Goal: Task Accomplishment & Management: Complete application form

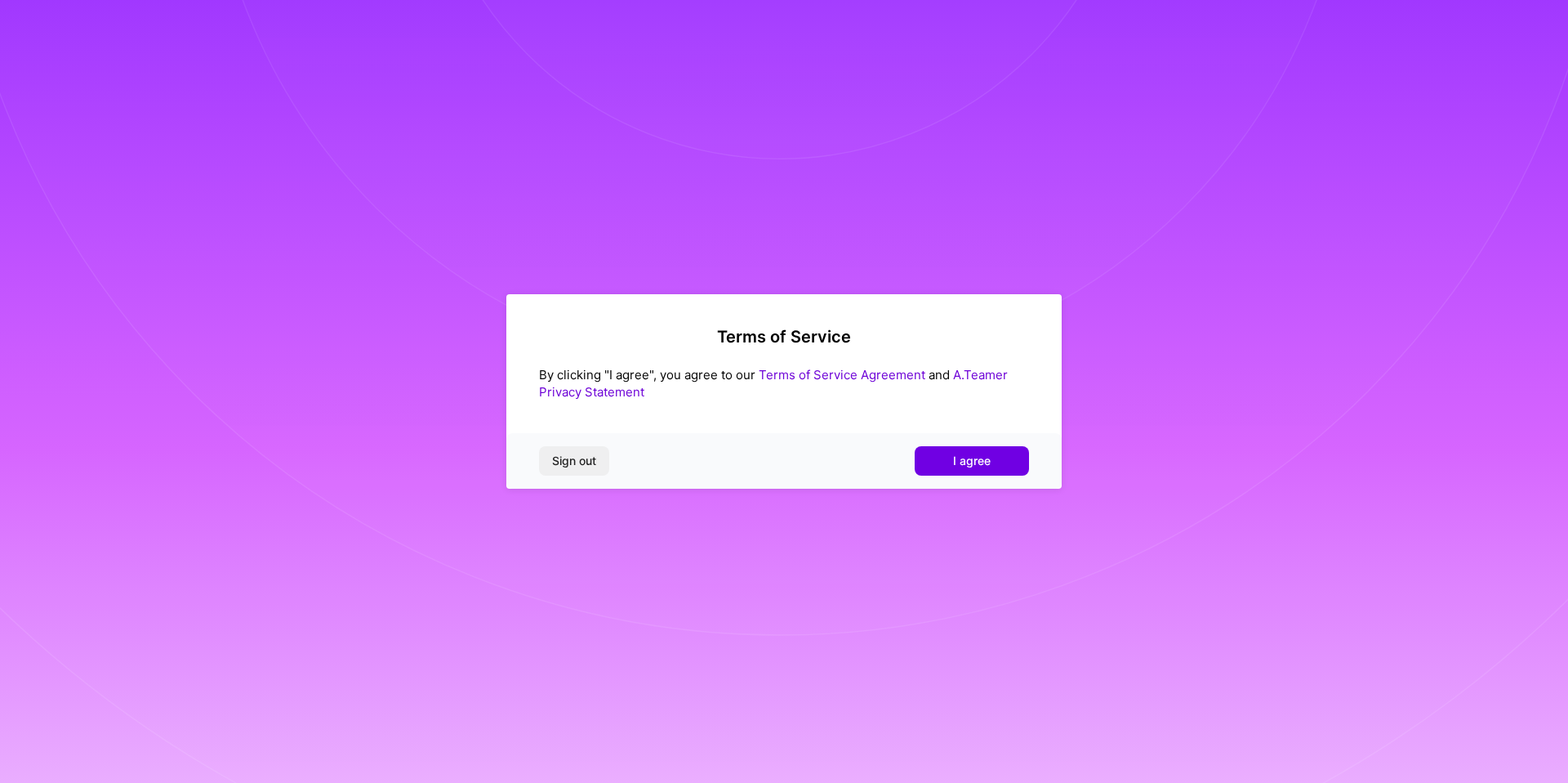
click at [990, 475] on div "Sign out I agree" at bounding box center [784, 460] width 555 height 56
click at [984, 465] on span "I agree" at bounding box center [972, 460] width 38 height 16
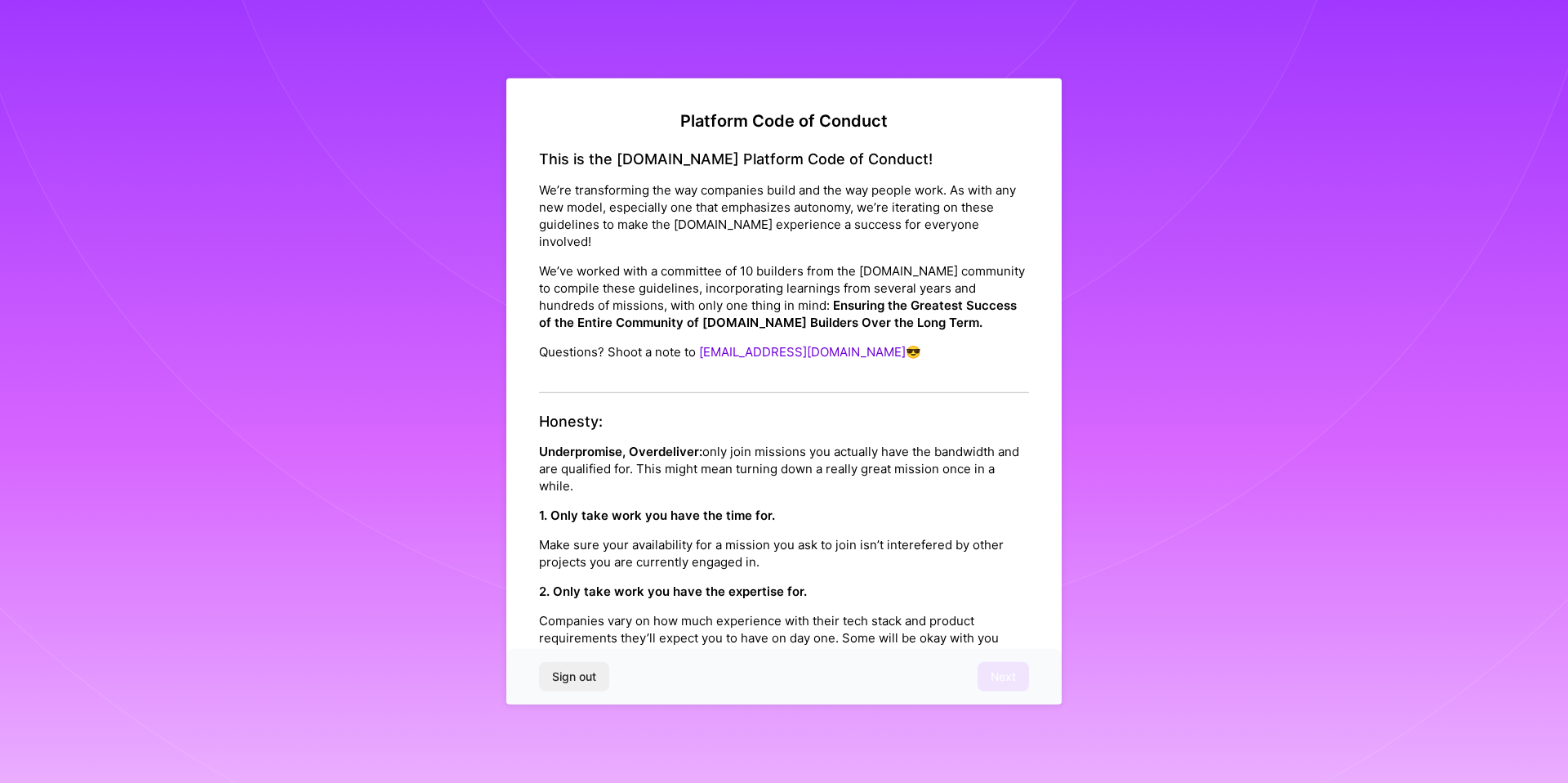
click at [757, 536] on p "Make sure your availability for a mission you ask to join isn’t interefered by …" at bounding box center [784, 553] width 490 height 34
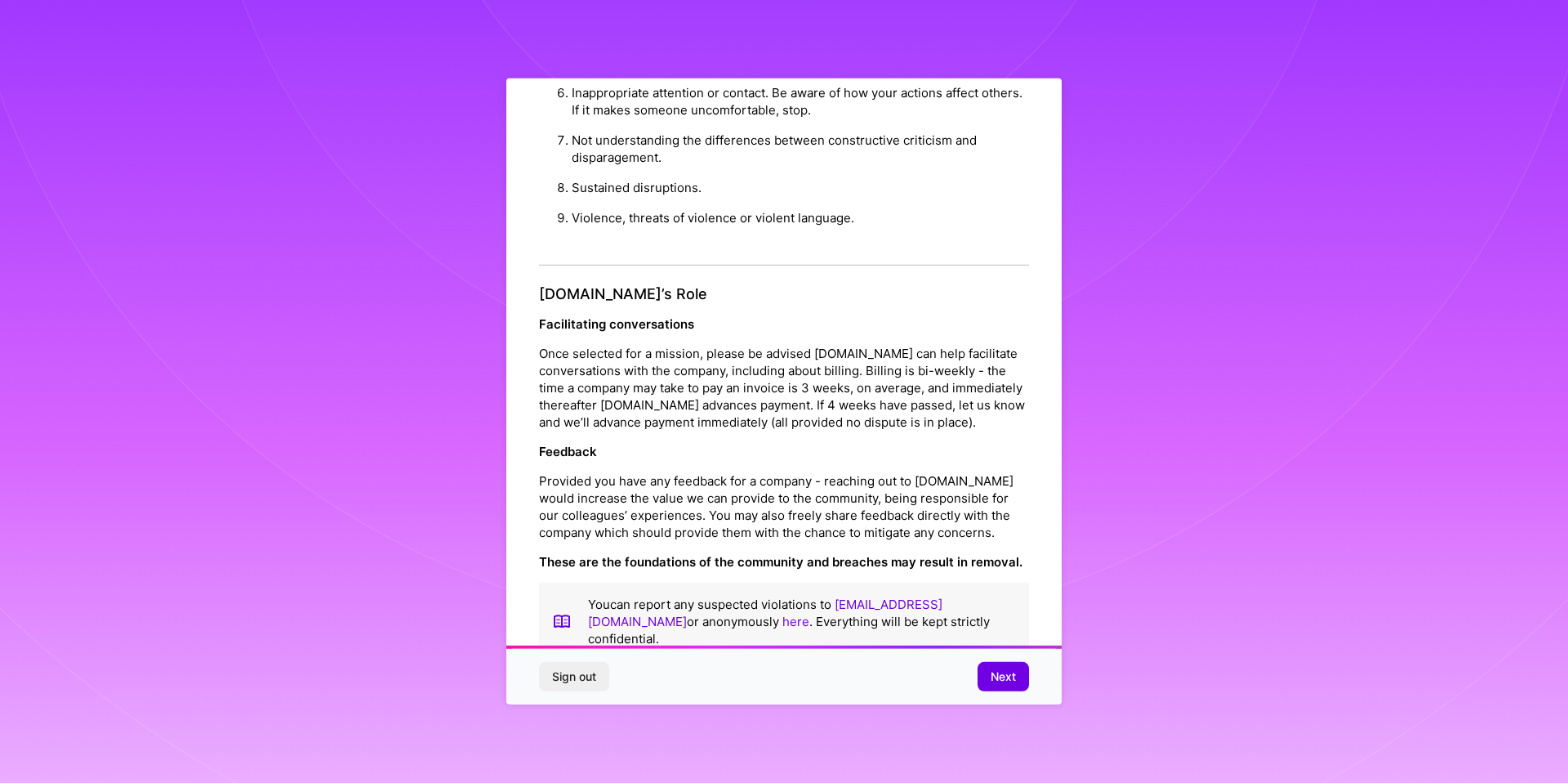
scroll to position [9, 0]
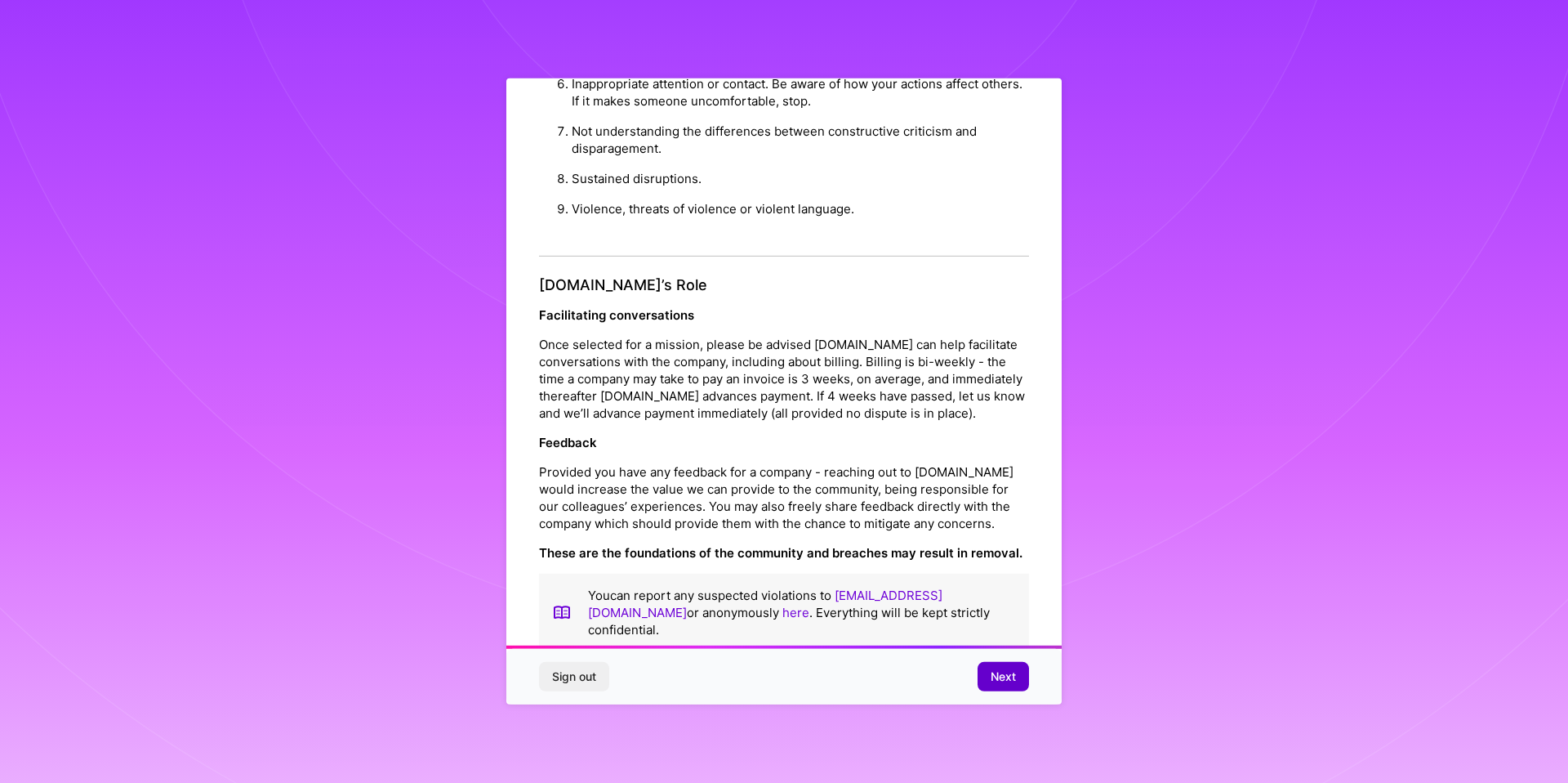
click at [996, 684] on span "Next" at bounding box center [1003, 676] width 26 height 16
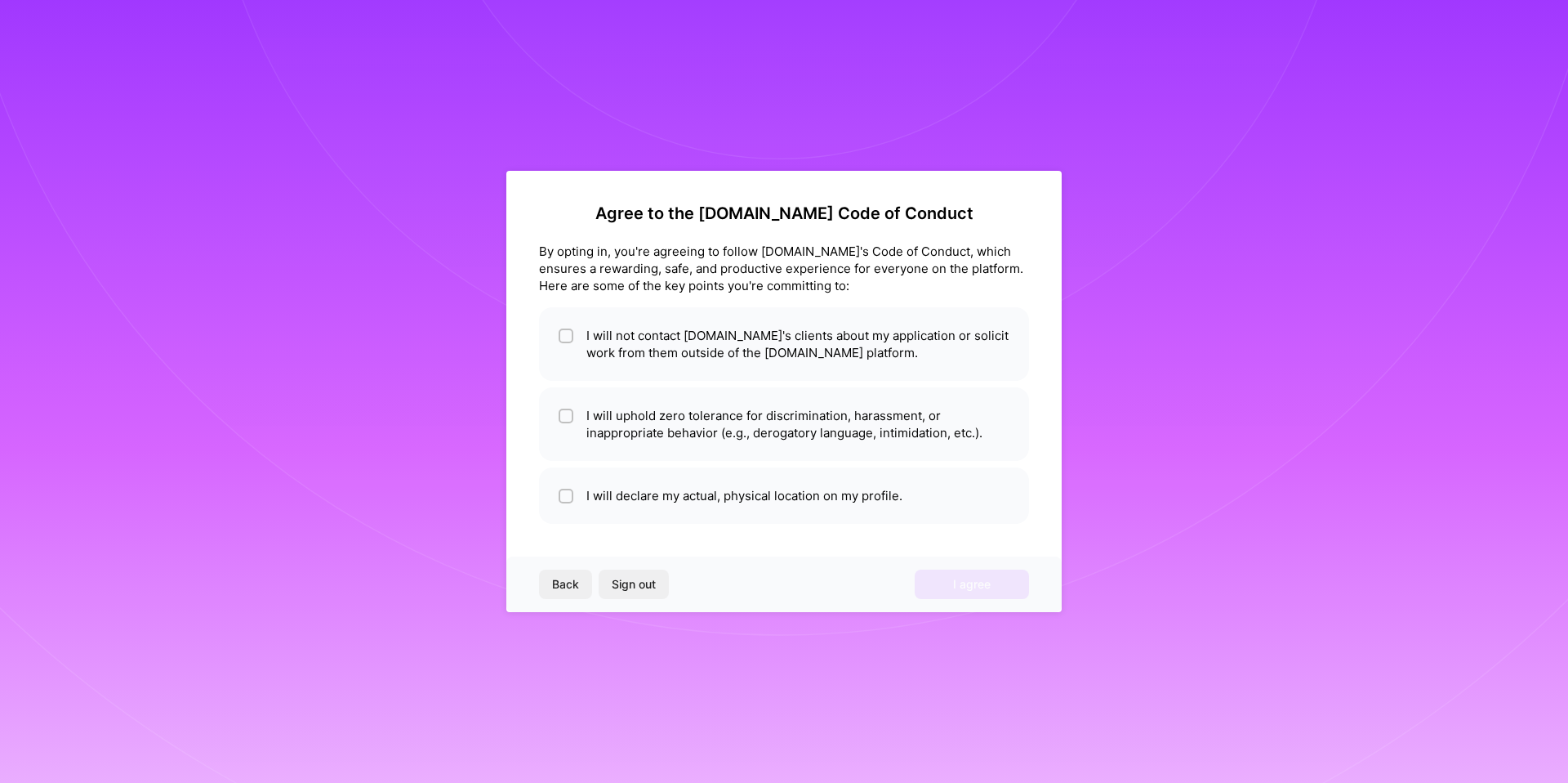
scroll to position [0, 0]
click at [610, 365] on li "I will not contact [DOMAIN_NAME]'s clients about my application or solicit work…" at bounding box center [784, 345] width 490 height 74
checkbox input "true"
click at [600, 413] on li "I will uphold zero tolerance for discrimination, harassment, or inappropriate b…" at bounding box center [784, 424] width 490 height 74
checkbox input "true"
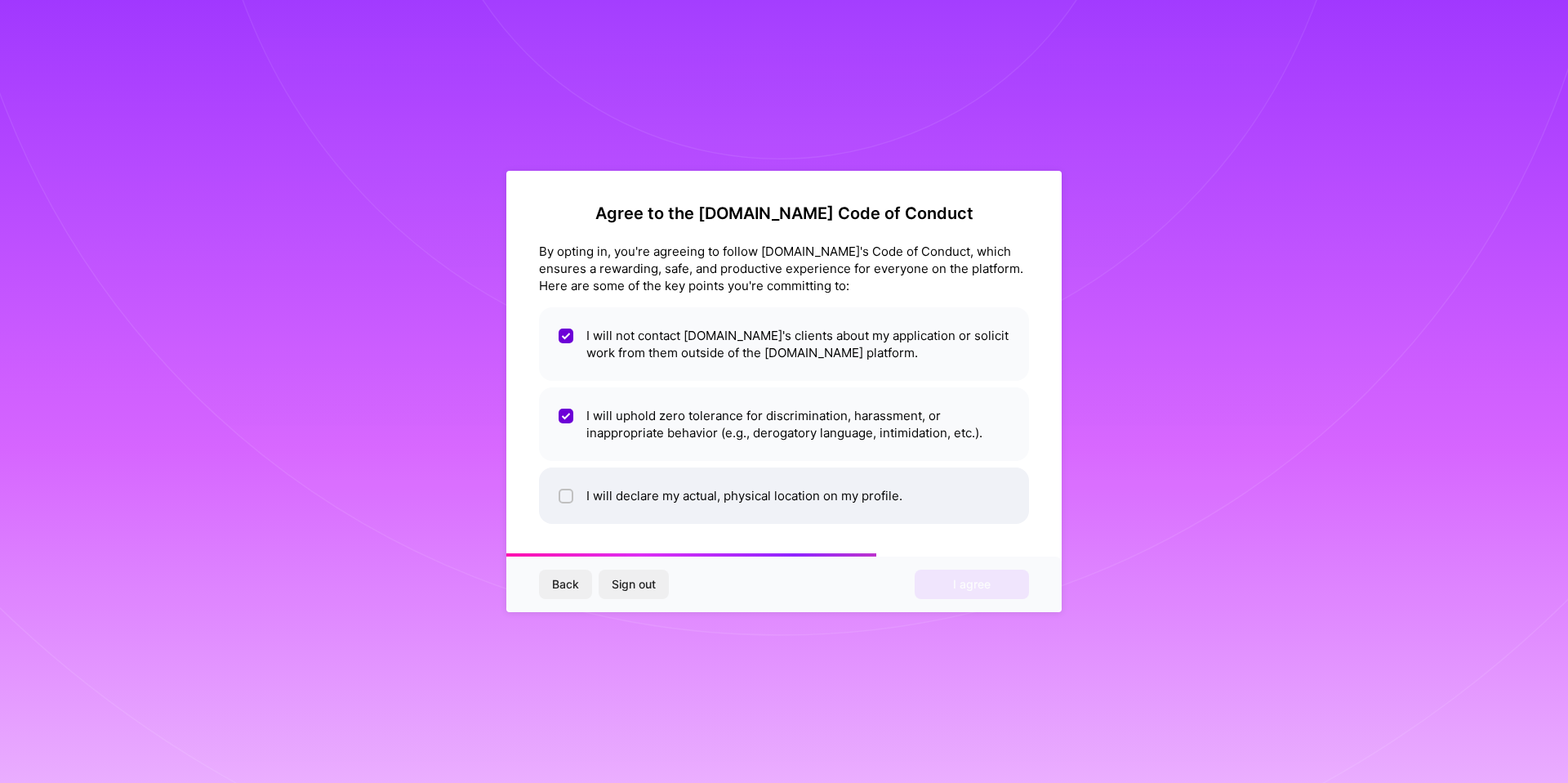
click at [601, 493] on li "I will declare my actual, physical location on my profile." at bounding box center [784, 496] width 490 height 57
checkbox input "true"
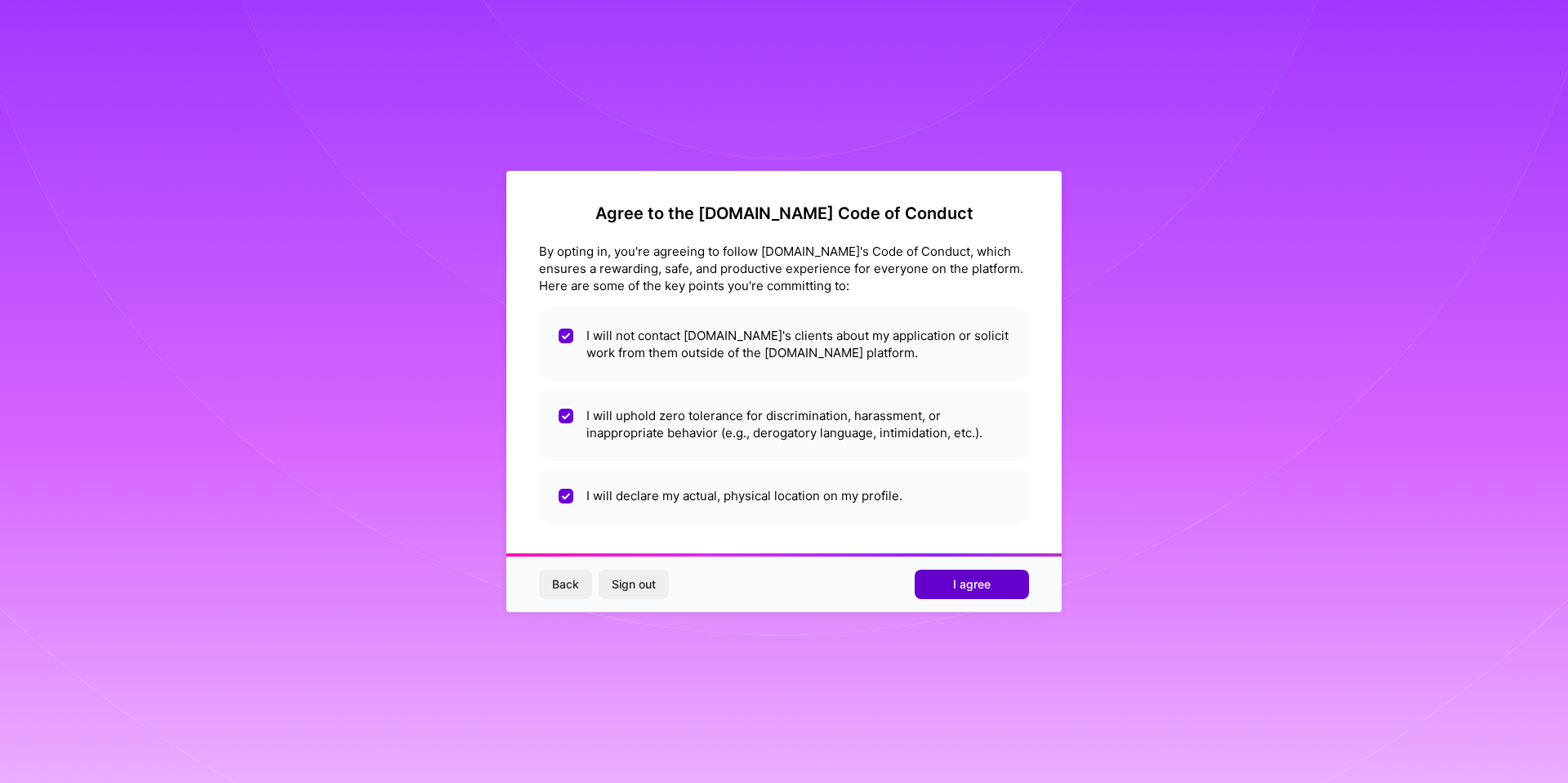
click at [995, 581] on button "I agree" at bounding box center [972, 584] width 115 height 29
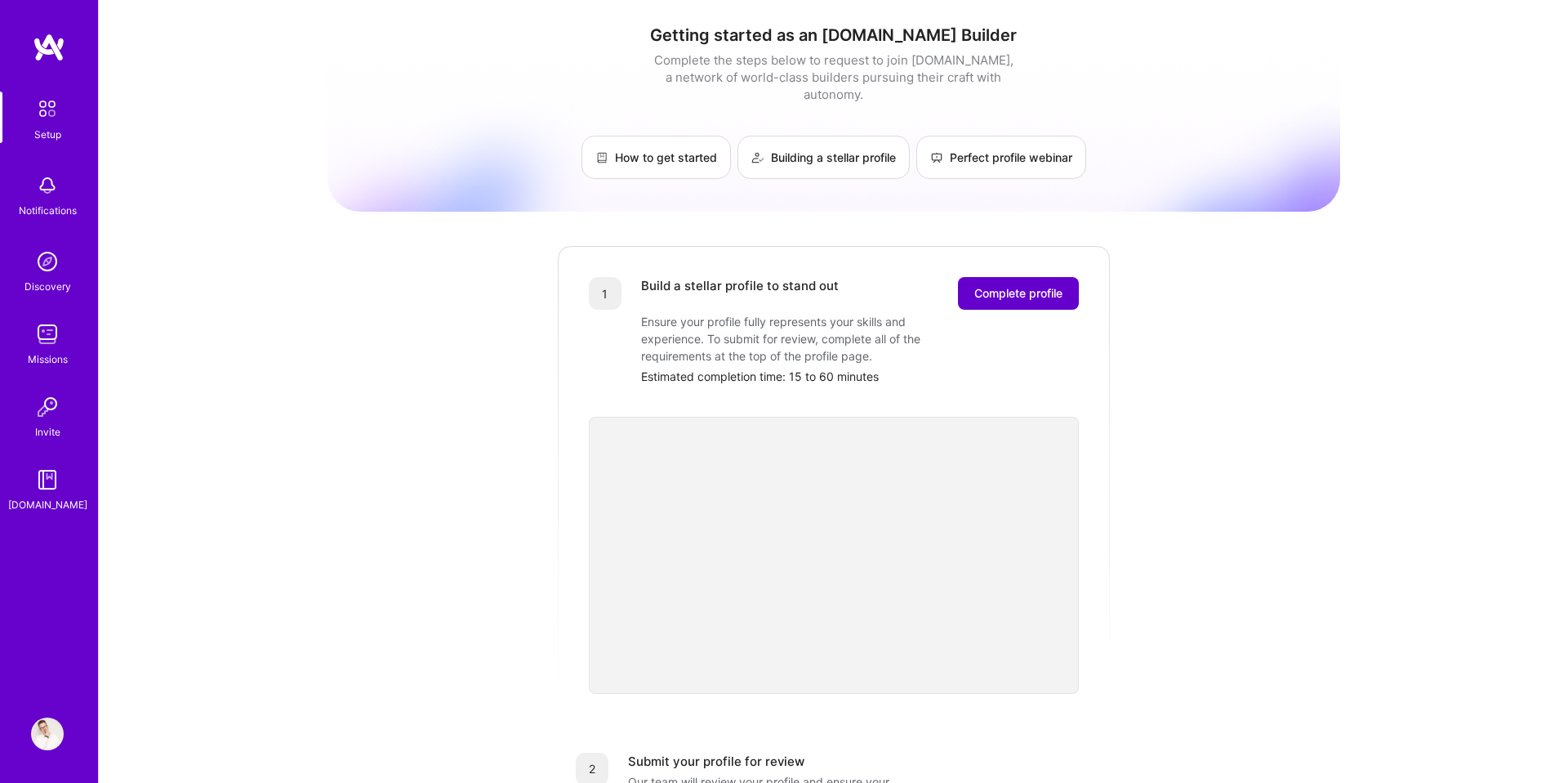
click at [999, 285] on span "Complete profile" at bounding box center [1018, 293] width 88 height 16
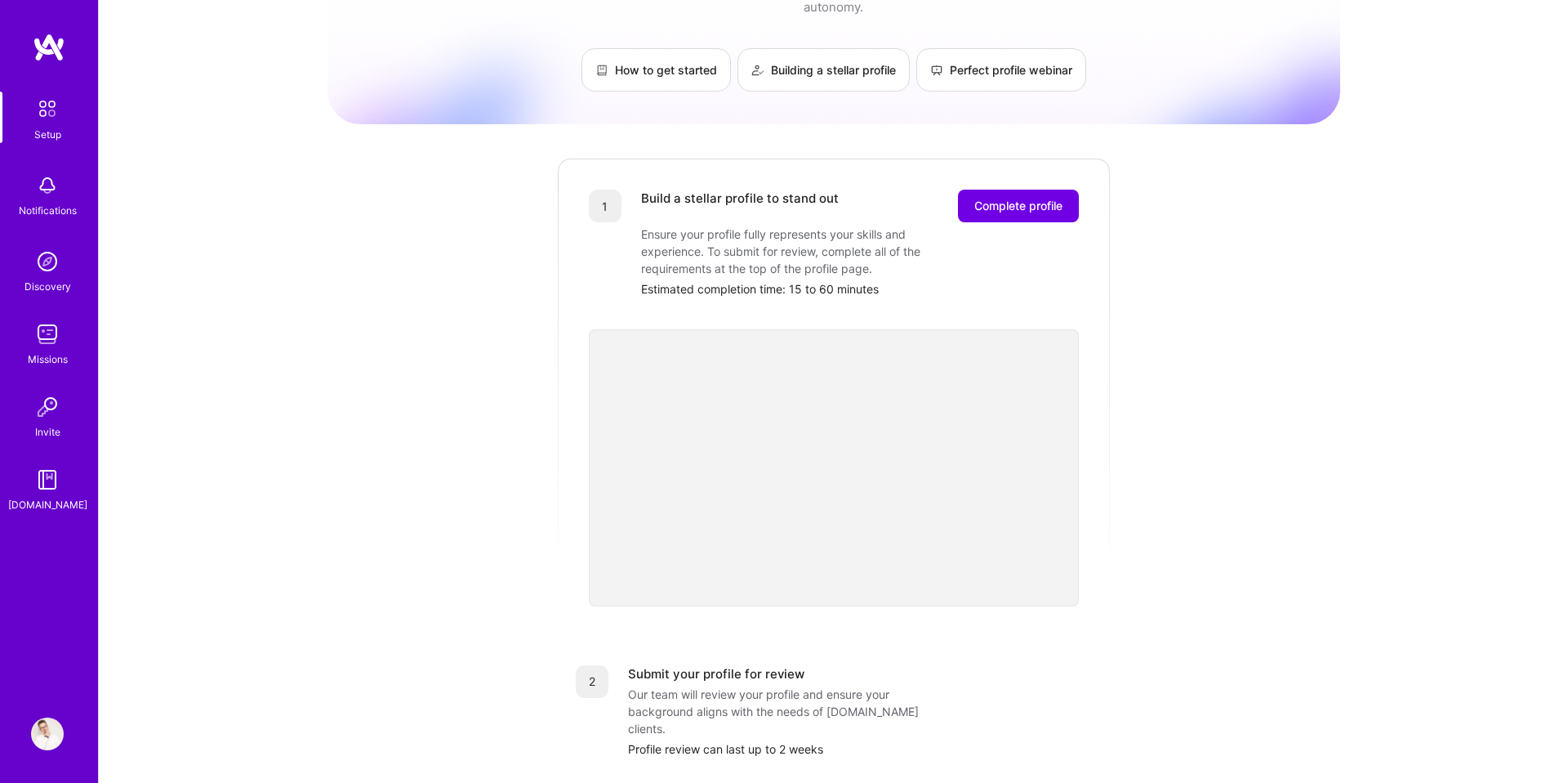
scroll to position [4, 0]
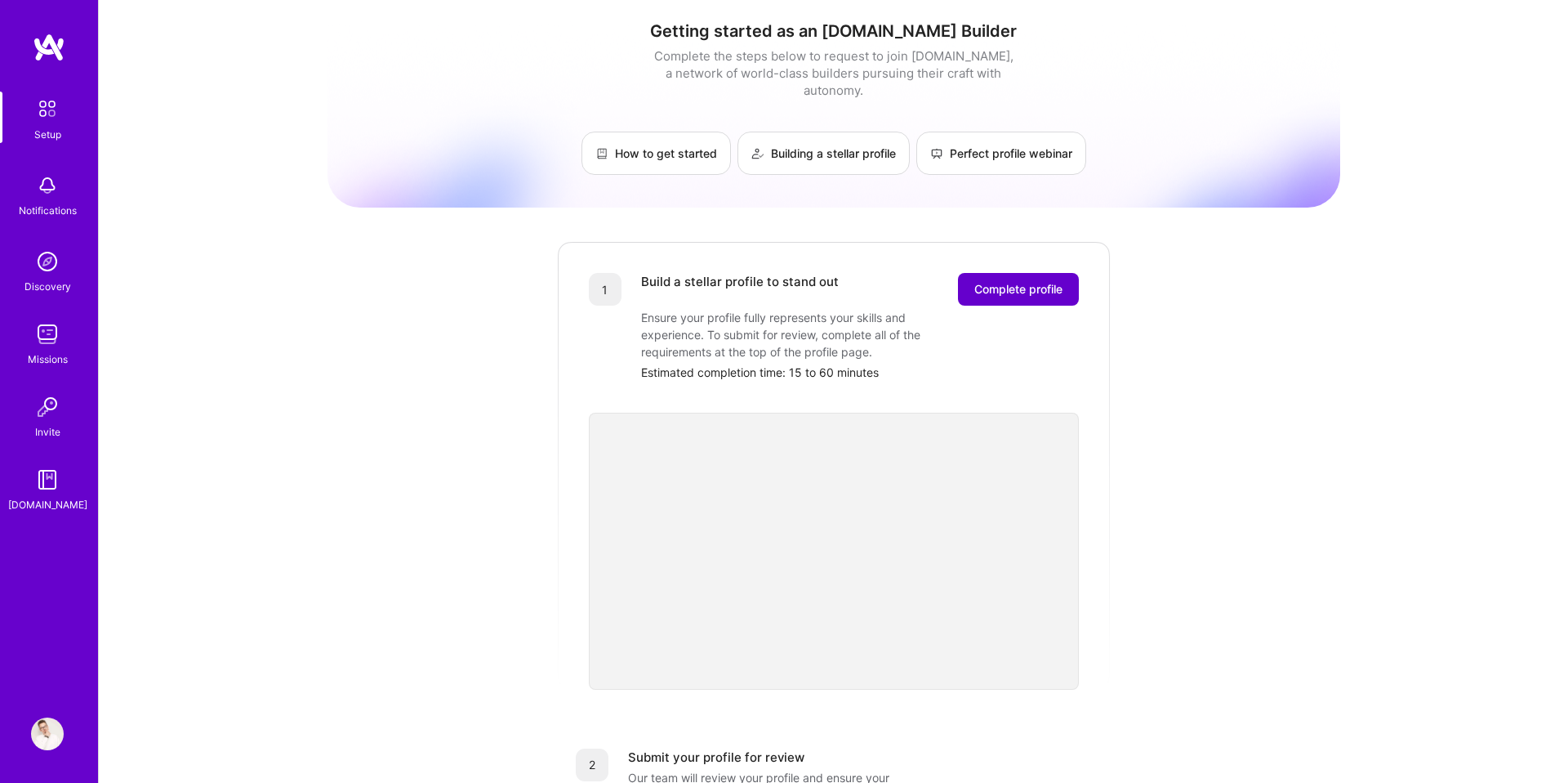
click at [983, 281] on span "Complete profile" at bounding box center [1018, 289] width 88 height 16
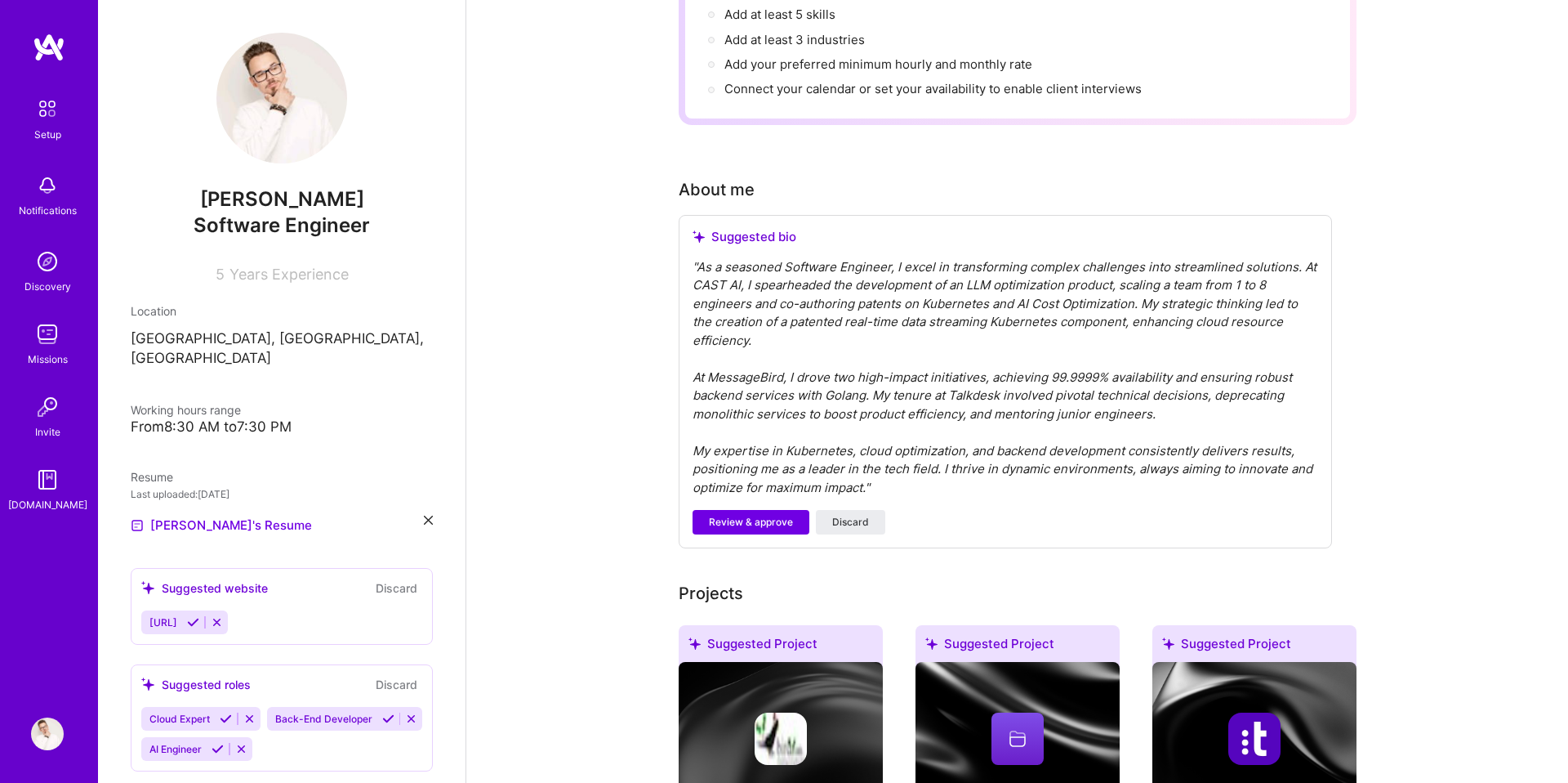
scroll to position [295, 0]
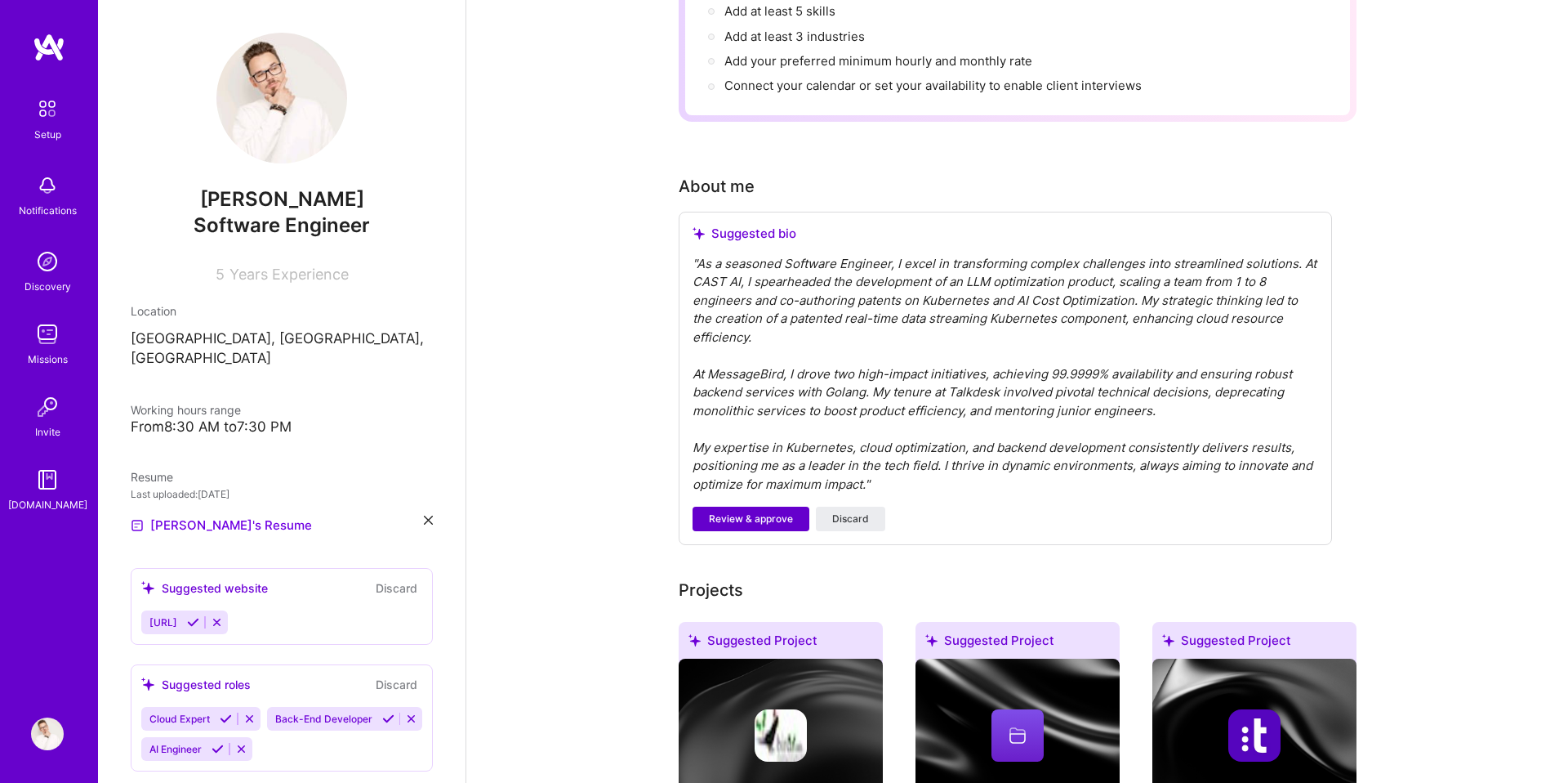
click at [731, 511] on span "Review & approve" at bounding box center [750, 519] width 84 height 15
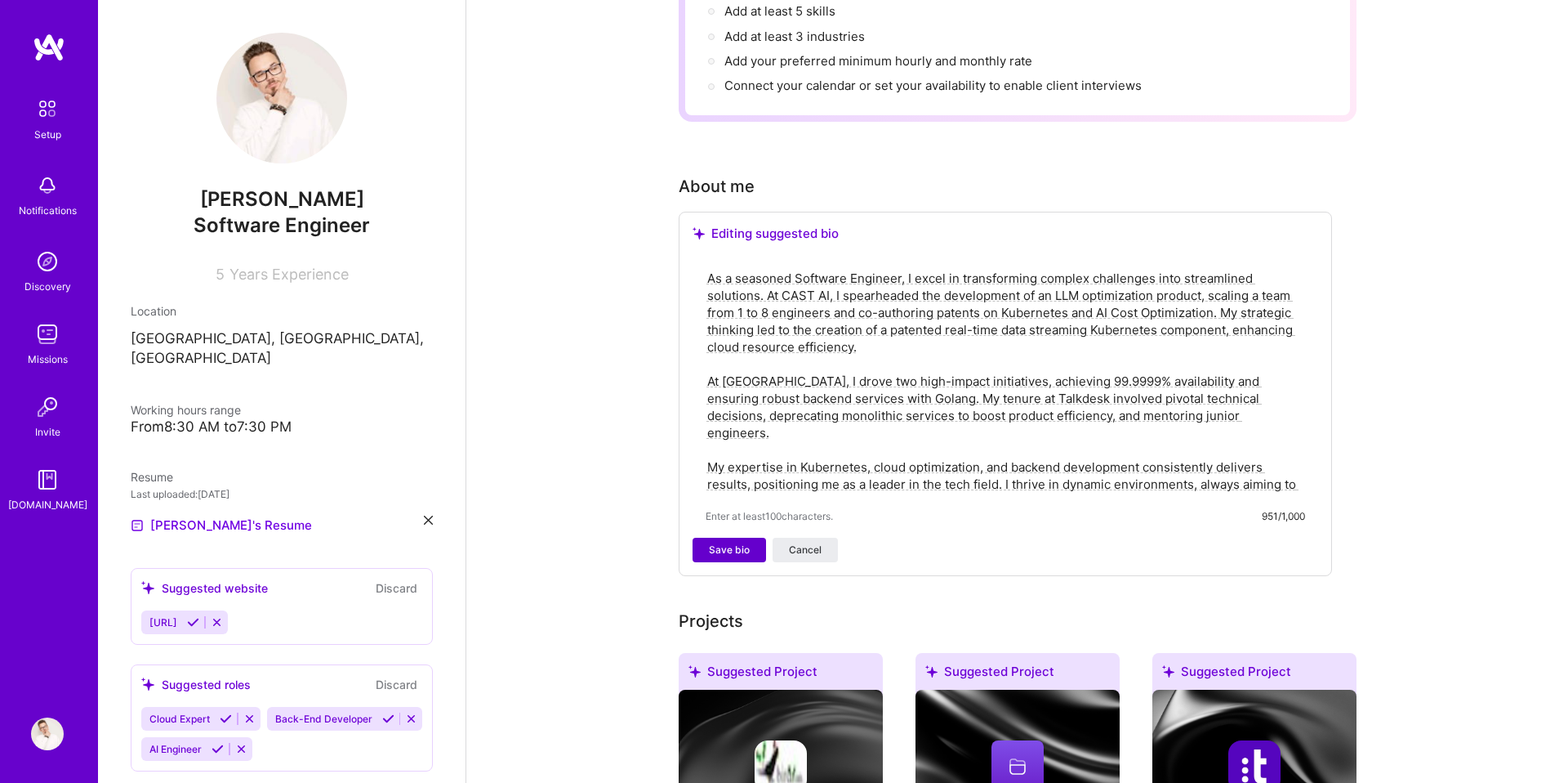
click at [737, 543] on span "Save bio" at bounding box center [729, 550] width 41 height 15
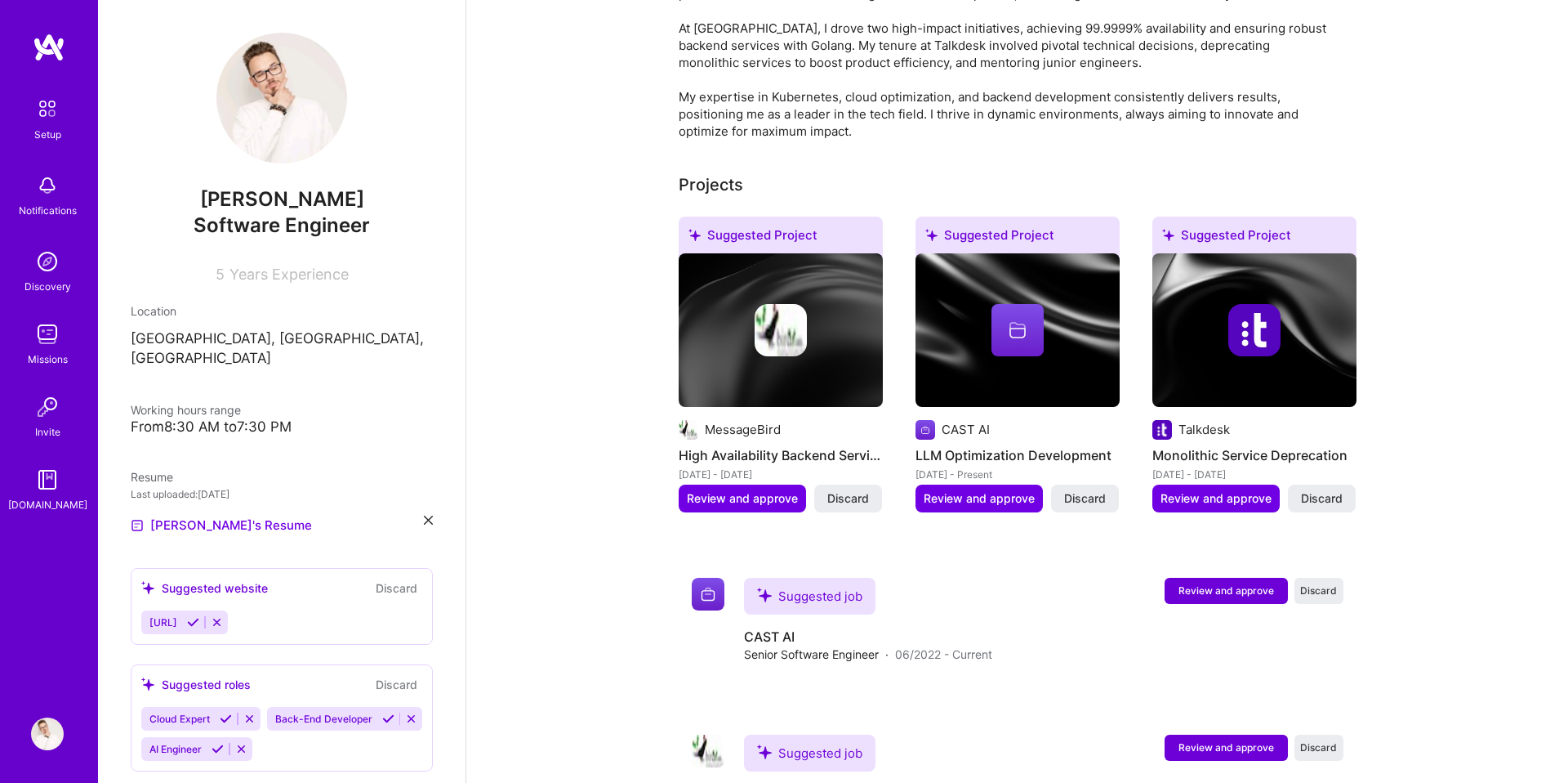
scroll to position [523, 0]
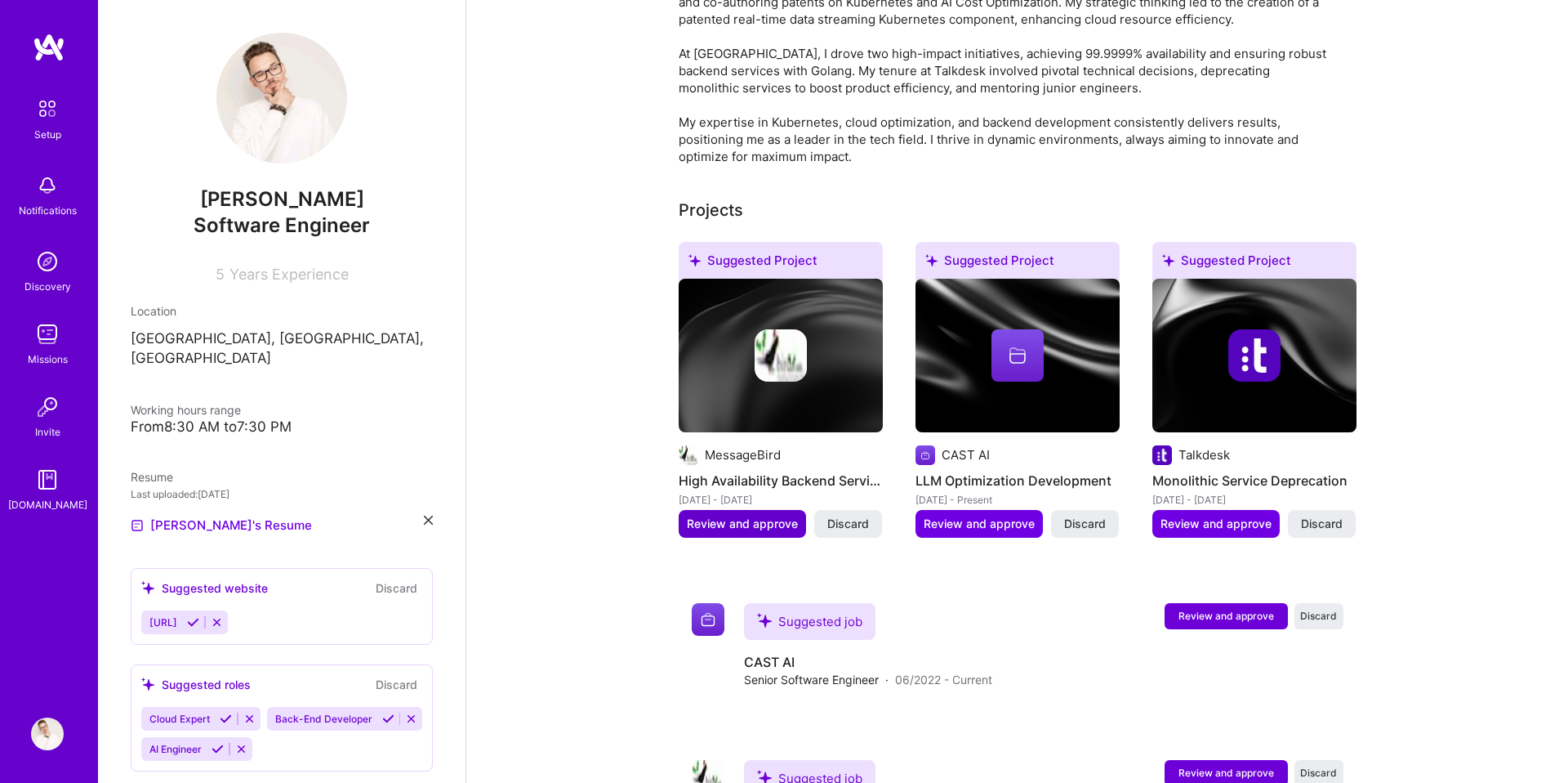
click at [777, 512] on button "Review and approve" at bounding box center [742, 524] width 128 height 27
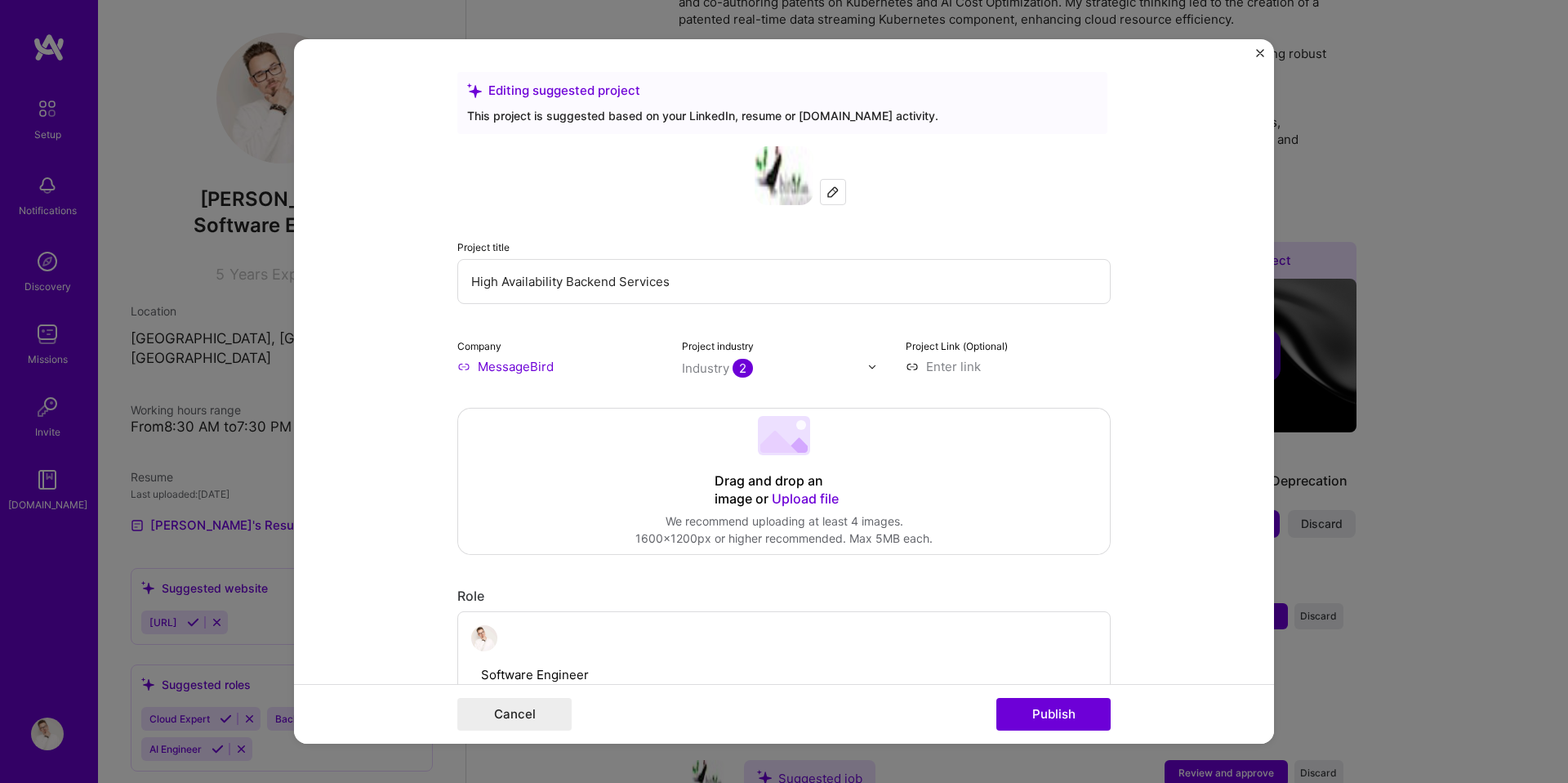
click at [1255, 55] on form "Editing suggested project This project is suggested based on your LinkedIn, res…" at bounding box center [784, 391] width 980 height 704
click at [1246, 62] on form "Editing suggested project This project is suggested based on your LinkedIn, res…" at bounding box center [784, 391] width 980 height 704
click at [1260, 54] on img "Close" at bounding box center [1260, 53] width 9 height 9
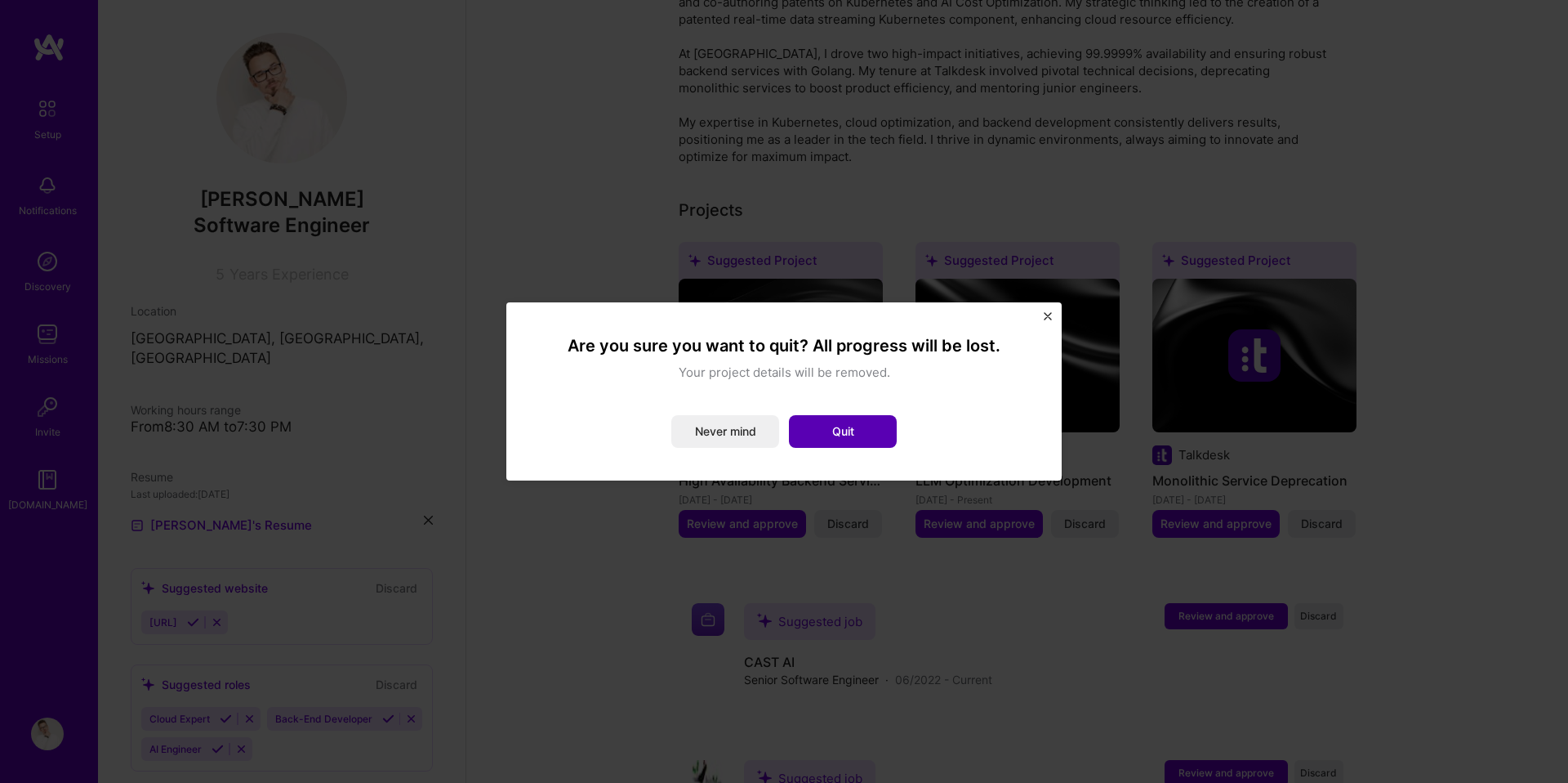
click at [833, 425] on button "Quit" at bounding box center [843, 432] width 108 height 33
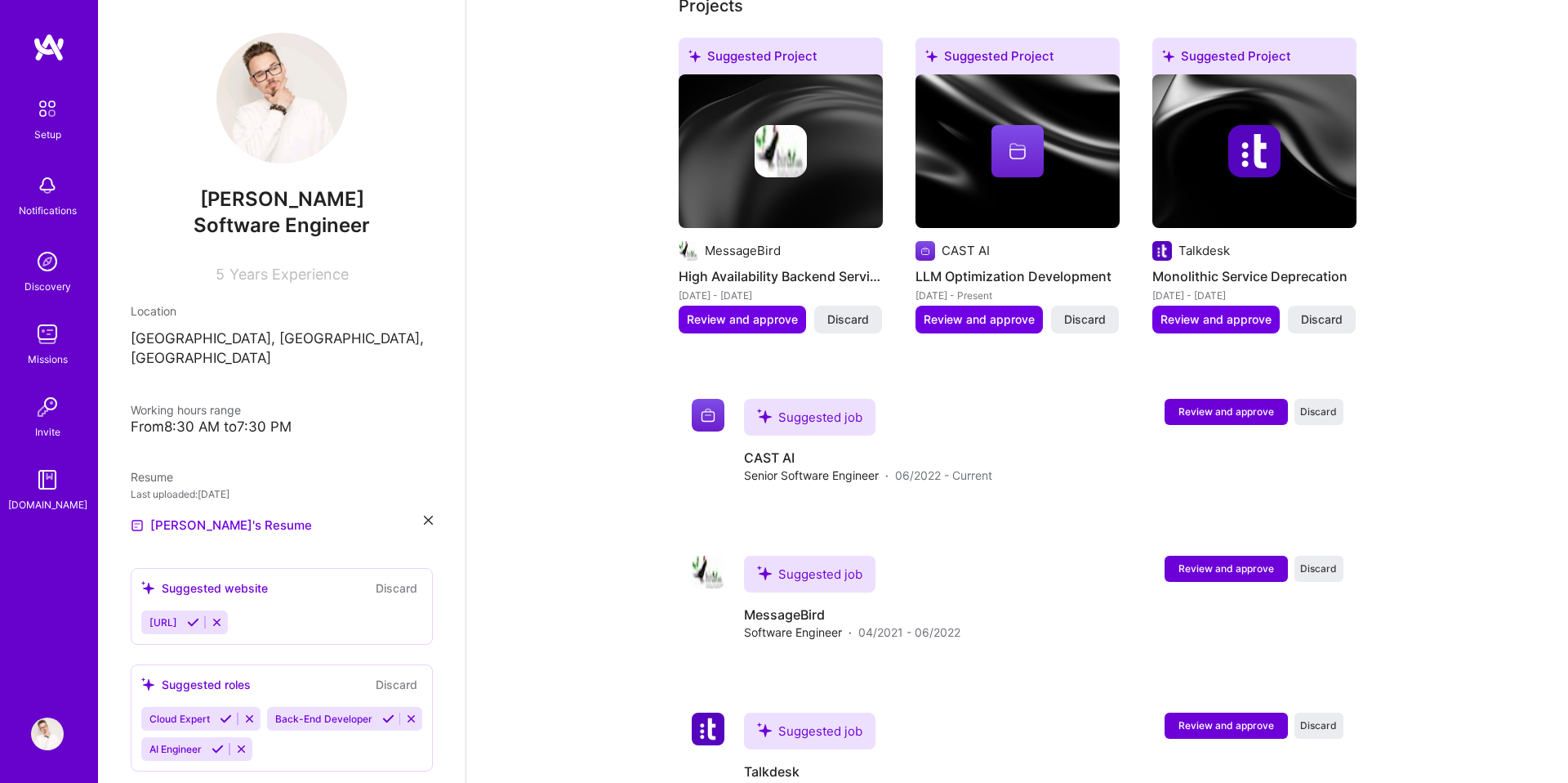
scroll to position [787, 0]
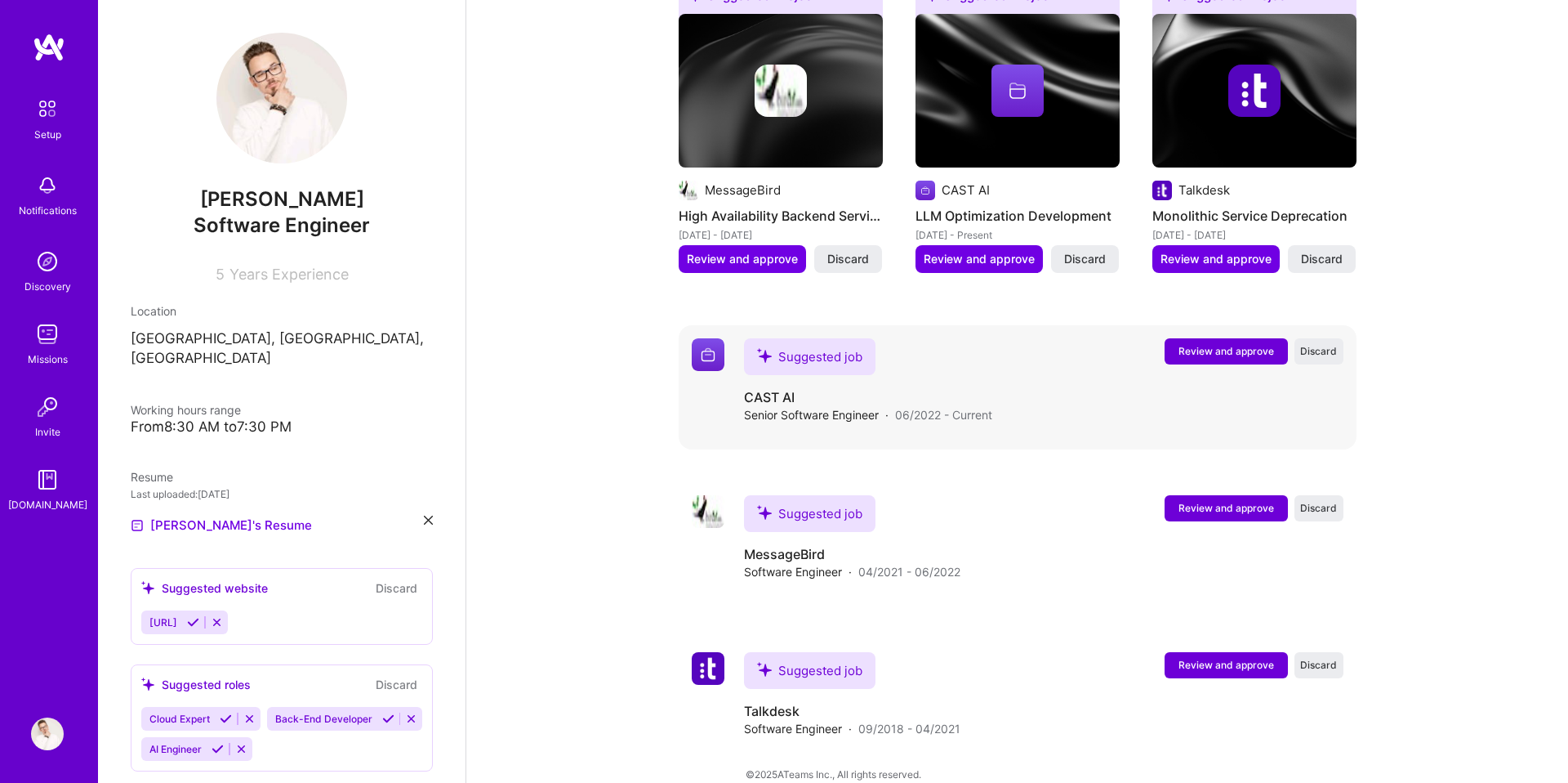
click at [1246, 344] on span "Review and approve" at bounding box center [1226, 350] width 96 height 14
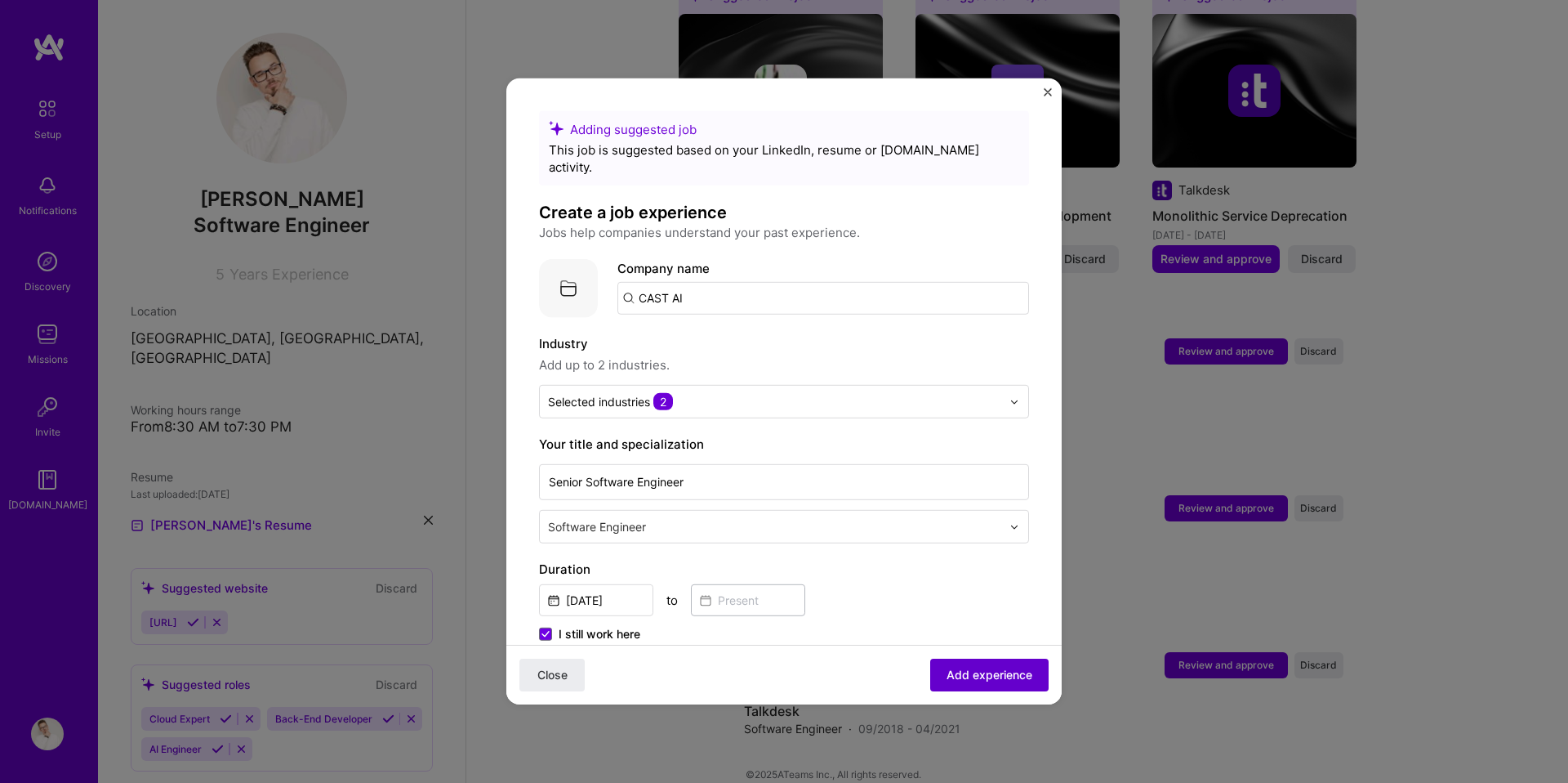
click at [973, 670] on span "Add experience" at bounding box center [989, 674] width 86 height 16
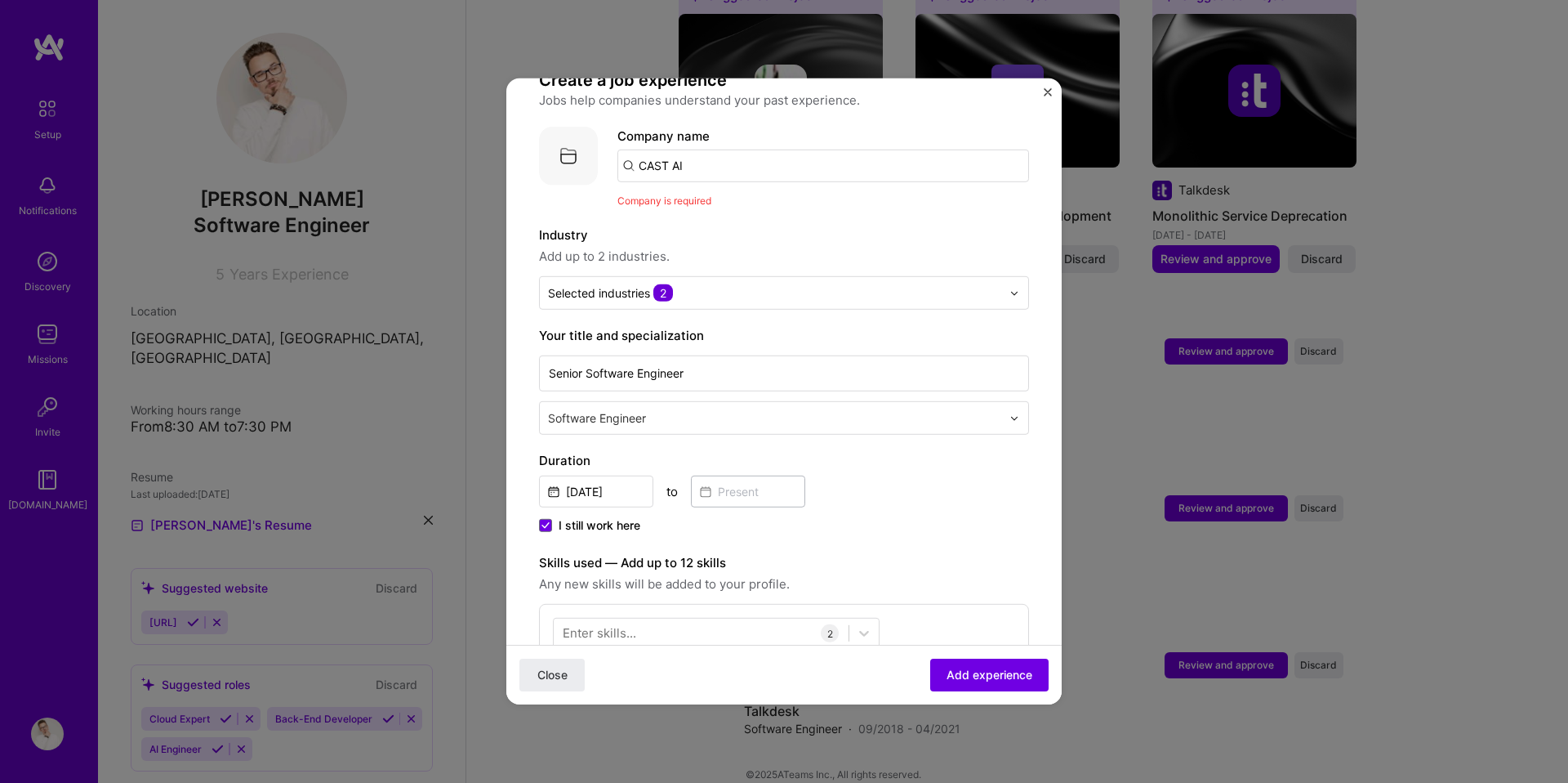
scroll to position [164, 0]
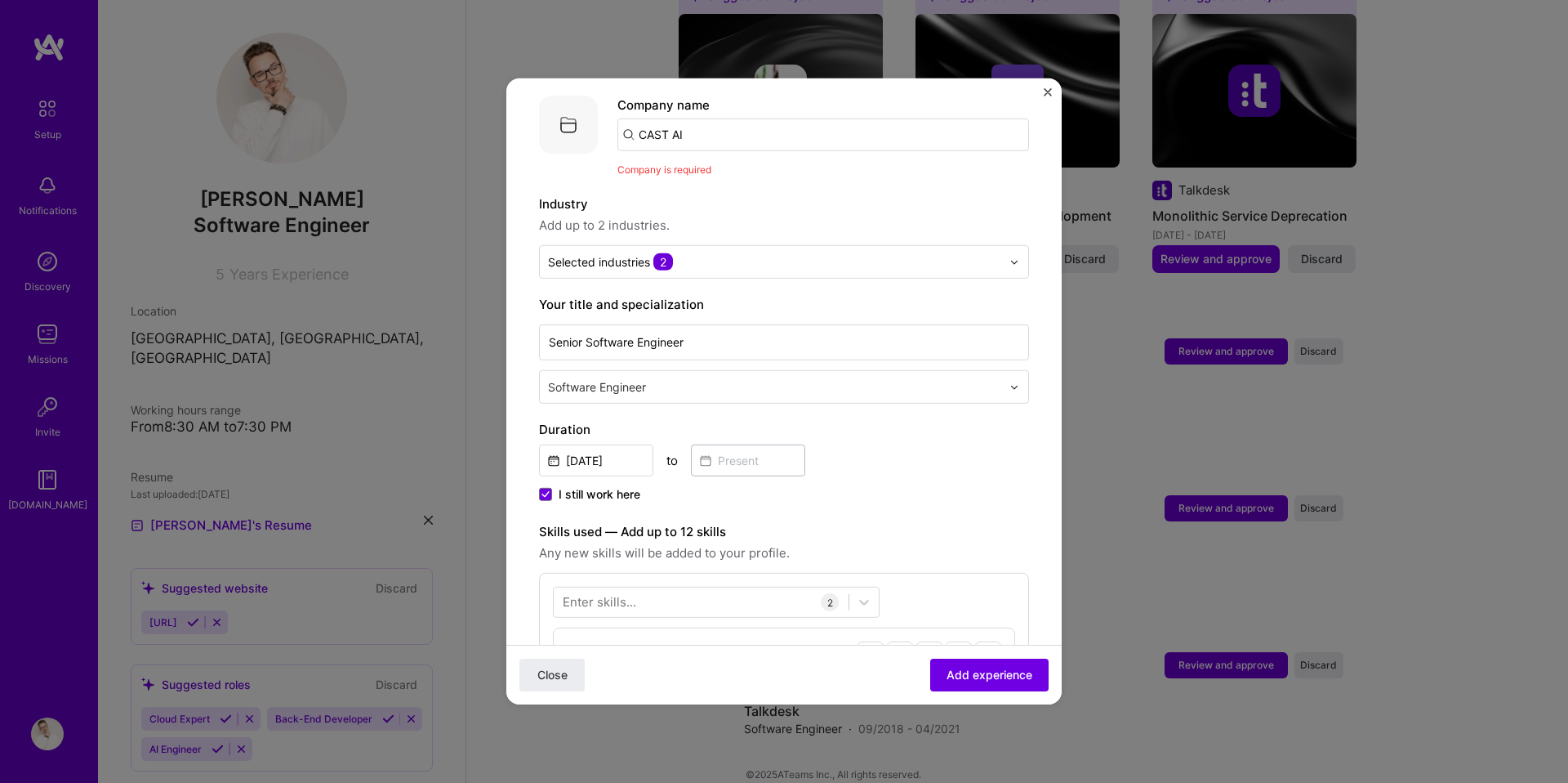
click at [980, 704] on div "Adding suggested job This job is suggested based on your LinkedIn, resume or [D…" at bounding box center [784, 391] width 1568 height 783
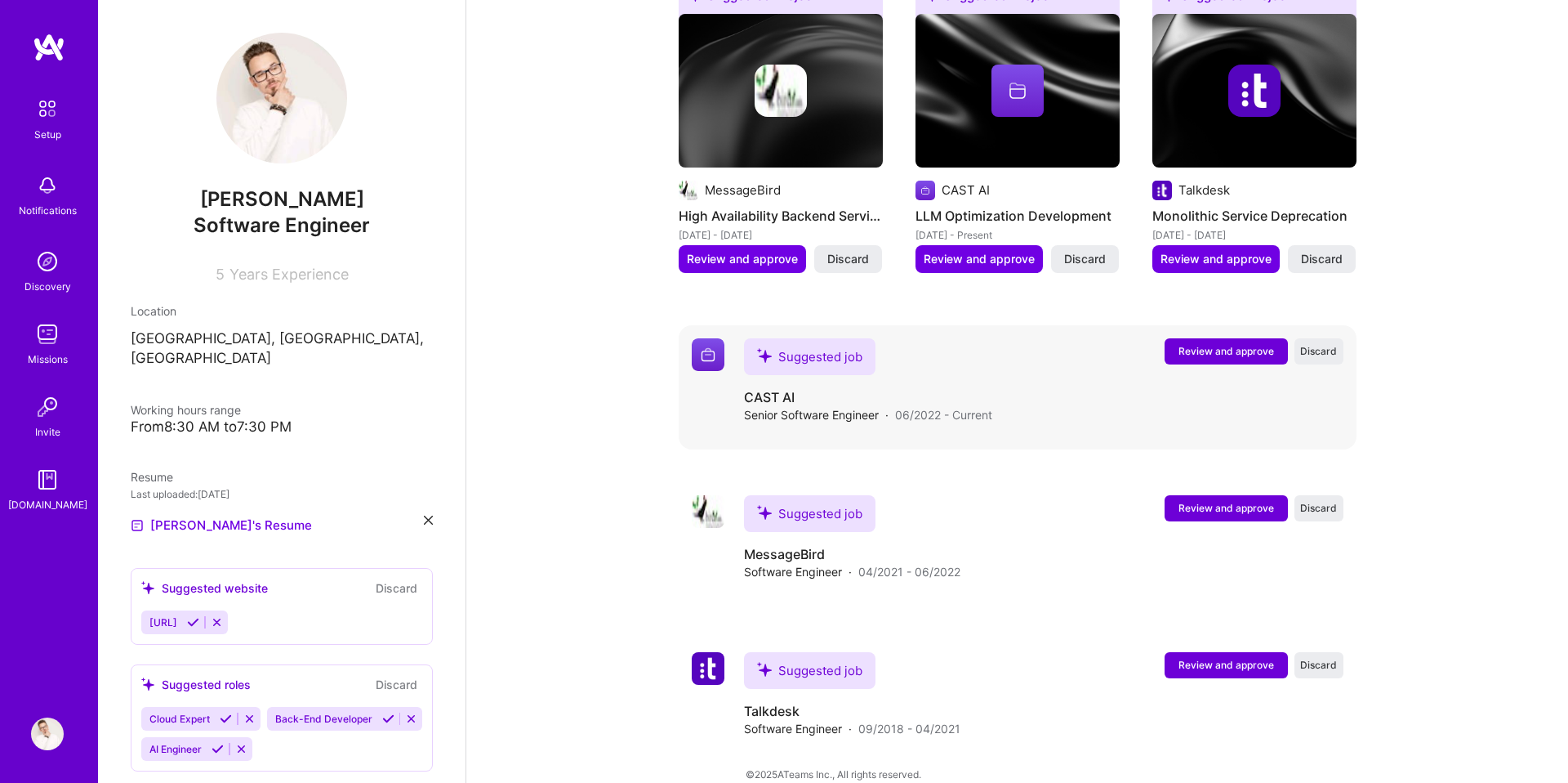
click at [1239, 344] on span "Review and approve" at bounding box center [1226, 350] width 96 height 14
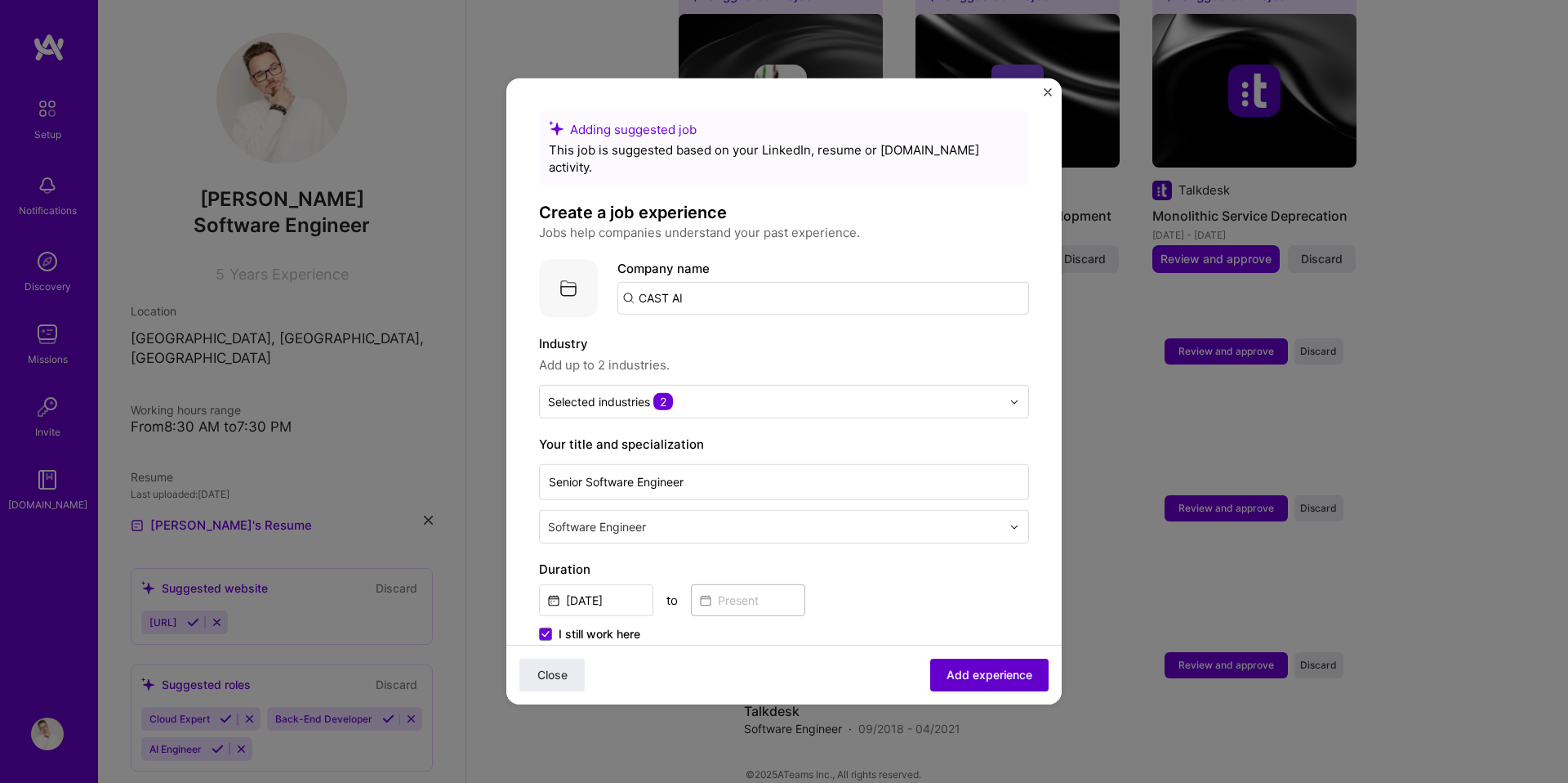
click at [952, 669] on span "Add experience" at bounding box center [989, 674] width 86 height 16
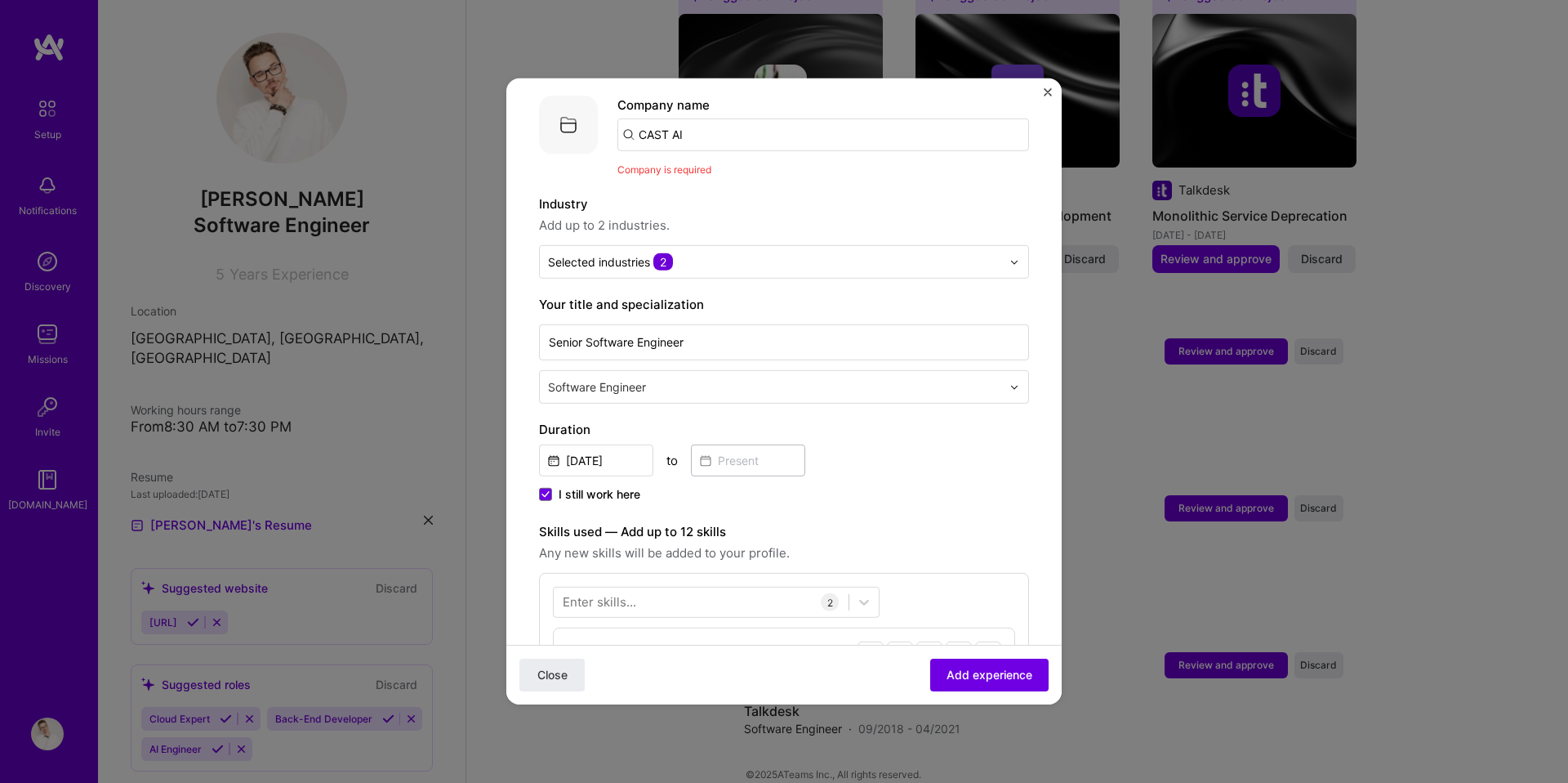
click at [839, 124] on input "CAST AI" at bounding box center [823, 134] width 412 height 33
type input "[URL]"
click at [781, 161] on div "Add company [URL]" at bounding box center [740, 180] width 245 height 42
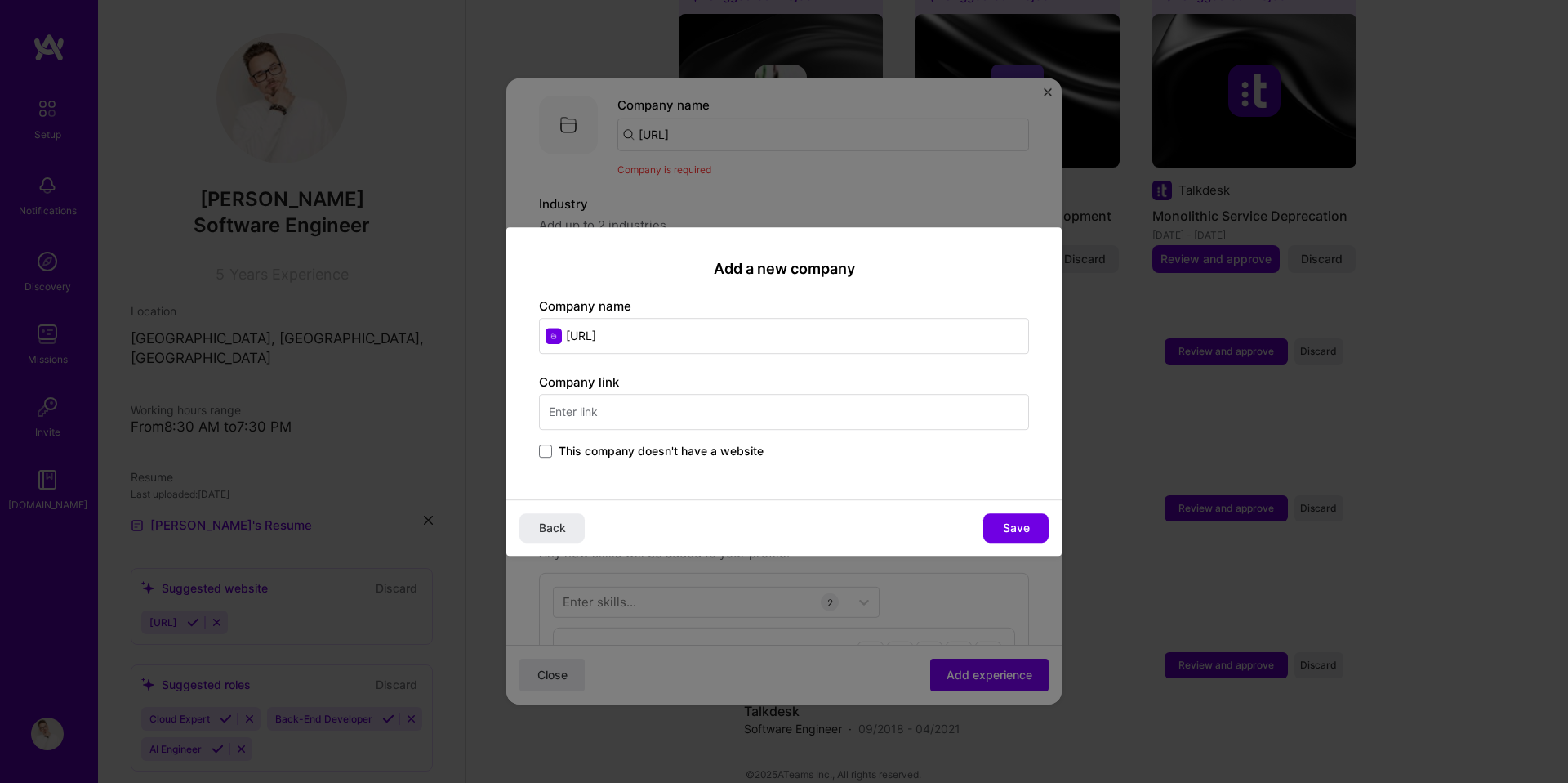
click at [798, 402] on input "text" at bounding box center [784, 412] width 490 height 36
type input "[URL]"
click at [1024, 513] on button "Save" at bounding box center [1015, 527] width 65 height 29
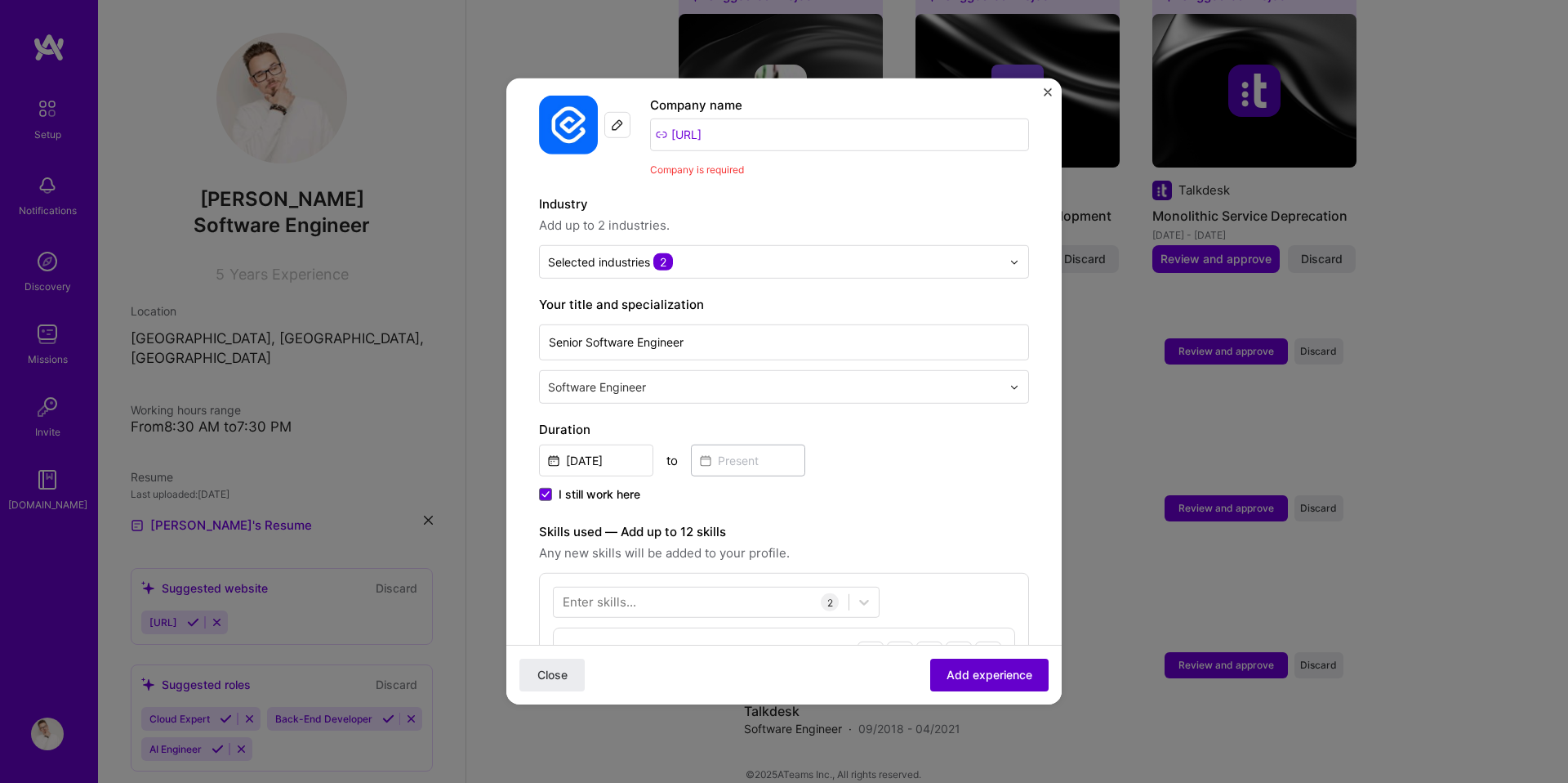
click at [1019, 672] on span "Add experience" at bounding box center [989, 674] width 86 height 16
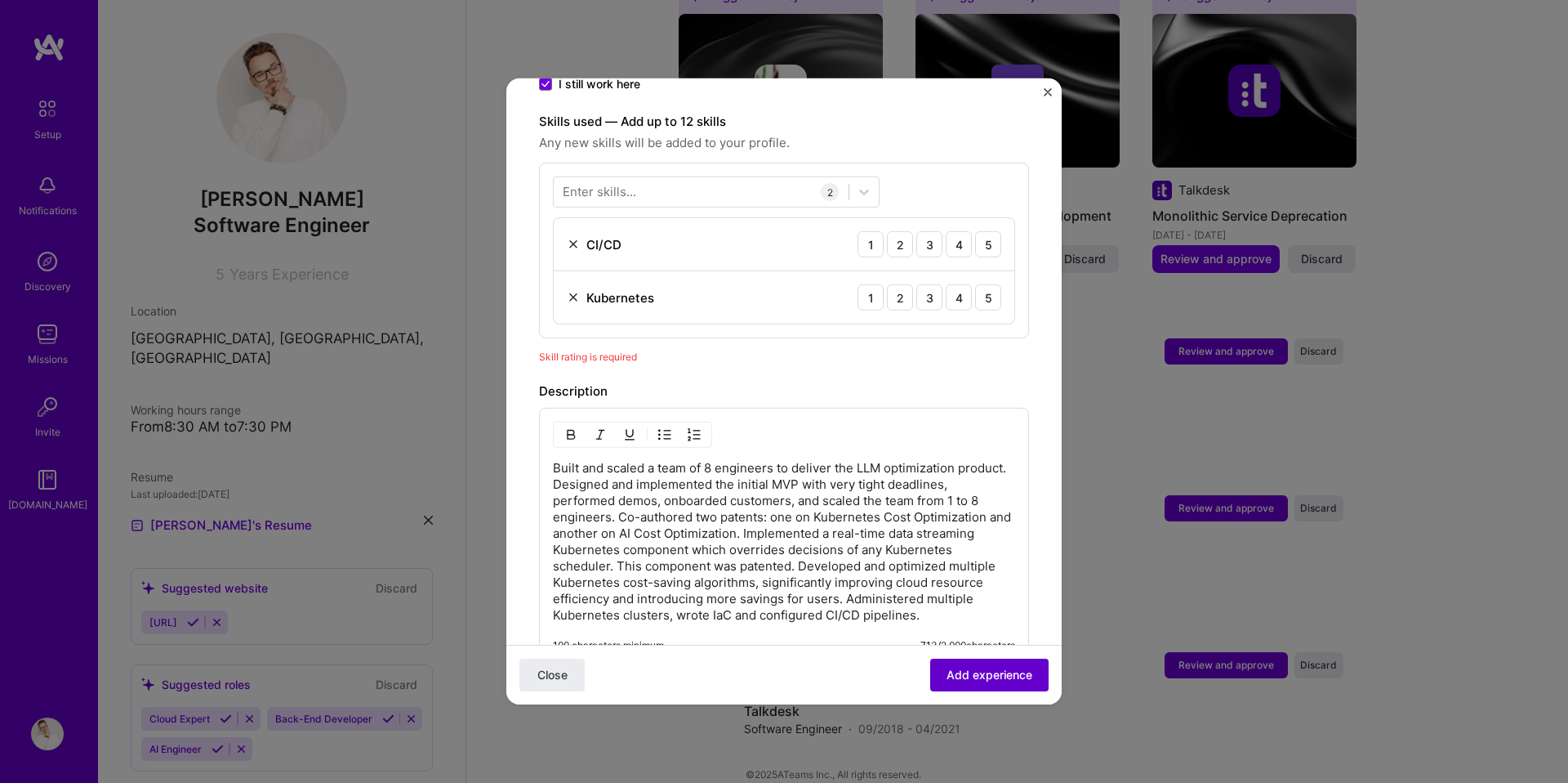
scroll to position [566, 0]
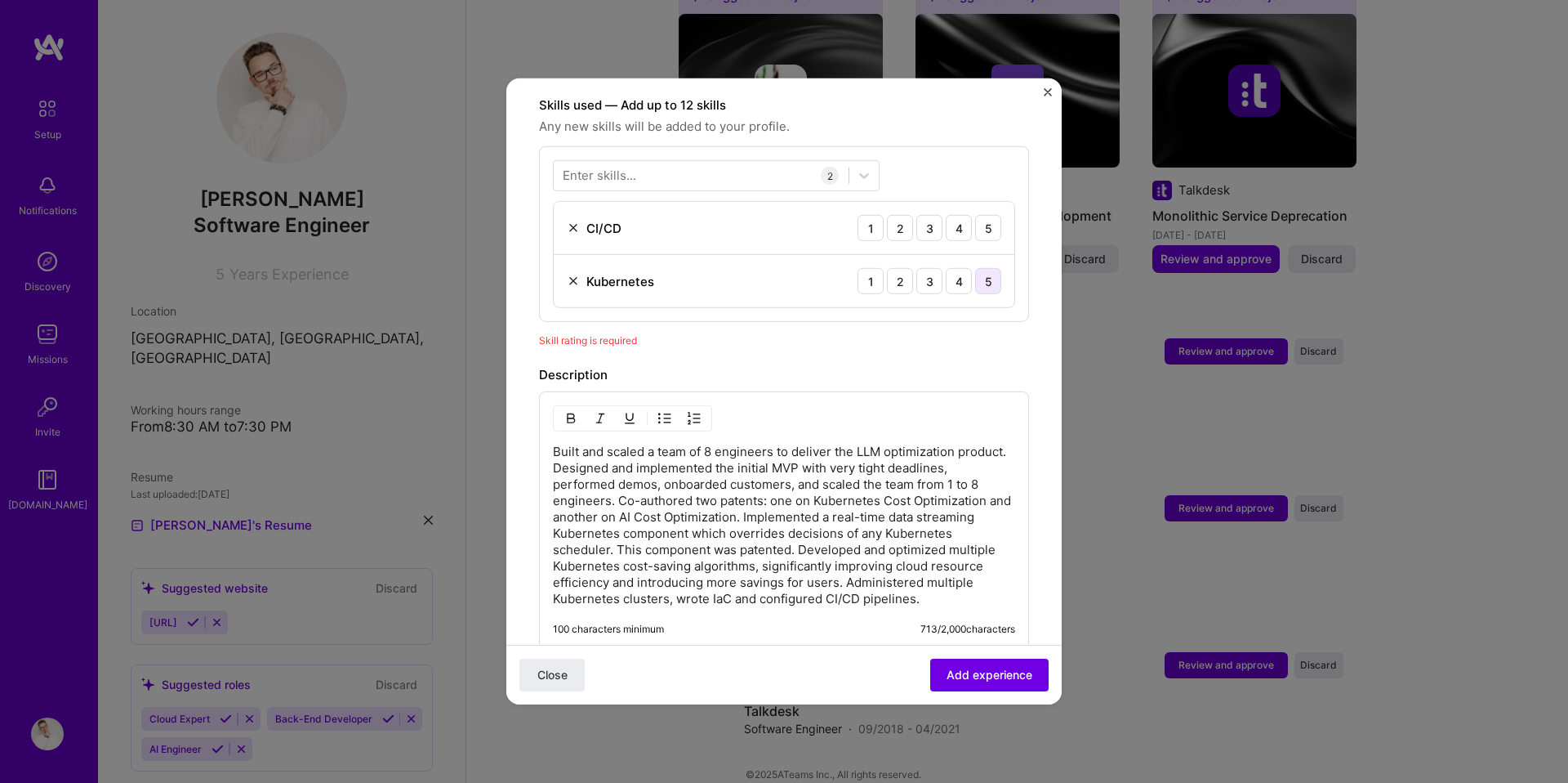
click at [990, 268] on div "5" at bounding box center [989, 281] width 26 height 27
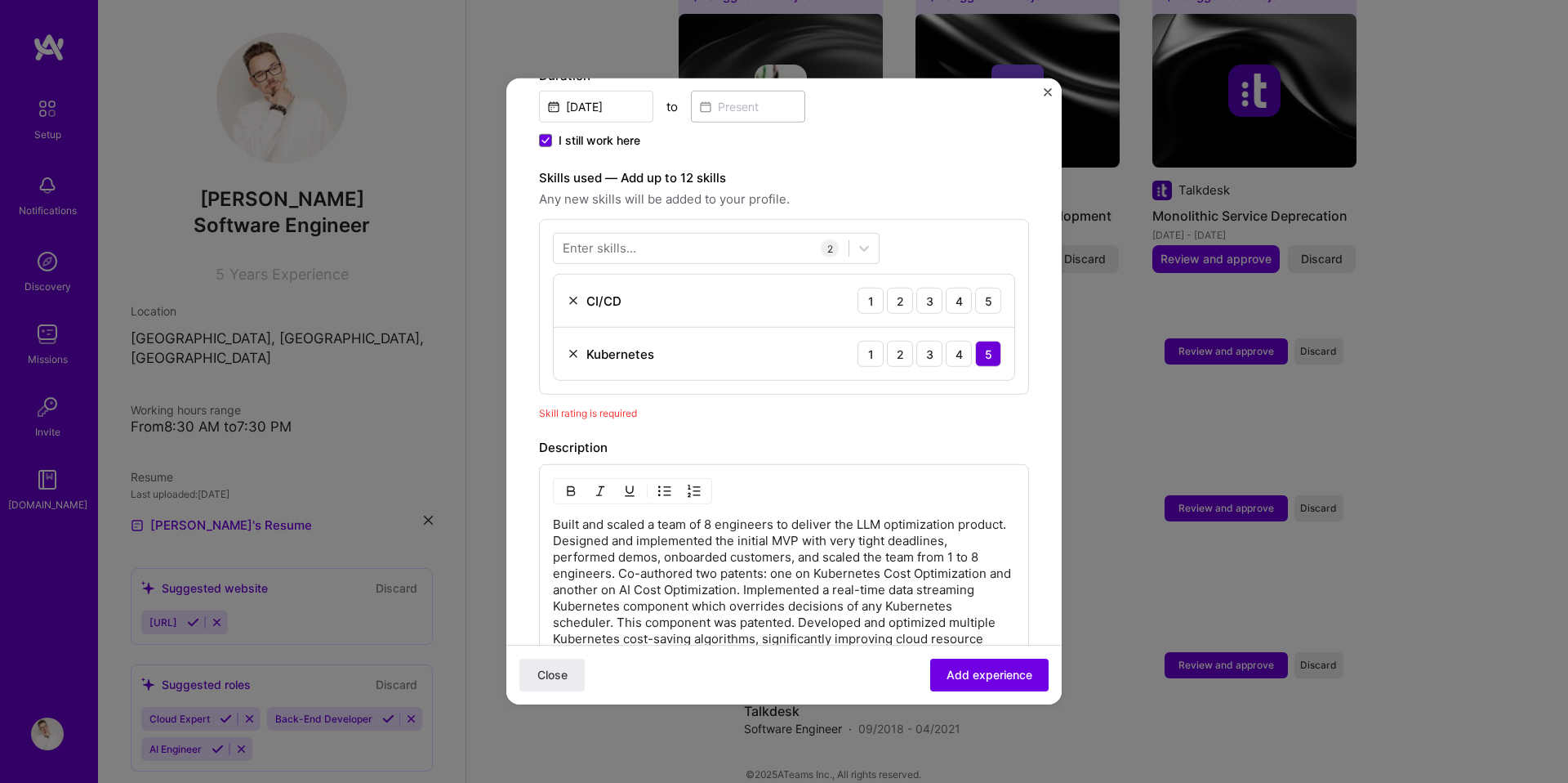
scroll to position [487, 0]
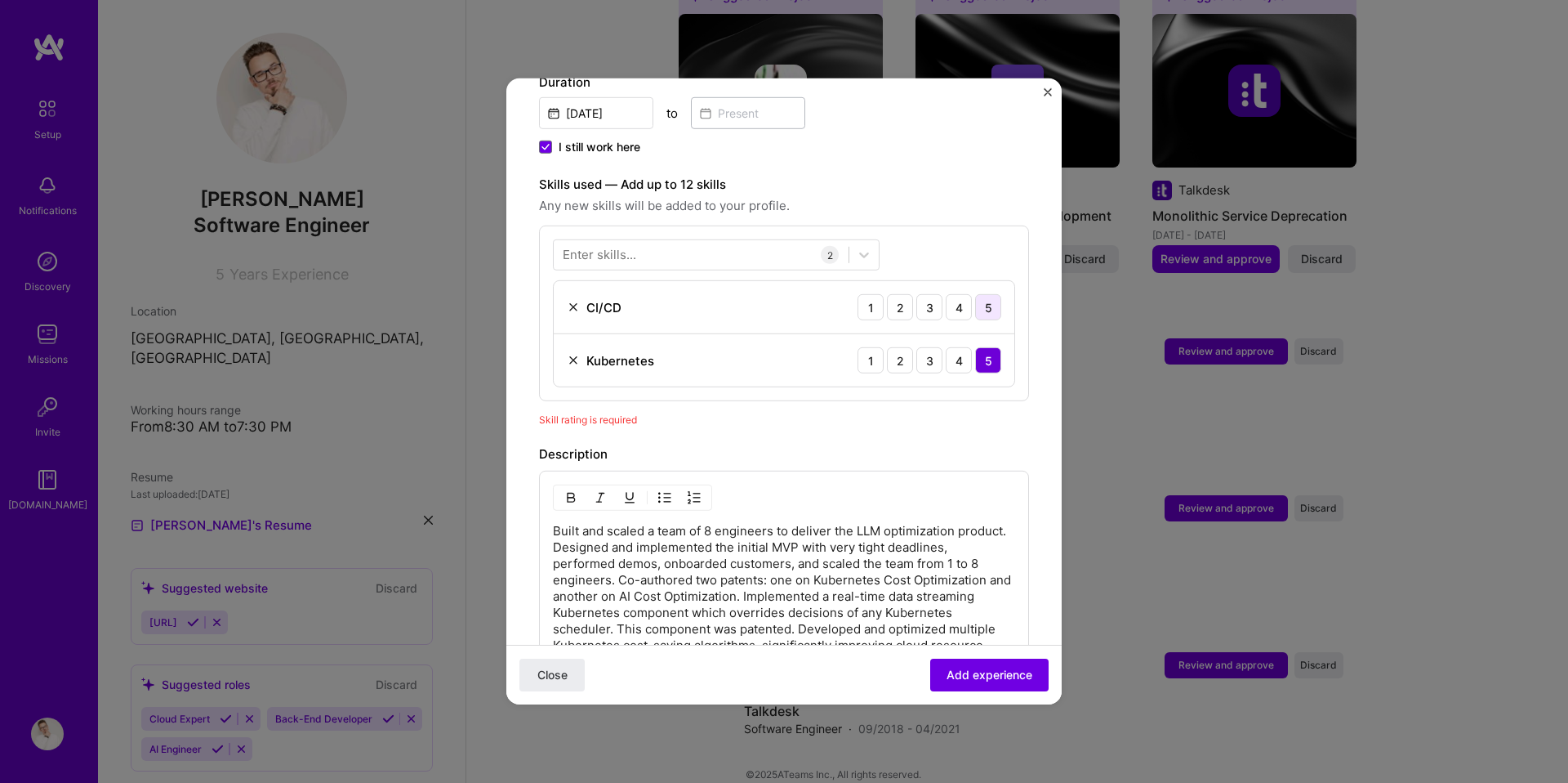
click at [992, 294] on div "5" at bounding box center [989, 308] width 26 height 27
click at [1006, 678] on span "Add experience" at bounding box center [989, 674] width 86 height 16
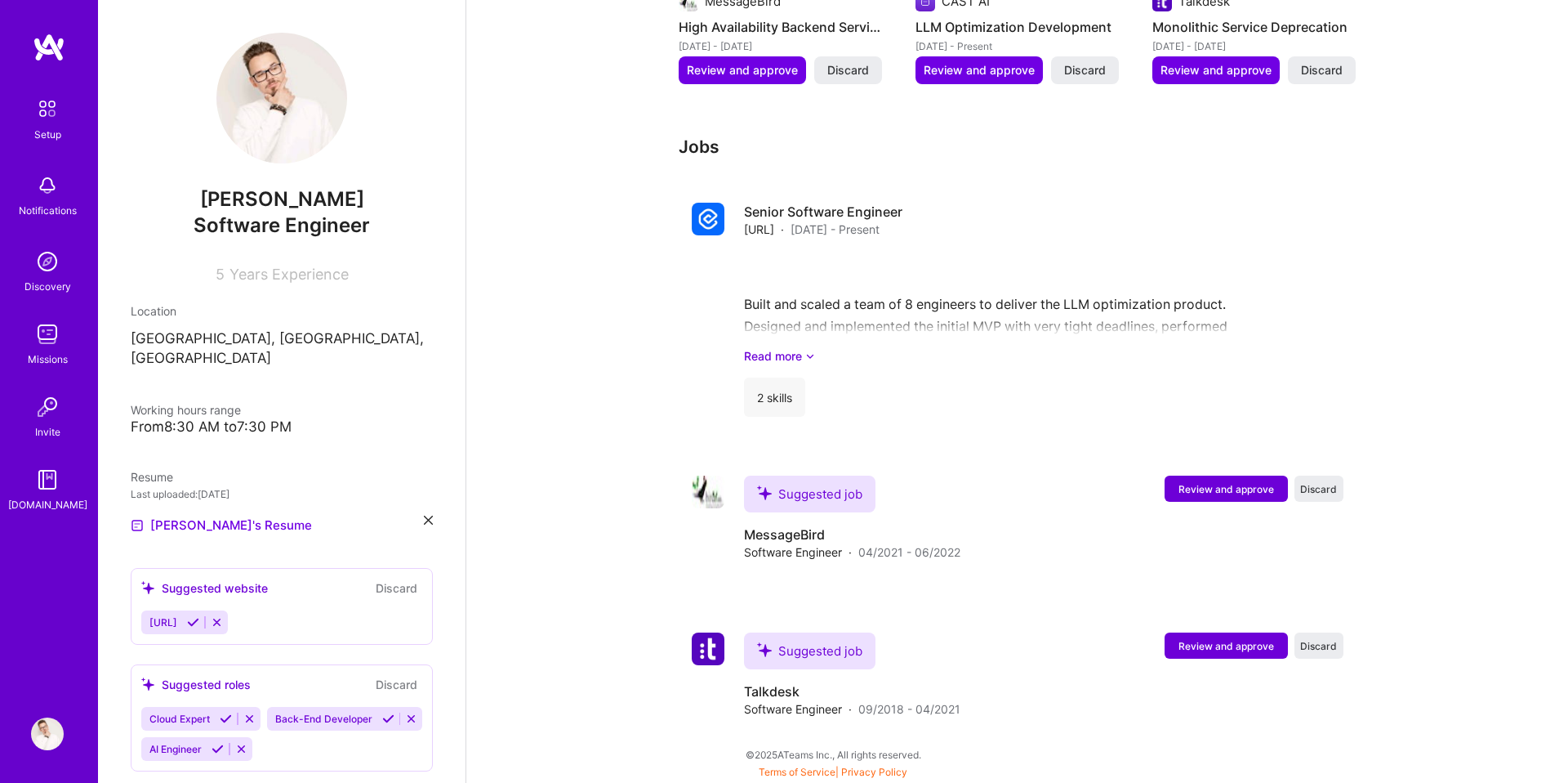
scroll to position [956, 0]
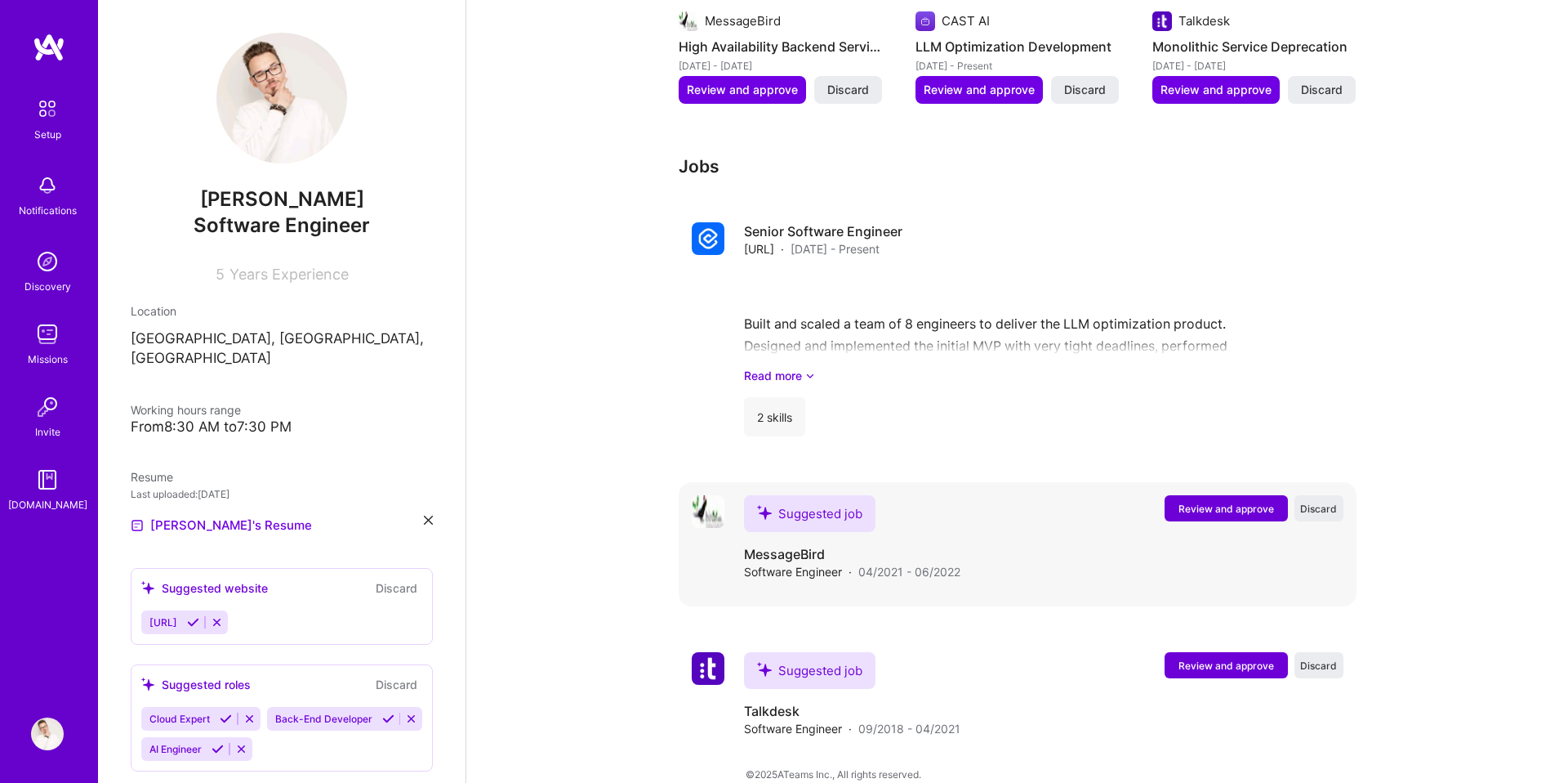
click at [1220, 502] on span "Review and approve" at bounding box center [1226, 508] width 96 height 14
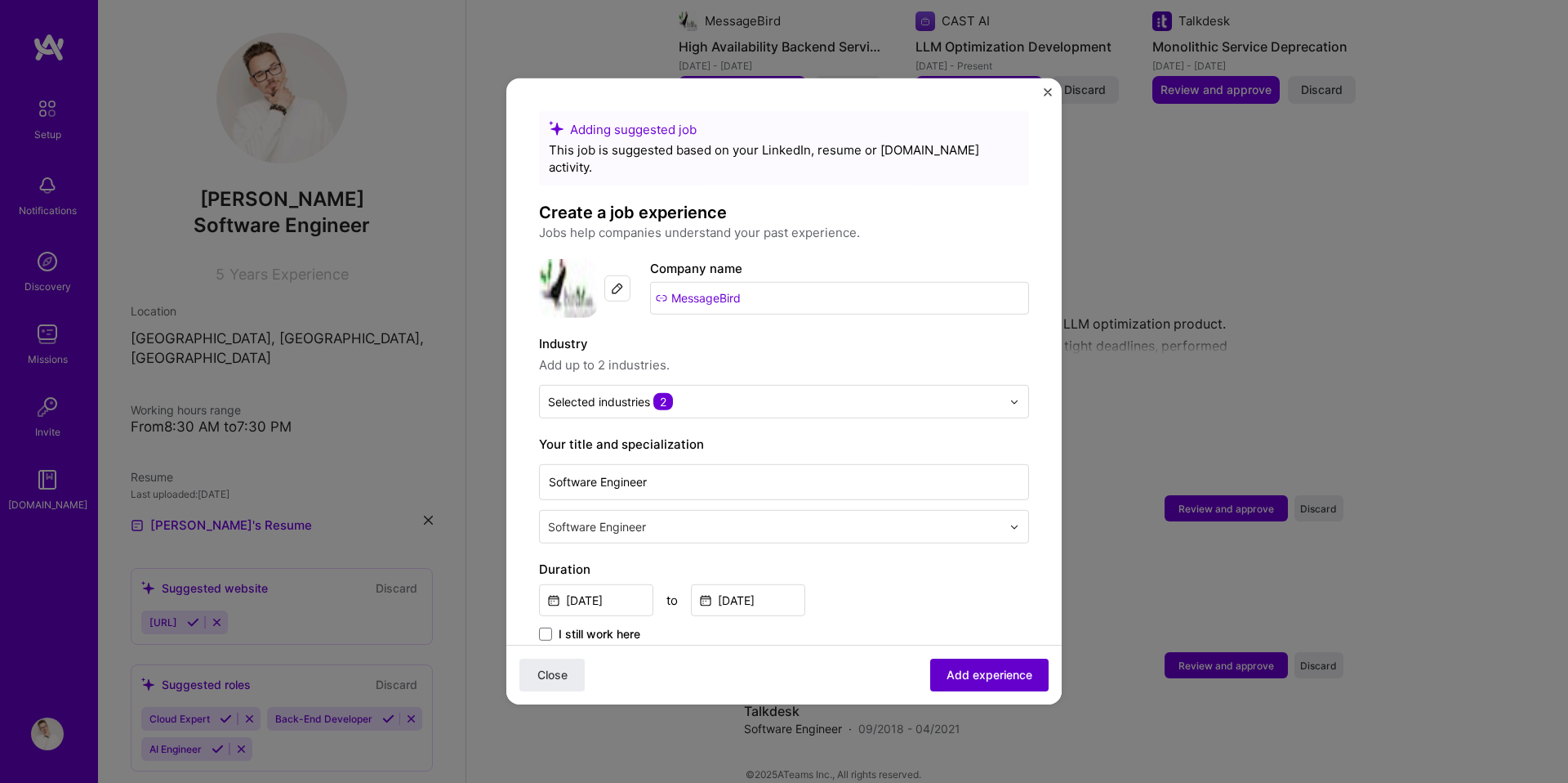
click at [983, 676] on span "Add experience" at bounding box center [989, 674] width 86 height 16
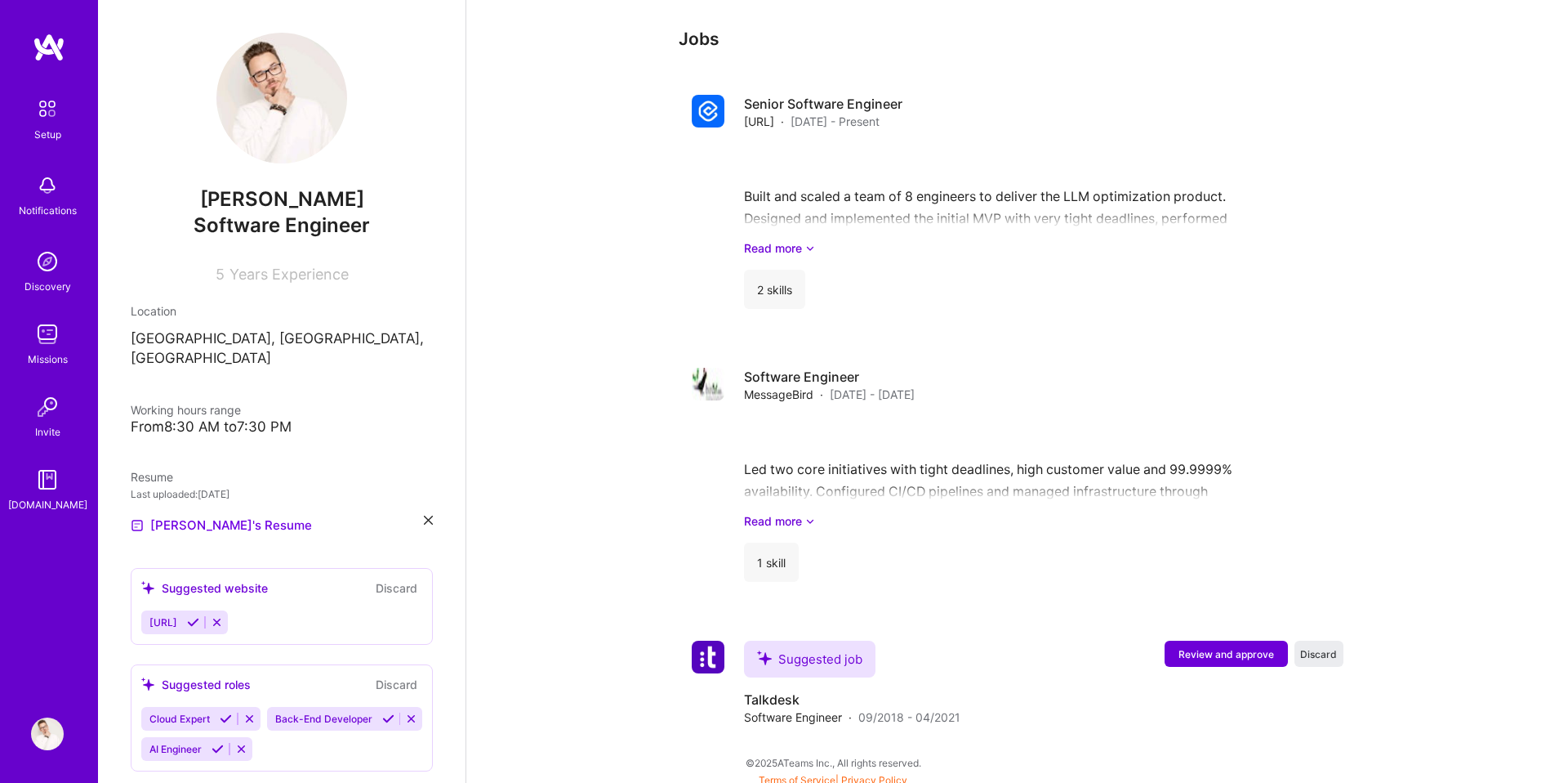
scroll to position [1073, 0]
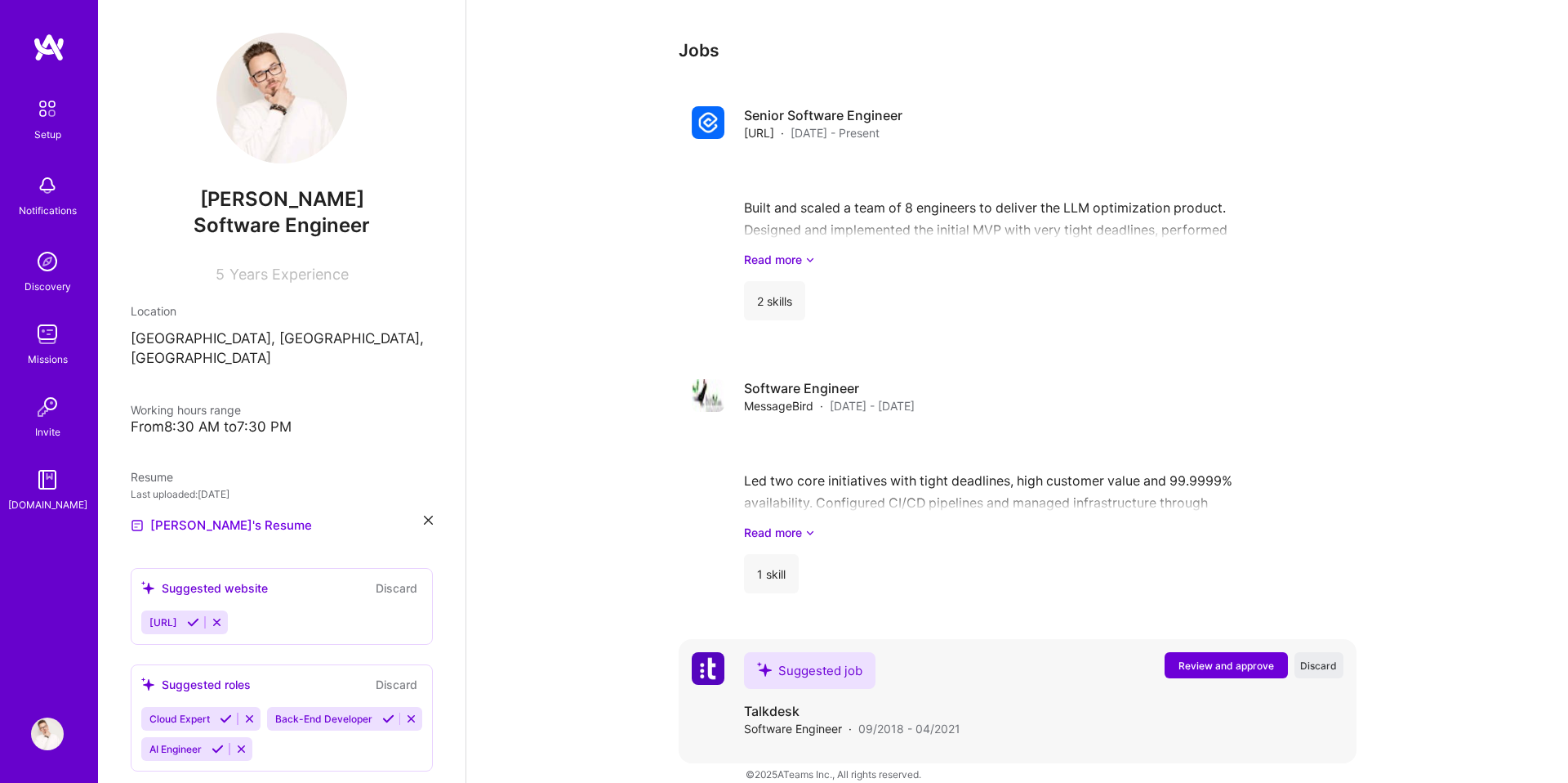
click at [1229, 659] on span "Review and approve" at bounding box center [1226, 666] width 96 height 14
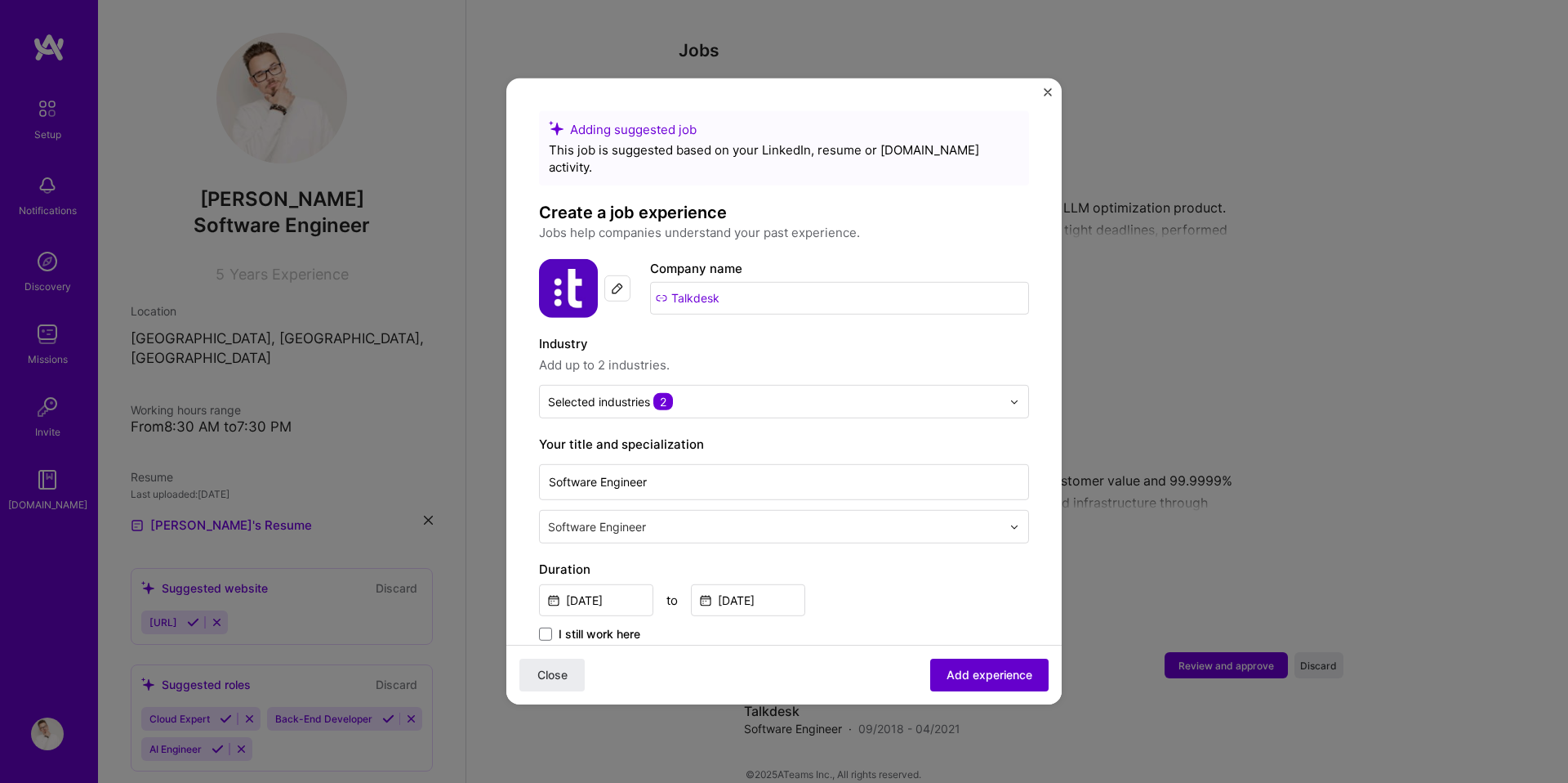
click at [1009, 674] on span "Add experience" at bounding box center [989, 674] width 86 height 16
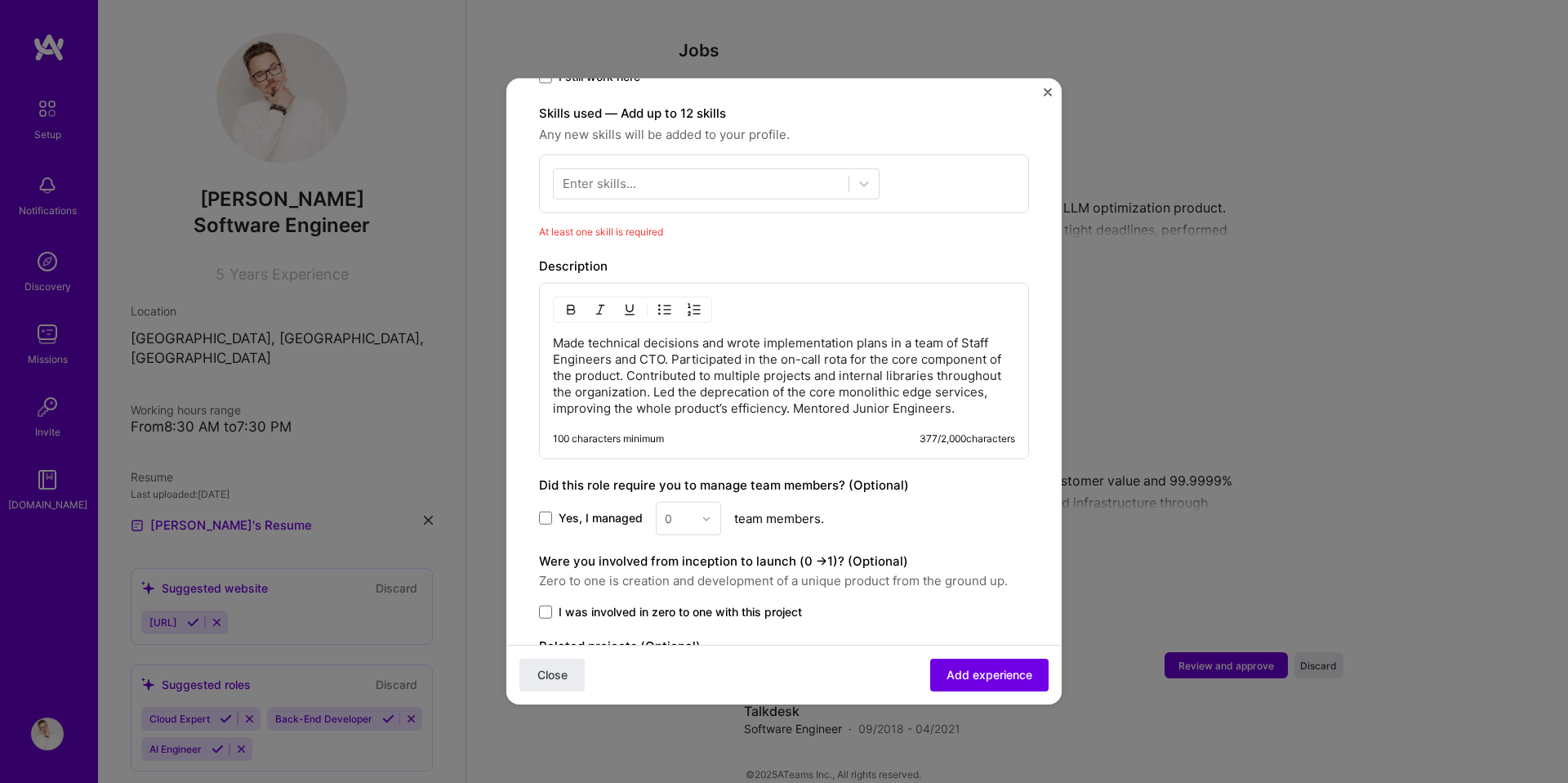
scroll to position [565, 0]
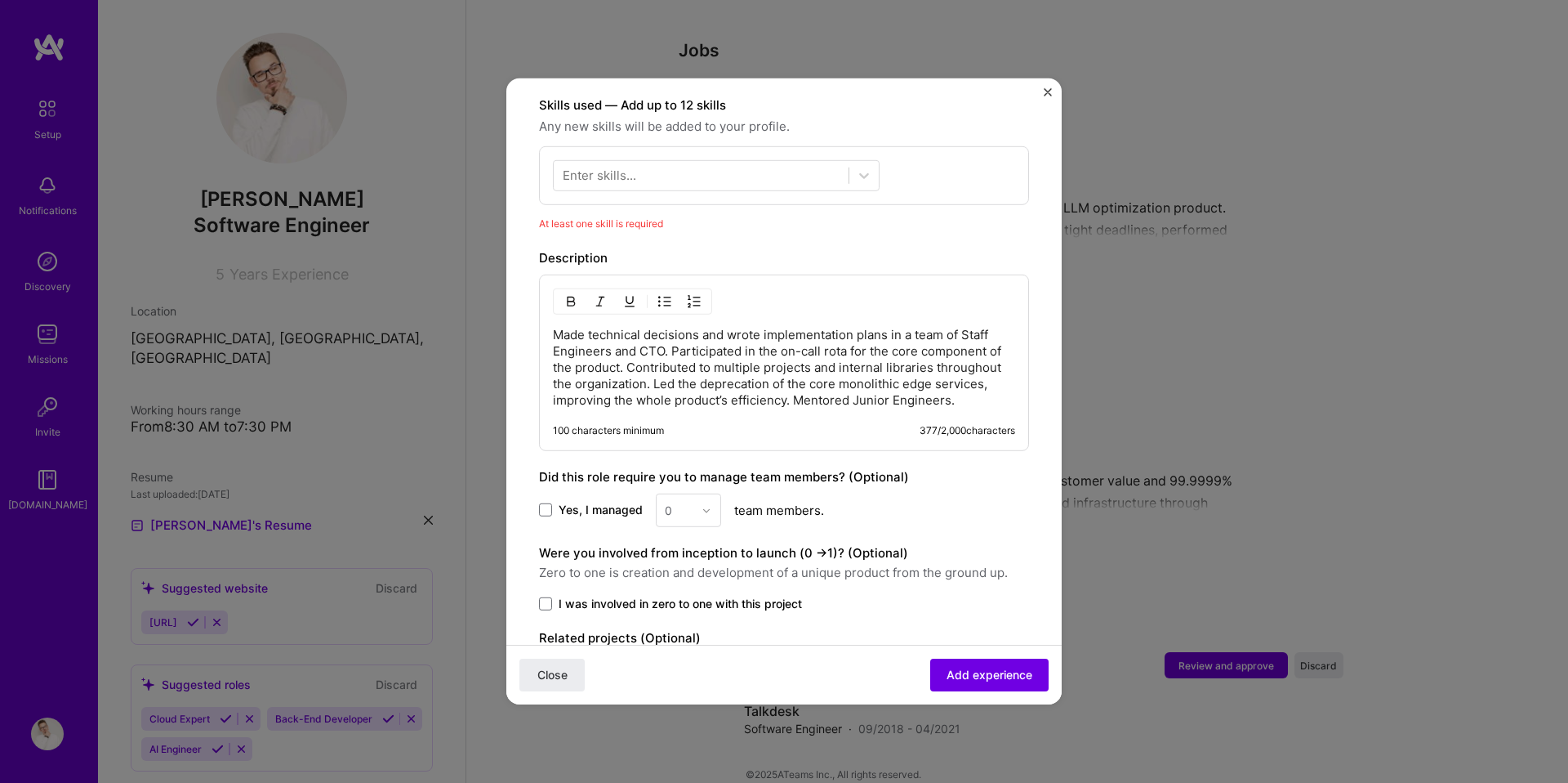
click at [635, 167] on div "Enter skills..." at bounding box center [600, 175] width 74 height 17
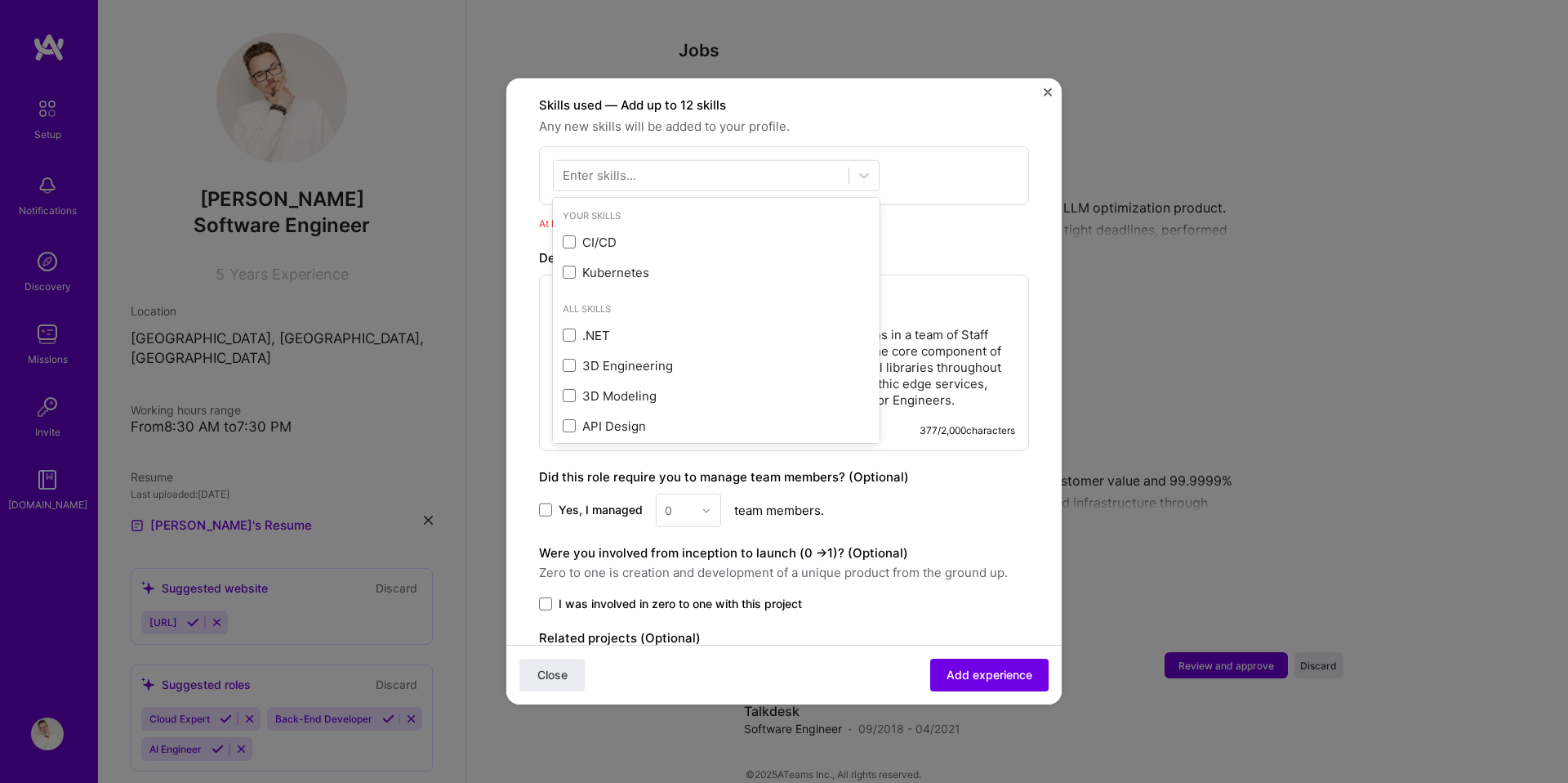
click at [635, 167] on div "Enter skills..." at bounding box center [600, 175] width 74 height 17
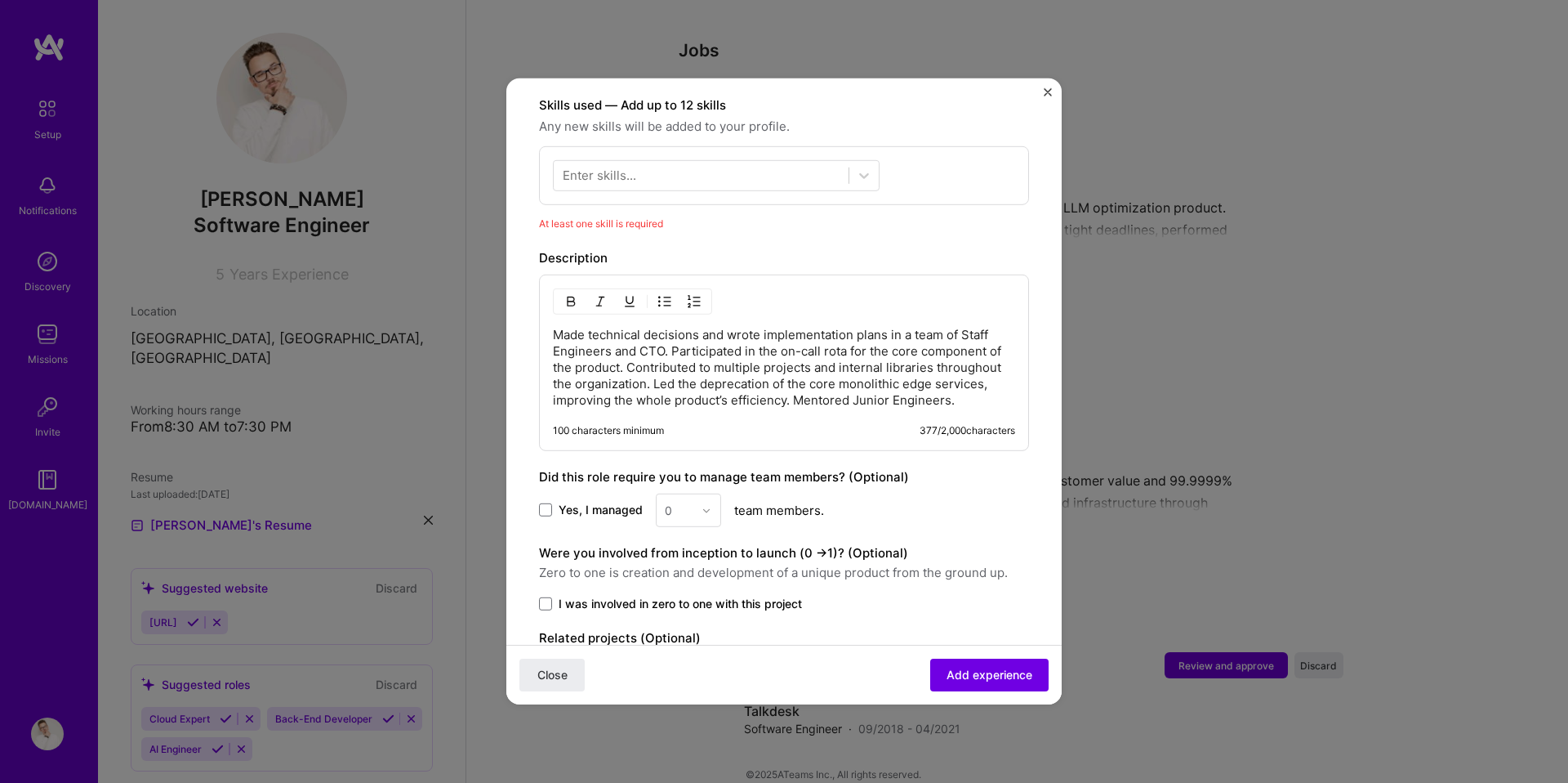
click at [635, 167] on div "Enter skills..." at bounding box center [600, 175] width 74 height 17
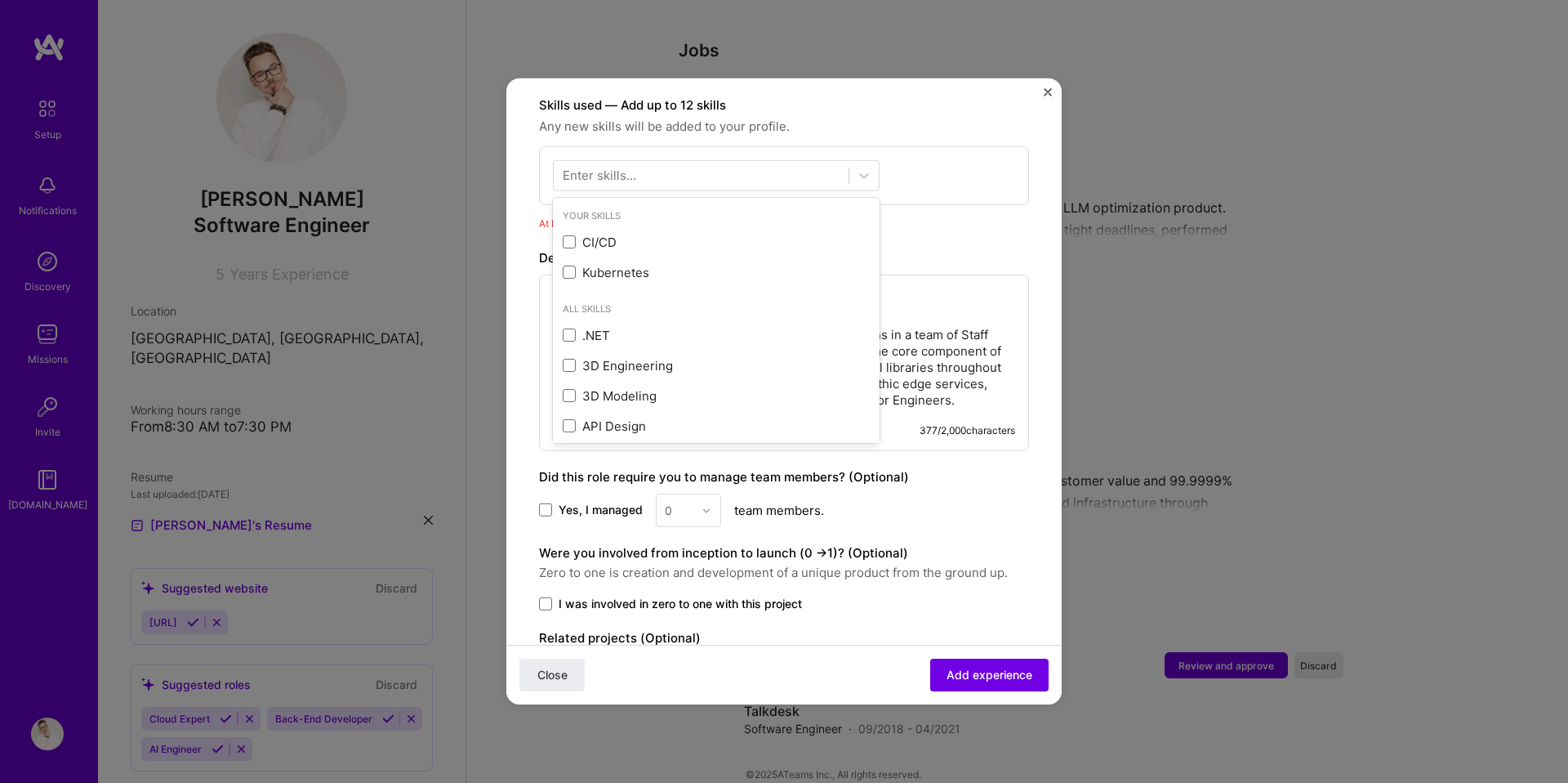
click at [573, 167] on div "Enter skills..." at bounding box center [600, 175] width 74 height 17
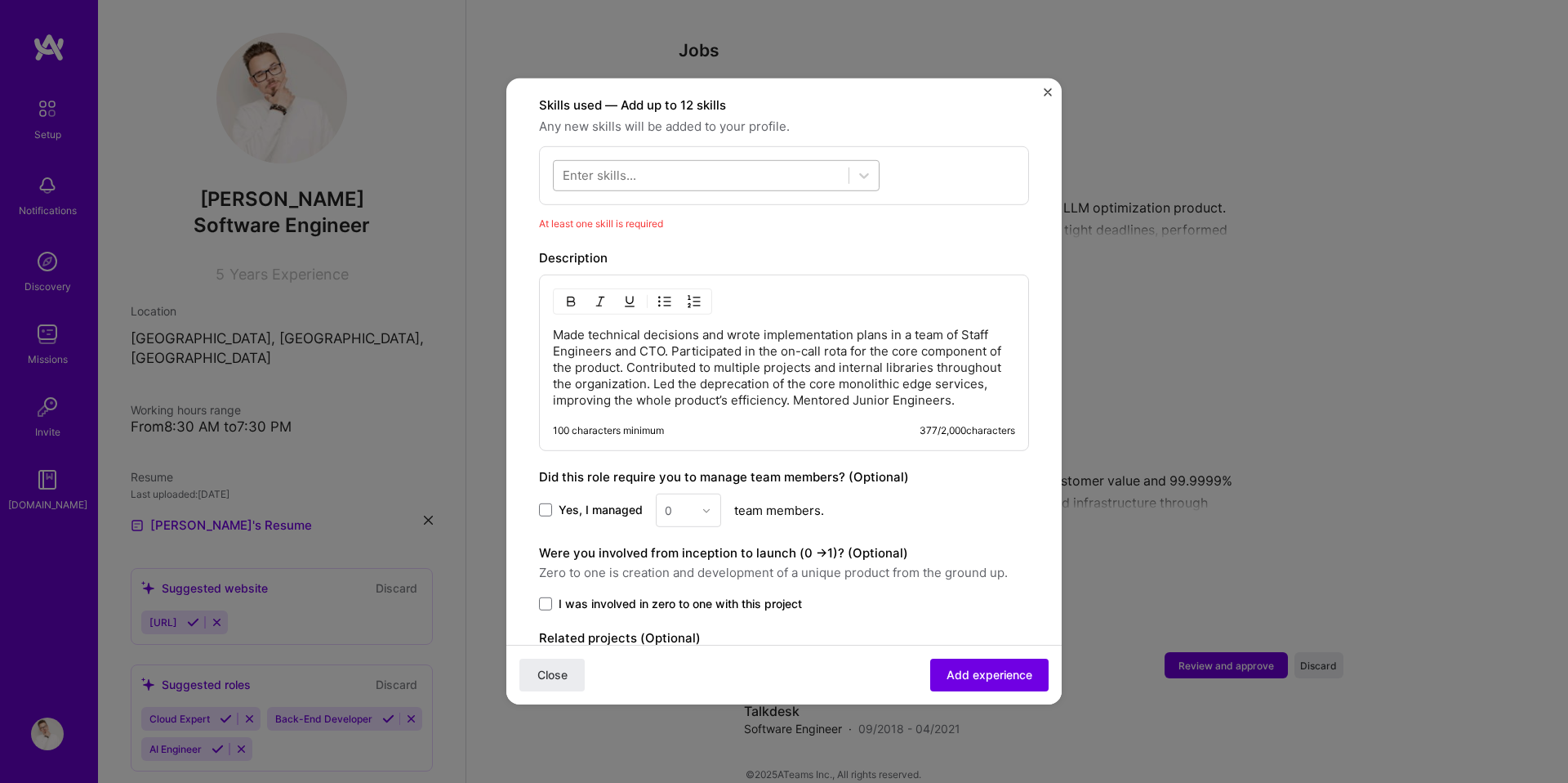
click at [585, 170] on div at bounding box center [701, 175] width 295 height 27
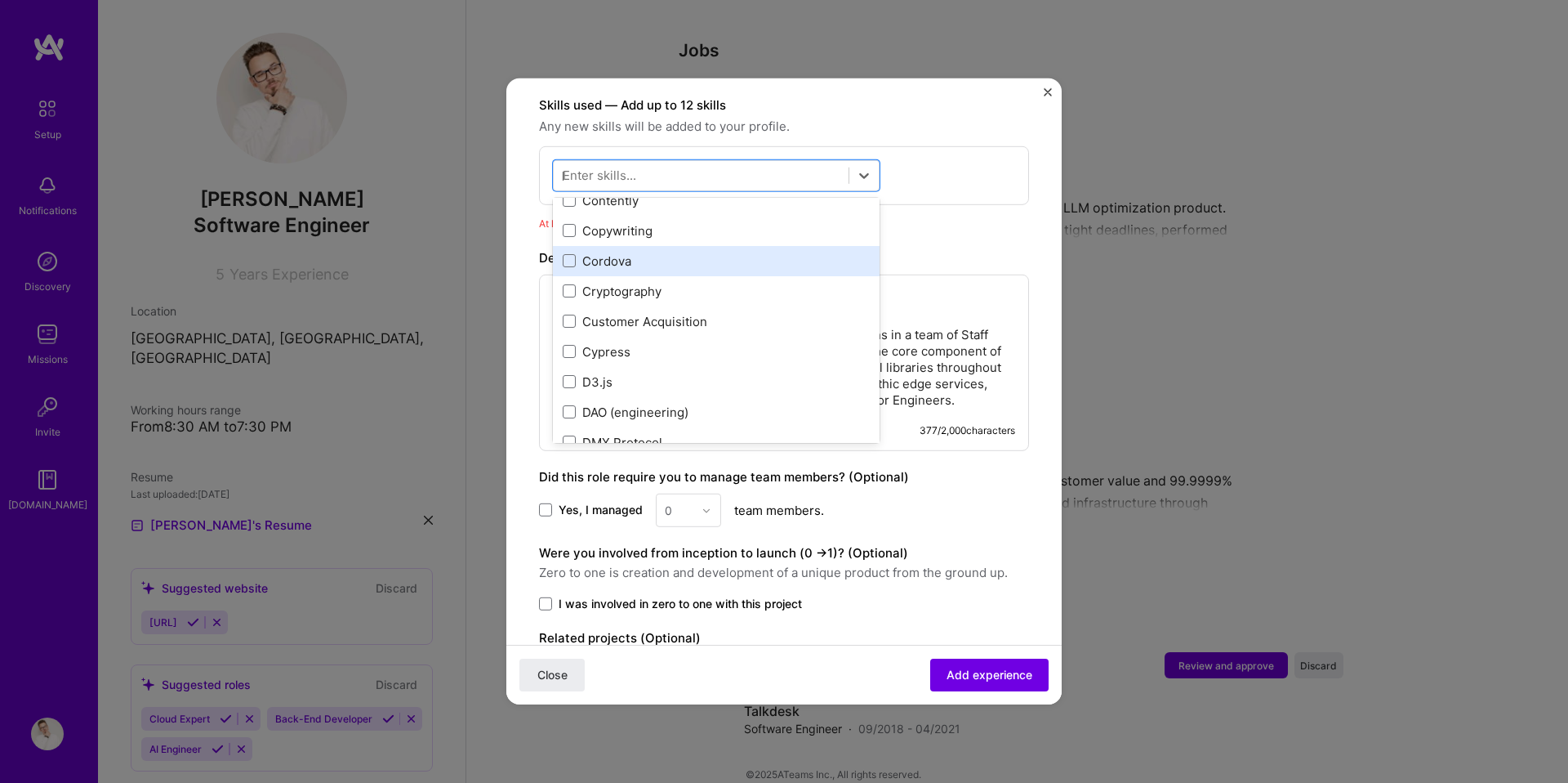
scroll to position [0, 0]
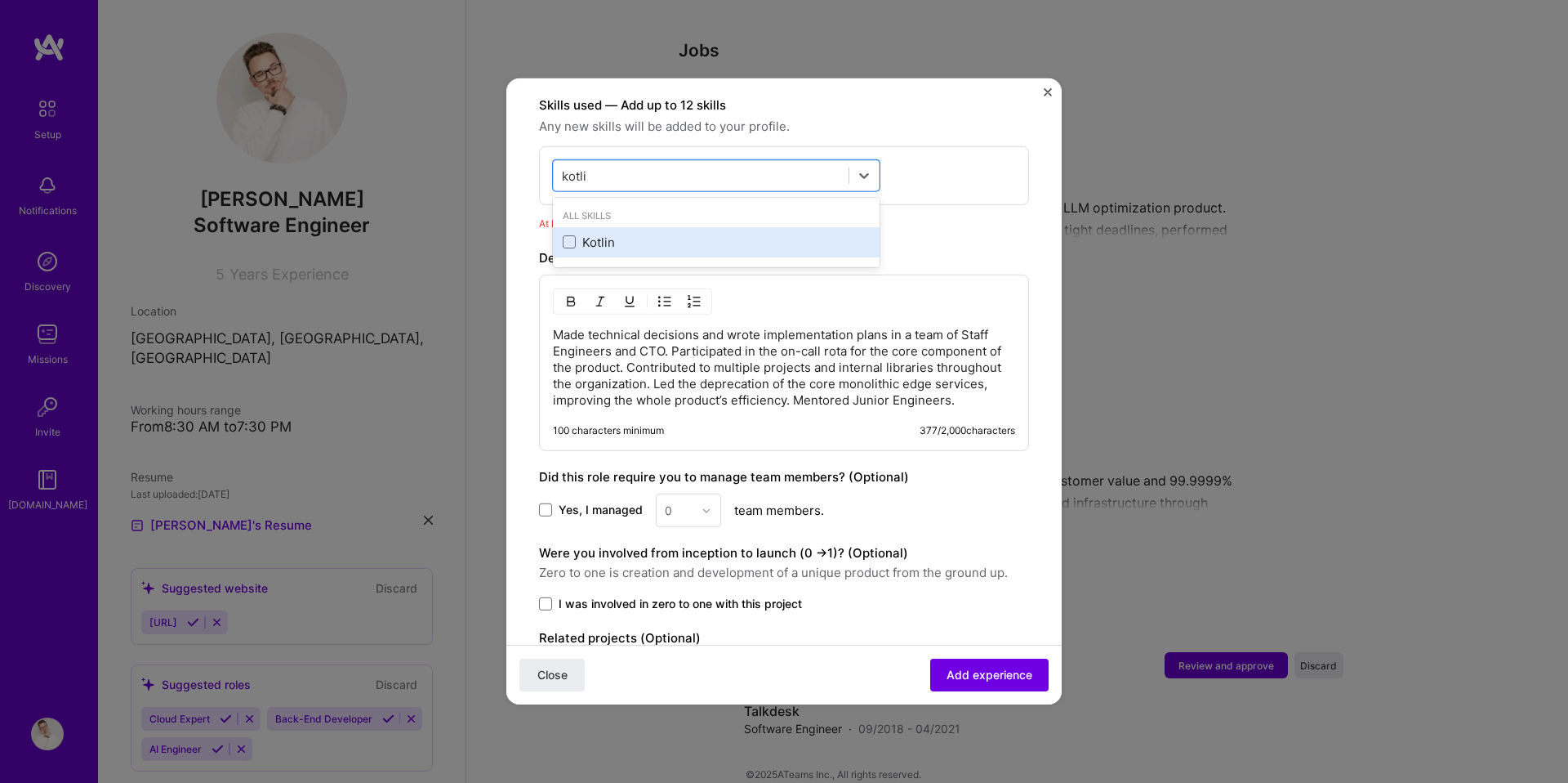
click at [585, 234] on div "Kotlin" at bounding box center [716, 242] width 308 height 17
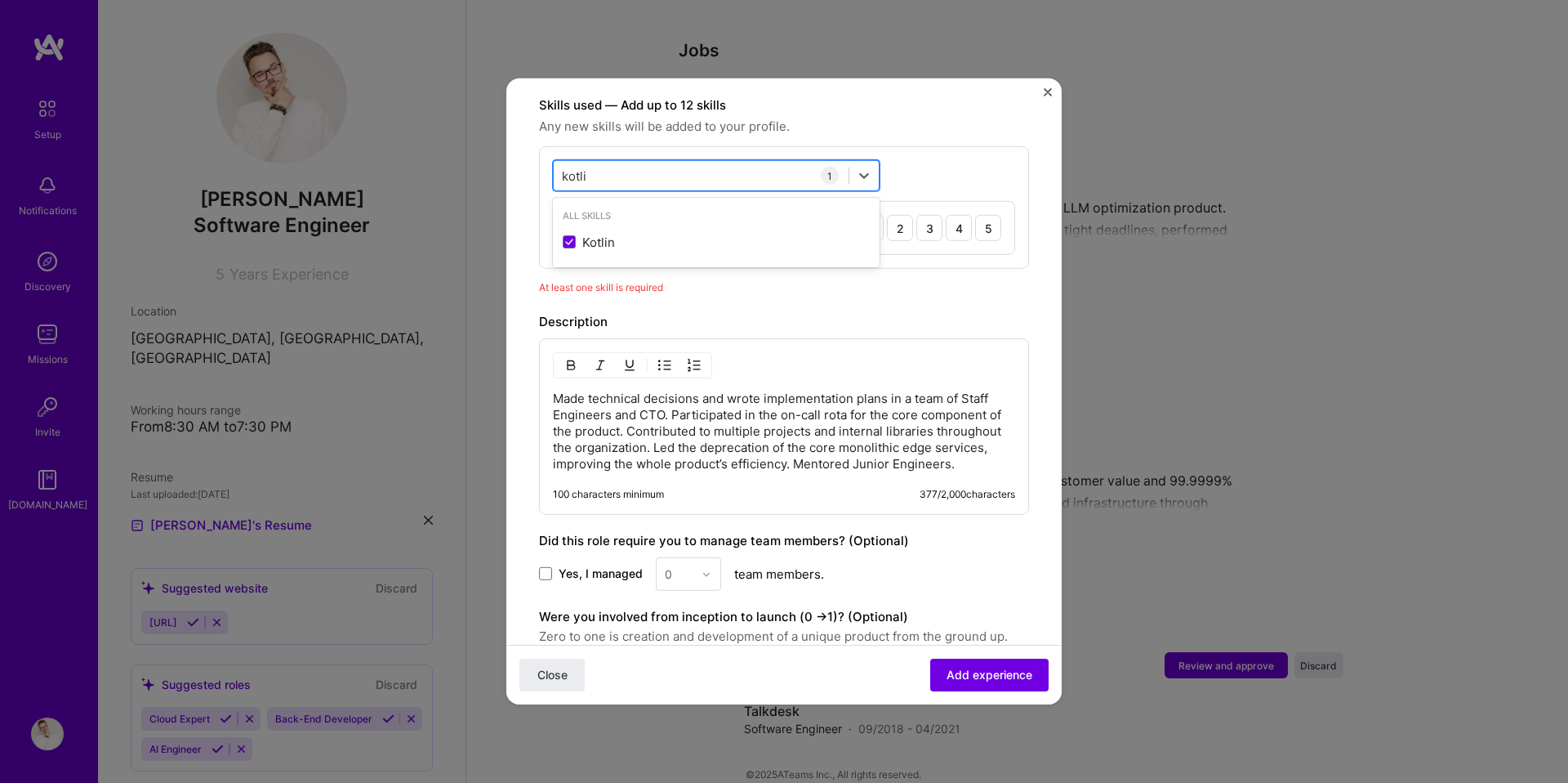
click at [655, 165] on div "[PERSON_NAME]" at bounding box center [701, 175] width 295 height 27
click at [623, 234] on div "Ruby" at bounding box center [716, 242] width 308 height 17
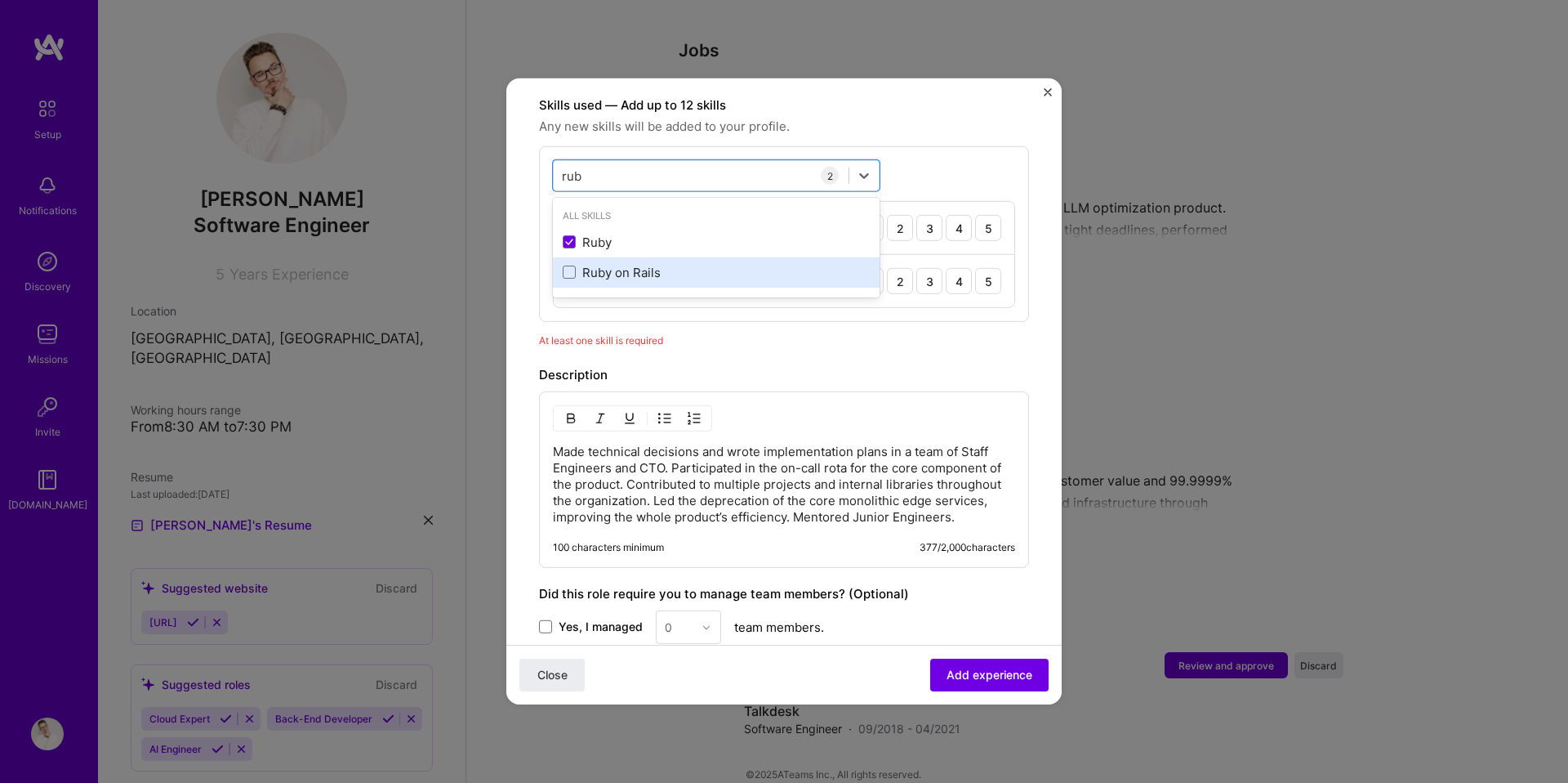
click at [611, 264] on div "Ruby on Rails" at bounding box center [716, 273] width 308 height 17
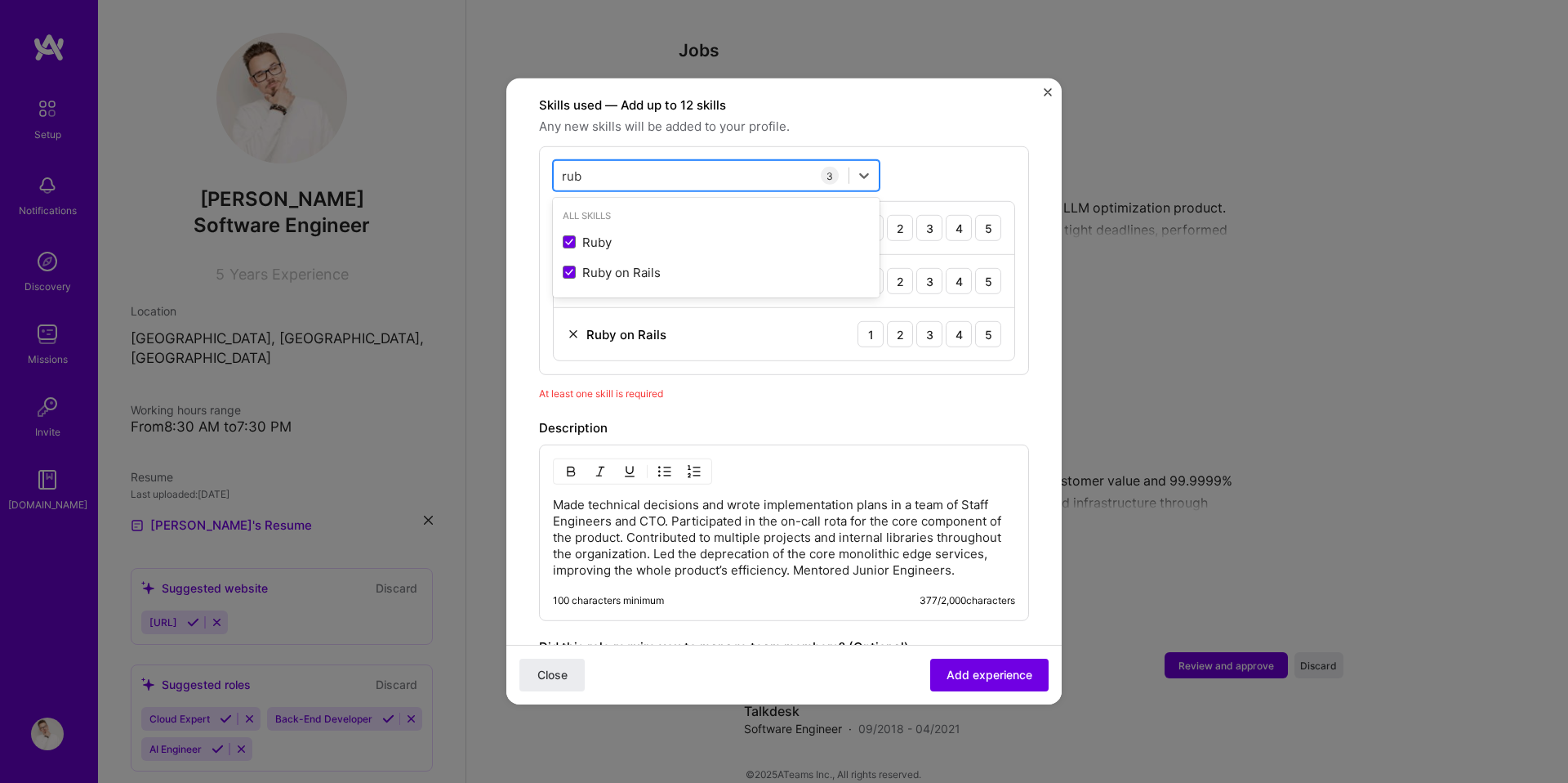
click at [655, 162] on div "rub rub" at bounding box center [701, 175] width 295 height 27
type input "strip"
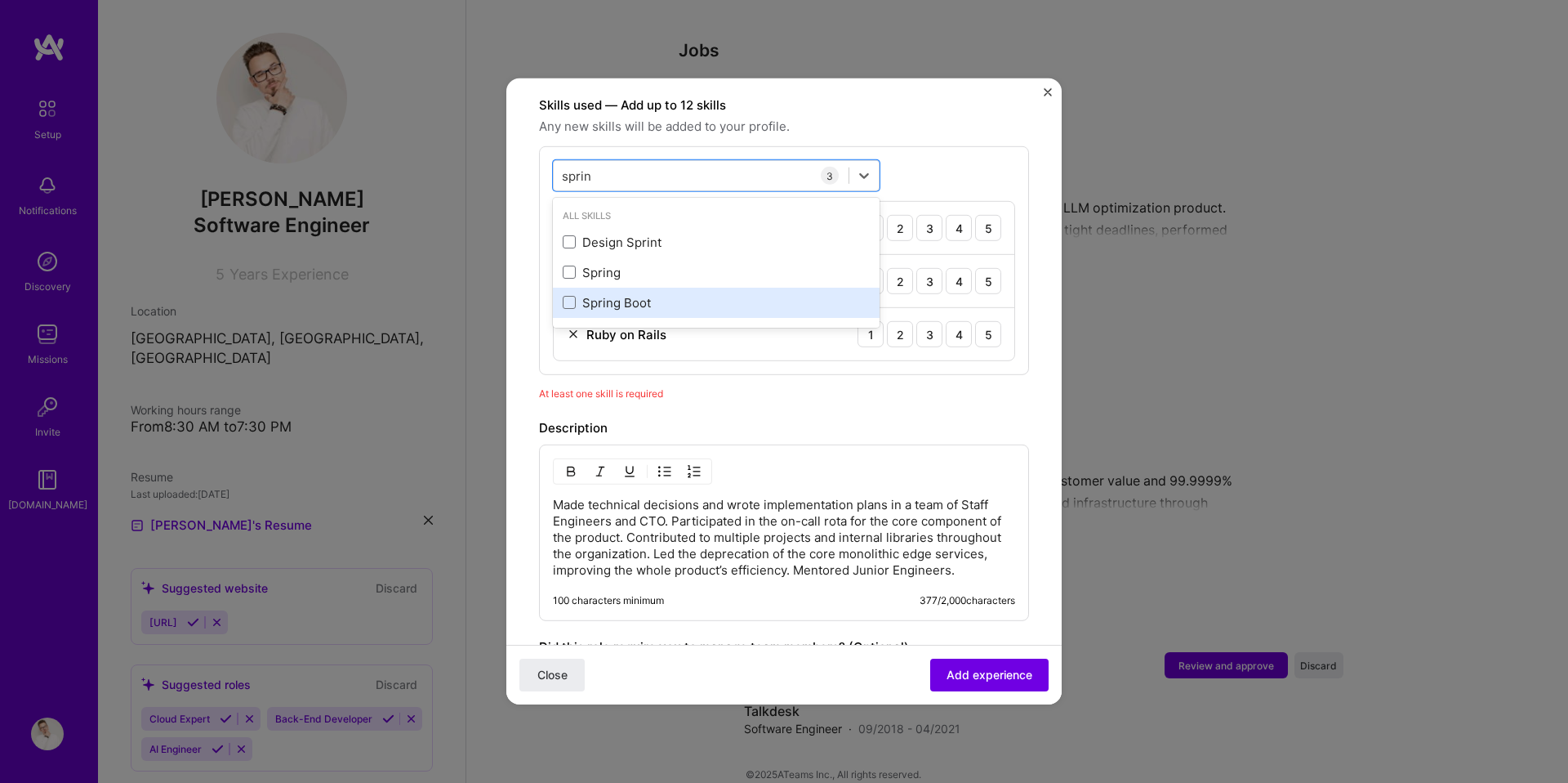
click at [580, 294] on div "Spring Boot" at bounding box center [716, 303] width 308 height 17
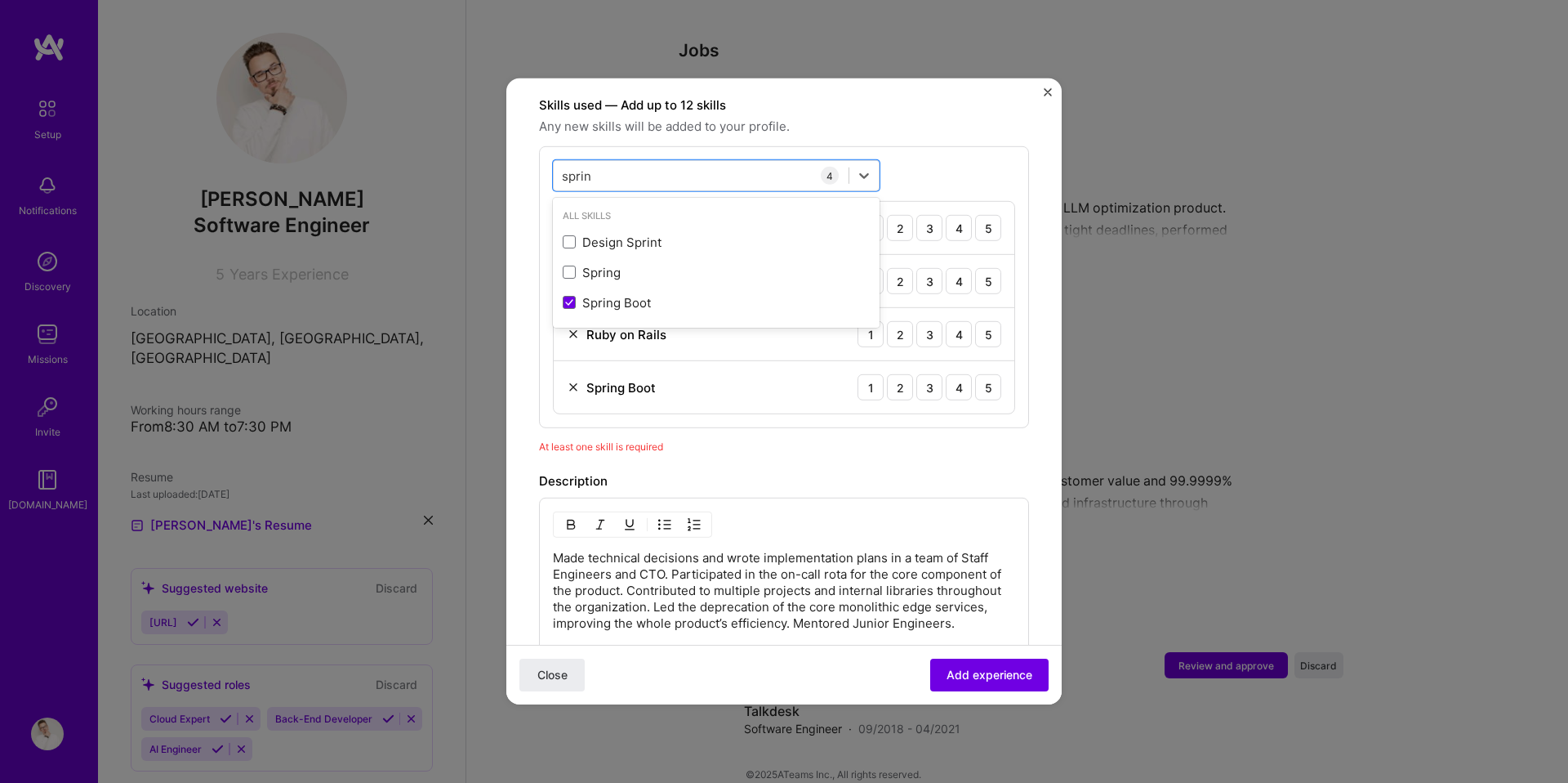
type input "sprin"
click at [839, 447] on div "Adding suggested job This job is suggested based on your LinkedIn, resume or [D…" at bounding box center [784, 240] width 490 height 1390
click at [1027, 693] on div "Close Add experience" at bounding box center [784, 674] width 555 height 60
click at [1029, 676] on span "Add experience" at bounding box center [989, 674] width 86 height 16
click at [991, 217] on div "5" at bounding box center [989, 228] width 26 height 27
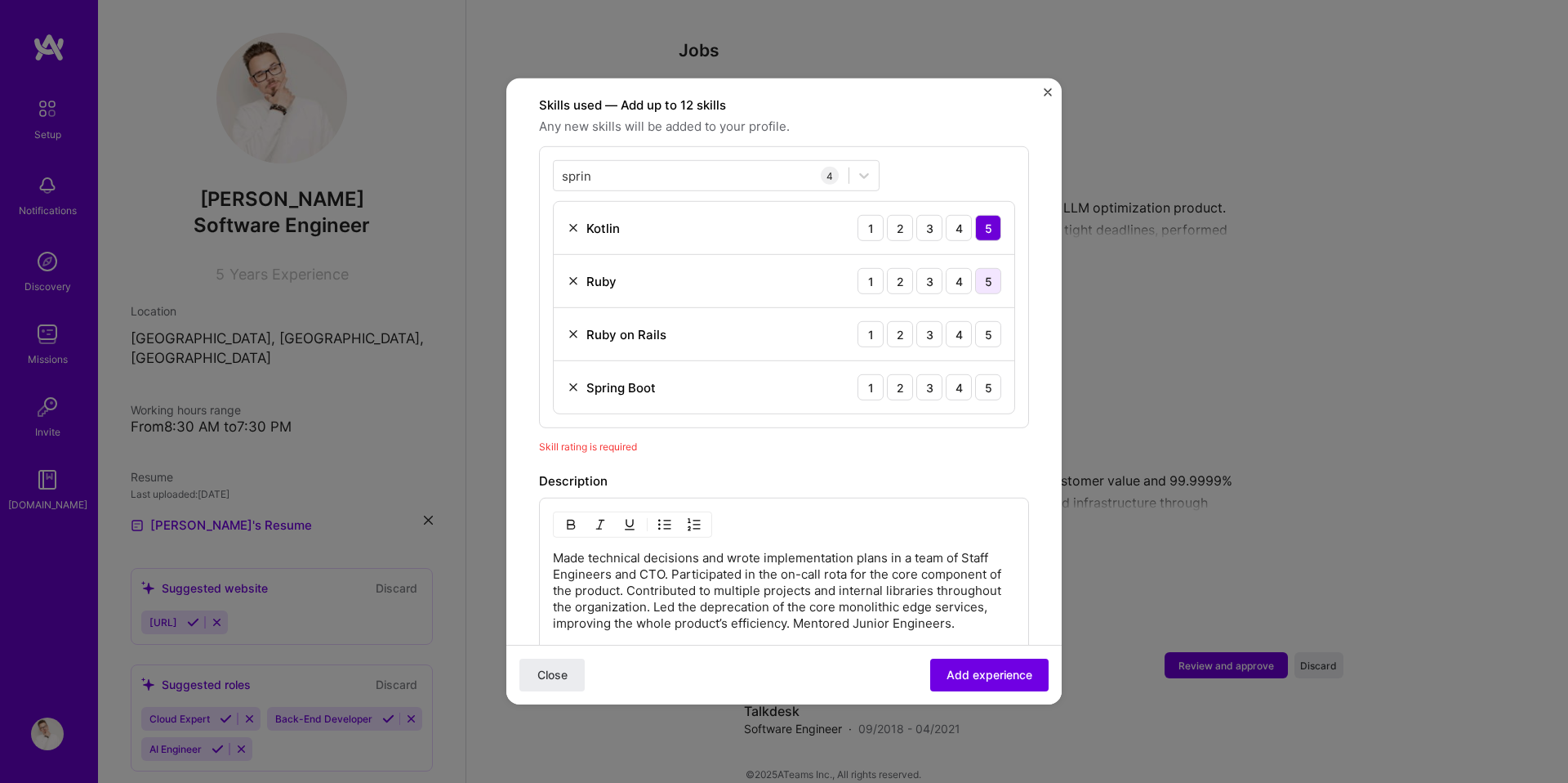
click at [989, 268] on div "5" at bounding box center [989, 281] width 26 height 27
click at [989, 321] on div "5" at bounding box center [989, 334] width 26 height 27
click at [989, 374] on div "5" at bounding box center [989, 387] width 26 height 27
click at [979, 678] on span "Add experience" at bounding box center [989, 674] width 86 height 16
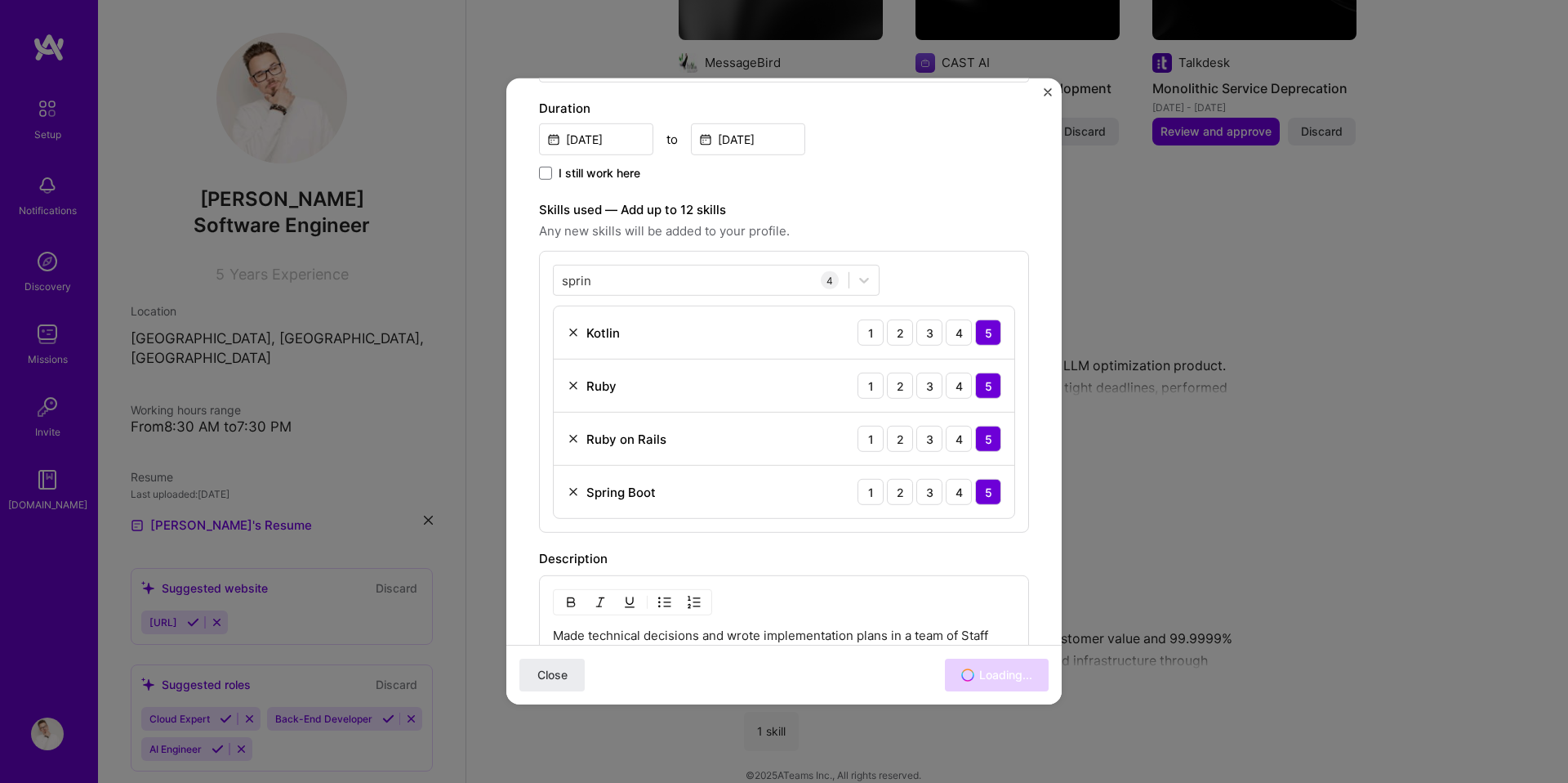
scroll to position [1073, 0]
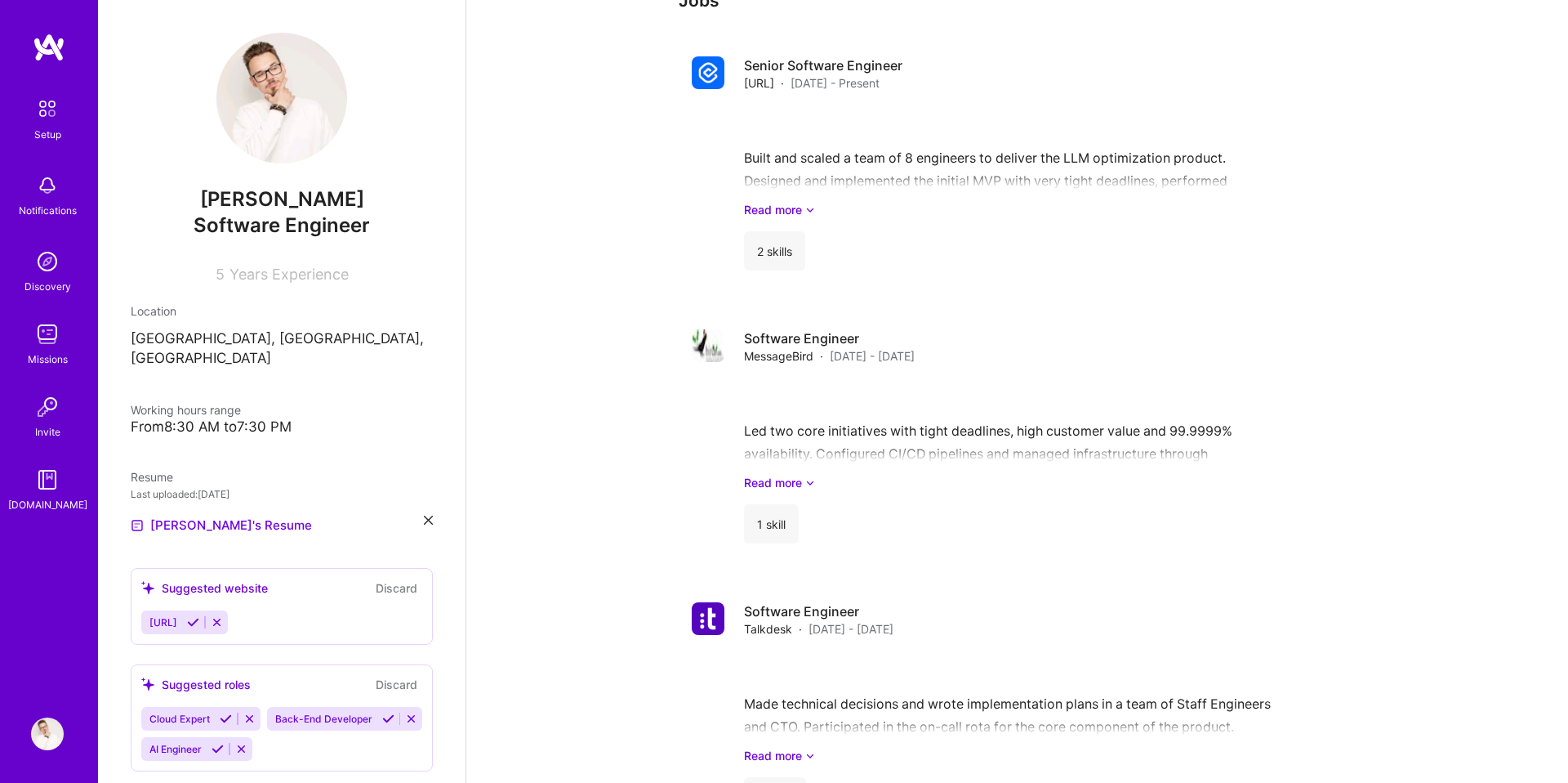
click at [177, 616] on span "[URL]" at bounding box center [163, 622] width 27 height 12
click at [223, 616] on icon at bounding box center [217, 622] width 12 height 12
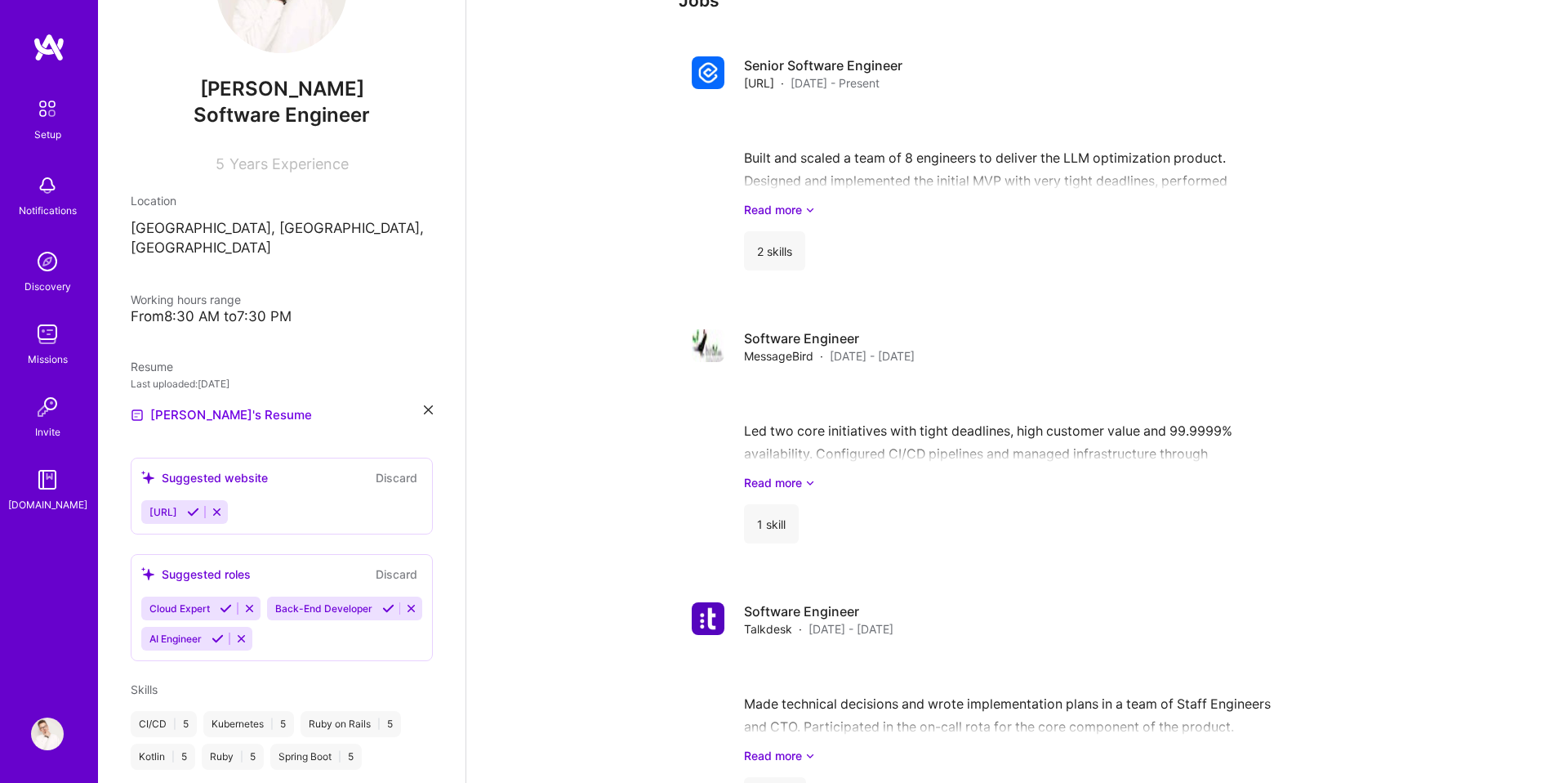
scroll to position [111, 0]
click at [326, 612] on div "Cloud Expert Back-End Developer AI Engineer" at bounding box center [281, 622] width 281 height 54
click at [409, 601] on icon at bounding box center [411, 607] width 12 height 12
click at [223, 505] on icon at bounding box center [217, 510] width 12 height 12
click at [225, 601] on icon at bounding box center [225, 607] width 12 height 12
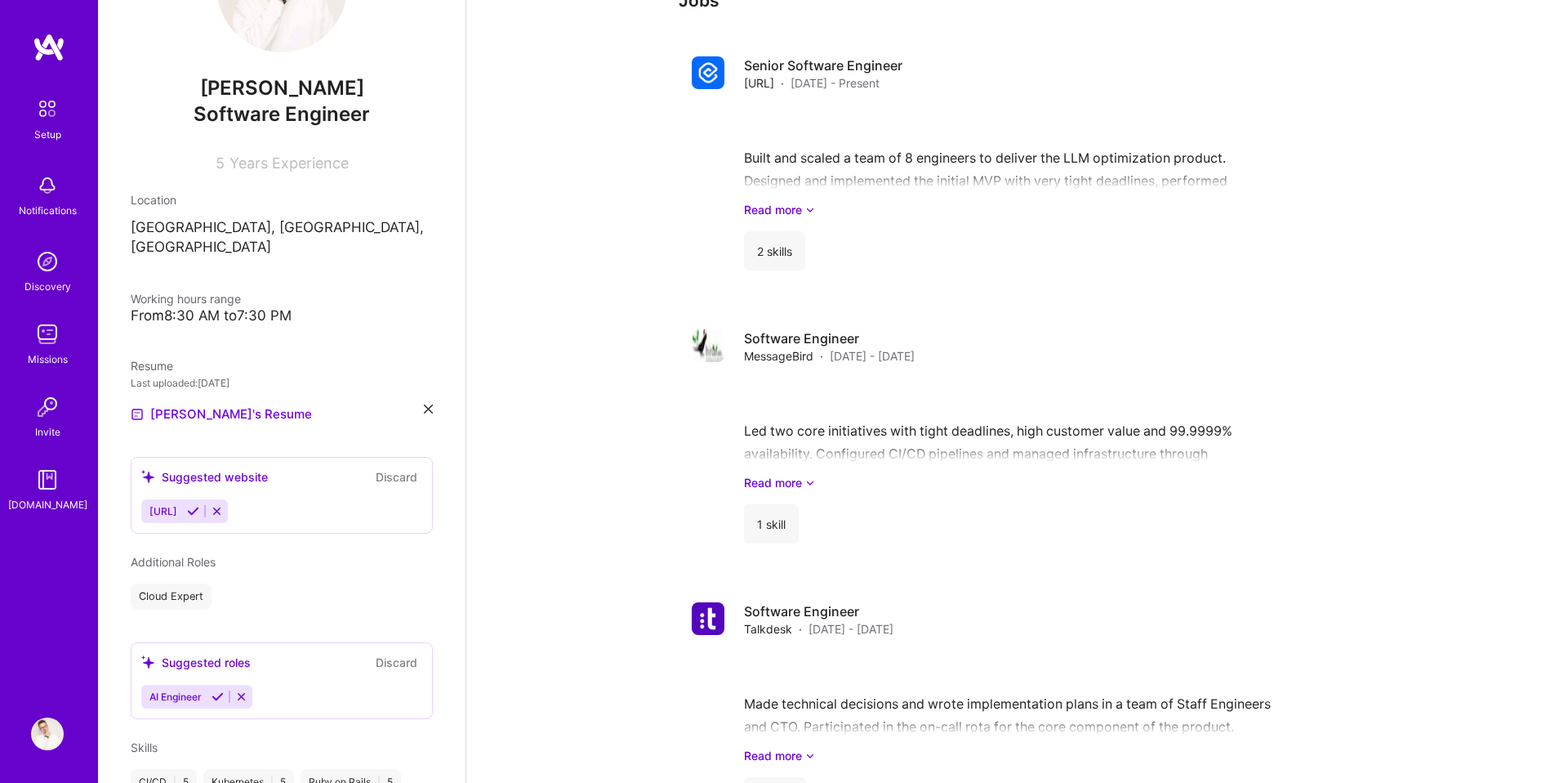
click at [216, 690] on icon at bounding box center [218, 696] width 12 height 12
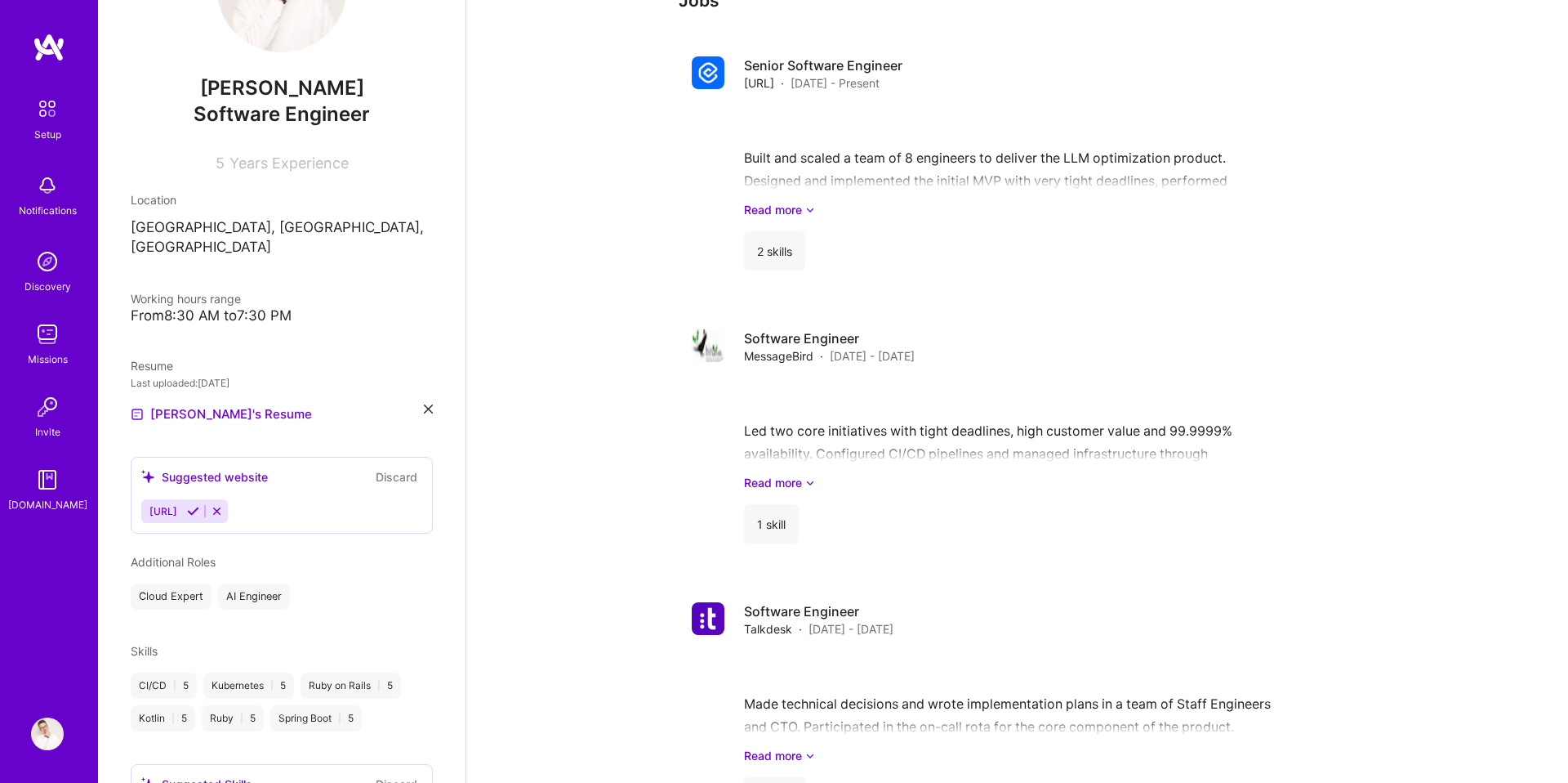
click at [177, 555] on span "Additional Roles" at bounding box center [173, 561] width 85 height 14
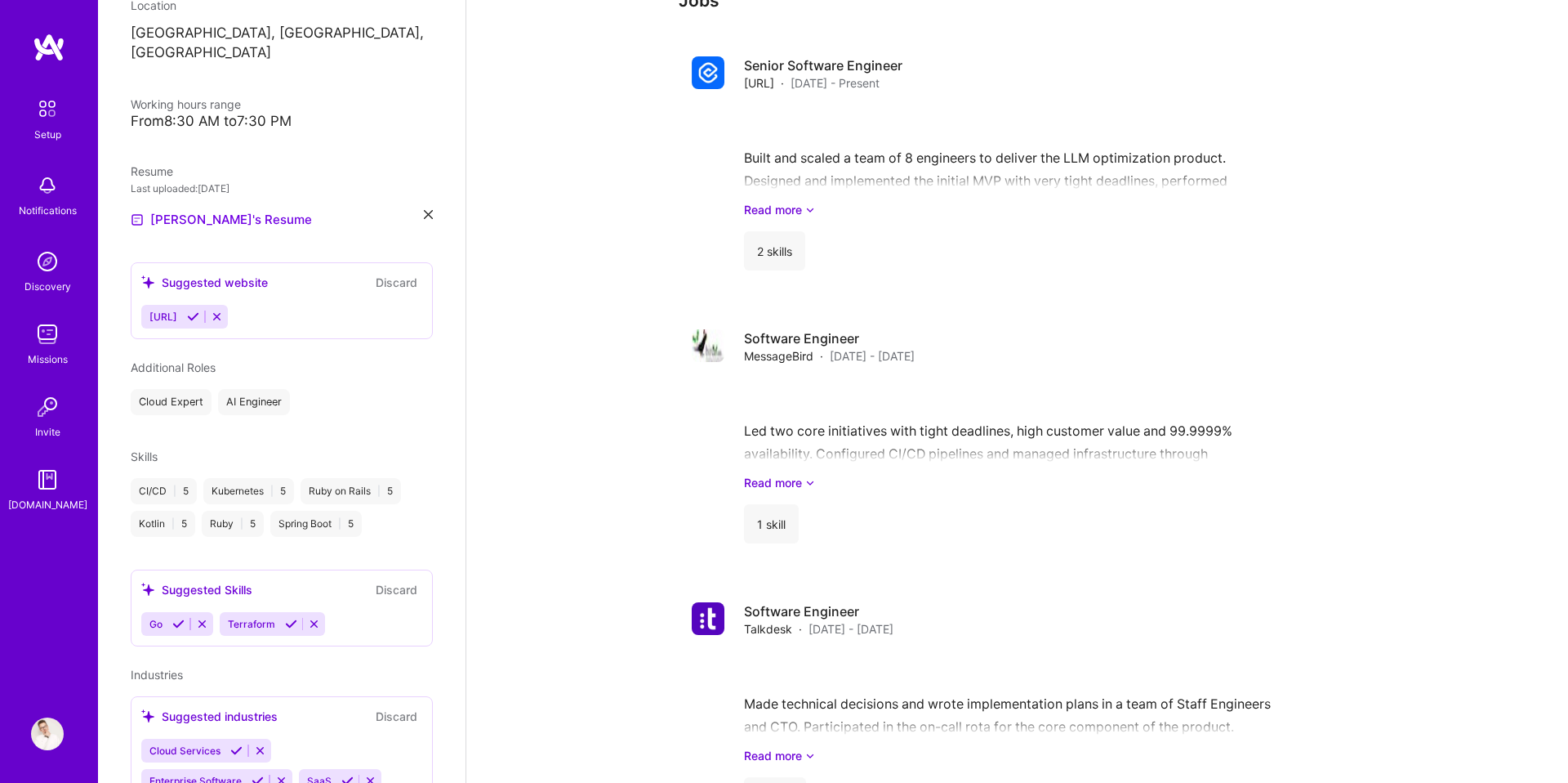
scroll to position [310, 0]
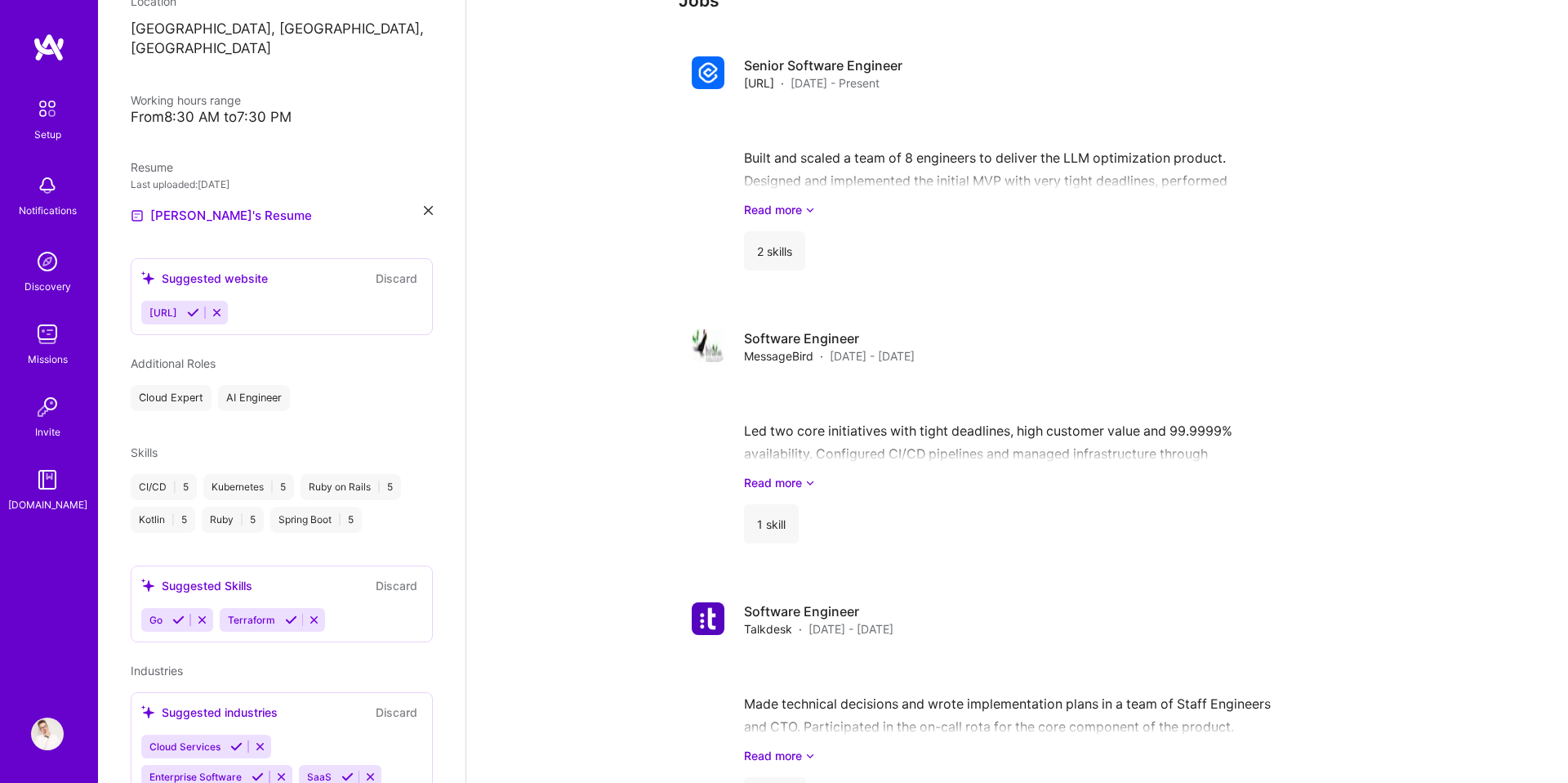
click at [180, 614] on icon at bounding box center [178, 619] width 12 height 12
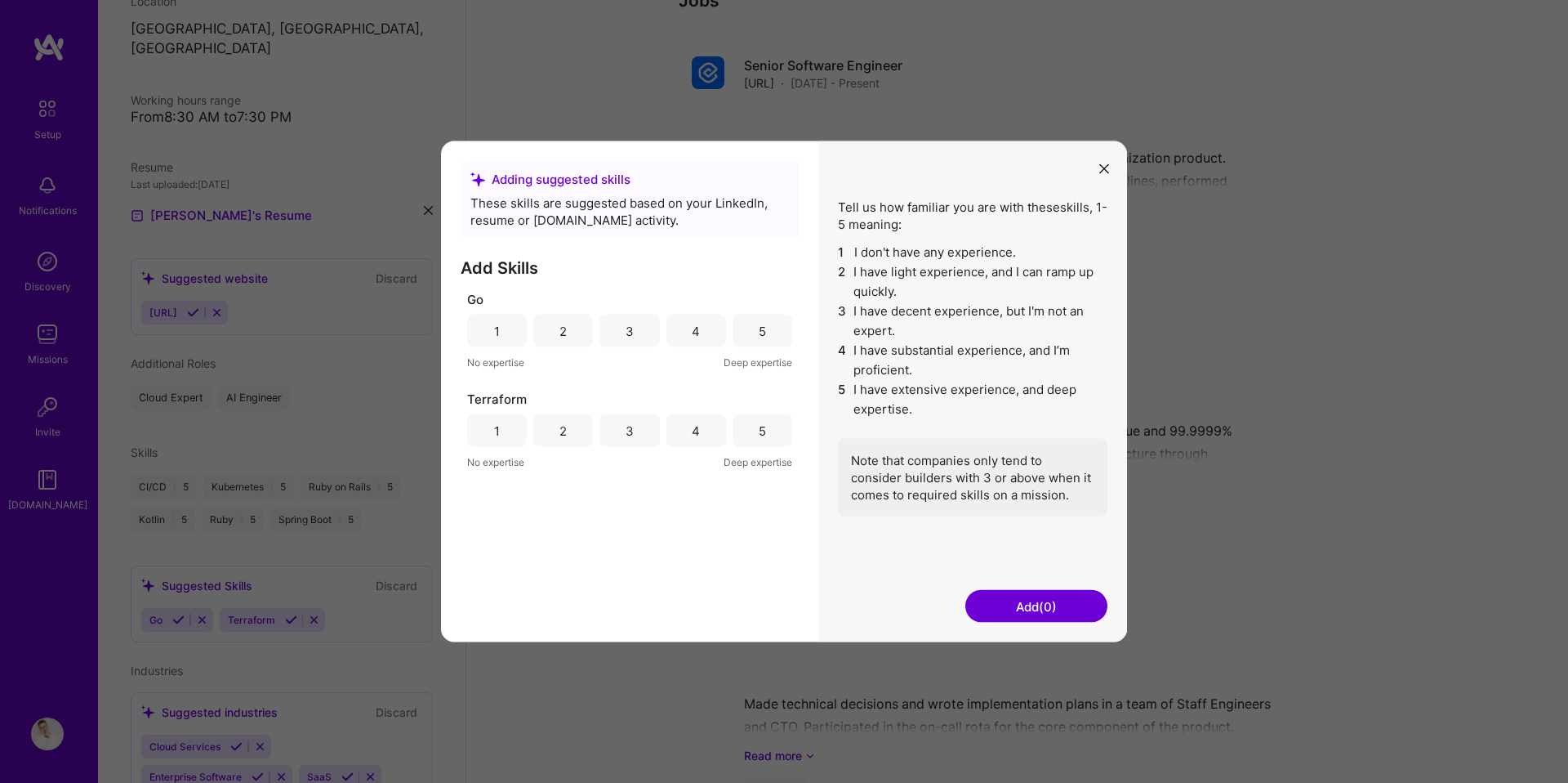
click at [777, 329] on div "5" at bounding box center [762, 330] width 60 height 33
click at [766, 439] on div "5" at bounding box center [762, 431] width 60 height 33
click at [982, 592] on button "Add (2)" at bounding box center [1036, 606] width 142 height 33
click at [988, 611] on button "Add (2)" at bounding box center [1036, 606] width 142 height 33
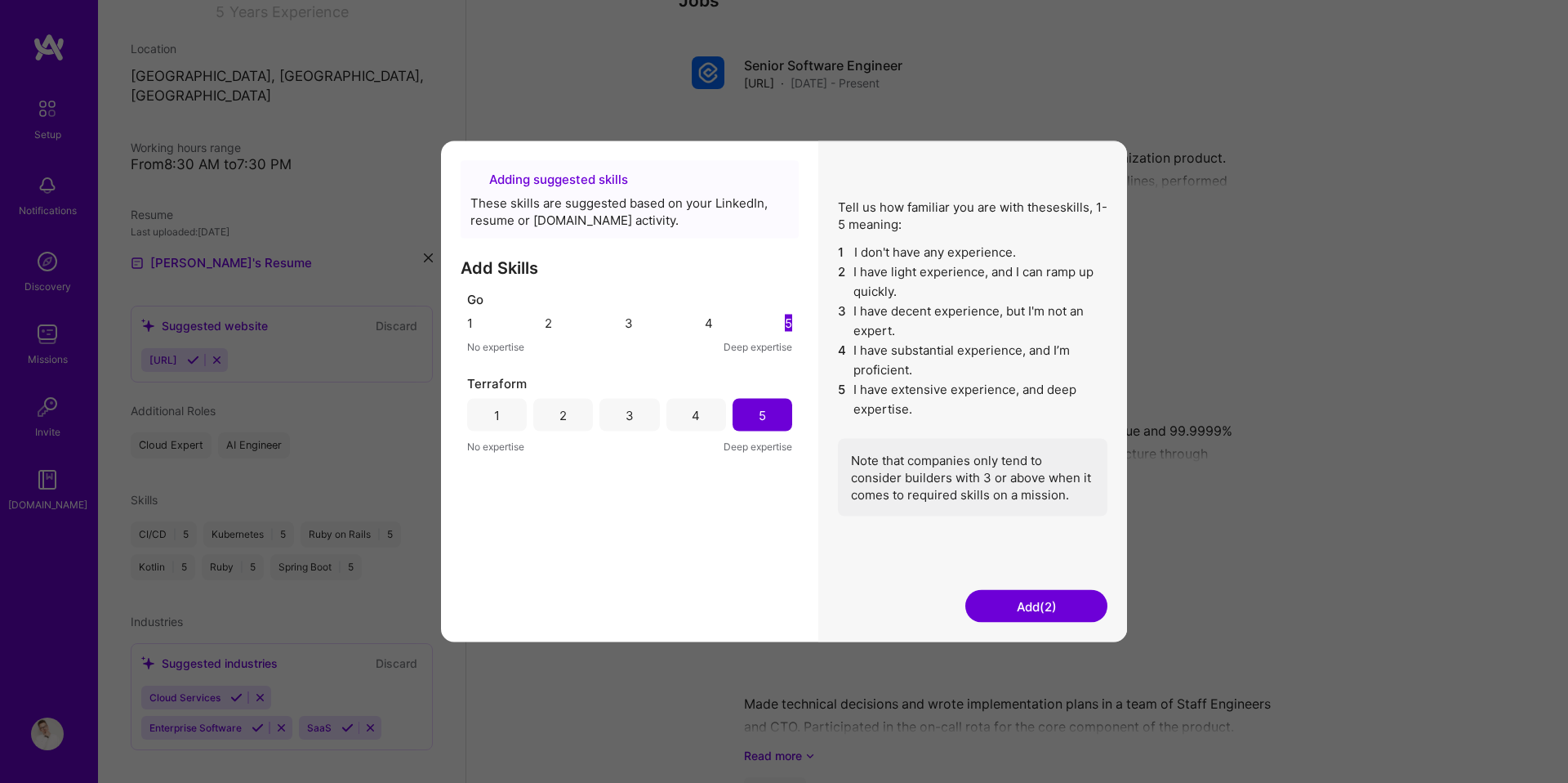
scroll to position [295, 0]
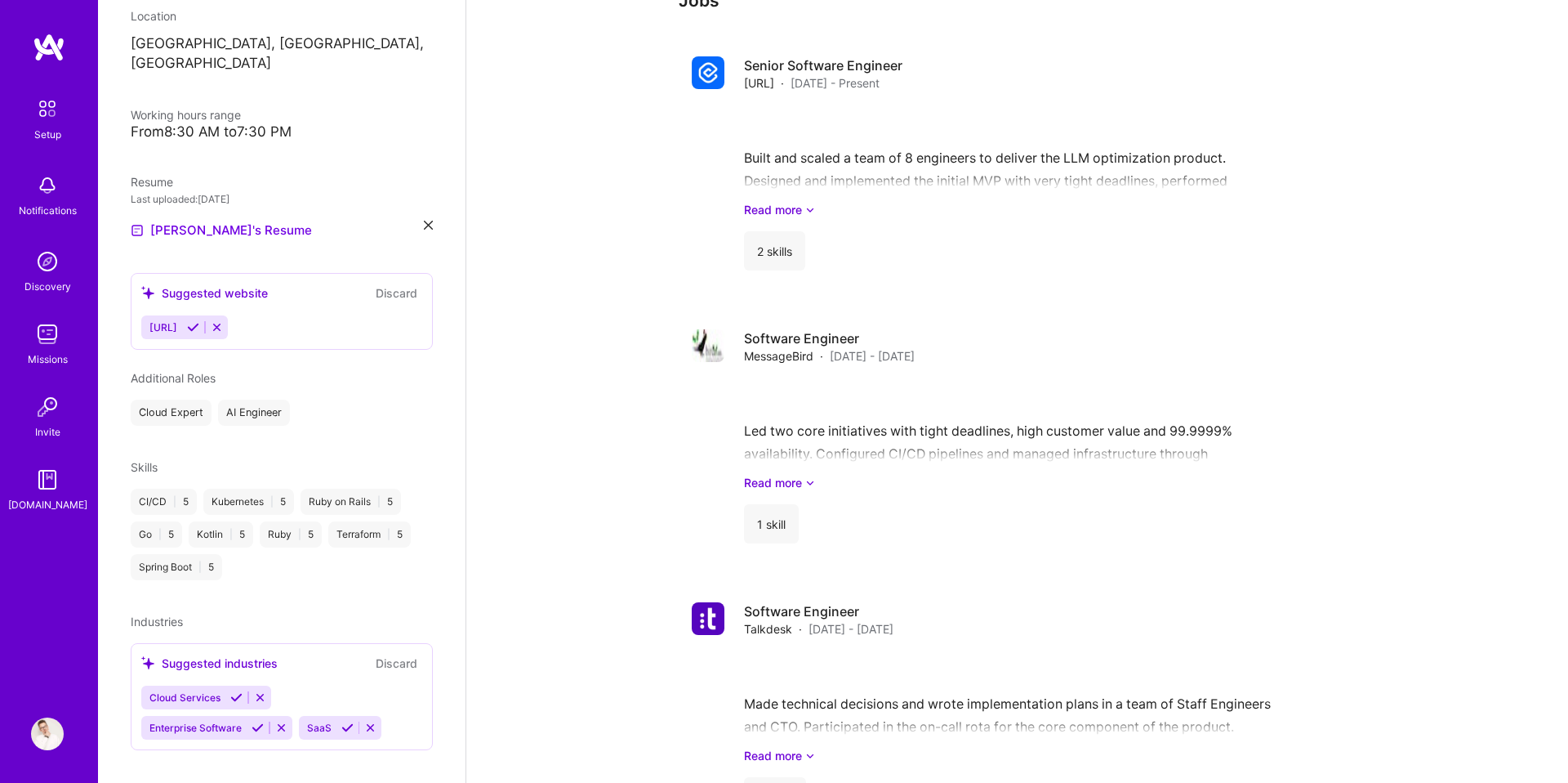
click at [236, 691] on icon at bounding box center [236, 697] width 12 height 12
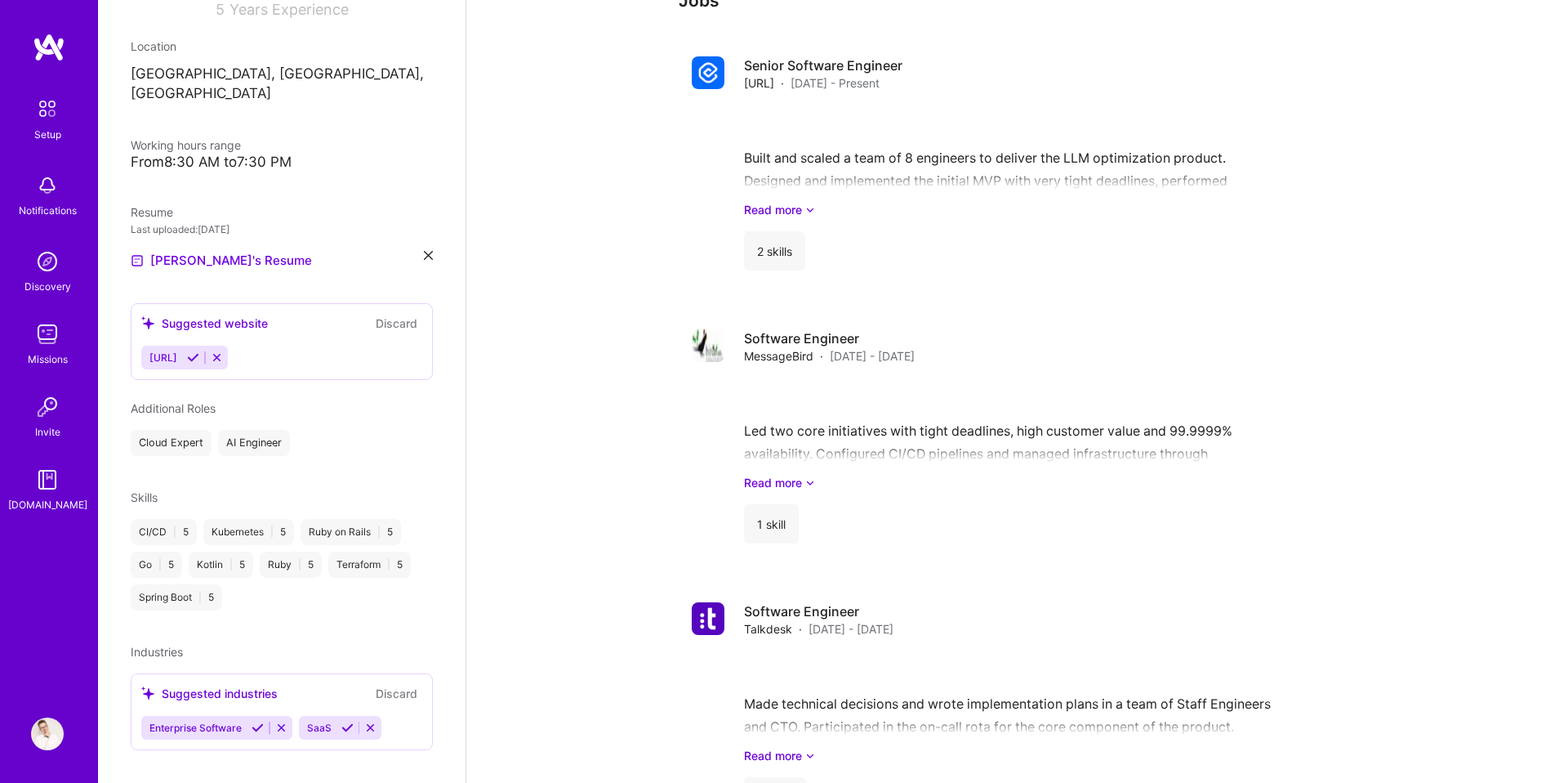
click at [259, 721] on icon at bounding box center [257, 727] width 12 height 12
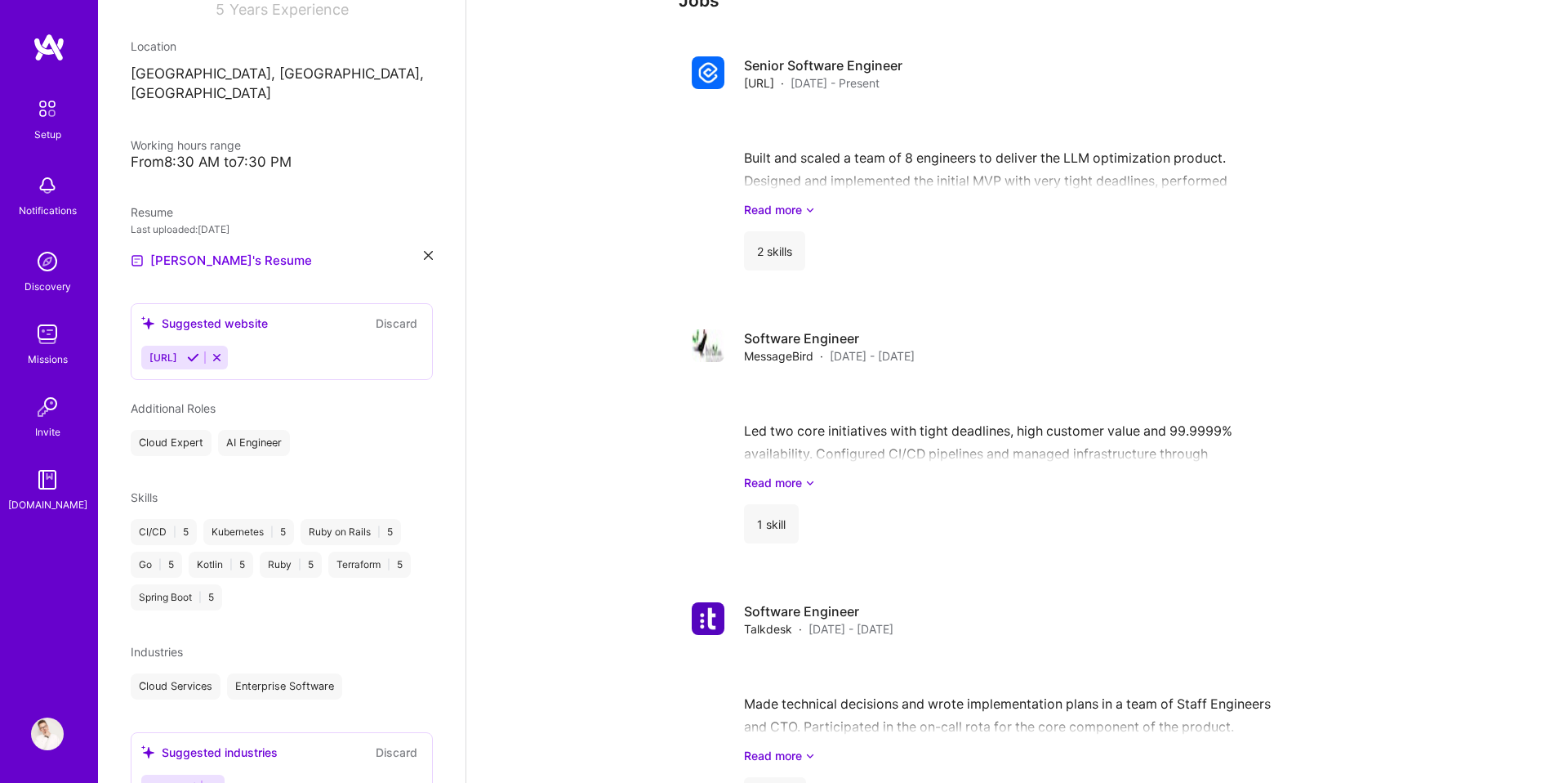
click at [189, 780] on icon at bounding box center [189, 786] width 12 height 12
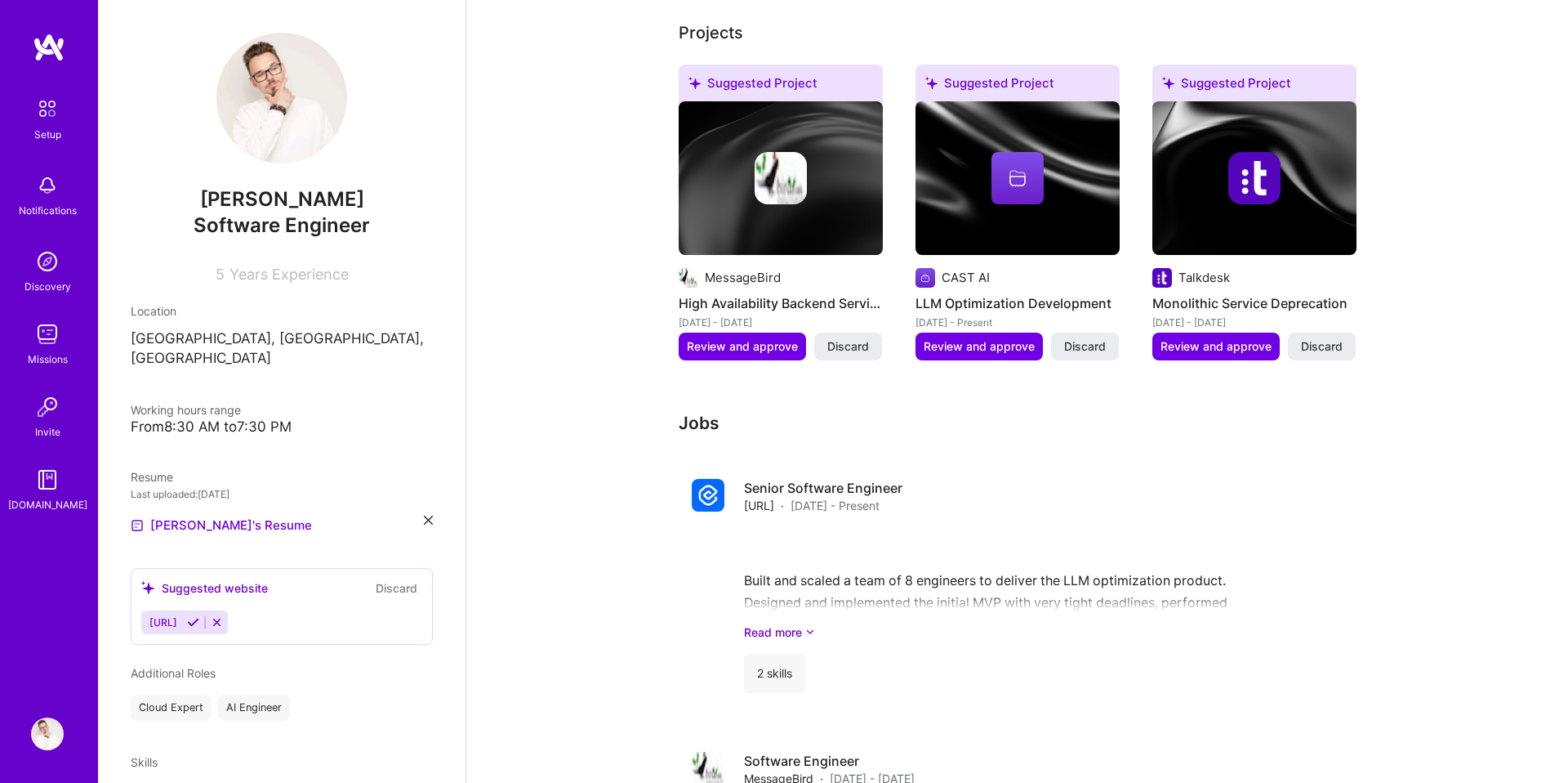
scroll to position [490, 0]
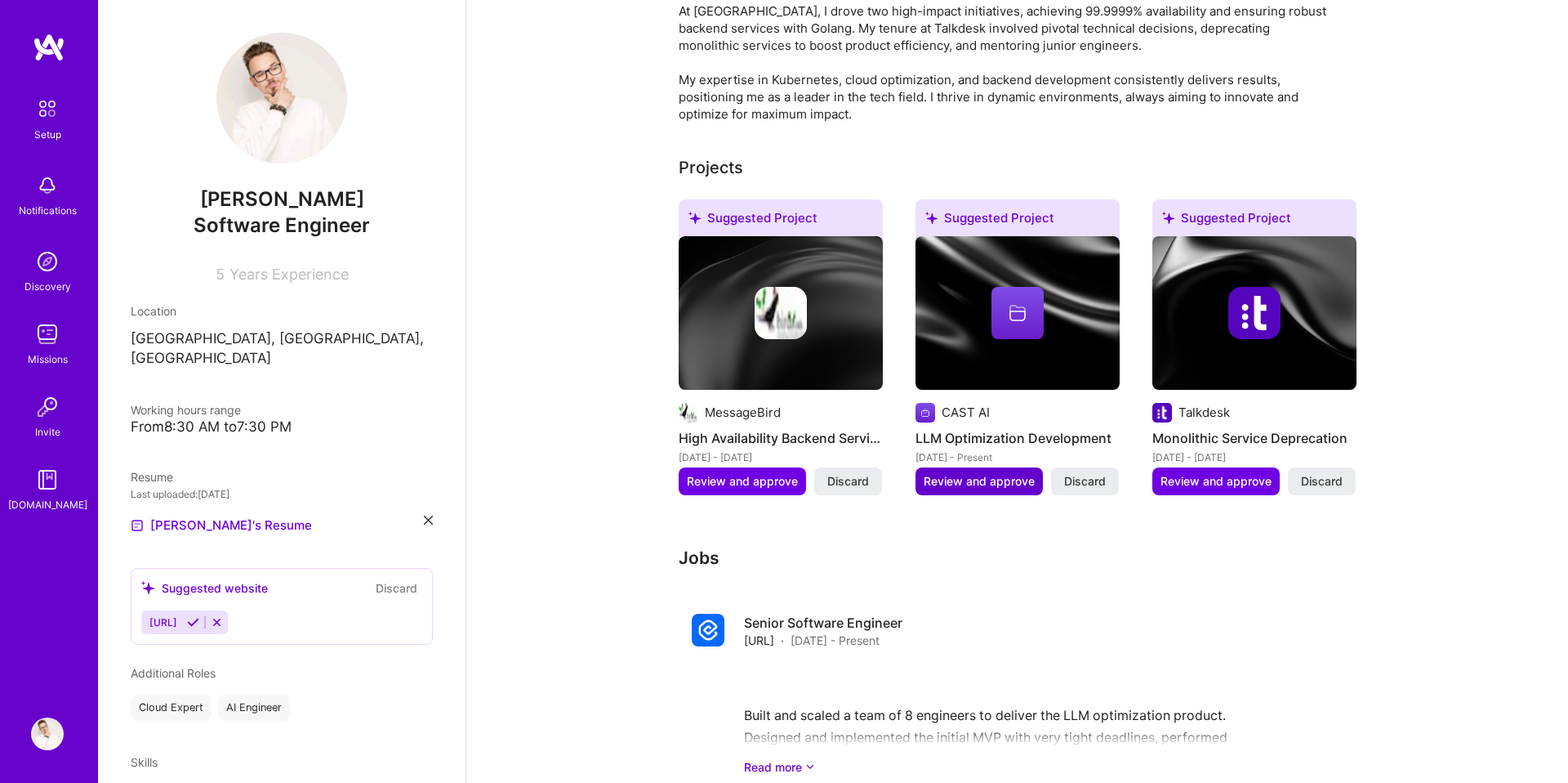
click at [997, 473] on span "Review and approve" at bounding box center [978, 481] width 111 height 16
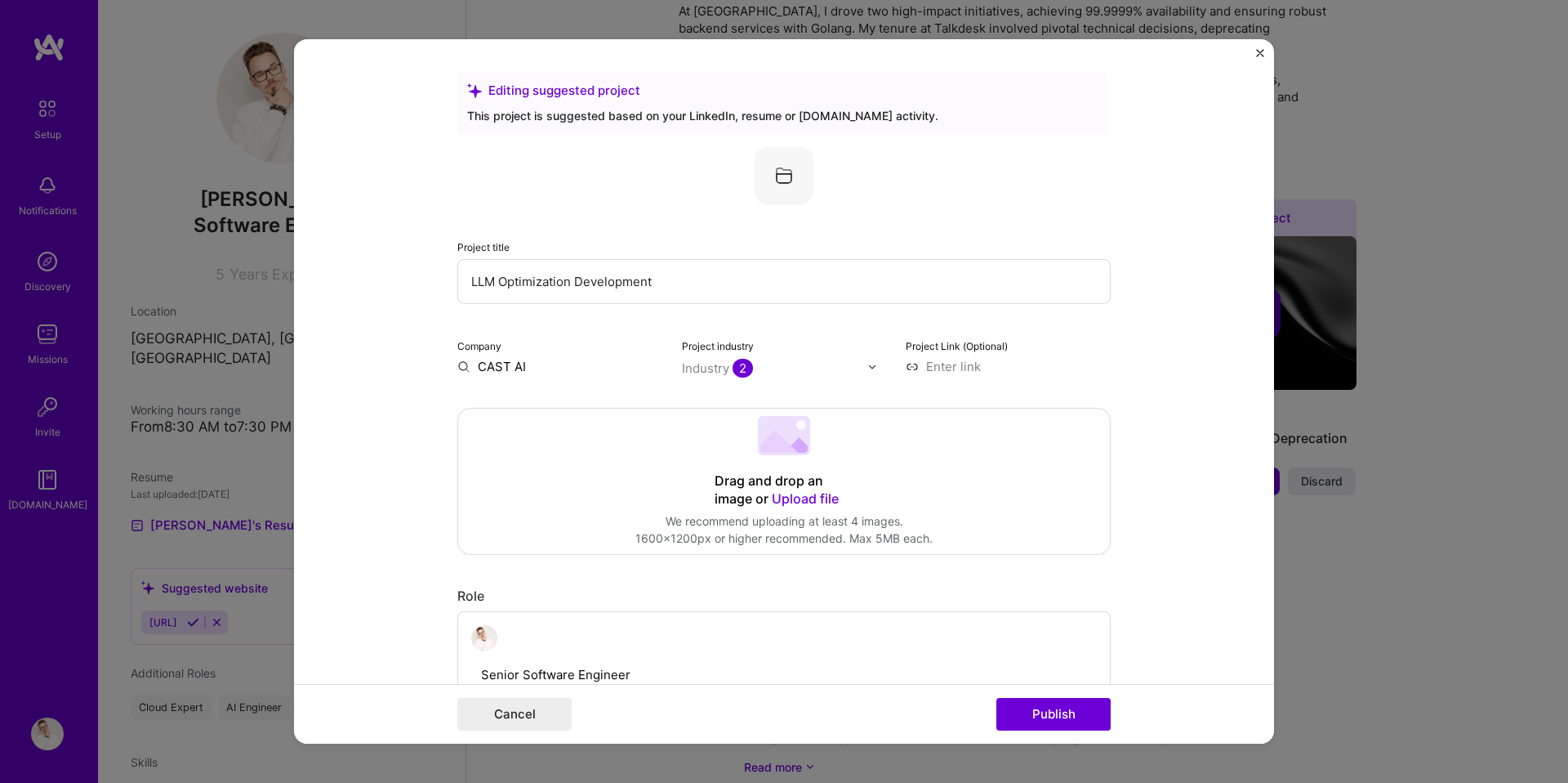
click at [965, 366] on input at bounding box center [1008, 366] width 205 height 17
click at [1059, 700] on button "Publish" at bounding box center [1053, 714] width 115 height 33
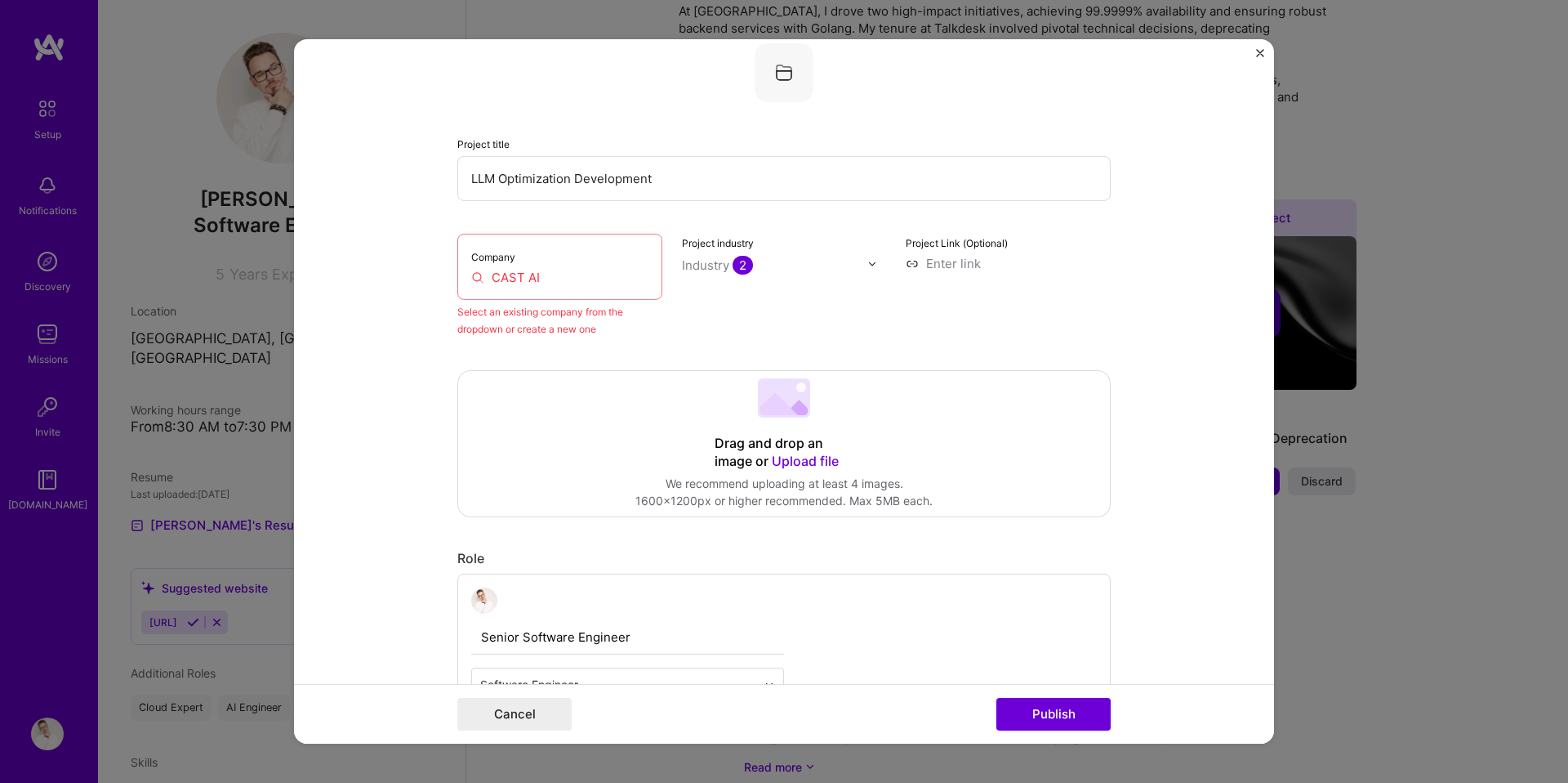
scroll to position [107, 0]
click at [545, 287] on div "Company CAST AI" at bounding box center [559, 263] width 205 height 66
click at [541, 278] on input "CAST AI" at bounding box center [559, 274] width 177 height 17
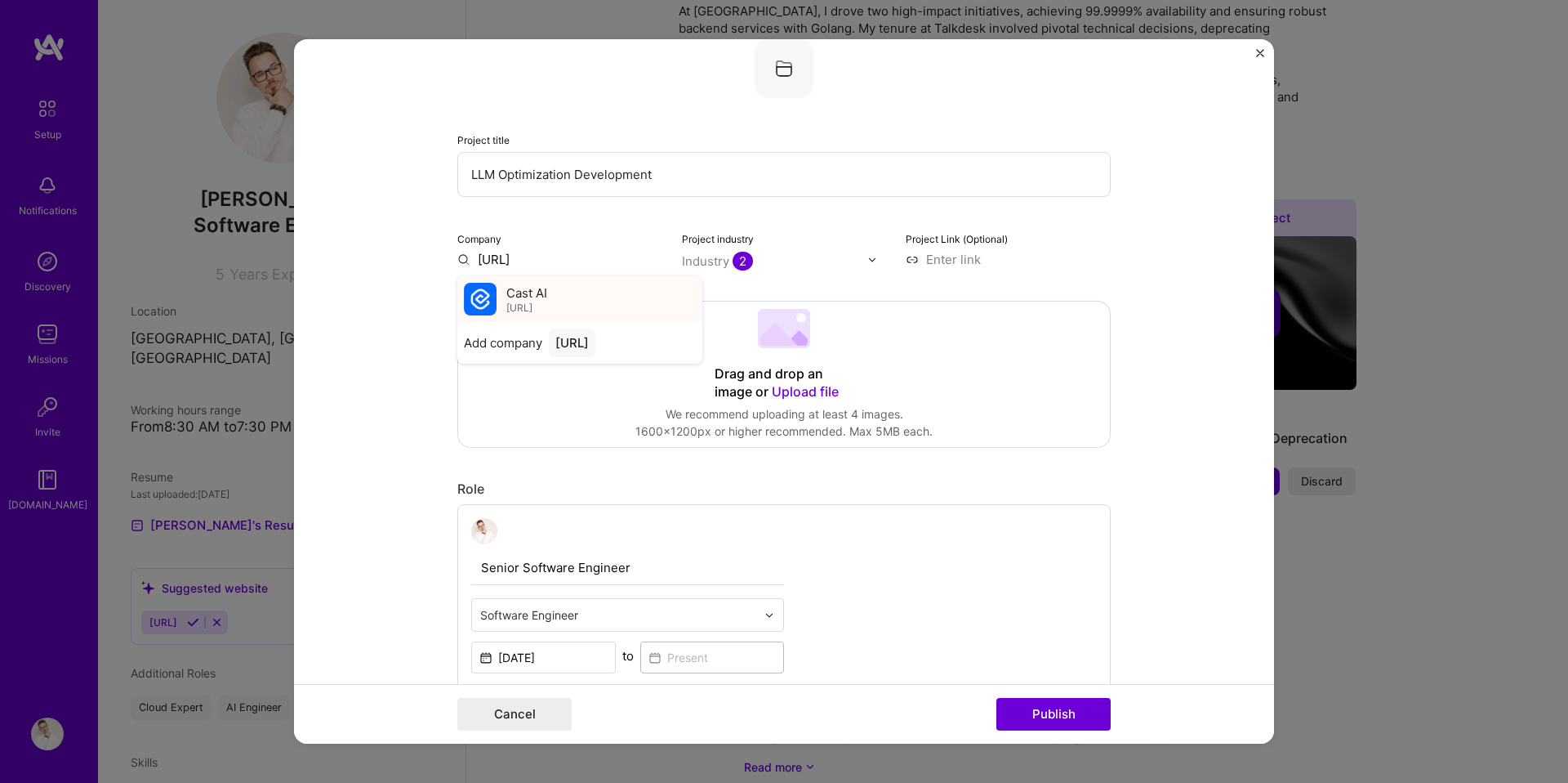
click at [522, 298] on span "Cast AI" at bounding box center [526, 293] width 41 height 17
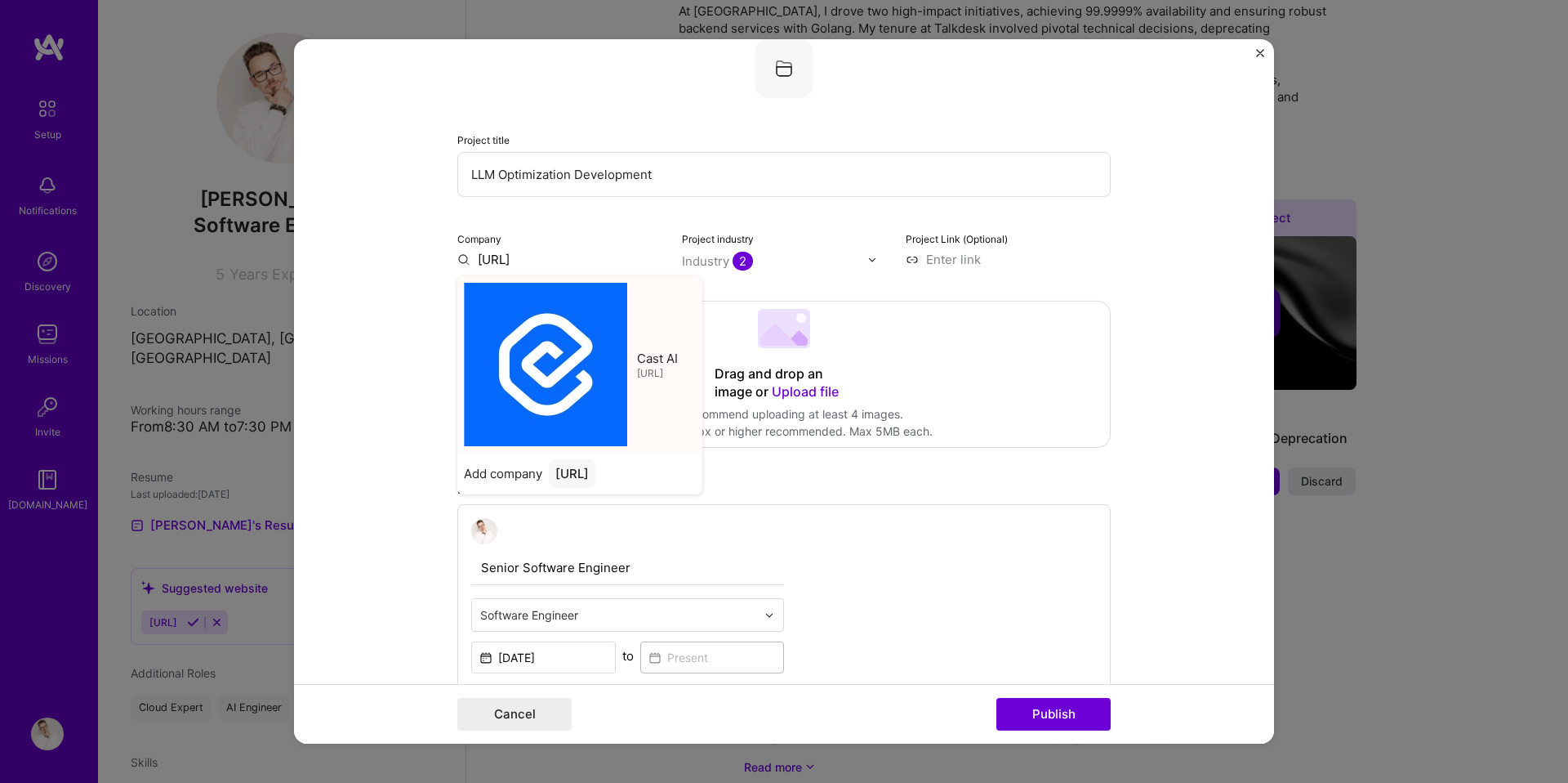
type input "Cast AI"
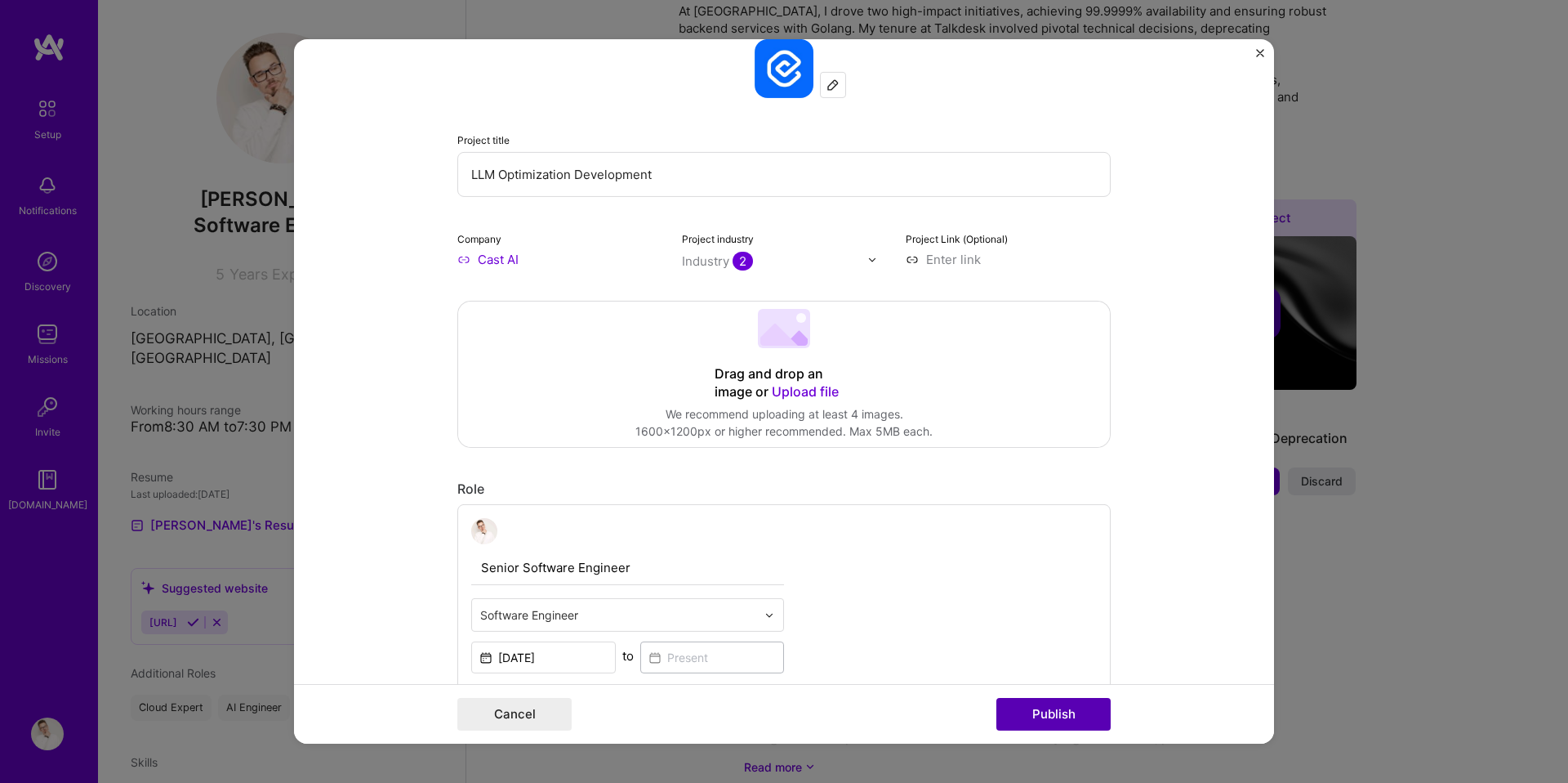
click at [1042, 720] on button "Publish" at bounding box center [1053, 714] width 115 height 33
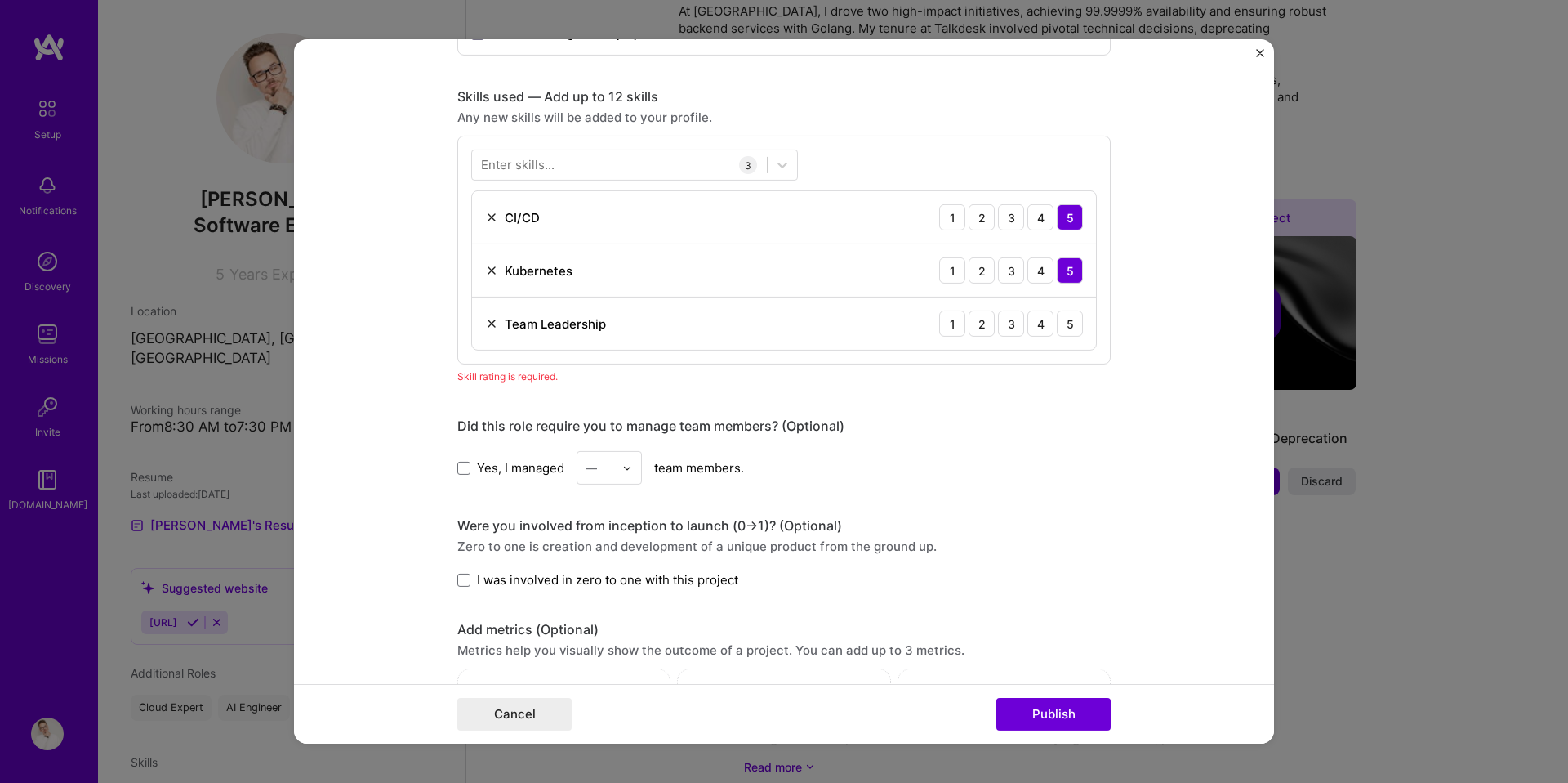
scroll to position [818, 0]
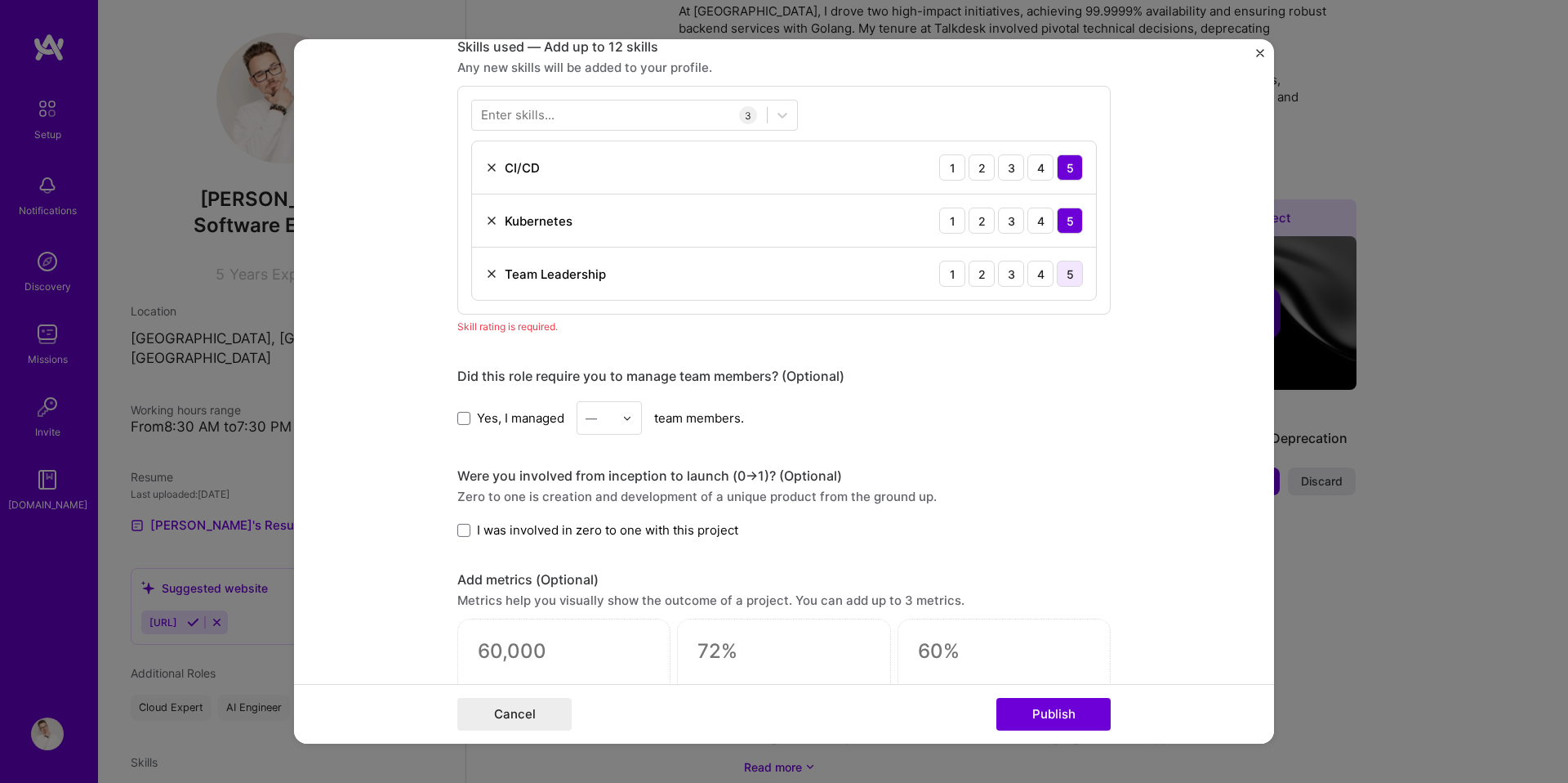
click at [1070, 264] on div "5" at bounding box center [1070, 274] width 26 height 27
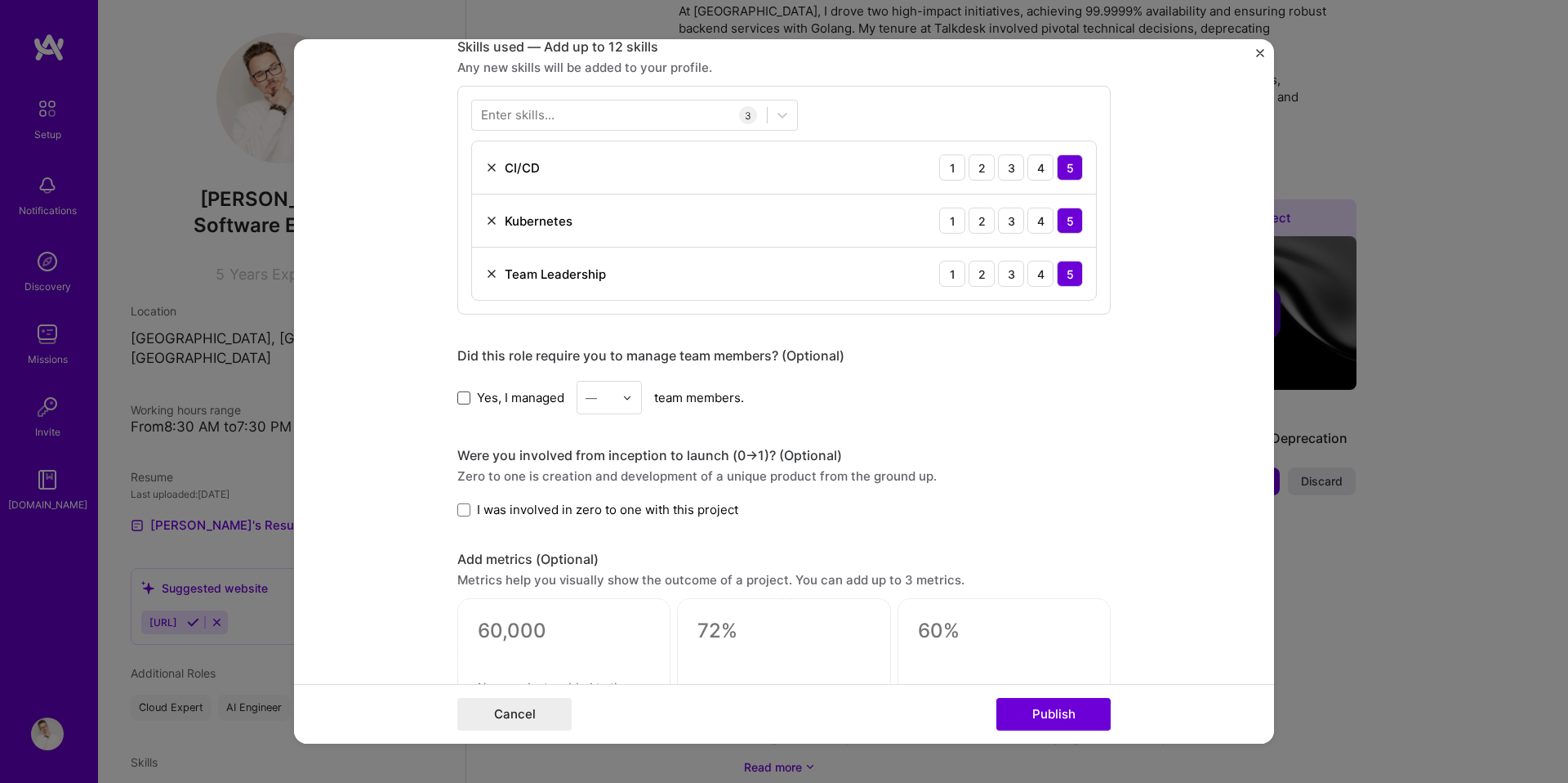
click at [461, 399] on span at bounding box center [464, 398] width 13 height 13
click at [0, 0] on input "Yes, I managed" at bounding box center [0, 0] width 0 height 0
click at [599, 401] on input "text" at bounding box center [600, 398] width 28 height 17
click at [600, 571] on div "5" at bounding box center [609, 561] width 56 height 30
click at [623, 389] on div "5" at bounding box center [608, 397] width 65 height 33
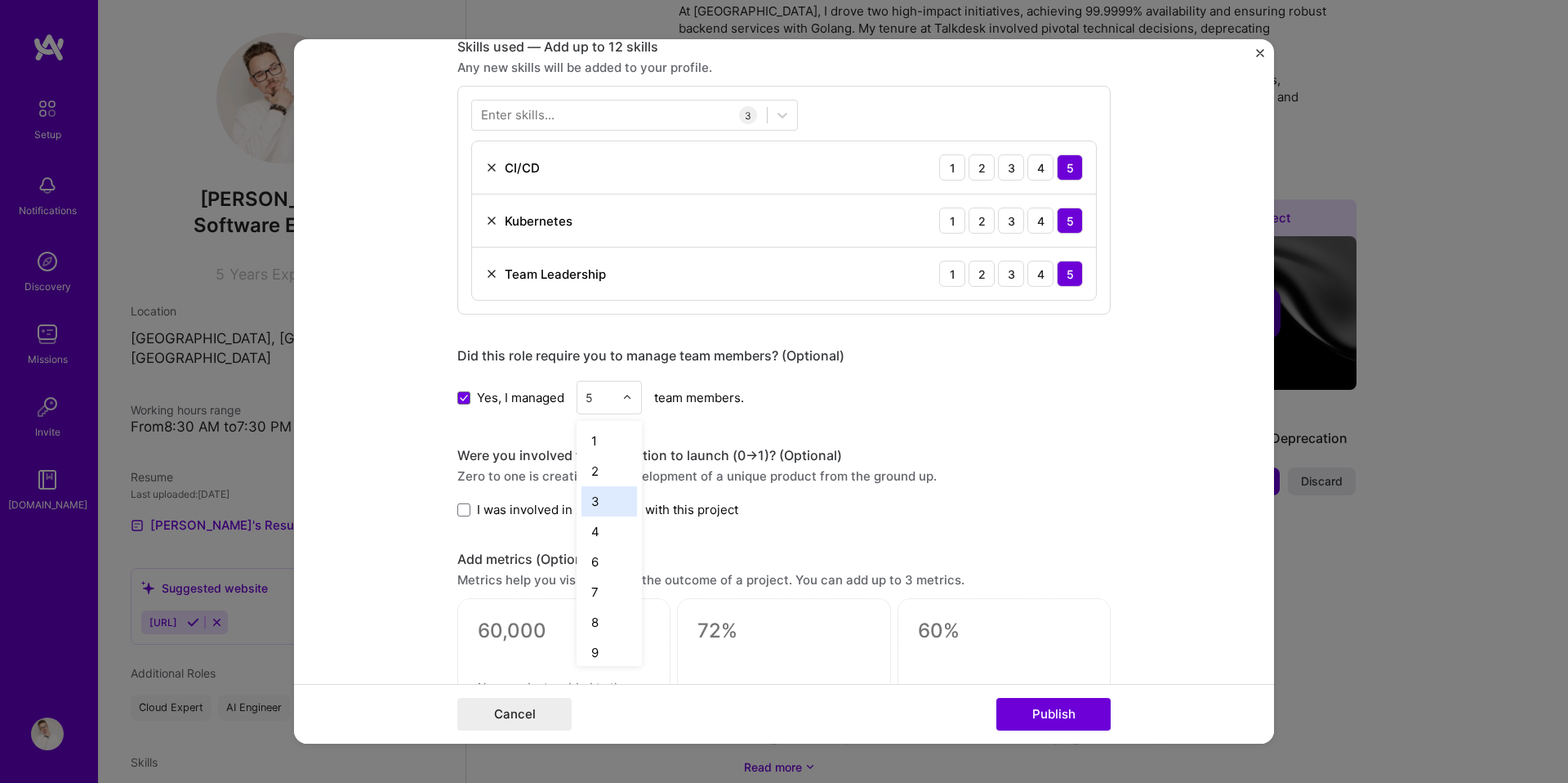
click at [608, 501] on div "3" at bounding box center [609, 502] width 56 height 30
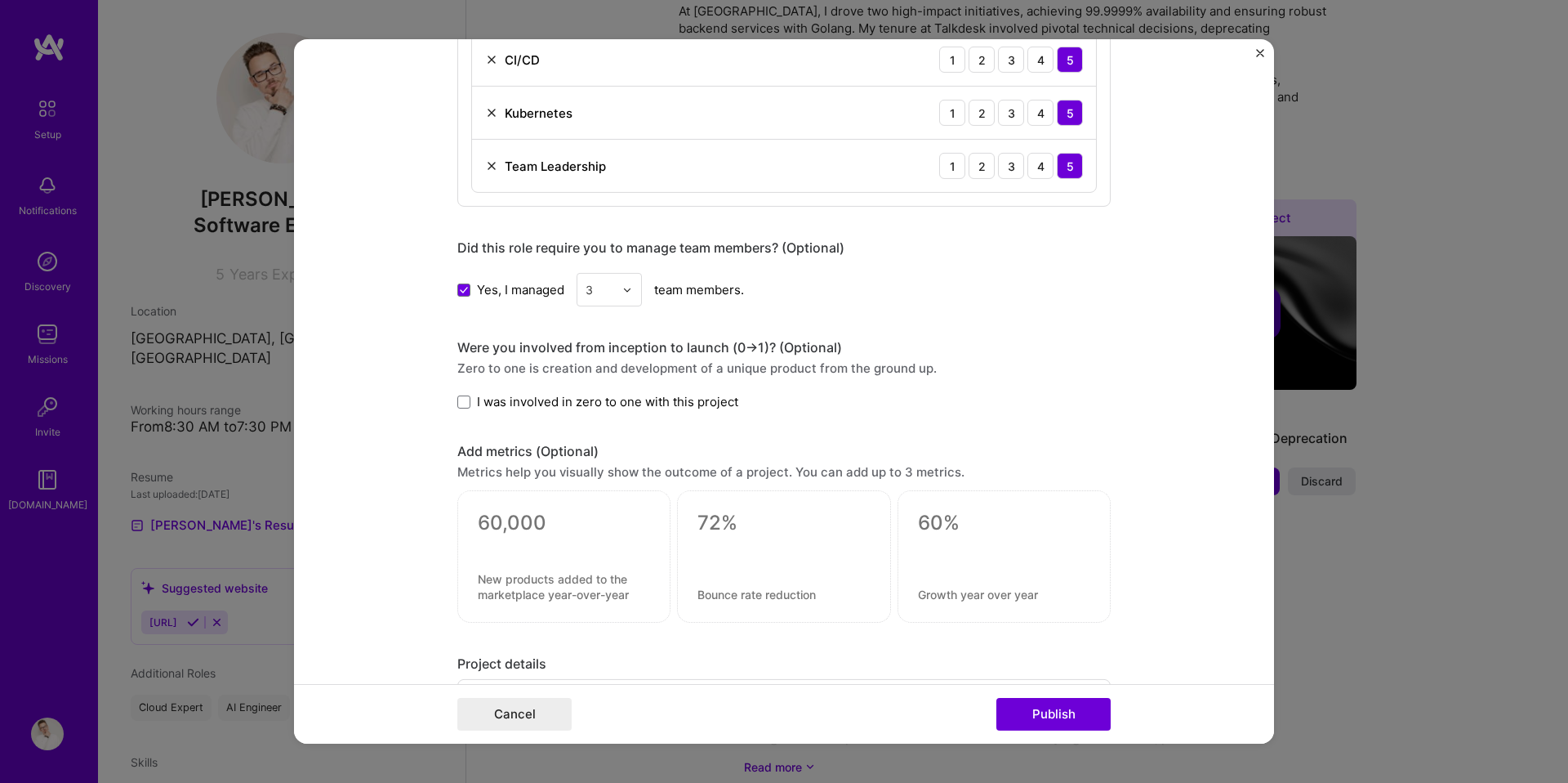
scroll to position [927, 0]
click at [463, 407] on span at bounding box center [464, 401] width 13 height 13
click at [0, 0] on input "I was involved in zero to one with this project" at bounding box center [0, 0] width 0 height 0
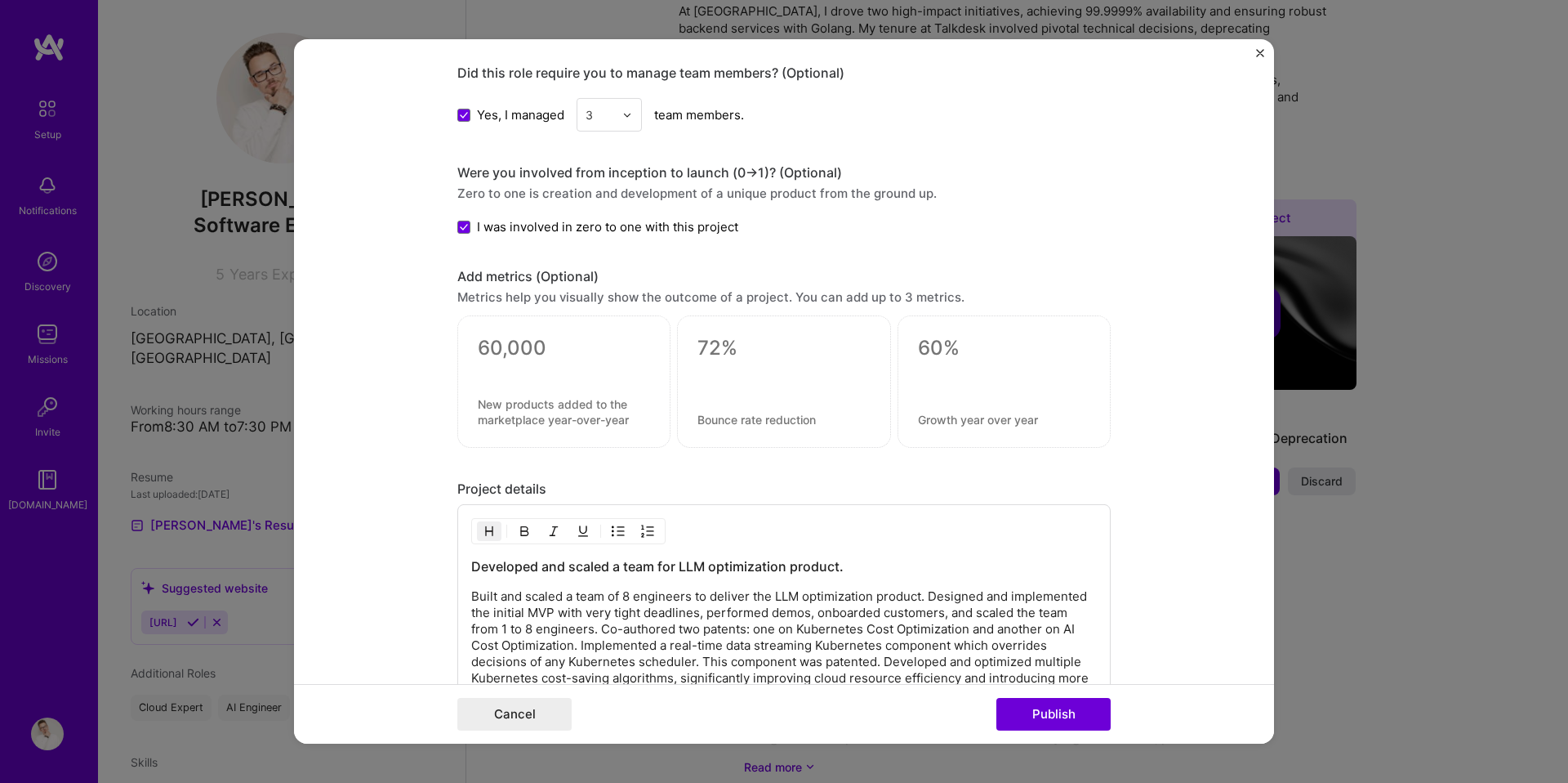
scroll to position [1102, 0]
click at [508, 352] on textarea at bounding box center [564, 347] width 172 height 25
click at [548, 430] on div at bounding box center [563, 381] width 213 height 133
click at [550, 411] on textarea at bounding box center [564, 411] width 172 height 31
click at [555, 341] on textarea at bounding box center [564, 347] width 172 height 25
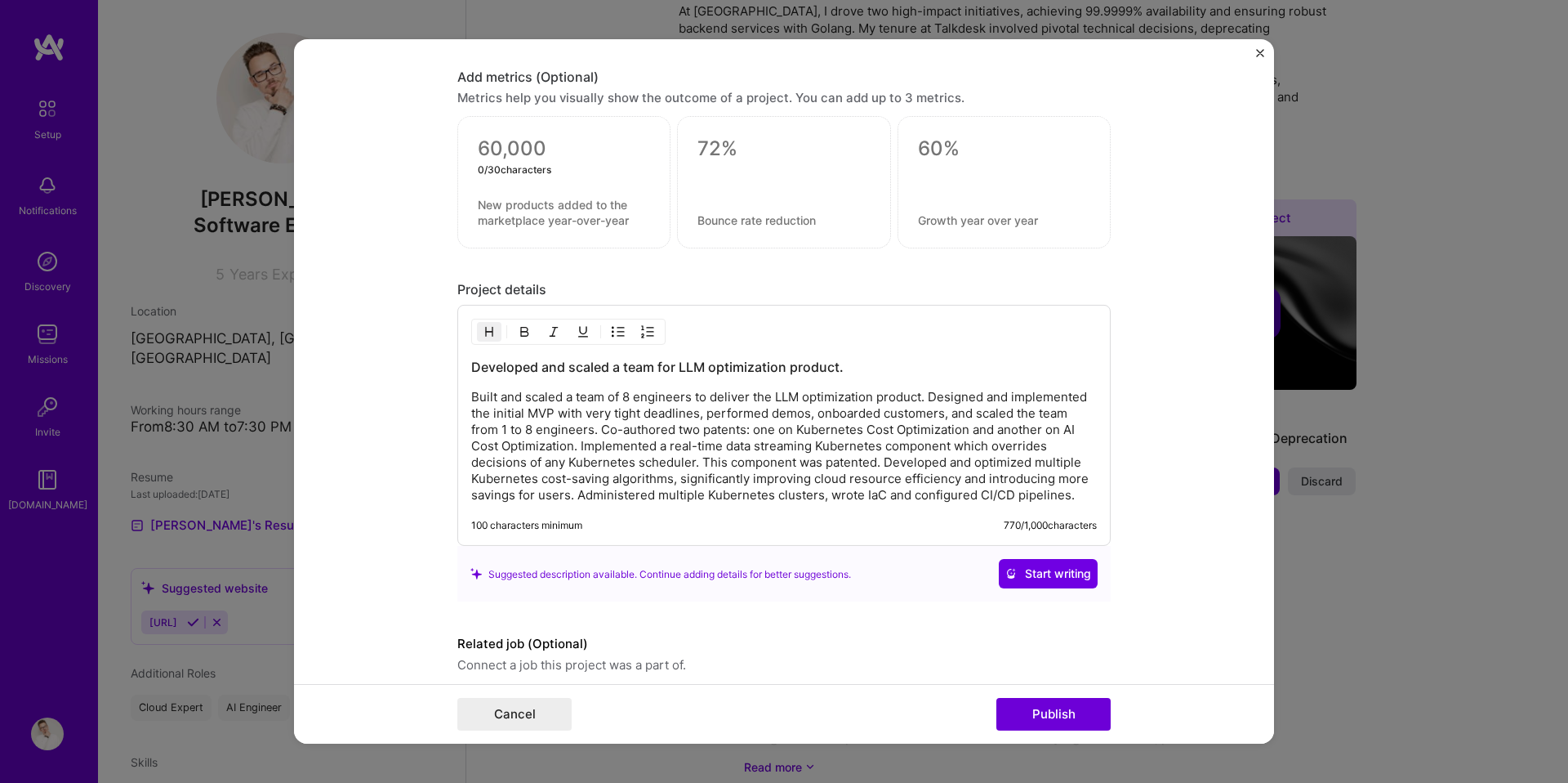
scroll to position [1307, 0]
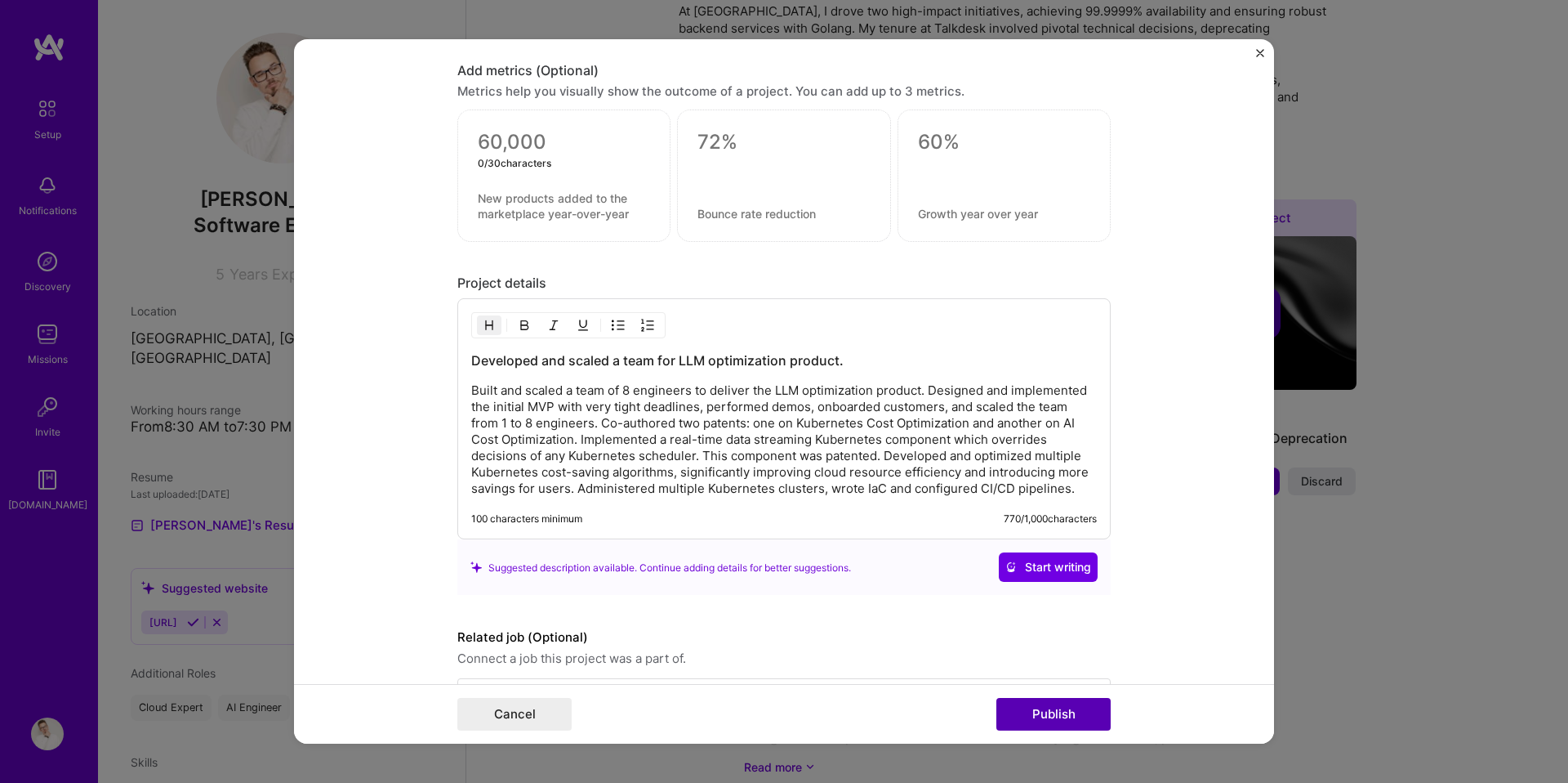
click at [1047, 709] on button "Publish" at bounding box center [1053, 714] width 115 height 33
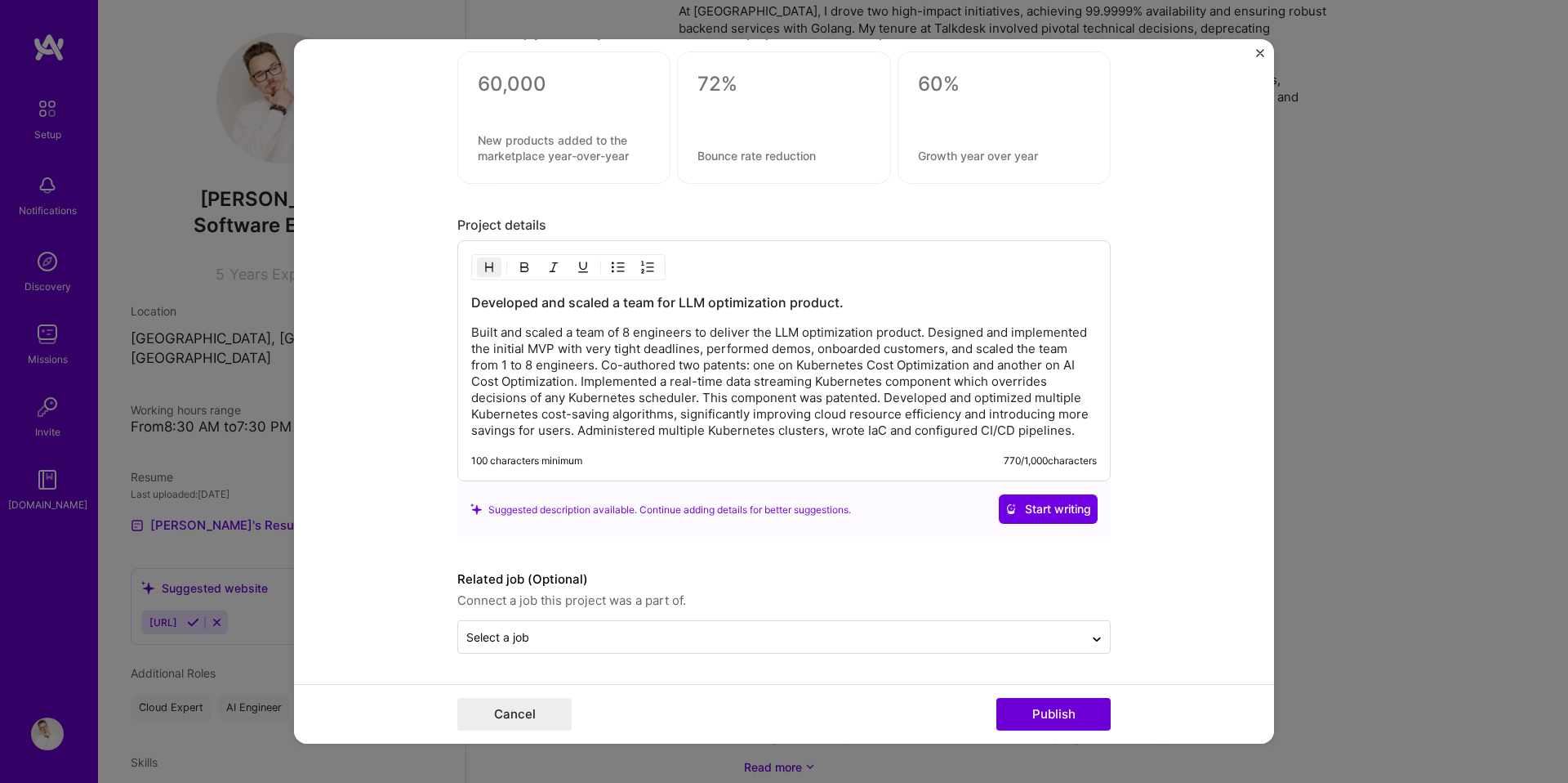
scroll to position [1233, 0]
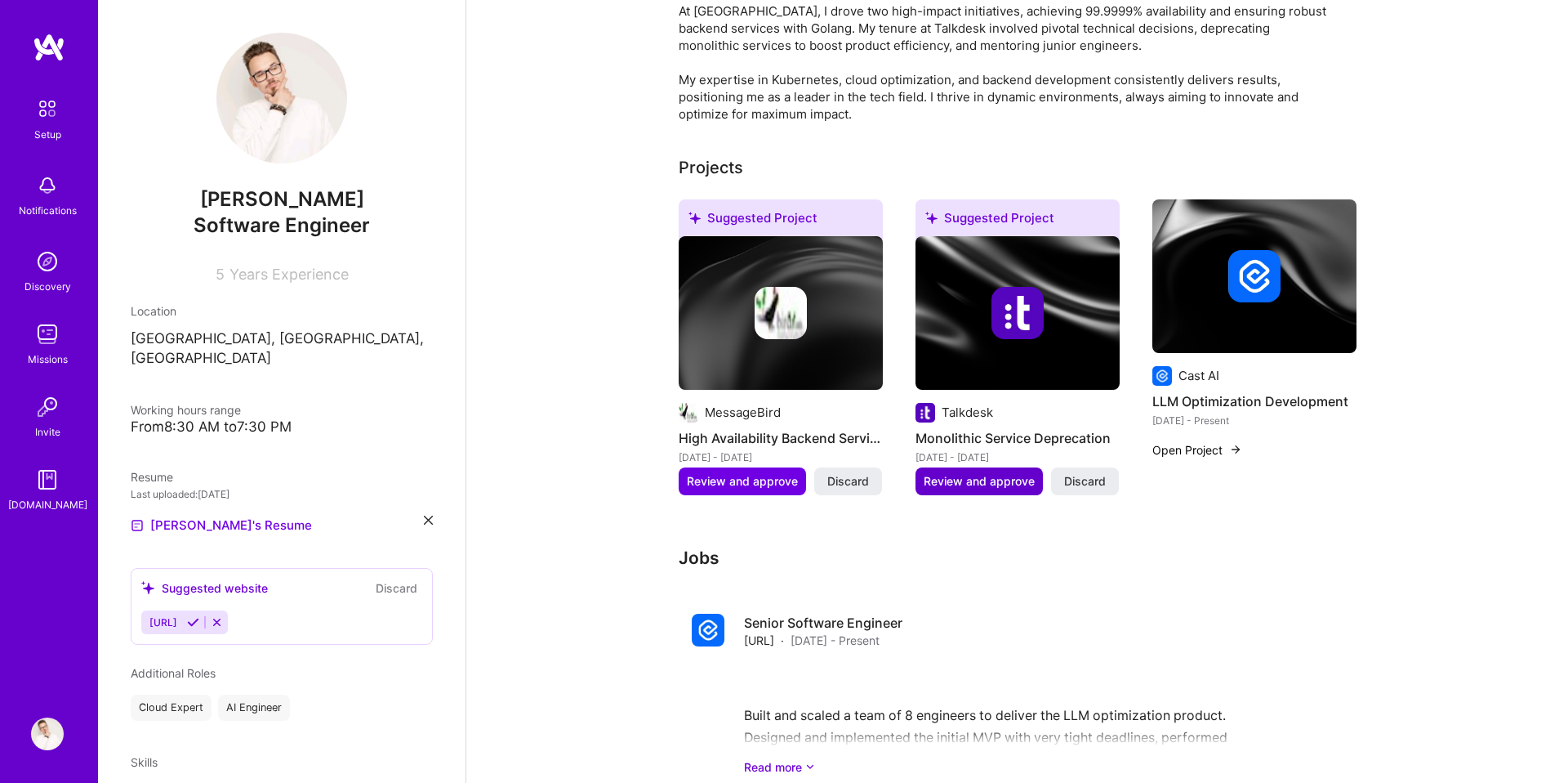
click at [998, 473] on span "Review and approve" at bounding box center [978, 481] width 111 height 16
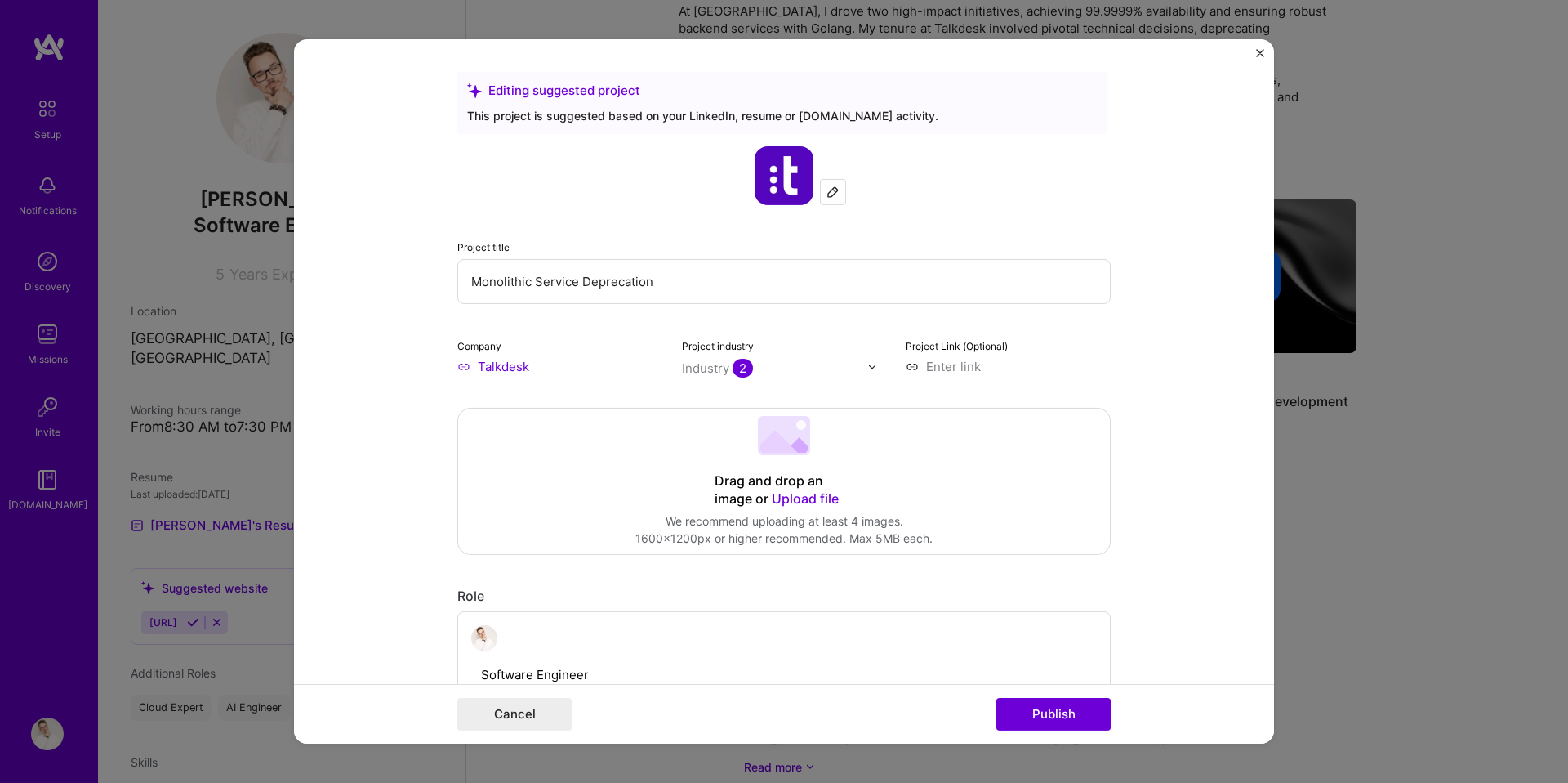
click at [836, 202] on div at bounding box center [834, 192] width 25 height 25
click at [791, 176] on img at bounding box center [784, 176] width 59 height 59
click at [683, 277] on input "Monolithic Service Deprecation" at bounding box center [784, 281] width 654 height 44
click at [517, 373] on input "Talkdesk" at bounding box center [559, 366] width 205 height 17
click at [459, 370] on input "Talkdesk" at bounding box center [559, 366] width 205 height 17
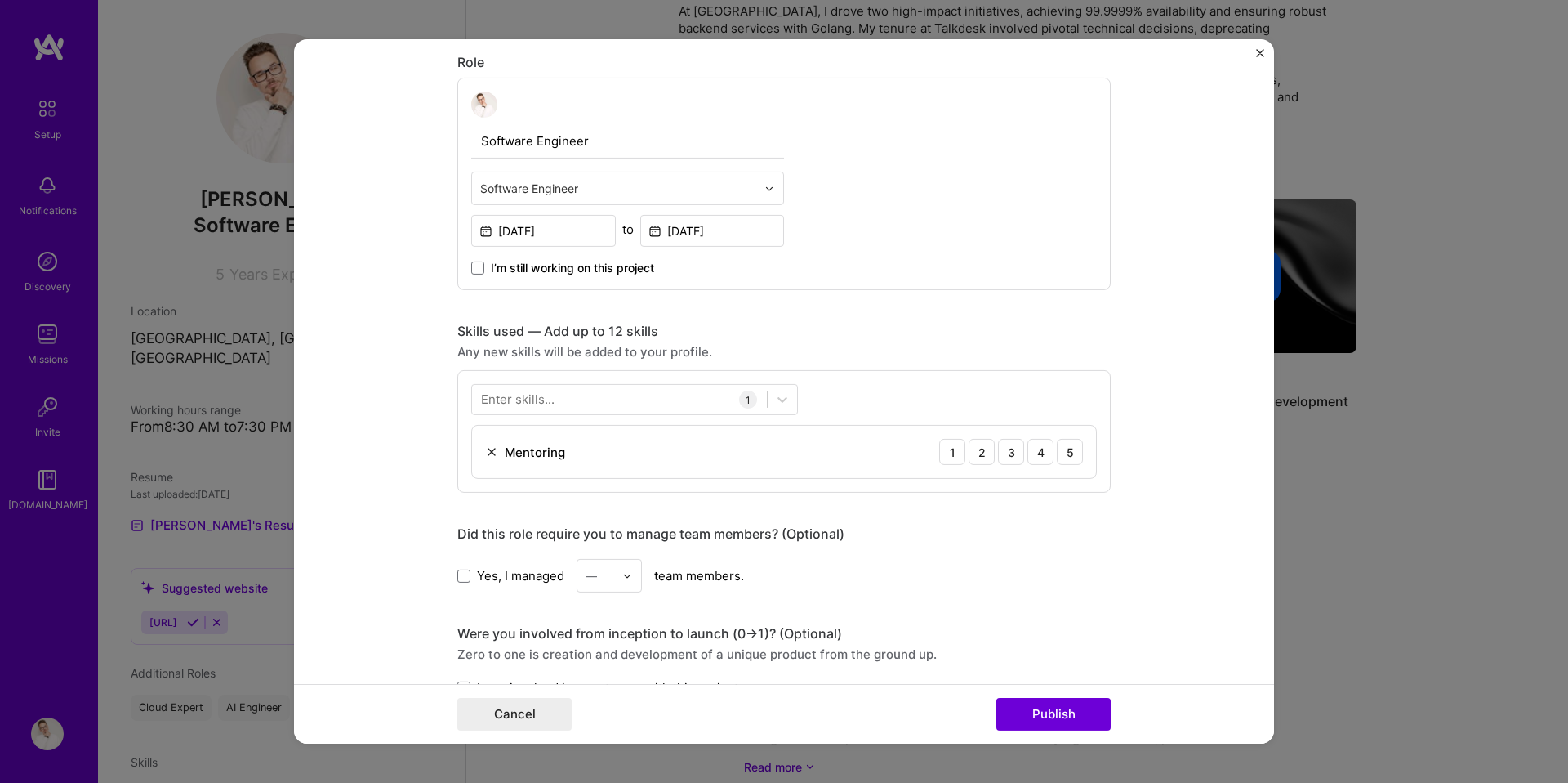
scroll to position [561, 0]
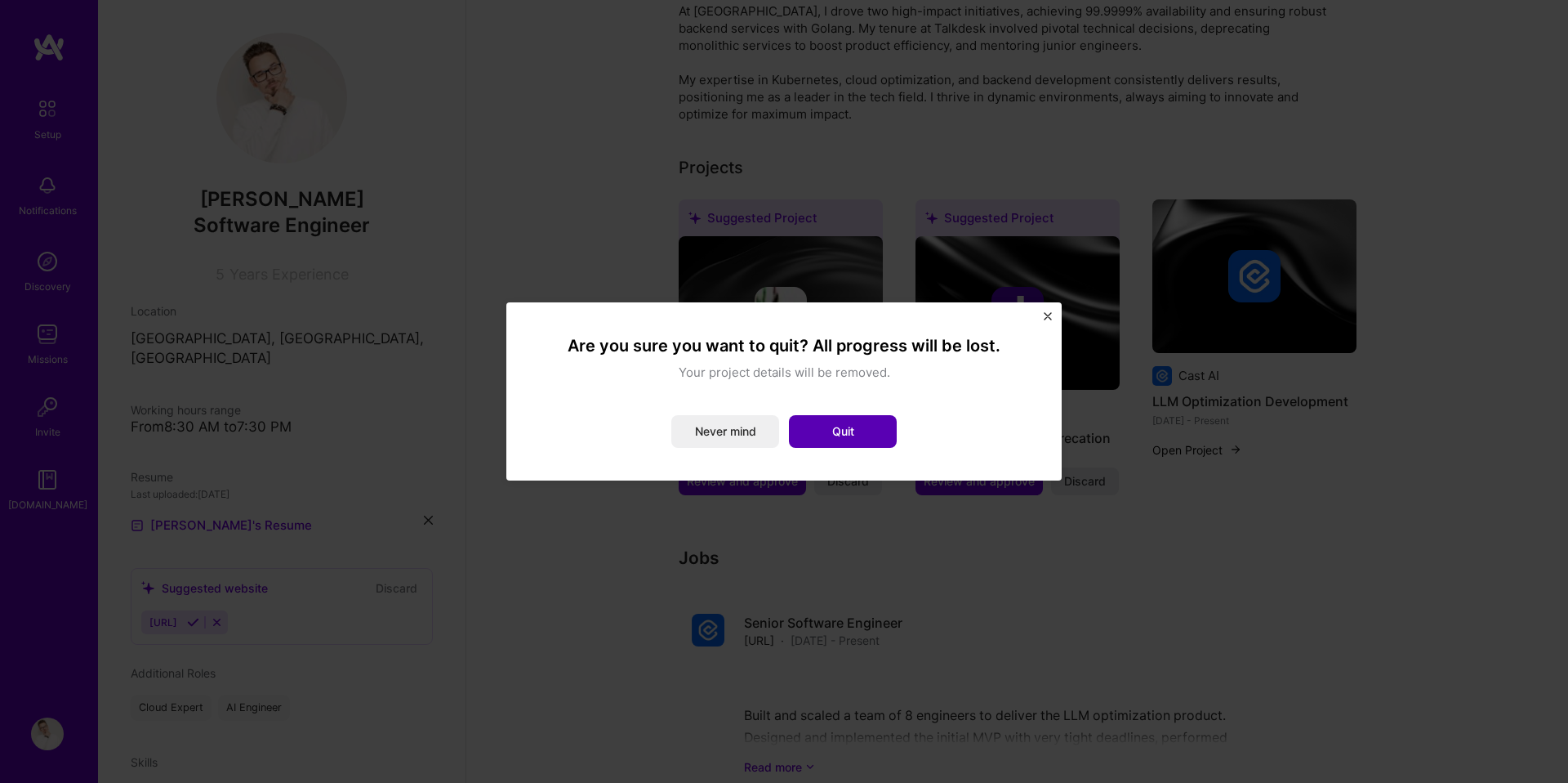
click at [821, 421] on button "Quit" at bounding box center [843, 432] width 108 height 33
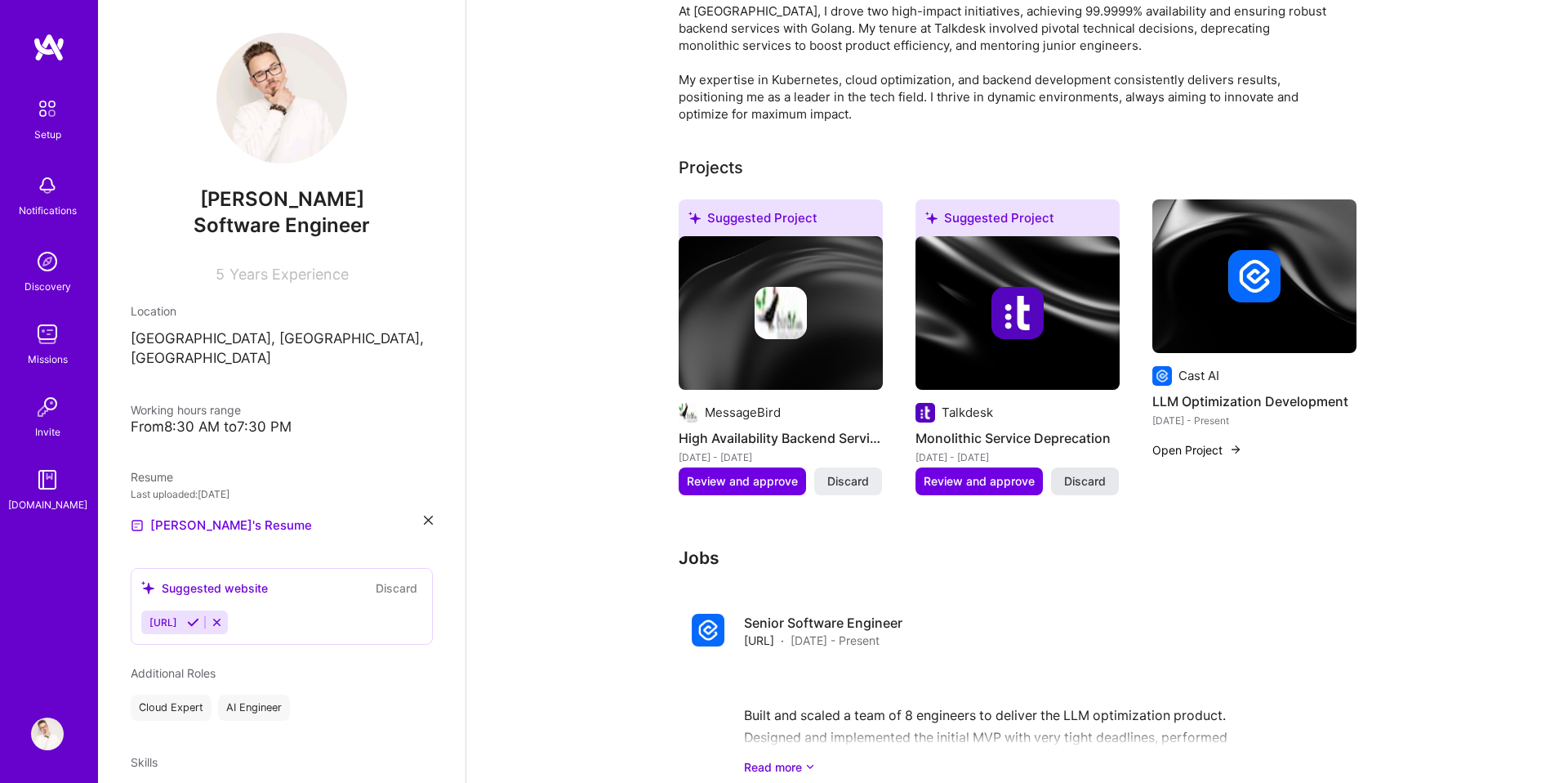
click at [1082, 473] on span "Discard" at bounding box center [1085, 481] width 42 height 16
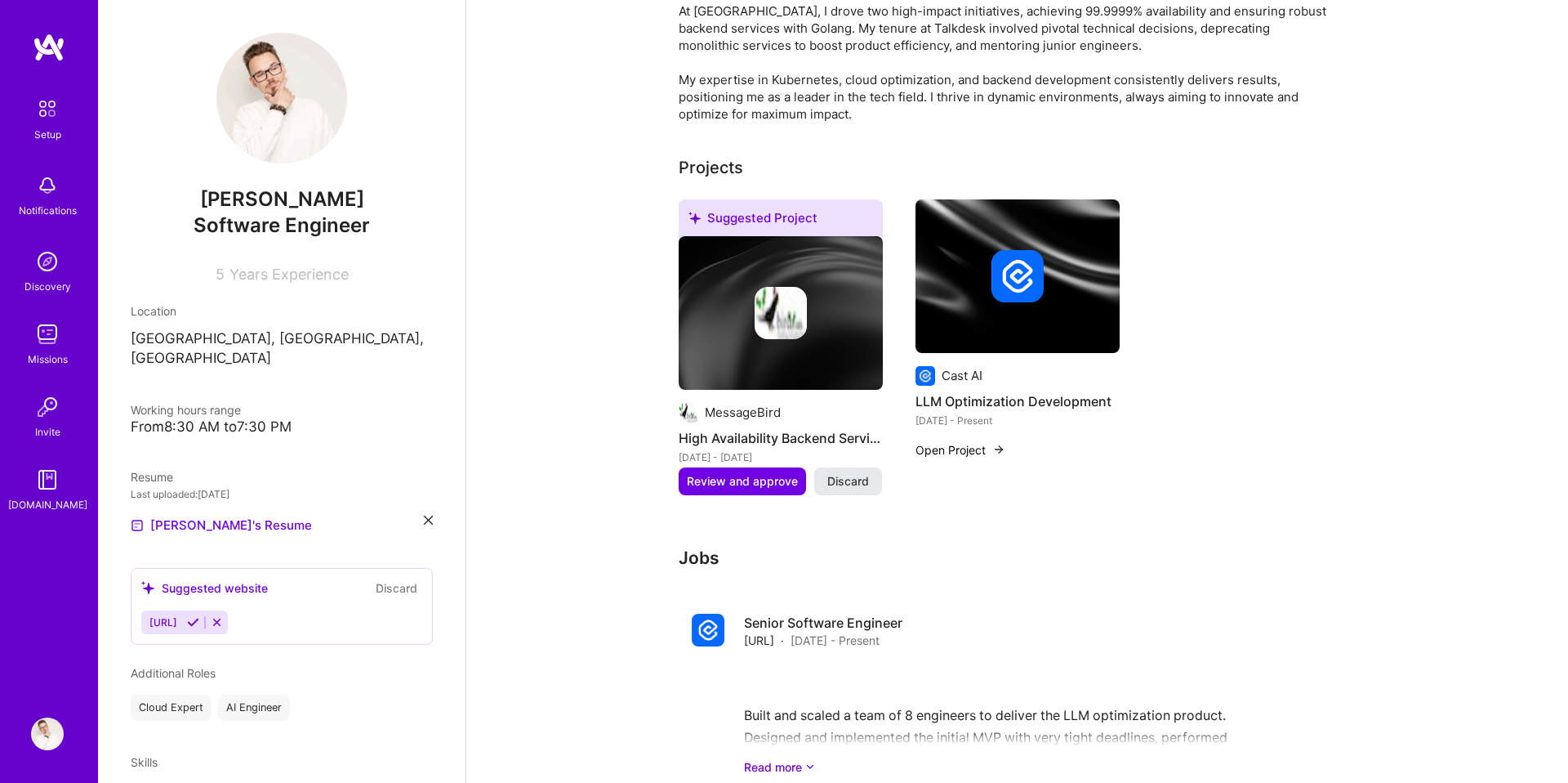
click at [848, 473] on span "Discard" at bounding box center [848, 481] width 42 height 16
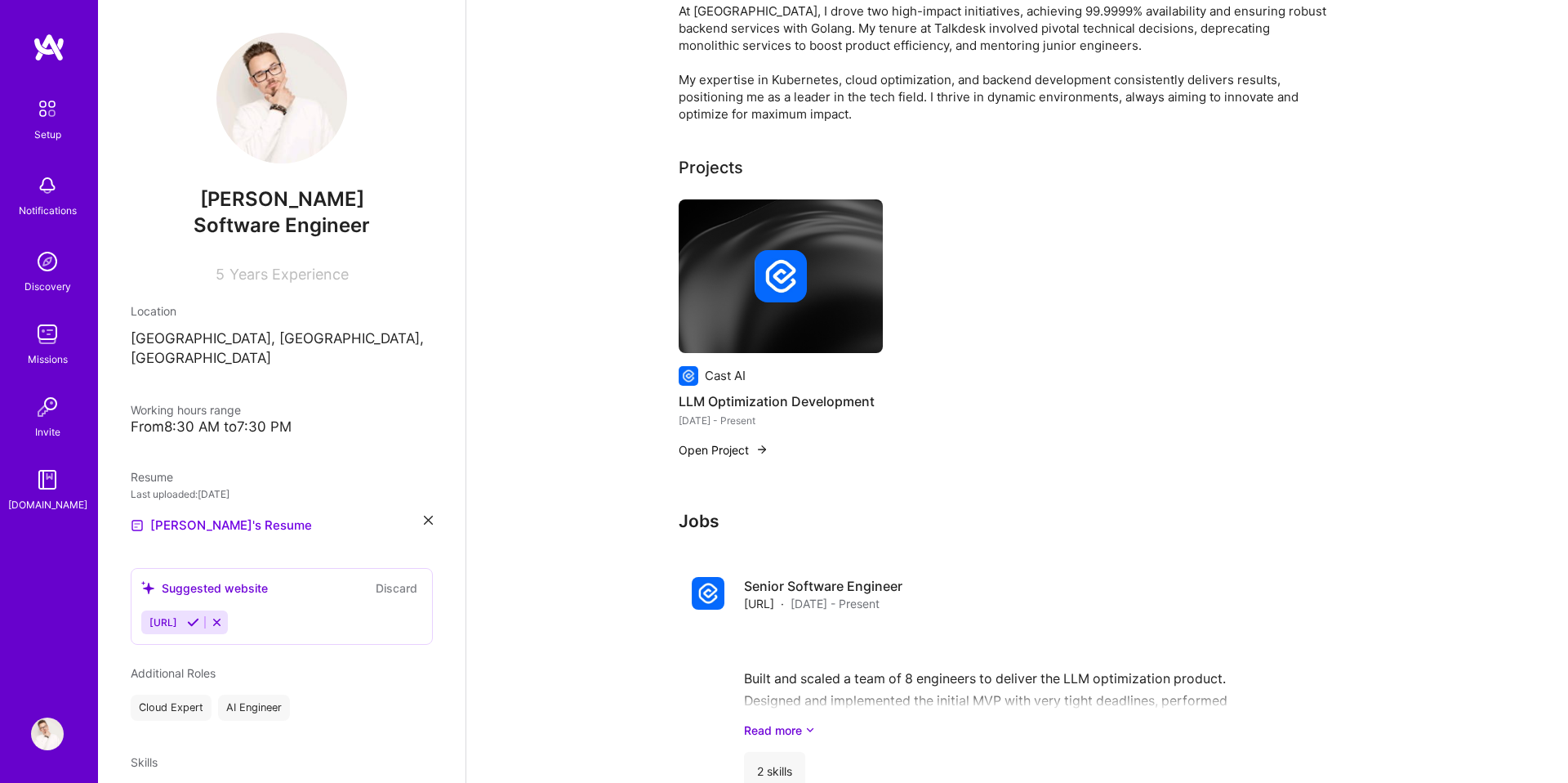
click at [998, 421] on div "Cast AI LLM Optimization Development [DATE] - Present Open Project" at bounding box center [1017, 339] width 678 height 278
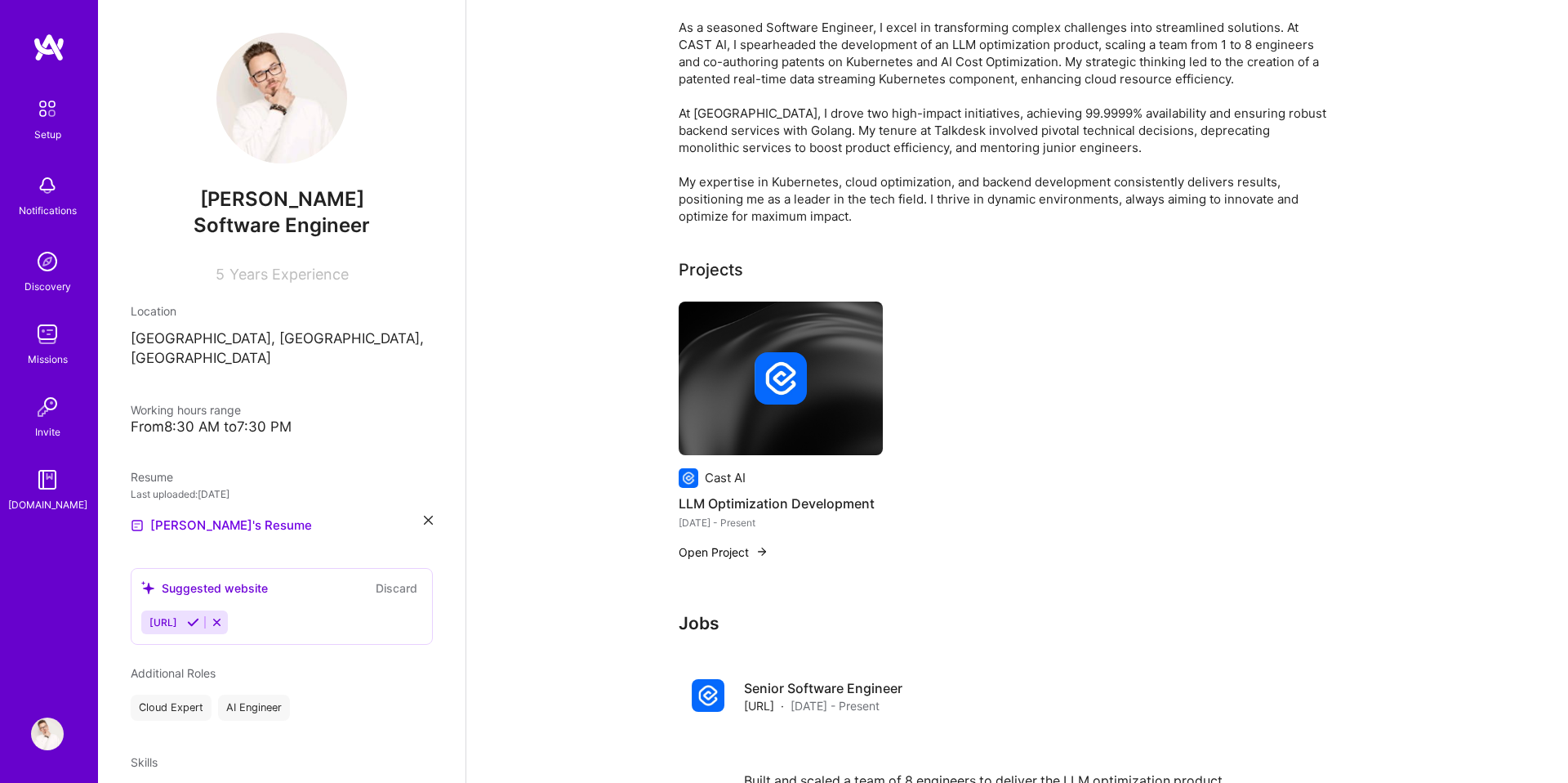
scroll to position [390, 0]
click at [978, 338] on div "Cast AI LLM Optimization Development [DATE] - Present Open Project" at bounding box center [1017, 439] width 678 height 278
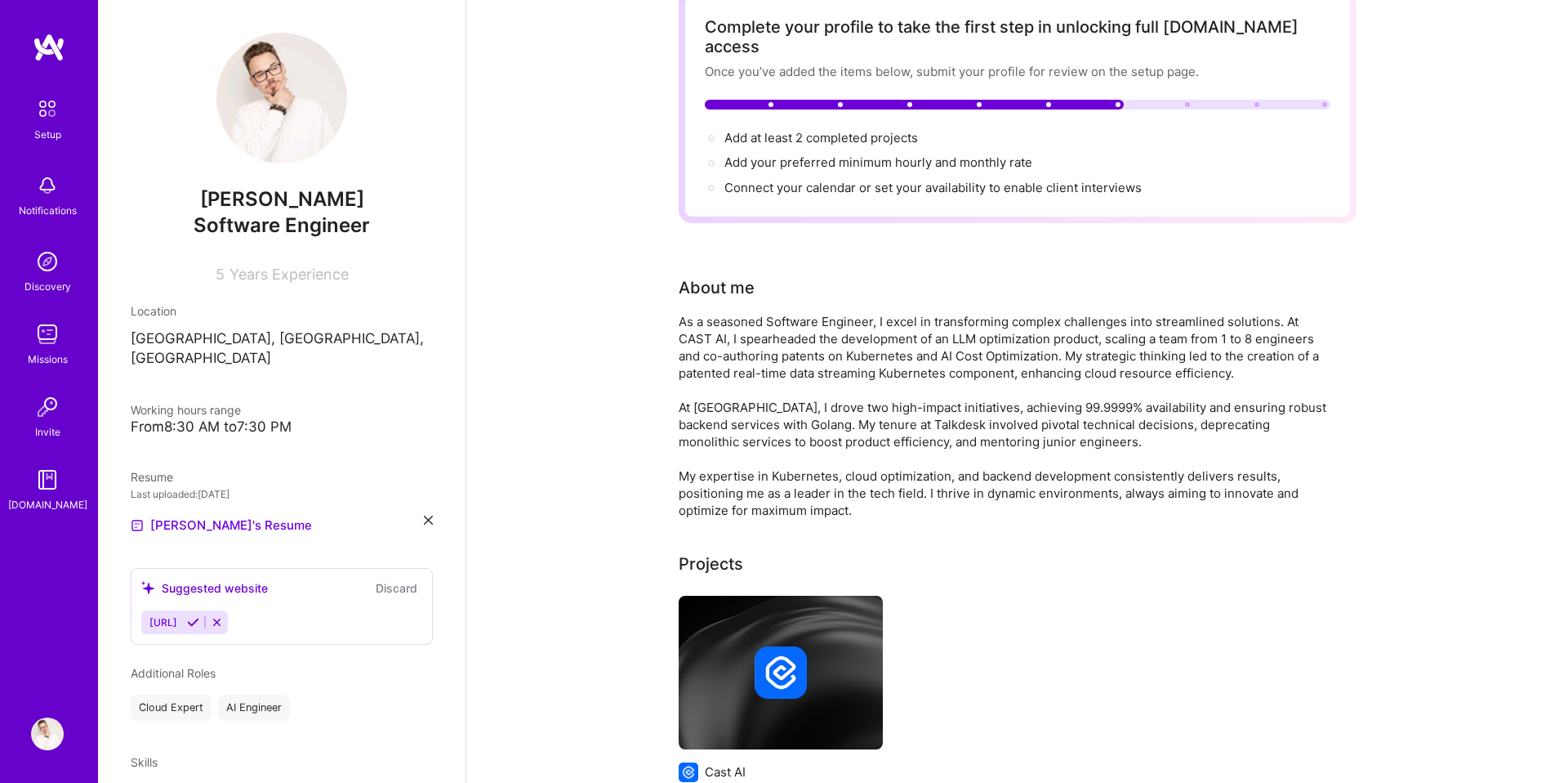
scroll to position [0, 0]
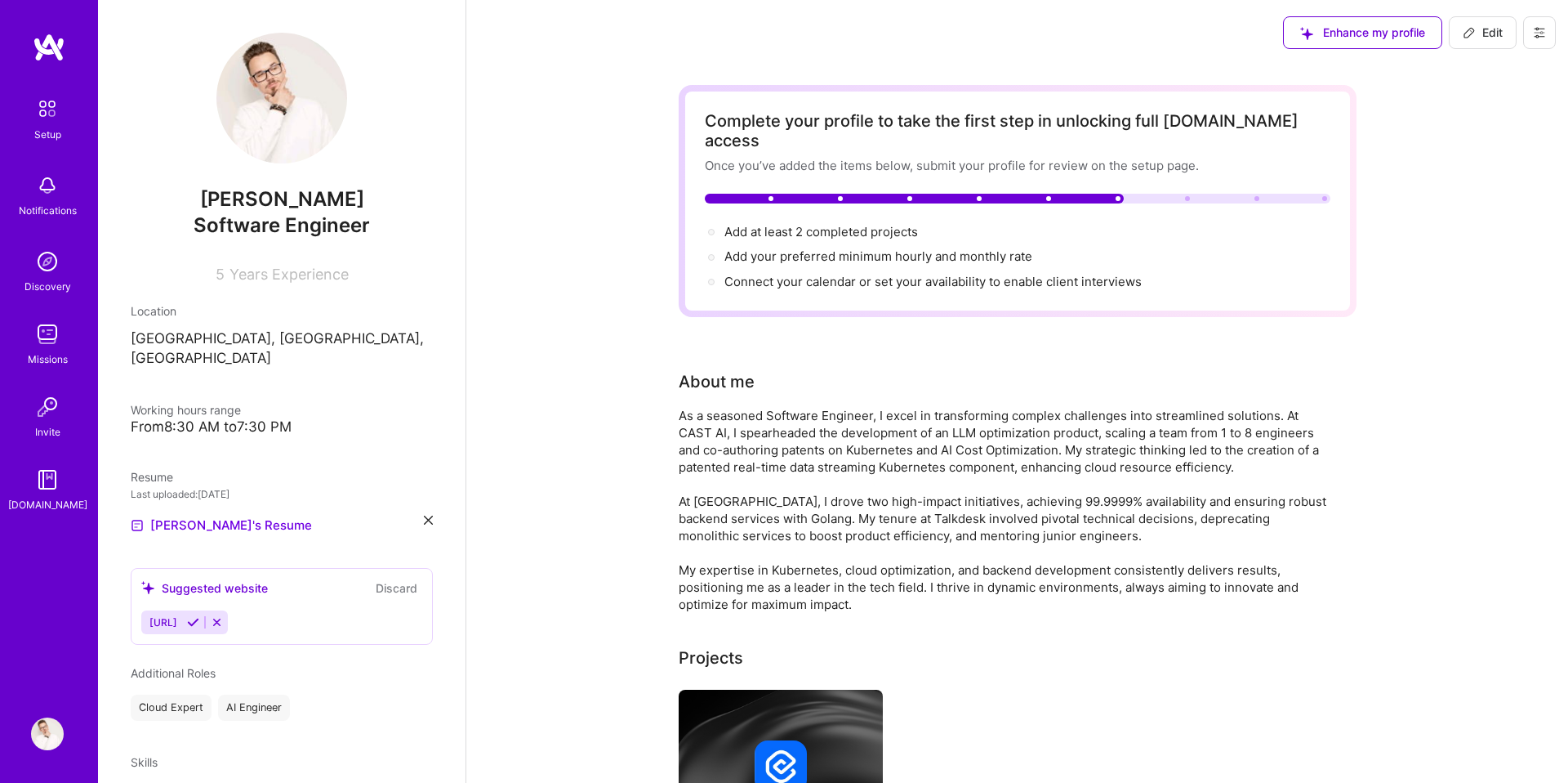
click at [1482, 31] on span "Edit" at bounding box center [1483, 32] width 40 height 16
select select "US"
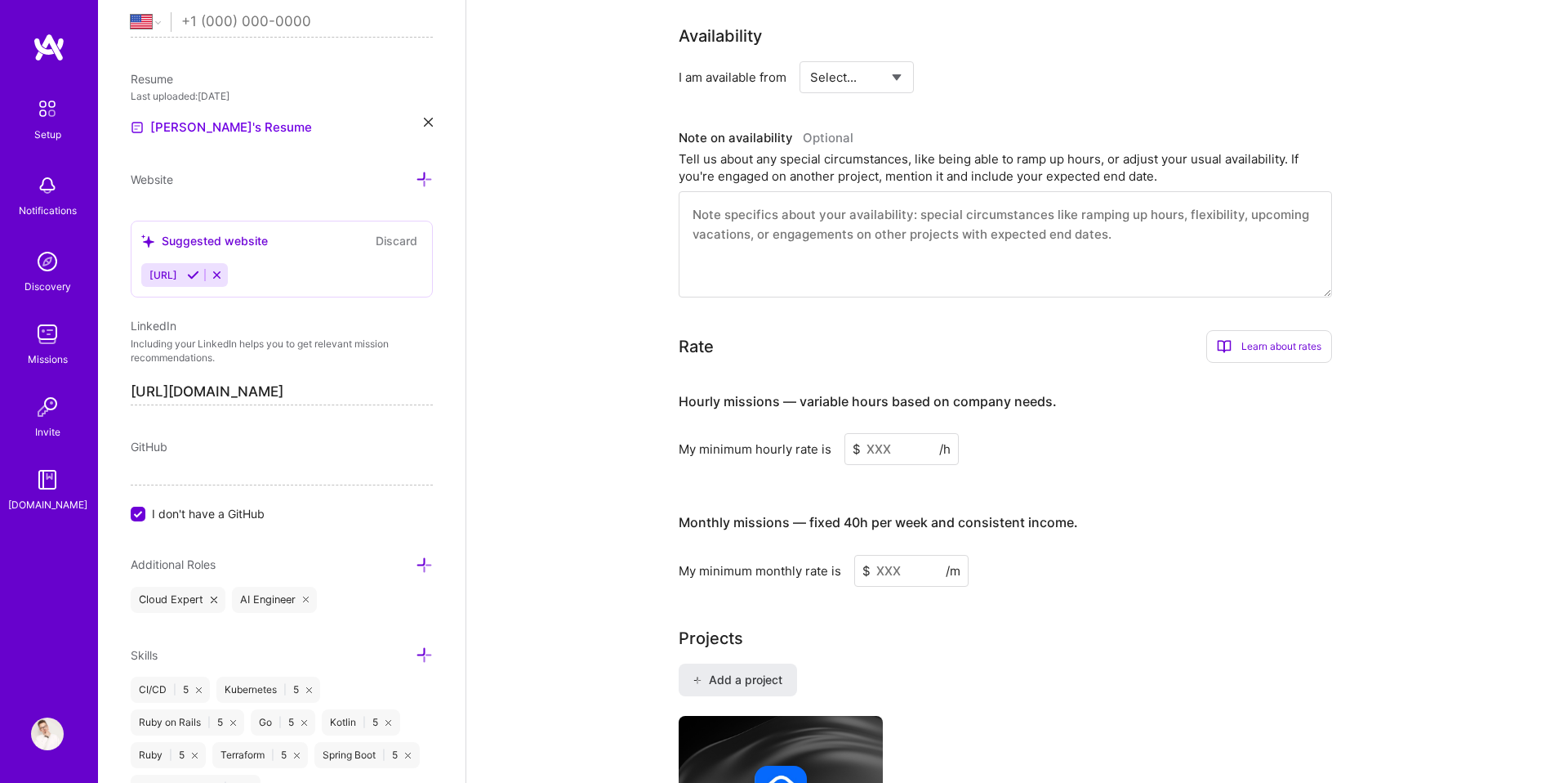
scroll to position [795, 0]
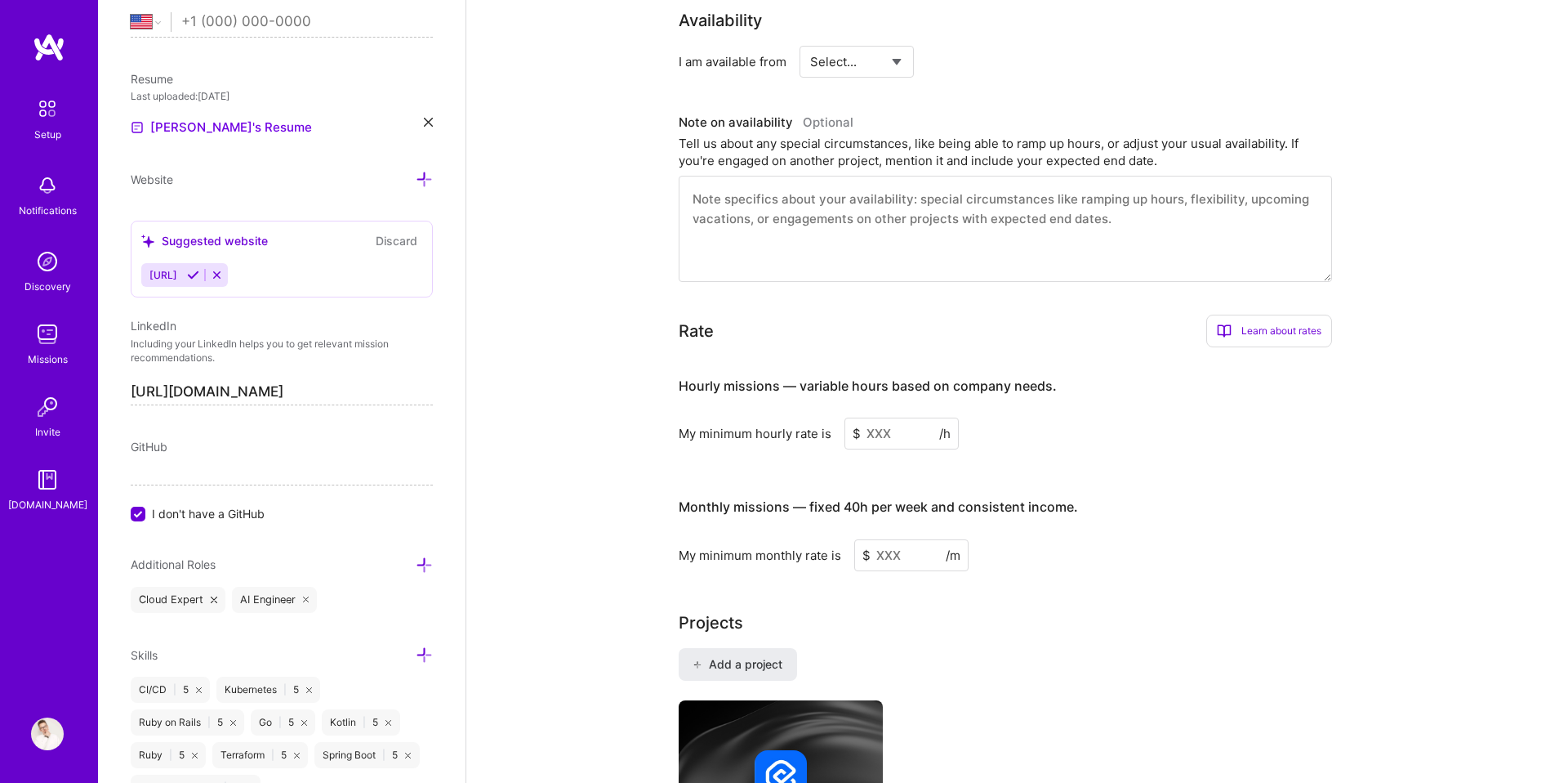
click at [899, 423] on input at bounding box center [902, 434] width 115 height 32
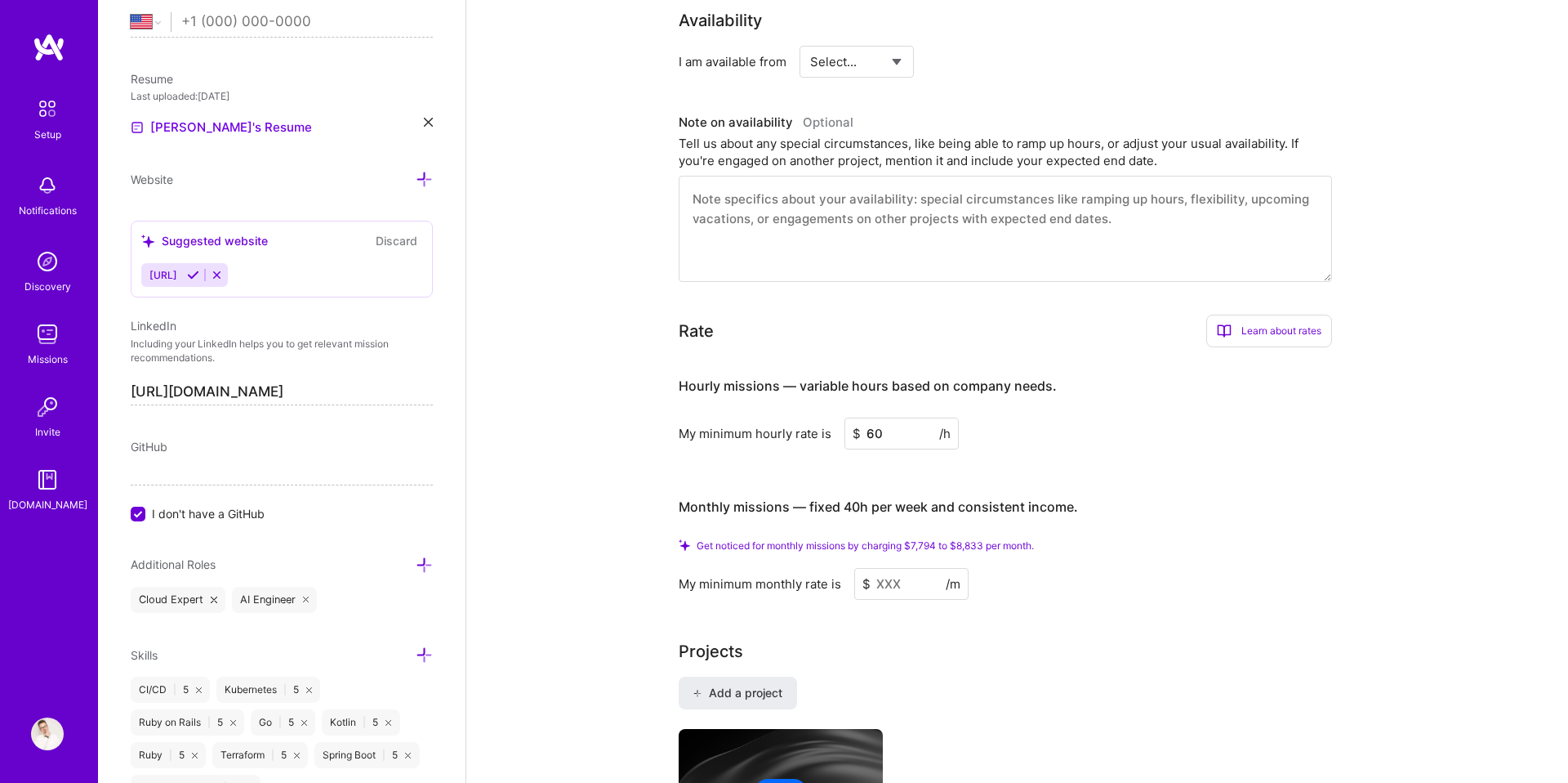
type input "60"
click at [907, 568] on input at bounding box center [911, 584] width 115 height 32
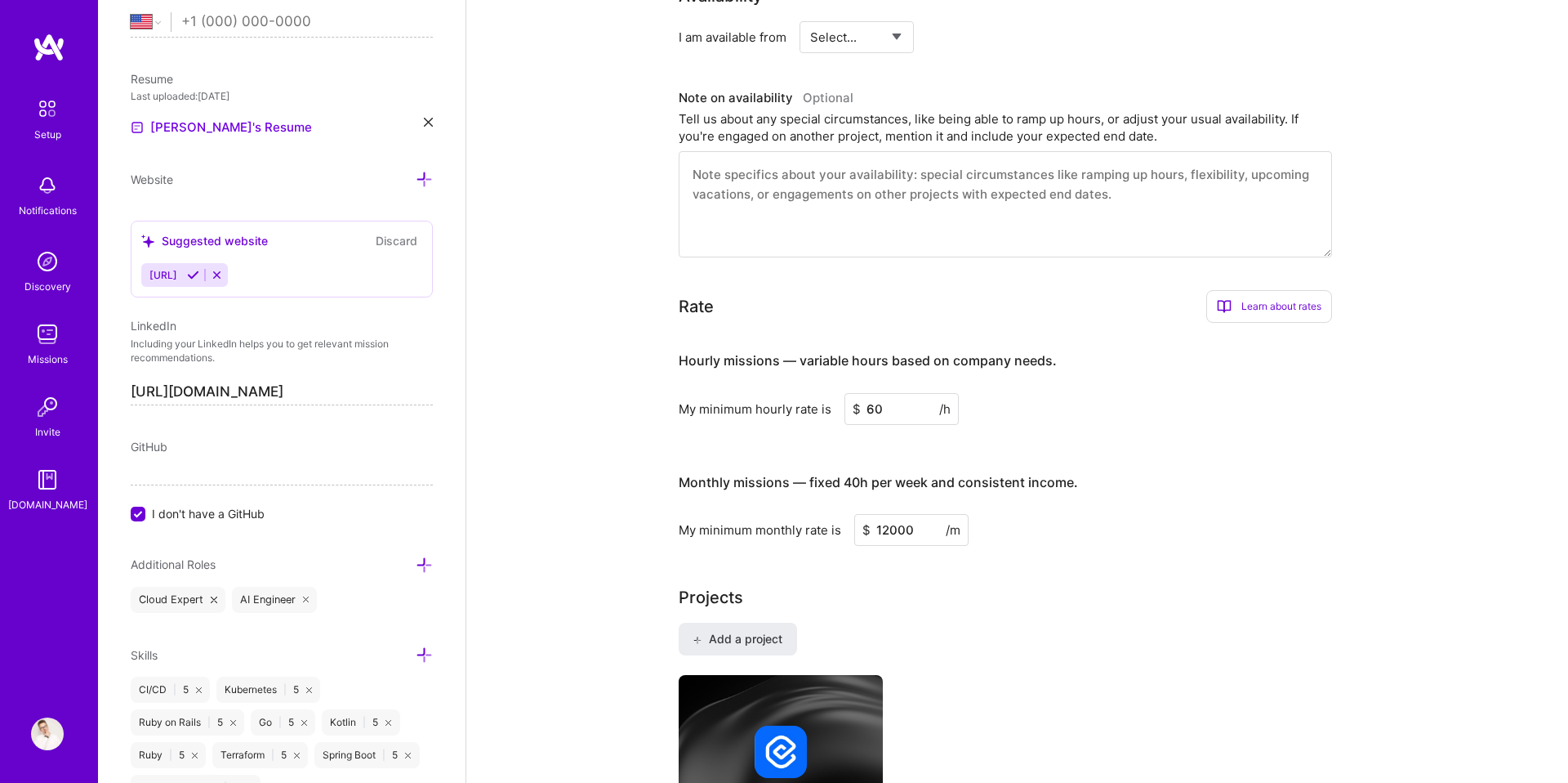
type input "12000"
click at [872, 393] on input "60" at bounding box center [902, 409] width 115 height 32
type input "70"
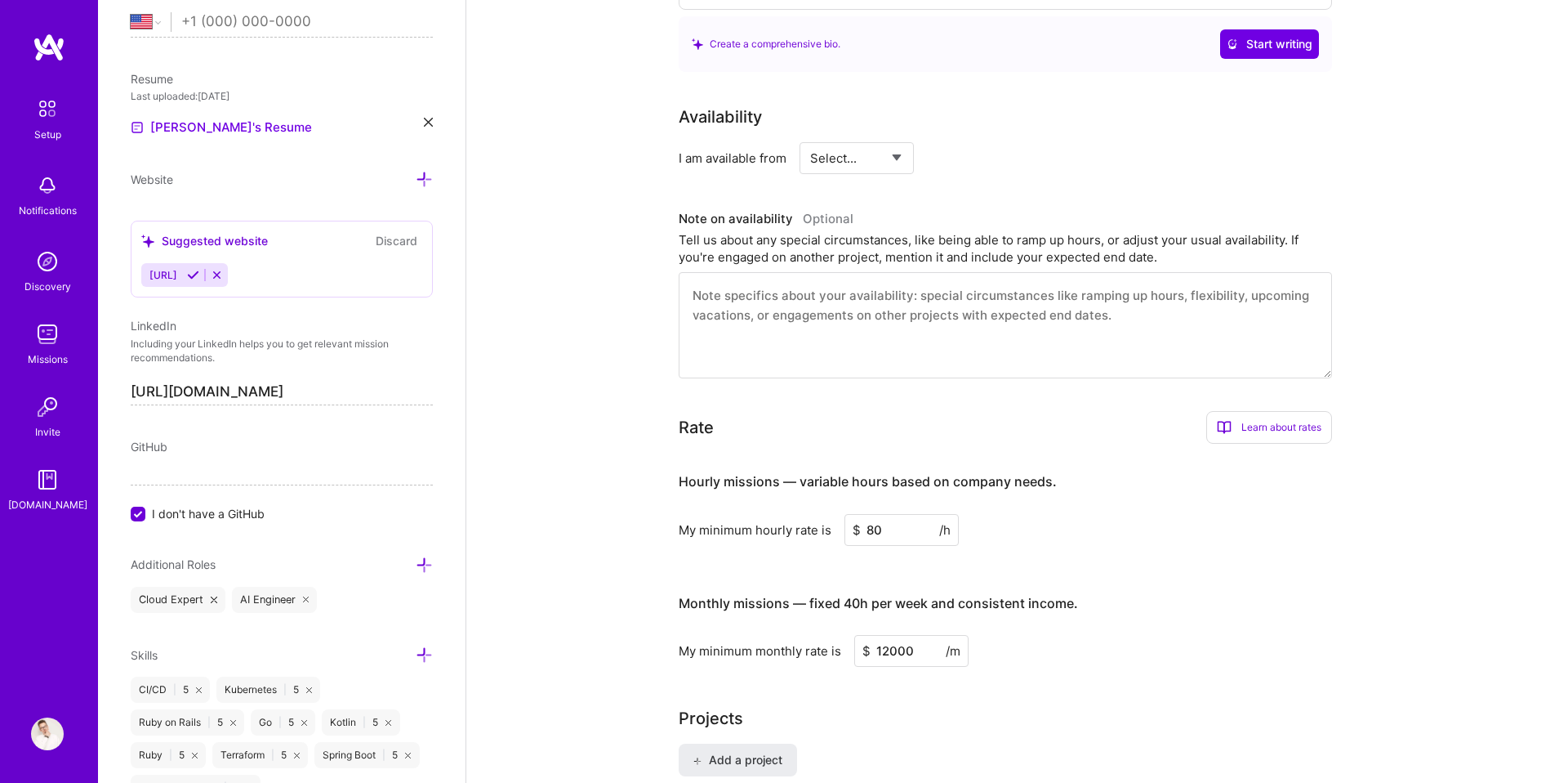
scroll to position [934, 0]
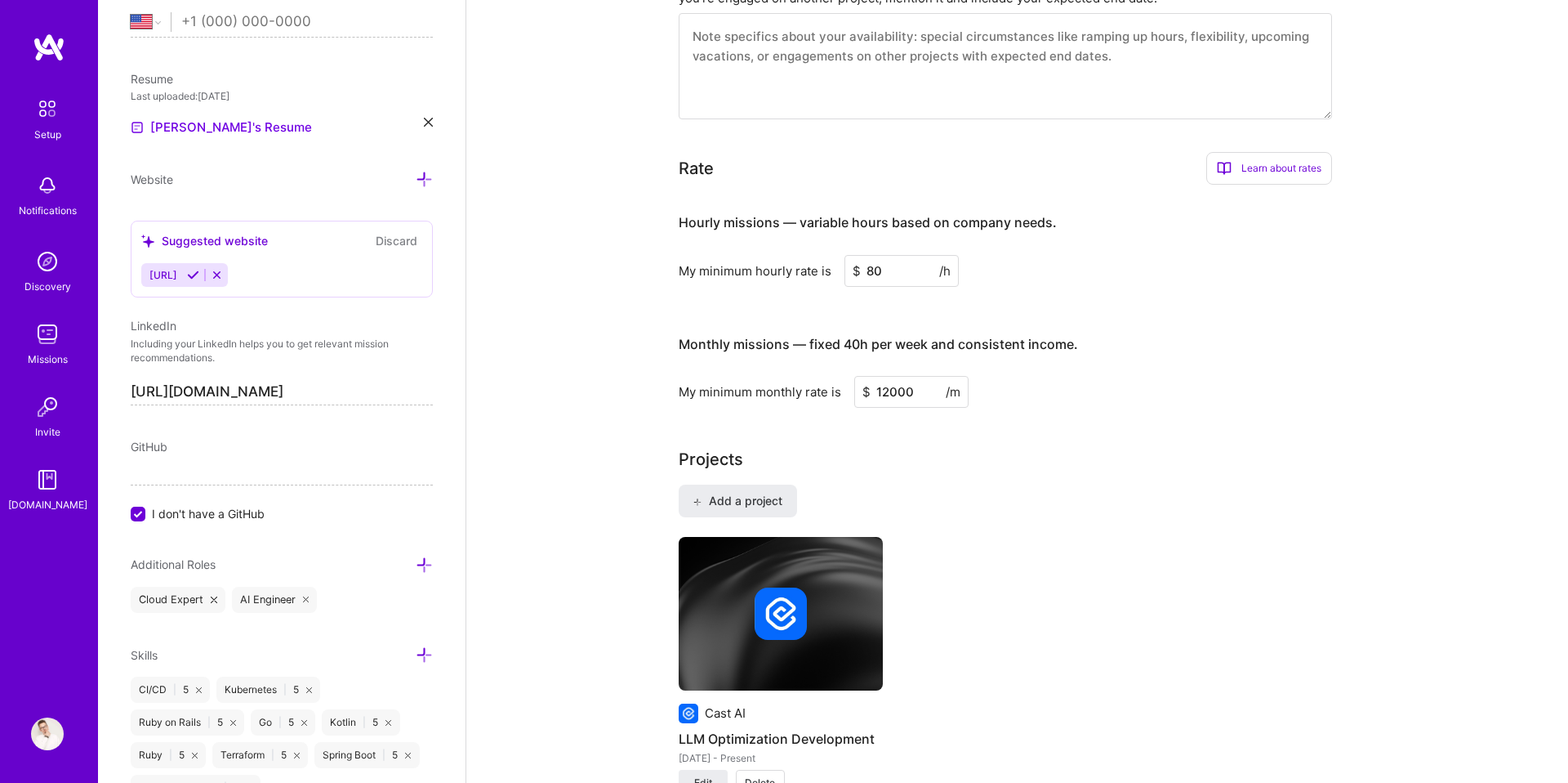
type input "80"
click at [737, 505] on div "Add a project Cast AI LLM Optimization Development [DATE] - Present Edit Delete" at bounding box center [1017, 650] width 678 height 331
click at [761, 493] on span "Add a project" at bounding box center [737, 501] width 89 height 16
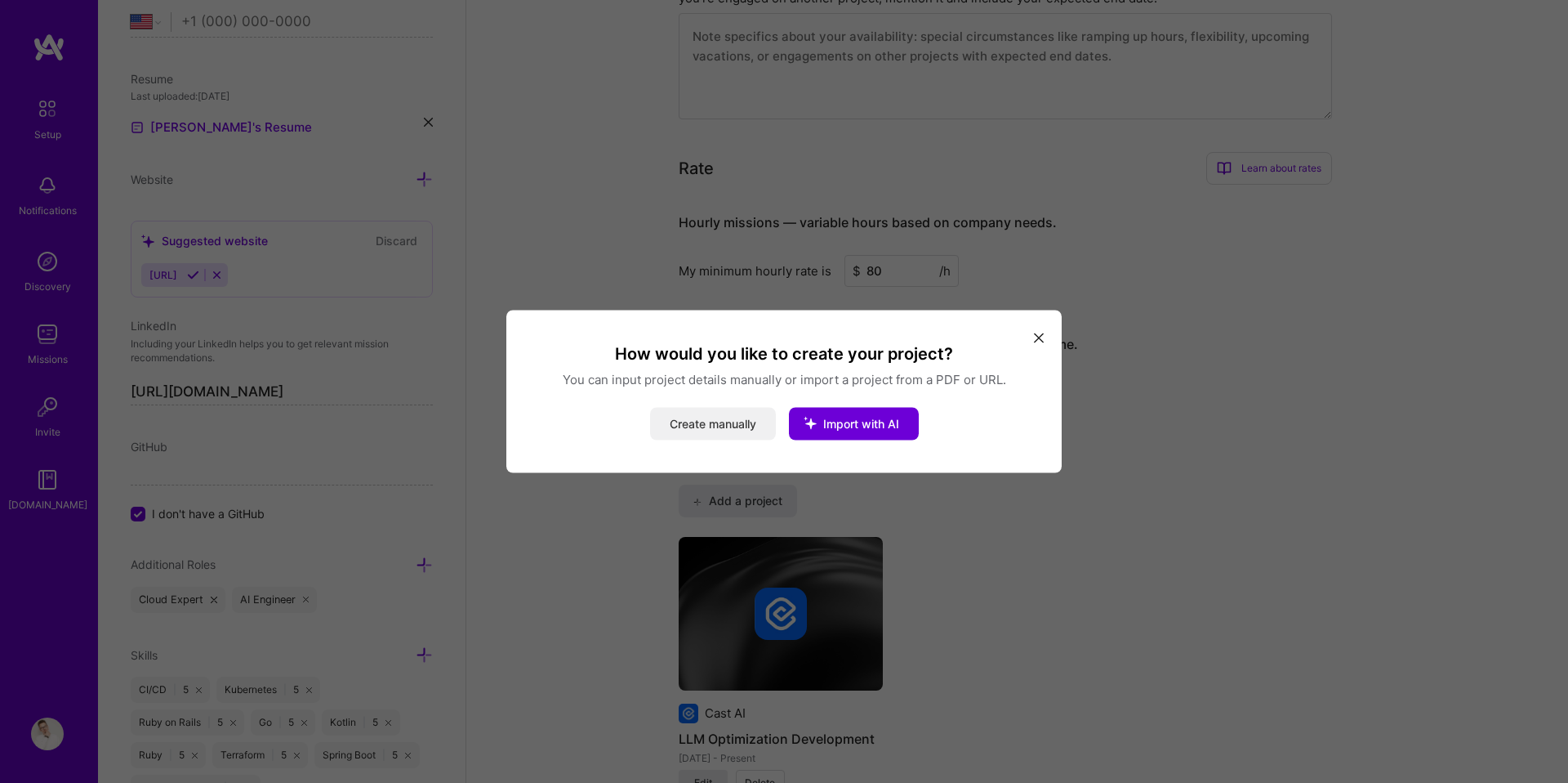
click at [714, 436] on button "Create manually" at bounding box center [713, 424] width 126 height 33
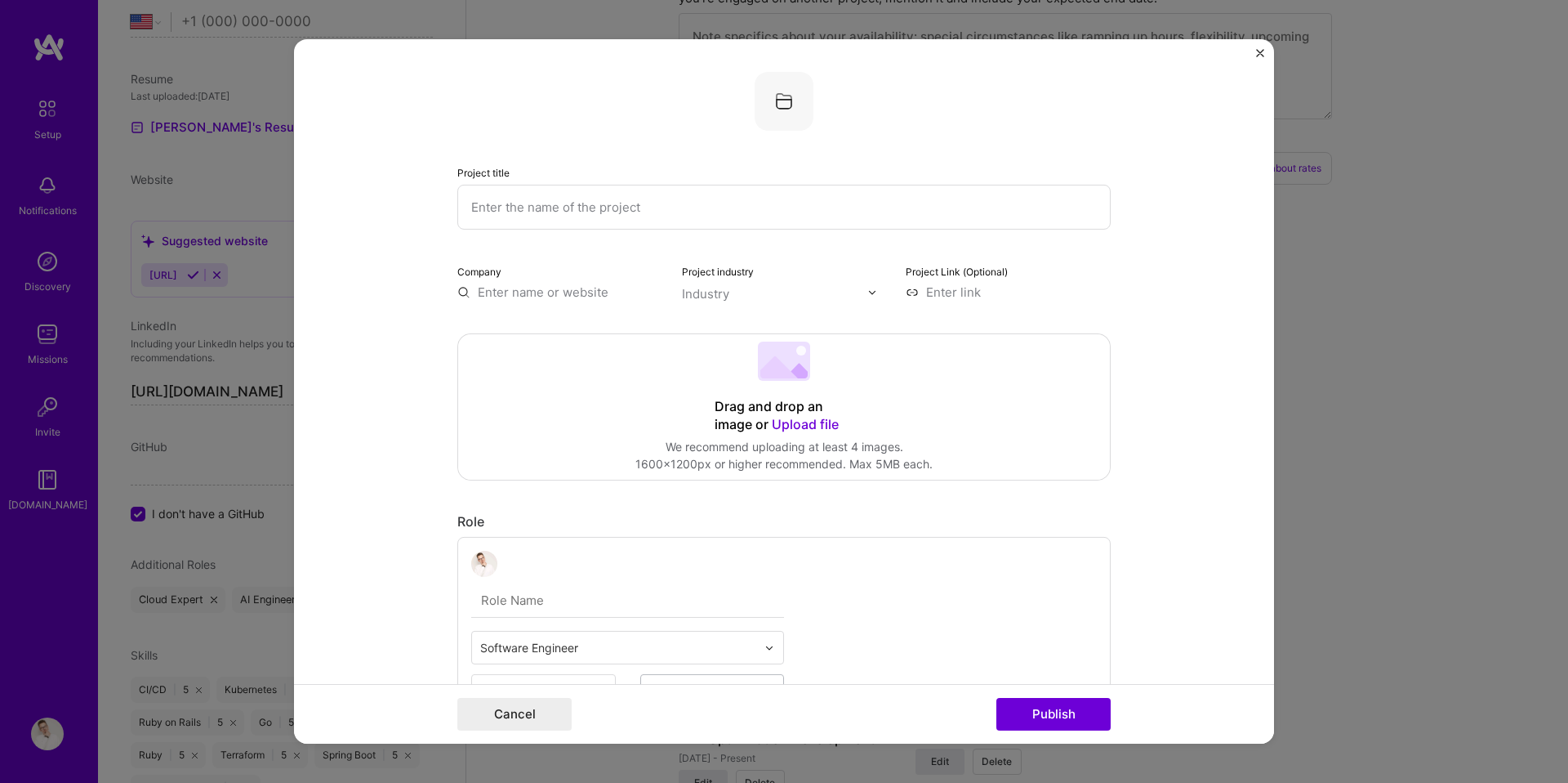
click at [682, 209] on input "text" at bounding box center [784, 206] width 654 height 44
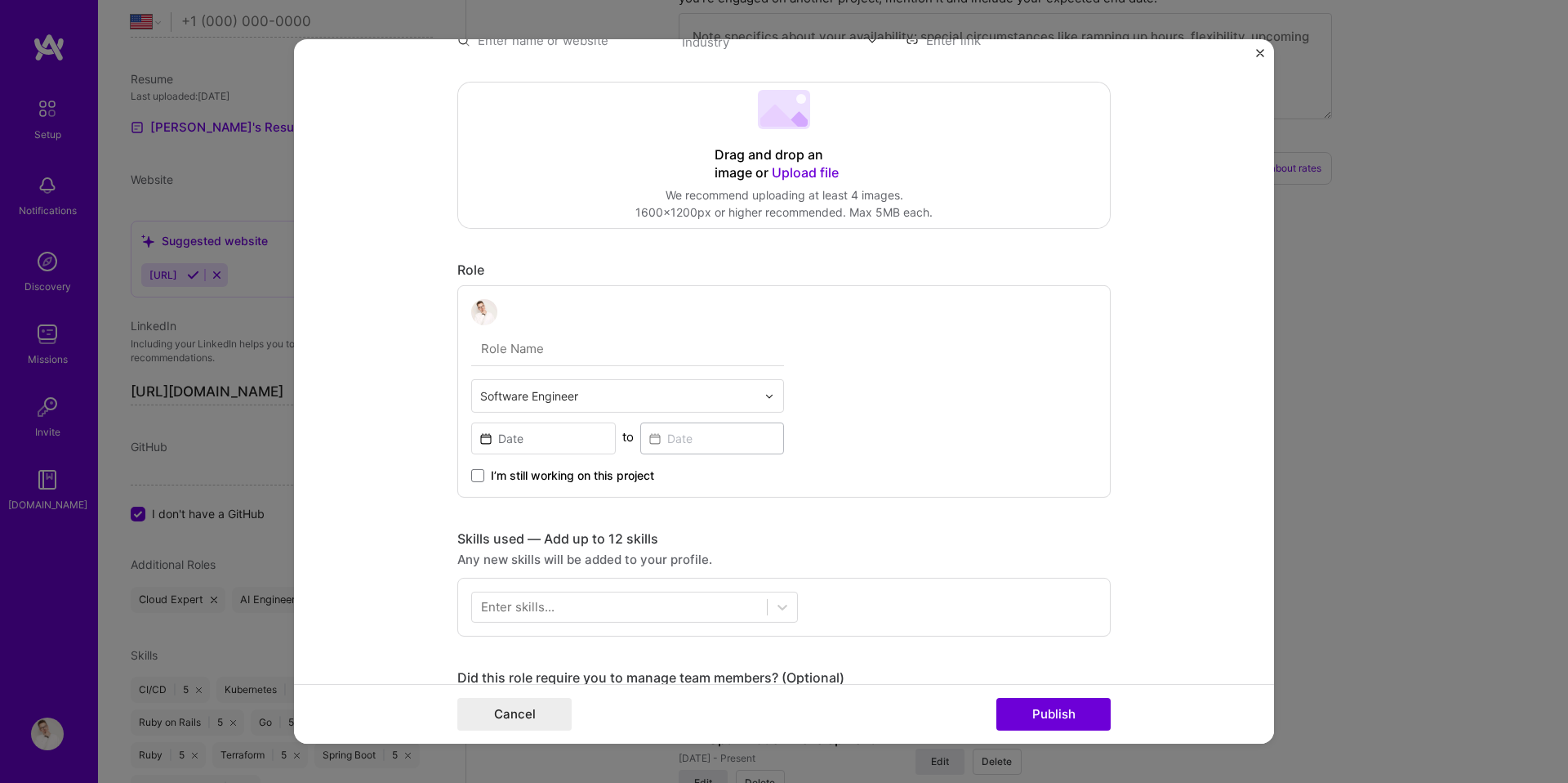
scroll to position [256, 0]
type input "Kubernetes Real-Time Data Streaming"
click at [572, 391] on input "text" at bounding box center [619, 392] width 276 height 17
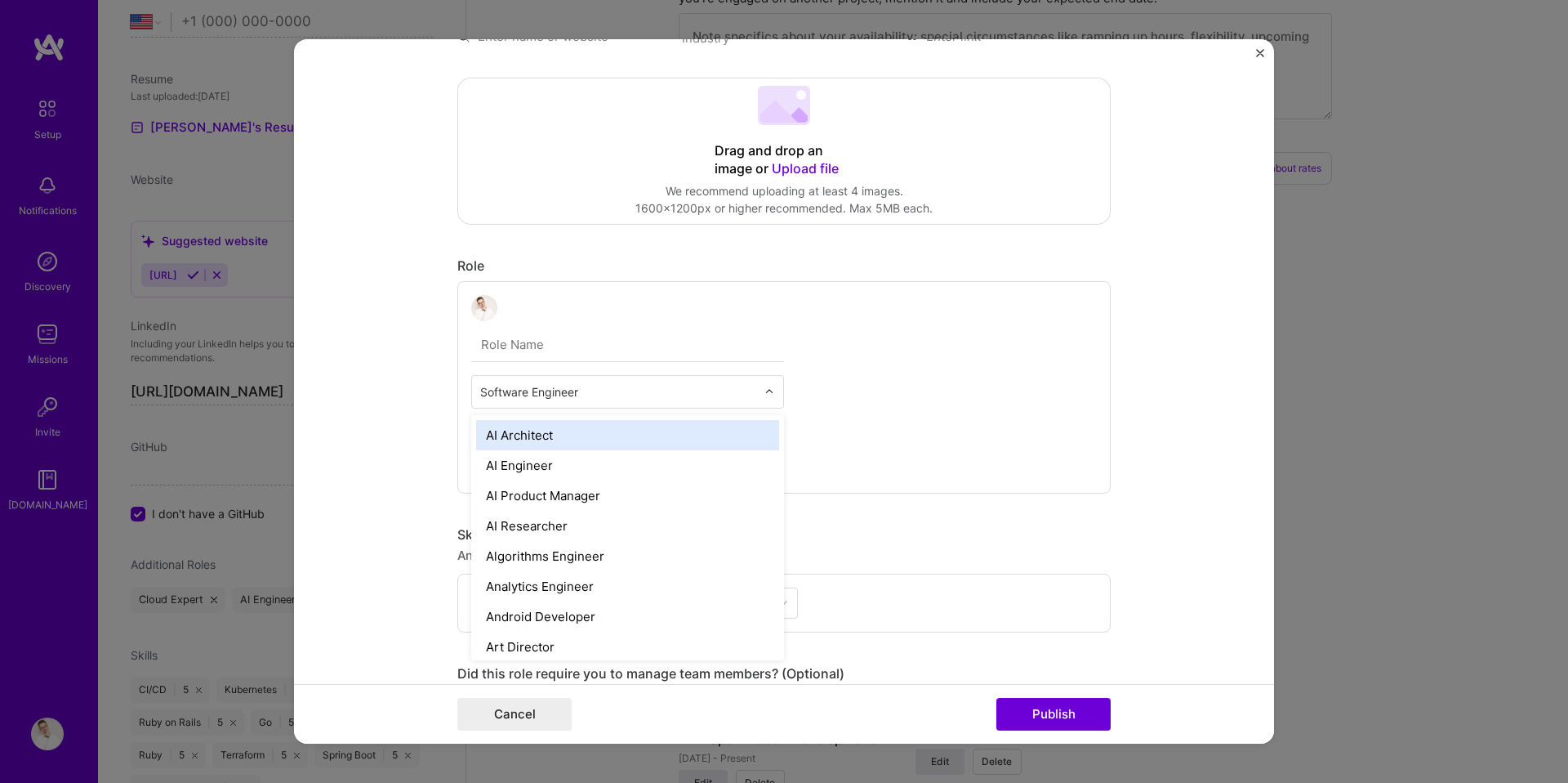
click at [967, 380] on div "option AI Architect focused, 1 of 70. 69 results available. Use Up and Down to …" at bounding box center [784, 387] width 654 height 212
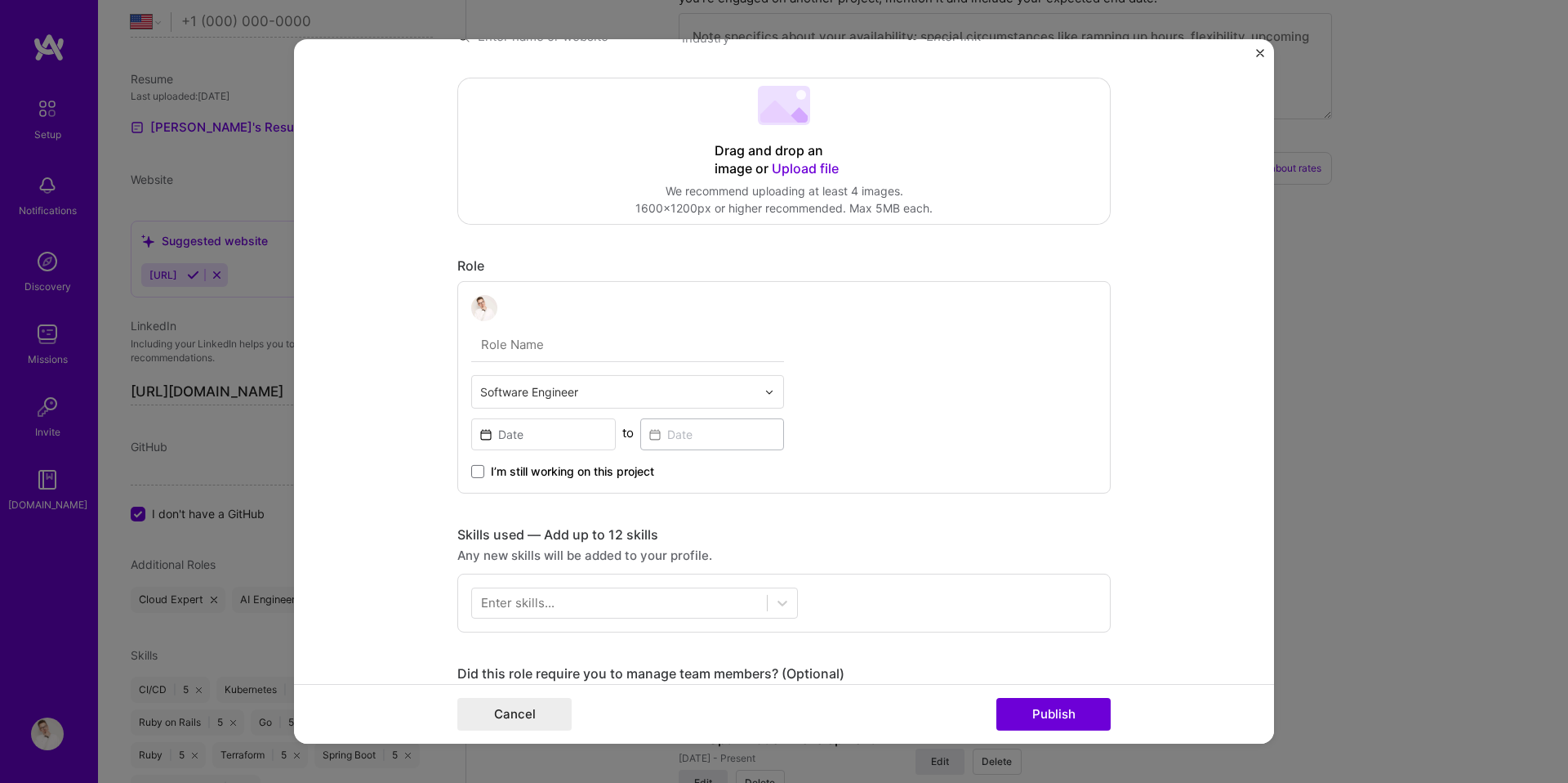
click at [618, 357] on input "text" at bounding box center [627, 345] width 313 height 34
type input "Senior Software Engineer"
click at [911, 363] on div "Senior Software Engineer Software Engineer to I’m still working on this project" at bounding box center [784, 387] width 654 height 212
click at [562, 421] on input at bounding box center [543, 435] width 145 height 32
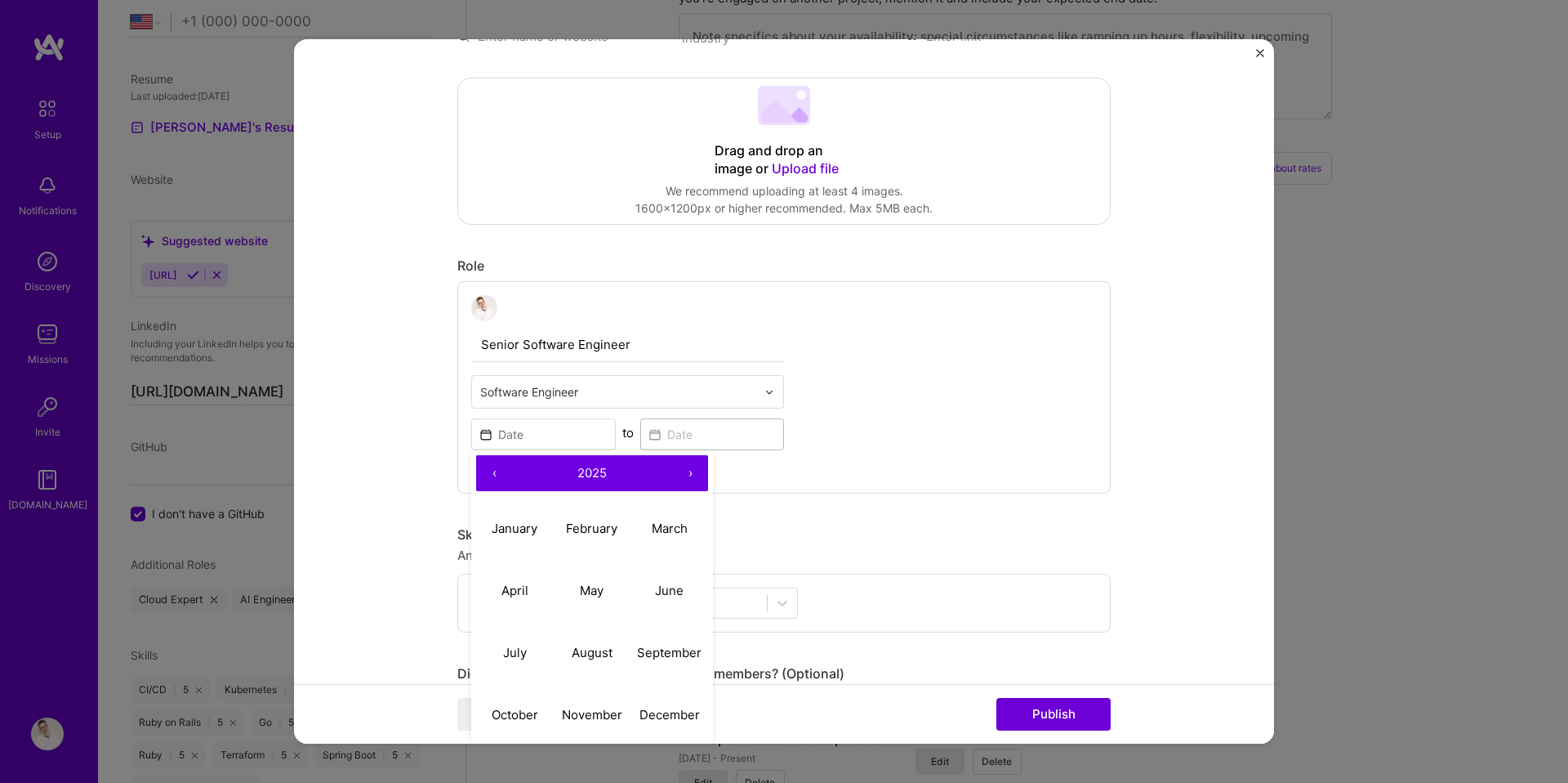
click at [493, 472] on button "‹" at bounding box center [494, 473] width 36 height 36
click at [683, 590] on abbr "June" at bounding box center [669, 590] width 28 height 15
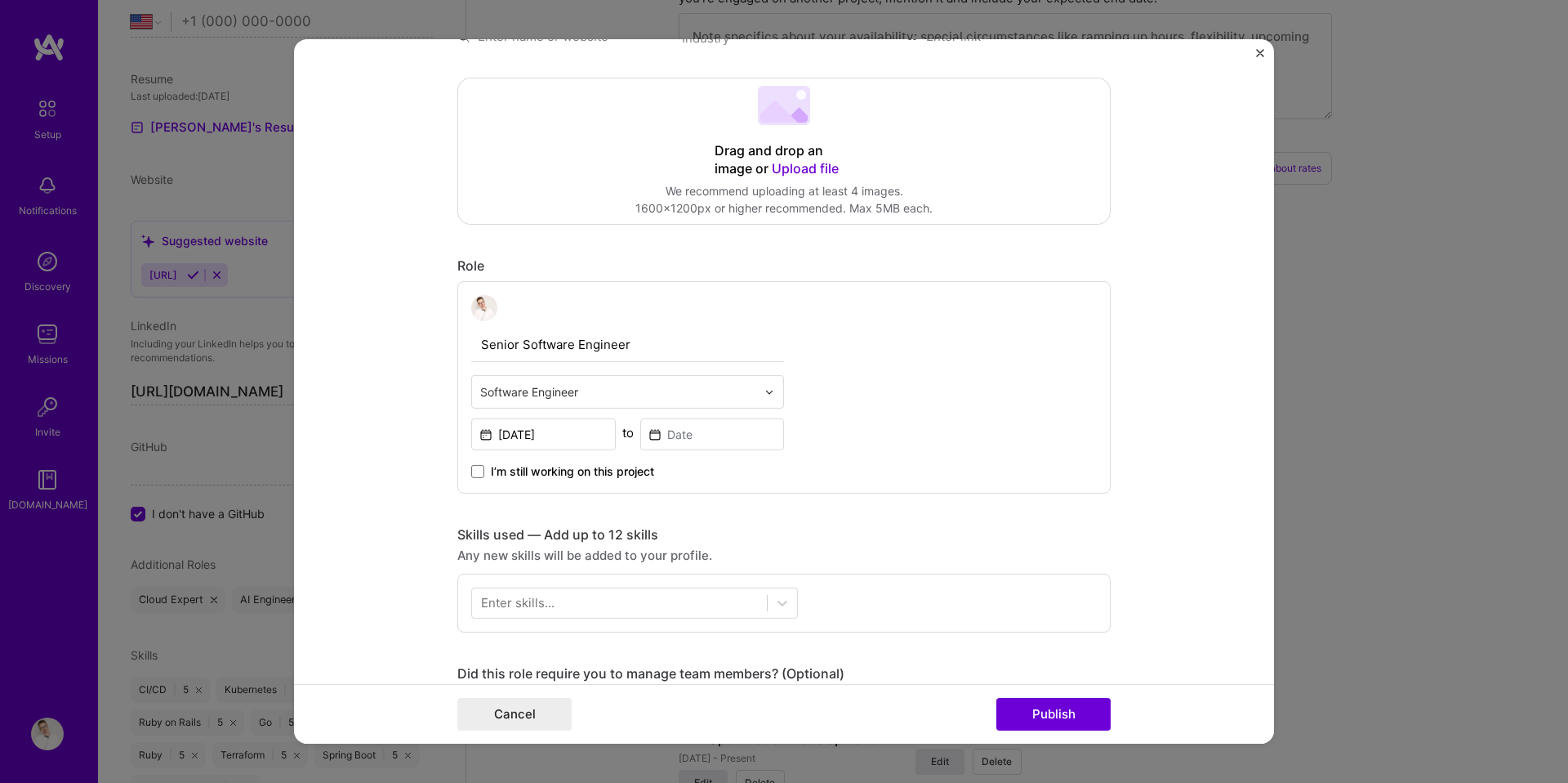
click at [634, 478] on span "I’m still working on this project" at bounding box center [573, 471] width 164 height 16
click at [0, 0] on input "I’m still working on this project" at bounding box center [0, 0] width 0 height 0
click at [634, 478] on span "I’m still working on this project" at bounding box center [573, 471] width 164 height 16
click at [0, 0] on input "I’m still working on this project" at bounding box center [0, 0] width 0 height 0
click at [692, 432] on input at bounding box center [713, 435] width 145 height 32
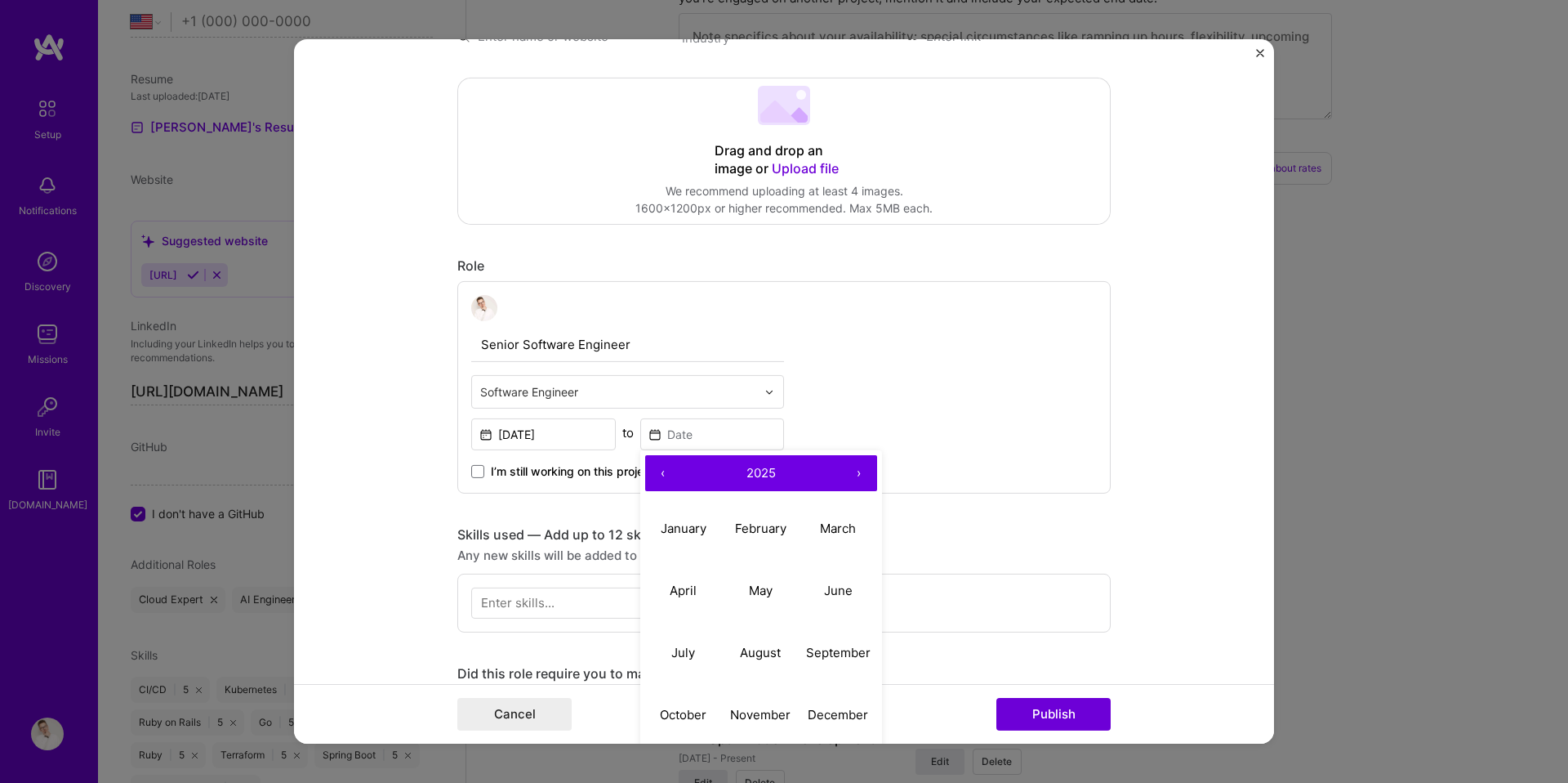
click at [660, 476] on button "‹" at bounding box center [663, 473] width 36 height 36
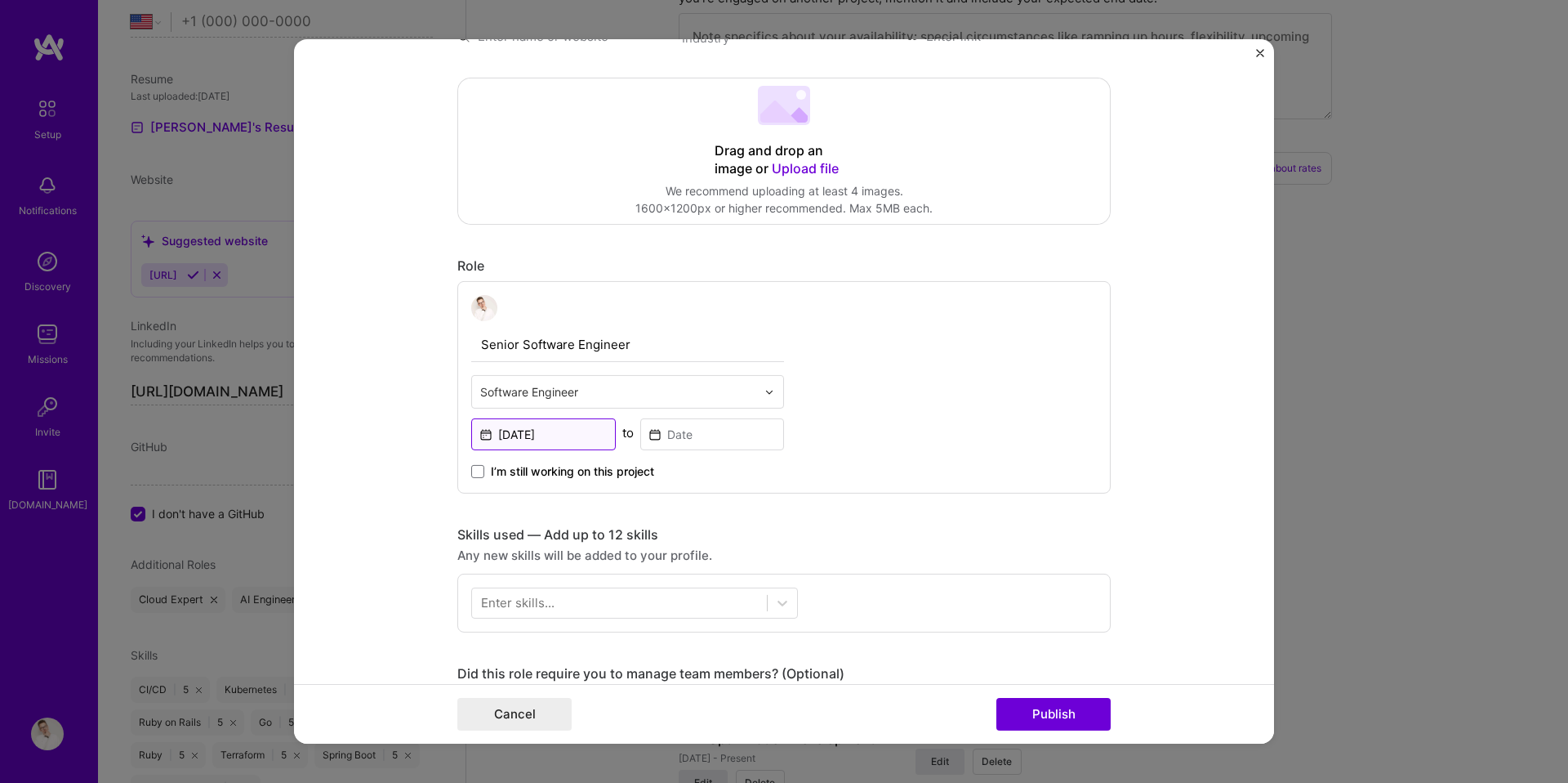
click at [566, 430] on input "[DATE]" at bounding box center [543, 435] width 145 height 32
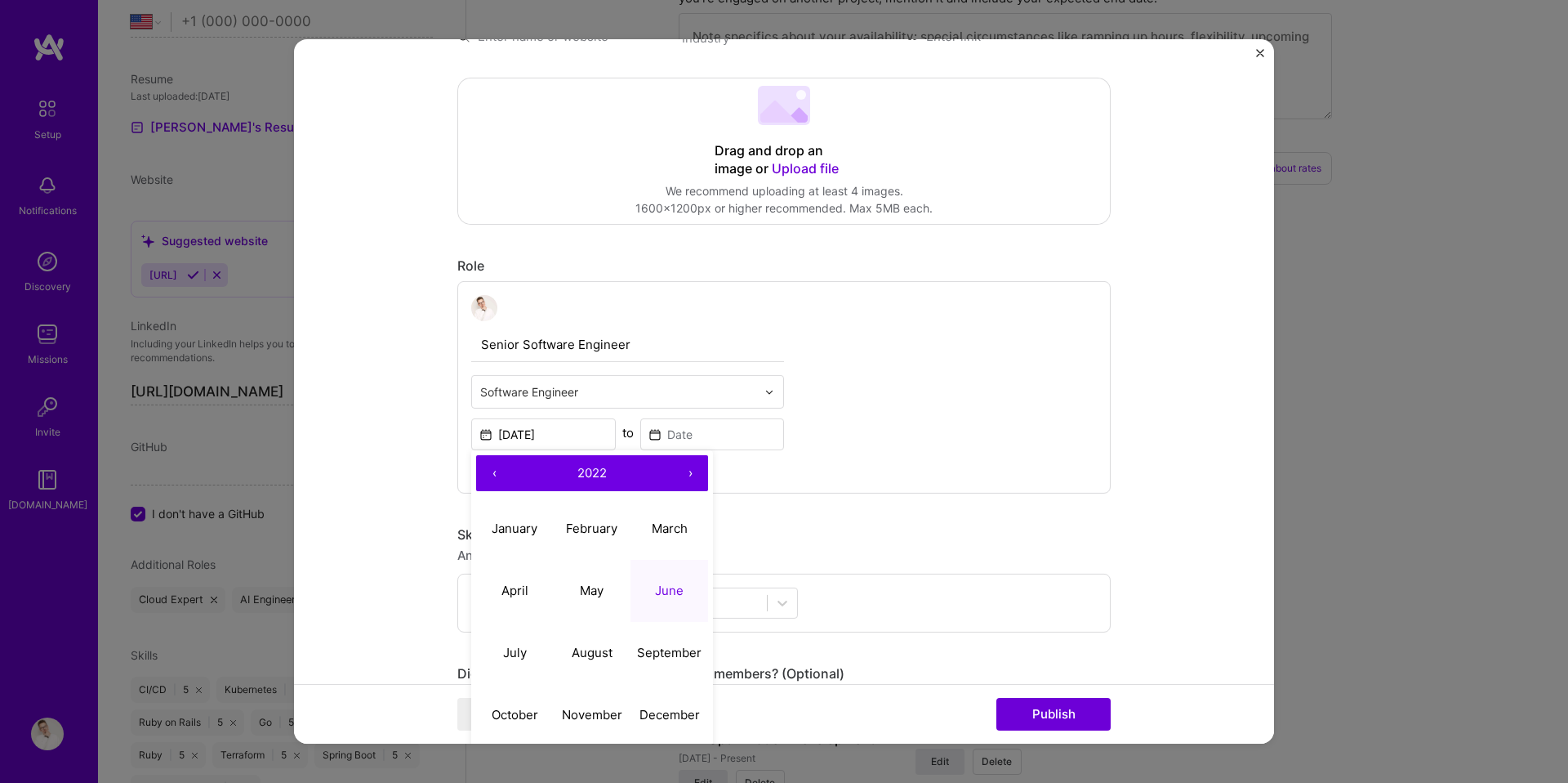
click at [693, 467] on button "›" at bounding box center [690, 473] width 36 height 36
click at [690, 476] on button "›" at bounding box center [690, 473] width 36 height 36
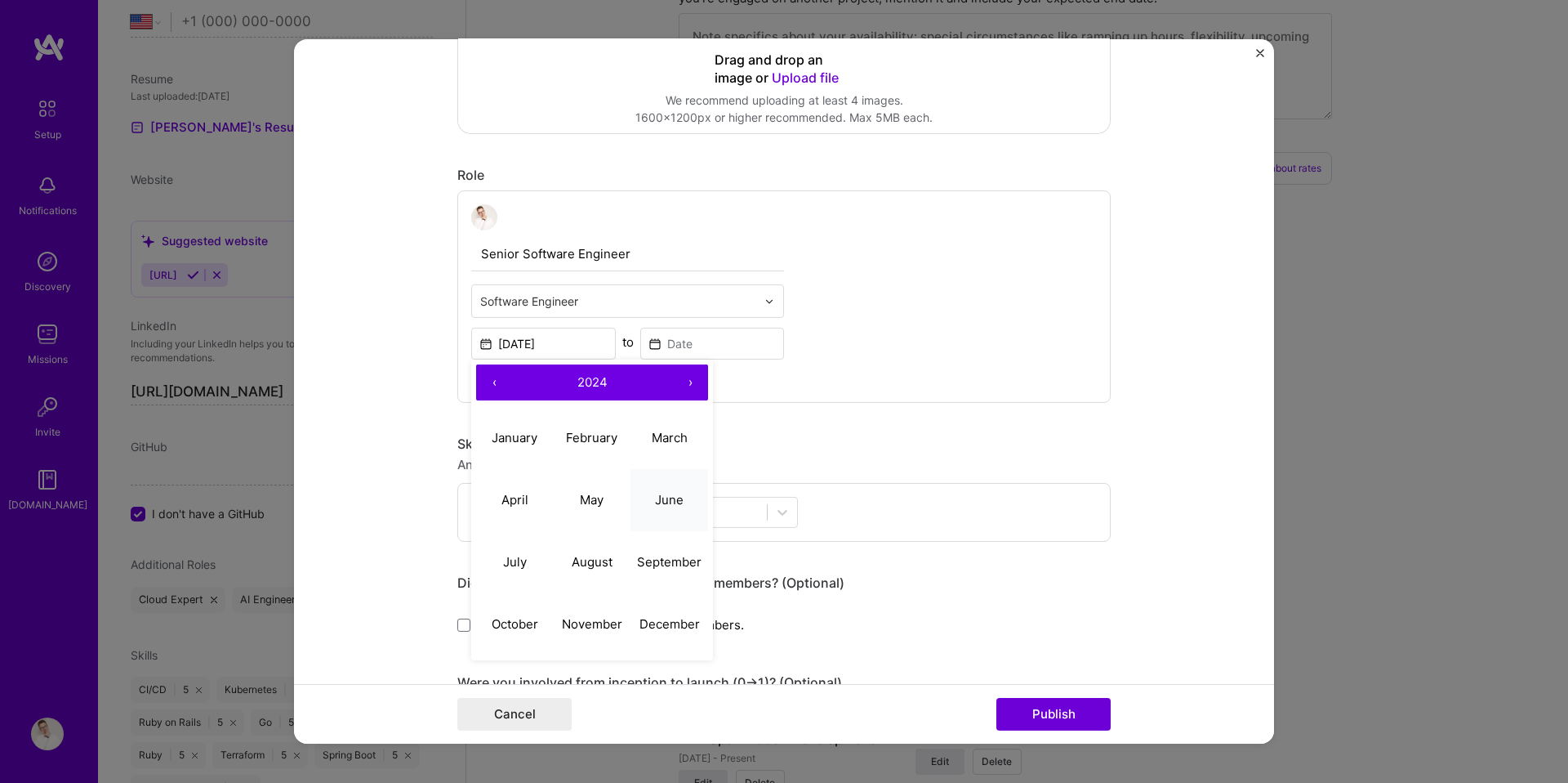
scroll to position [349, 0]
click at [592, 559] on abbr "August" at bounding box center [591, 559] width 41 height 15
type input "[DATE]"
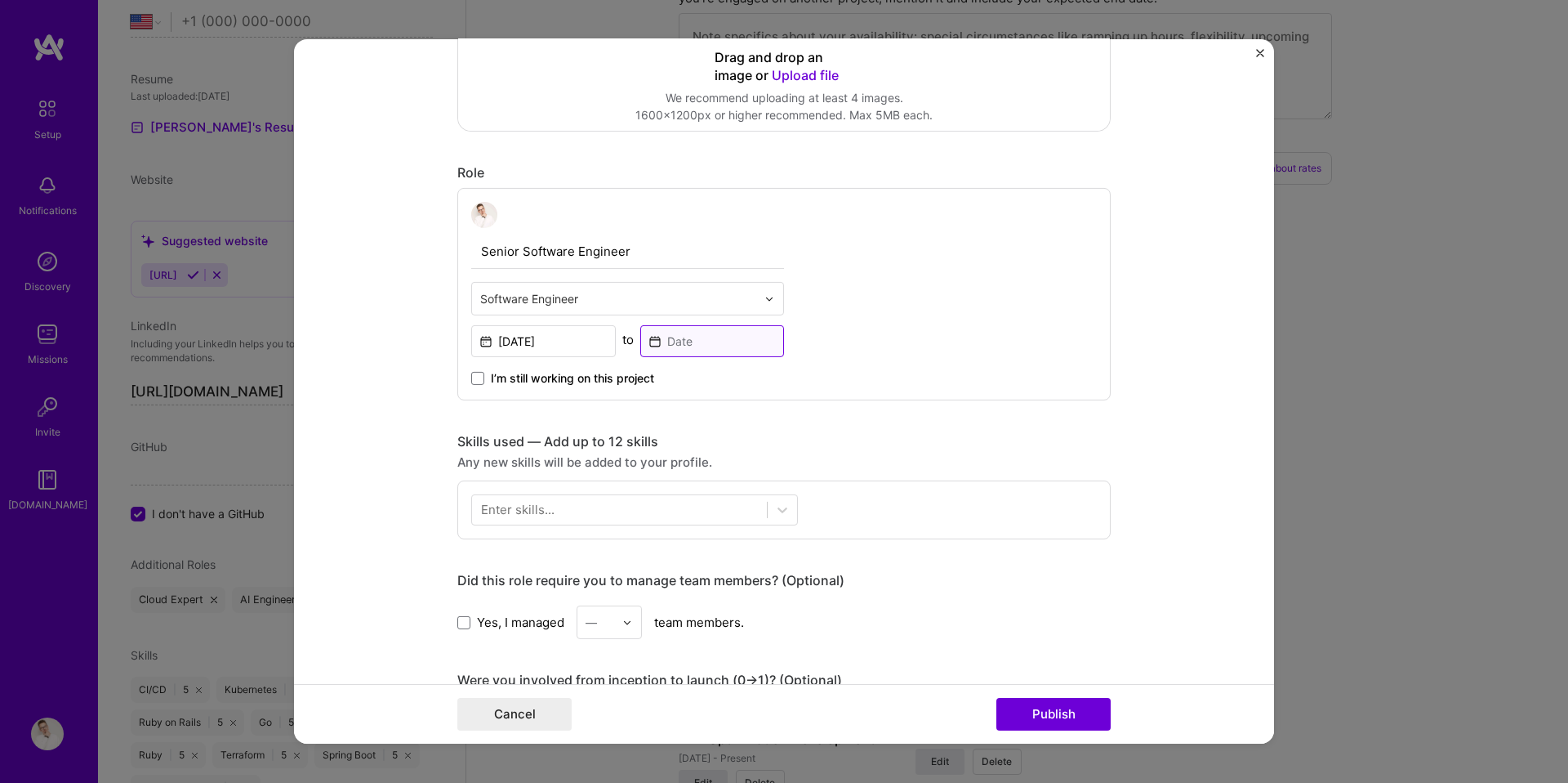
click at [694, 343] on input at bounding box center [713, 342] width 145 height 32
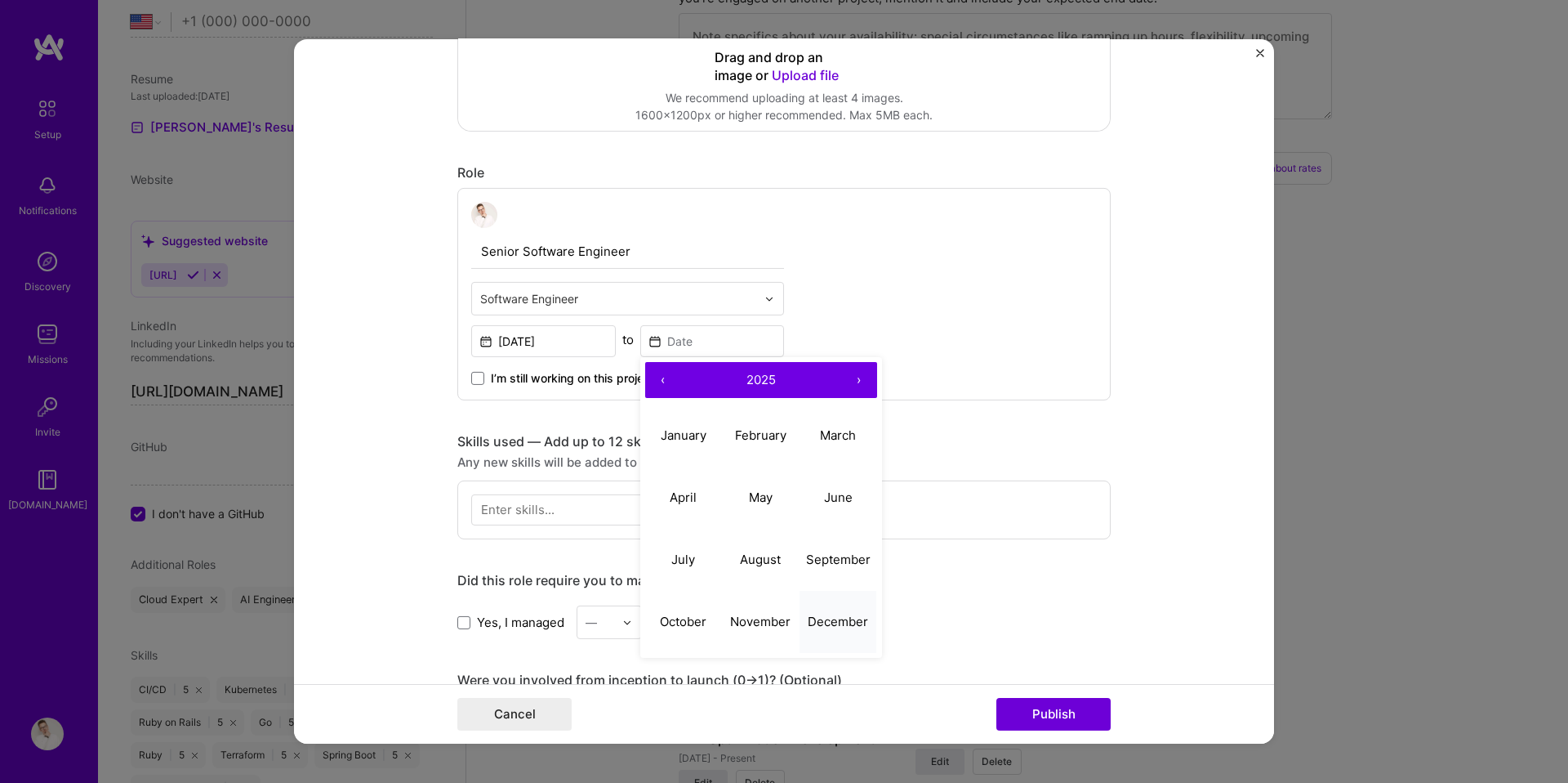
click at [832, 625] on abbr "December" at bounding box center [838, 620] width 61 height 15
type input "[DATE]"
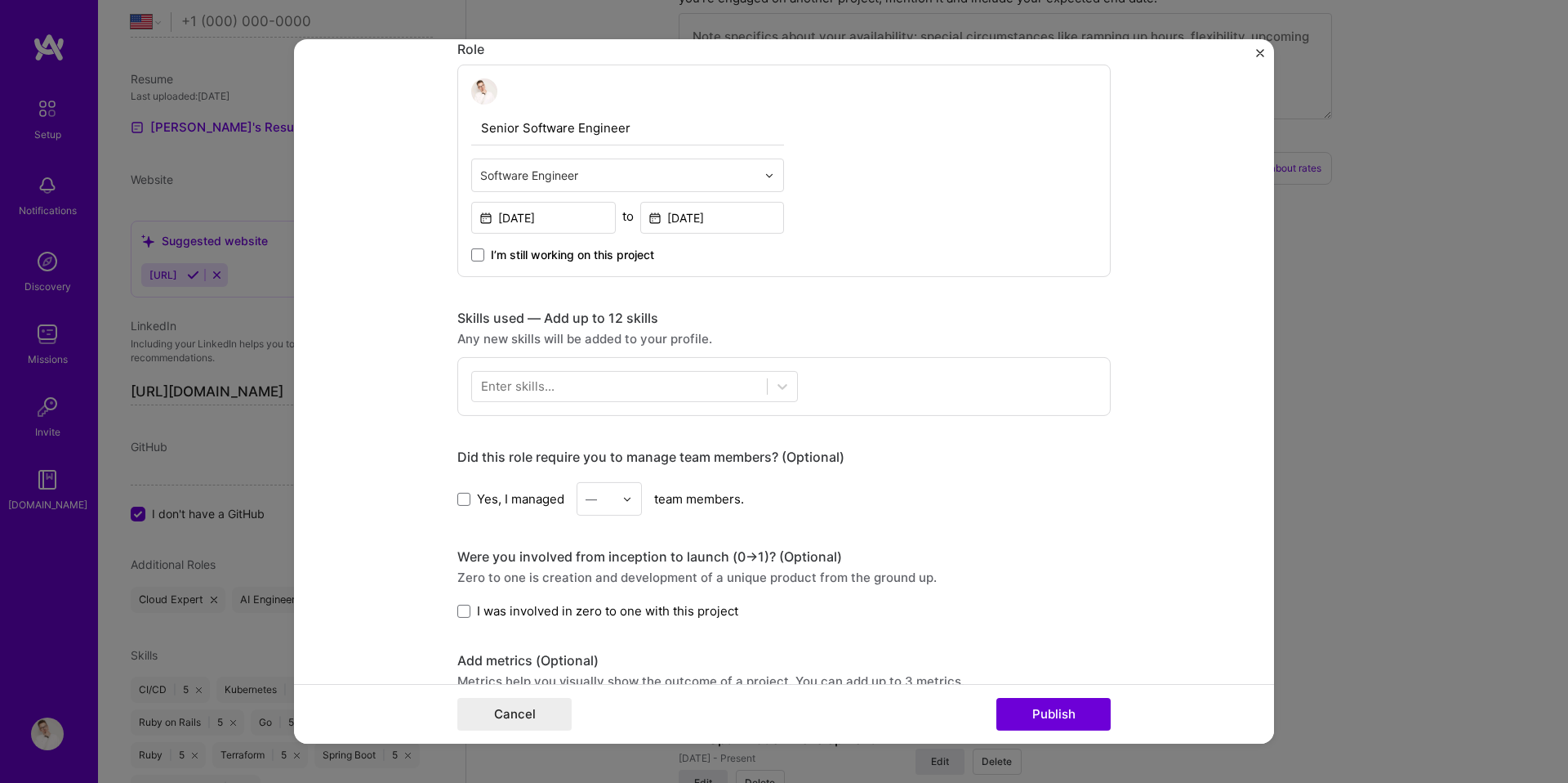
scroll to position [490, 0]
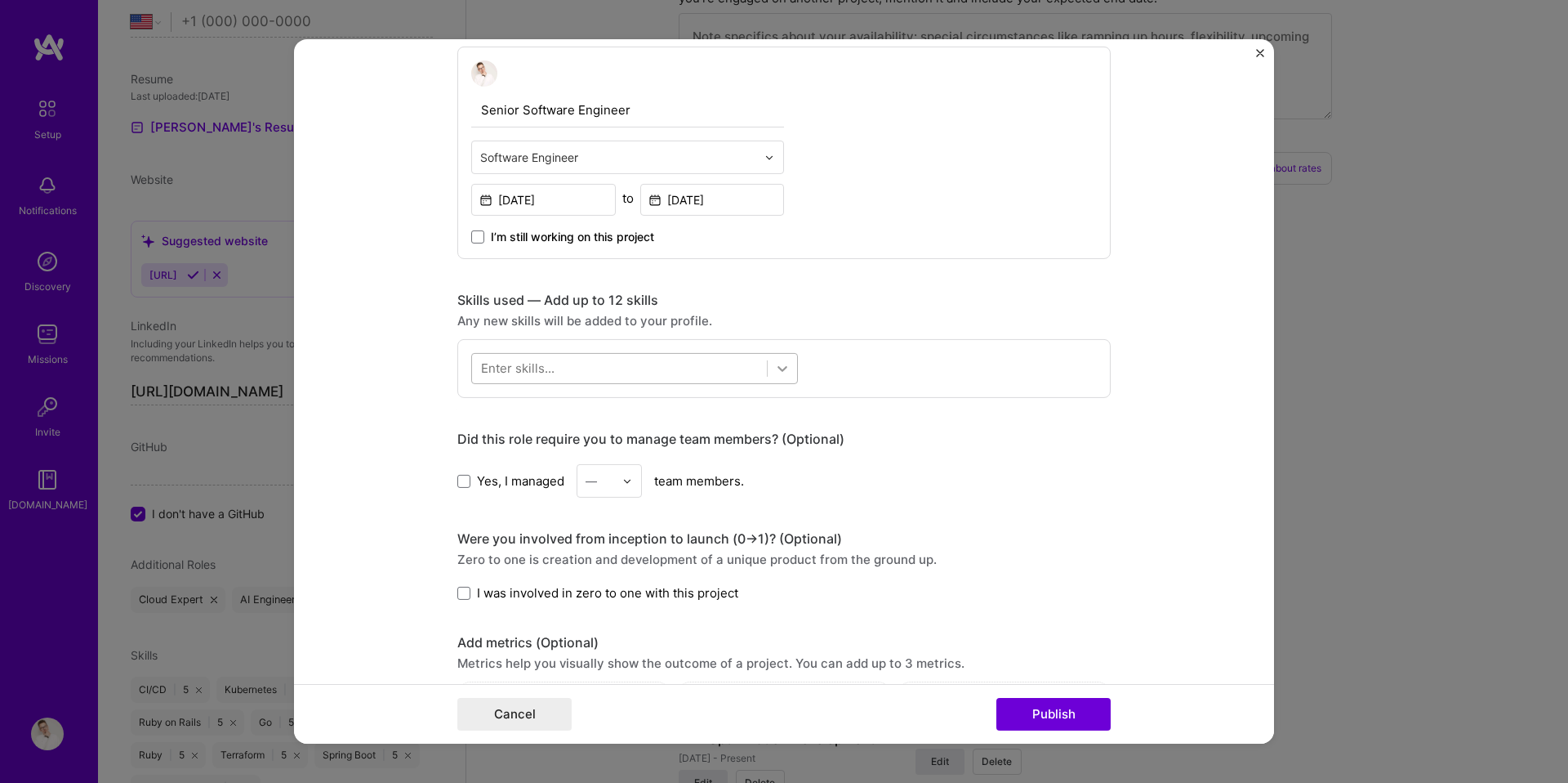
click at [773, 359] on div at bounding box center [782, 368] width 29 height 29
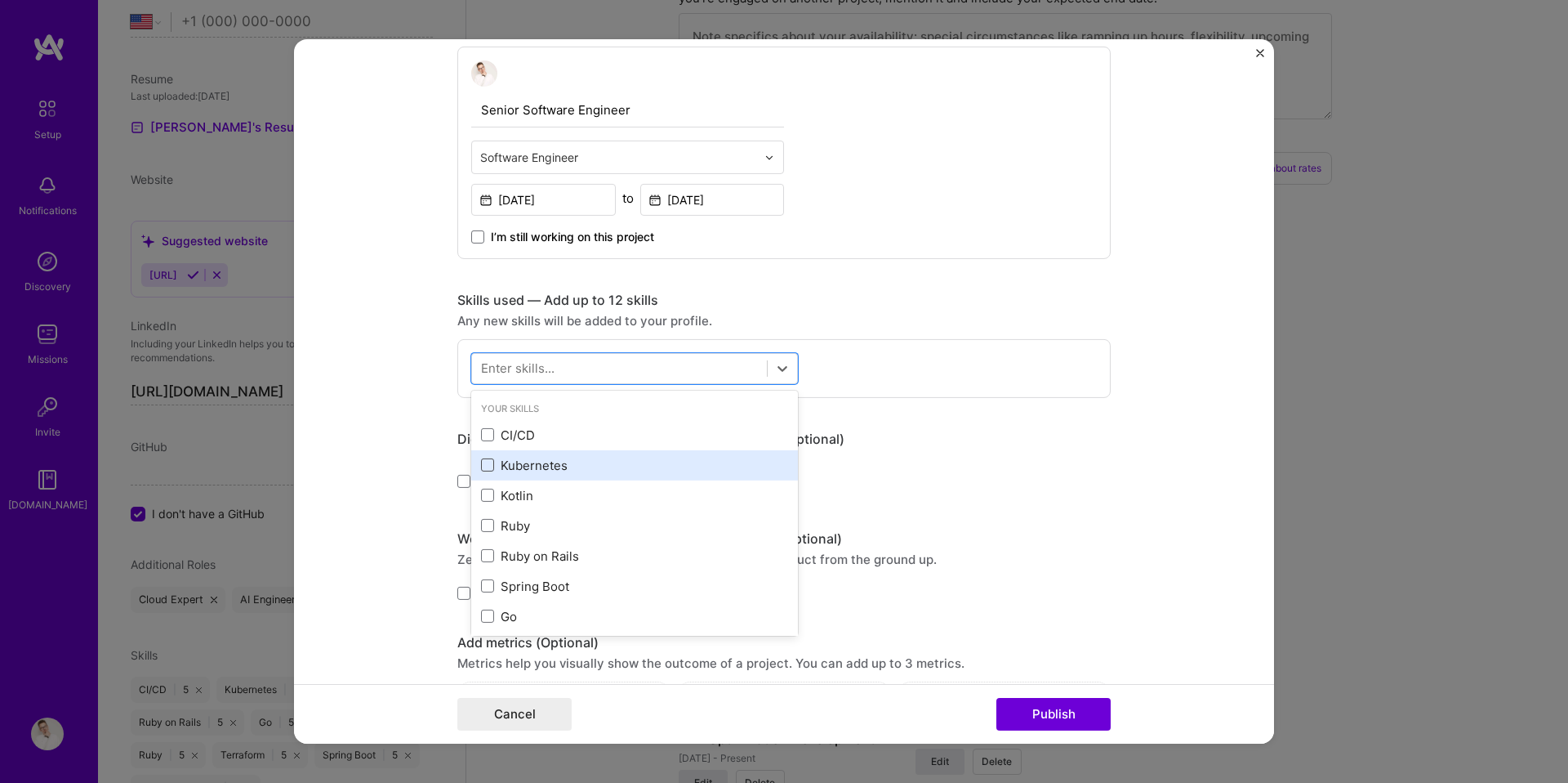
click at [488, 465] on span at bounding box center [487, 465] width 13 height 13
click at [0, 0] on input "checkbox" at bounding box center [0, 0] width 0 height 0
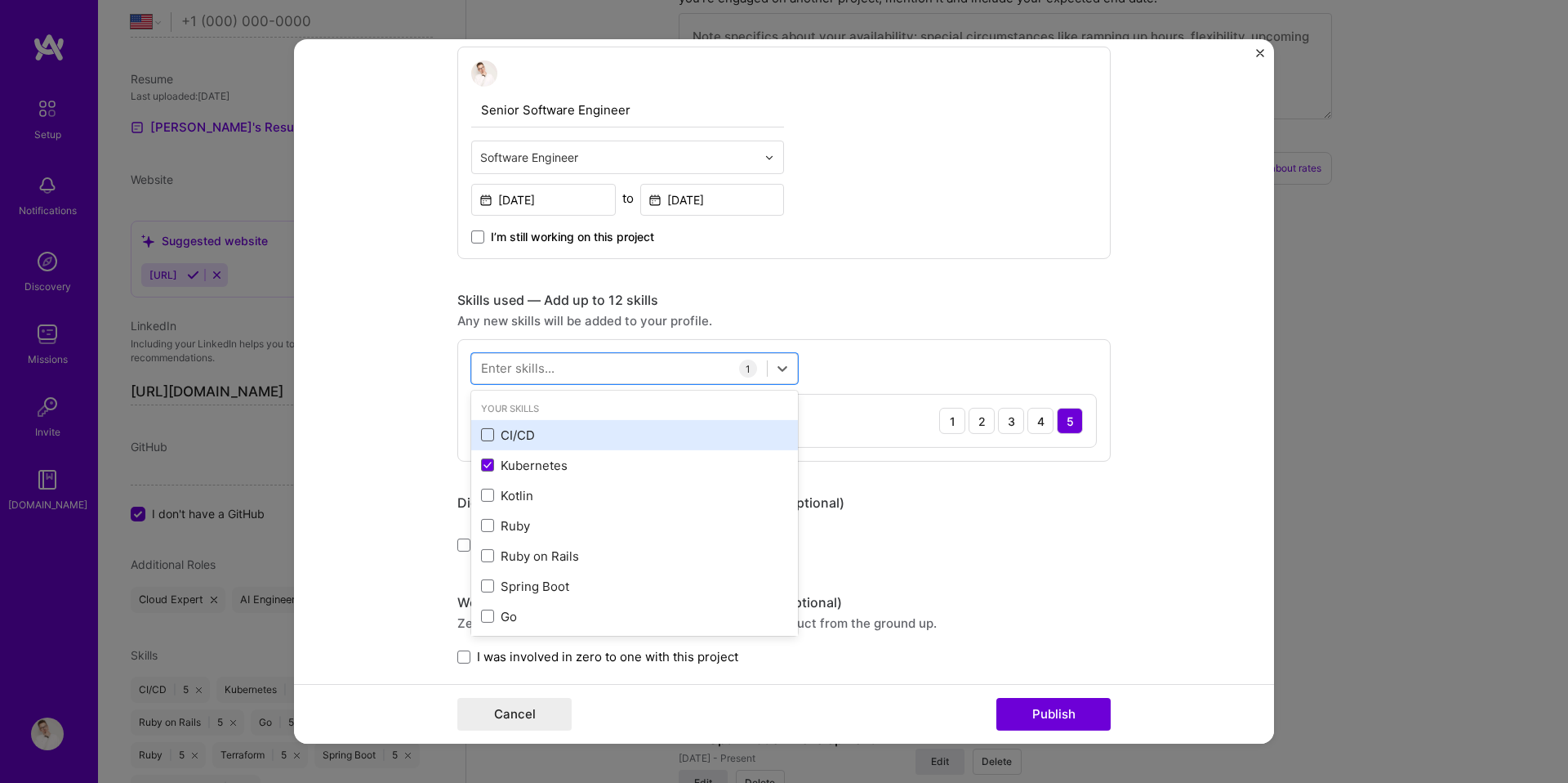
click at [487, 432] on span at bounding box center [487, 435] width 13 height 13
click at [0, 0] on input "checkbox" at bounding box center [0, 0] width 0 height 0
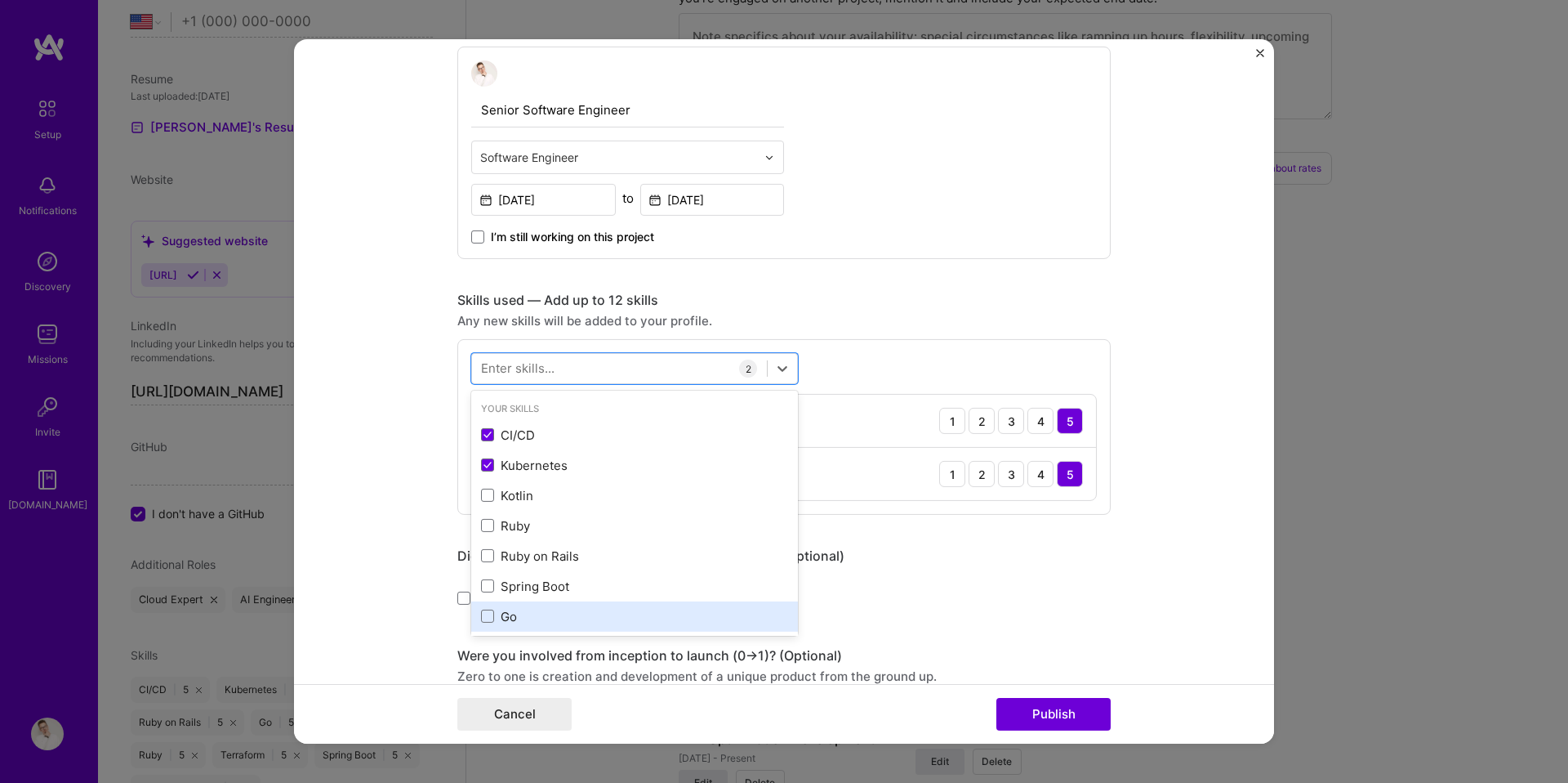
click at [482, 609] on div "Go" at bounding box center [634, 616] width 308 height 17
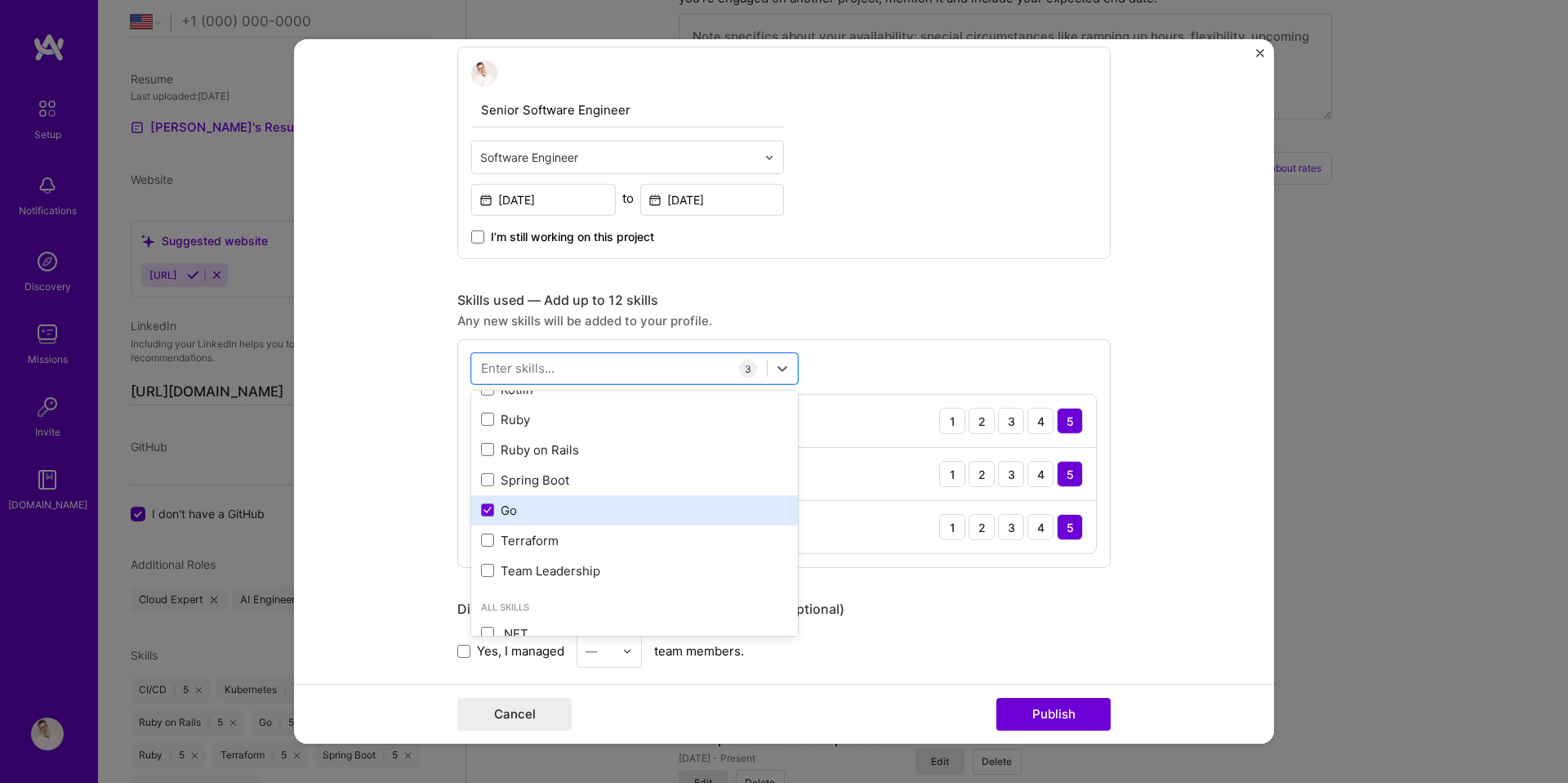
scroll to position [111, 0]
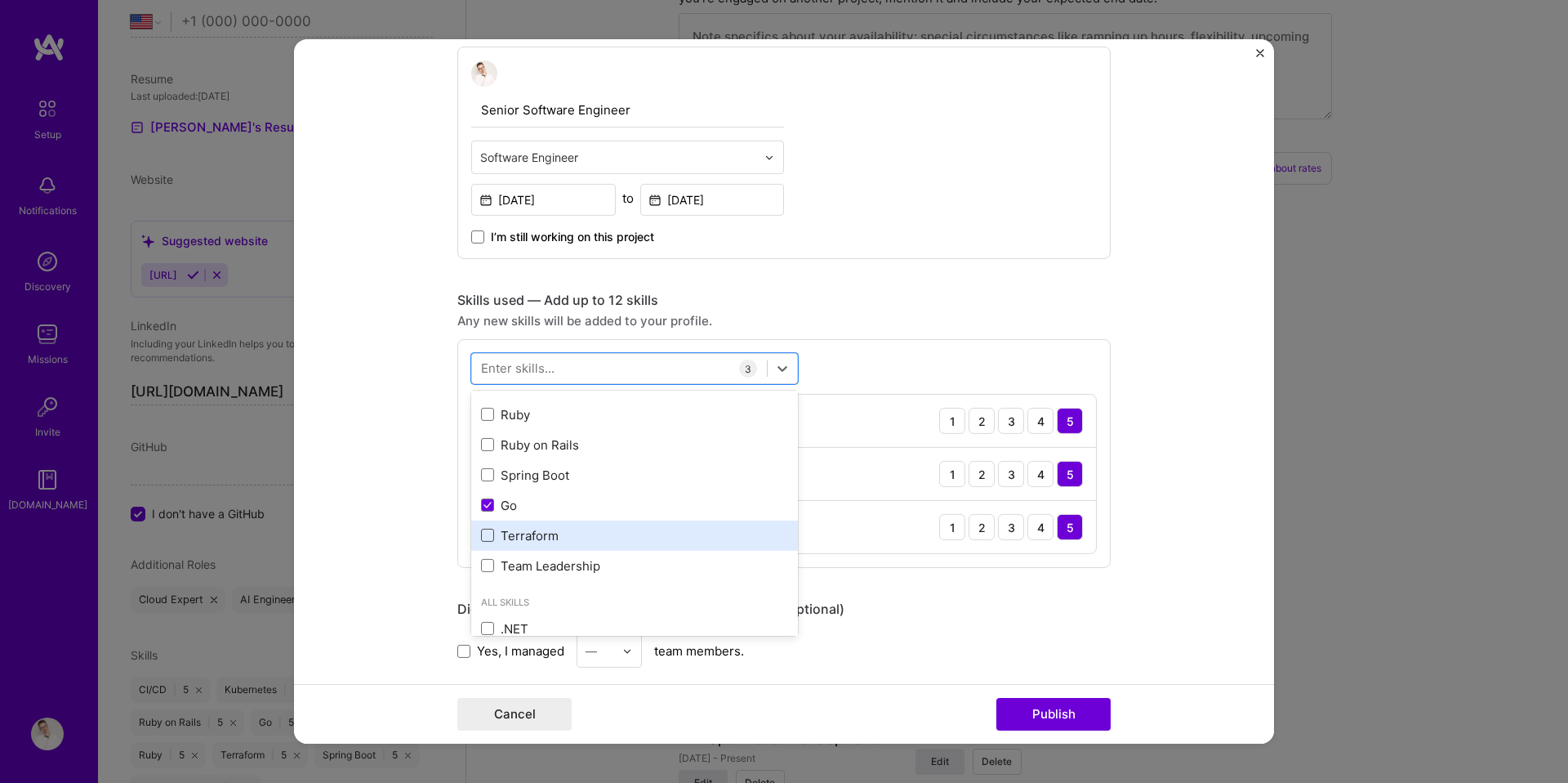
click at [488, 535] on span at bounding box center [487, 535] width 13 height 13
click at [0, 0] on input "checkbox" at bounding box center [0, 0] width 0 height 0
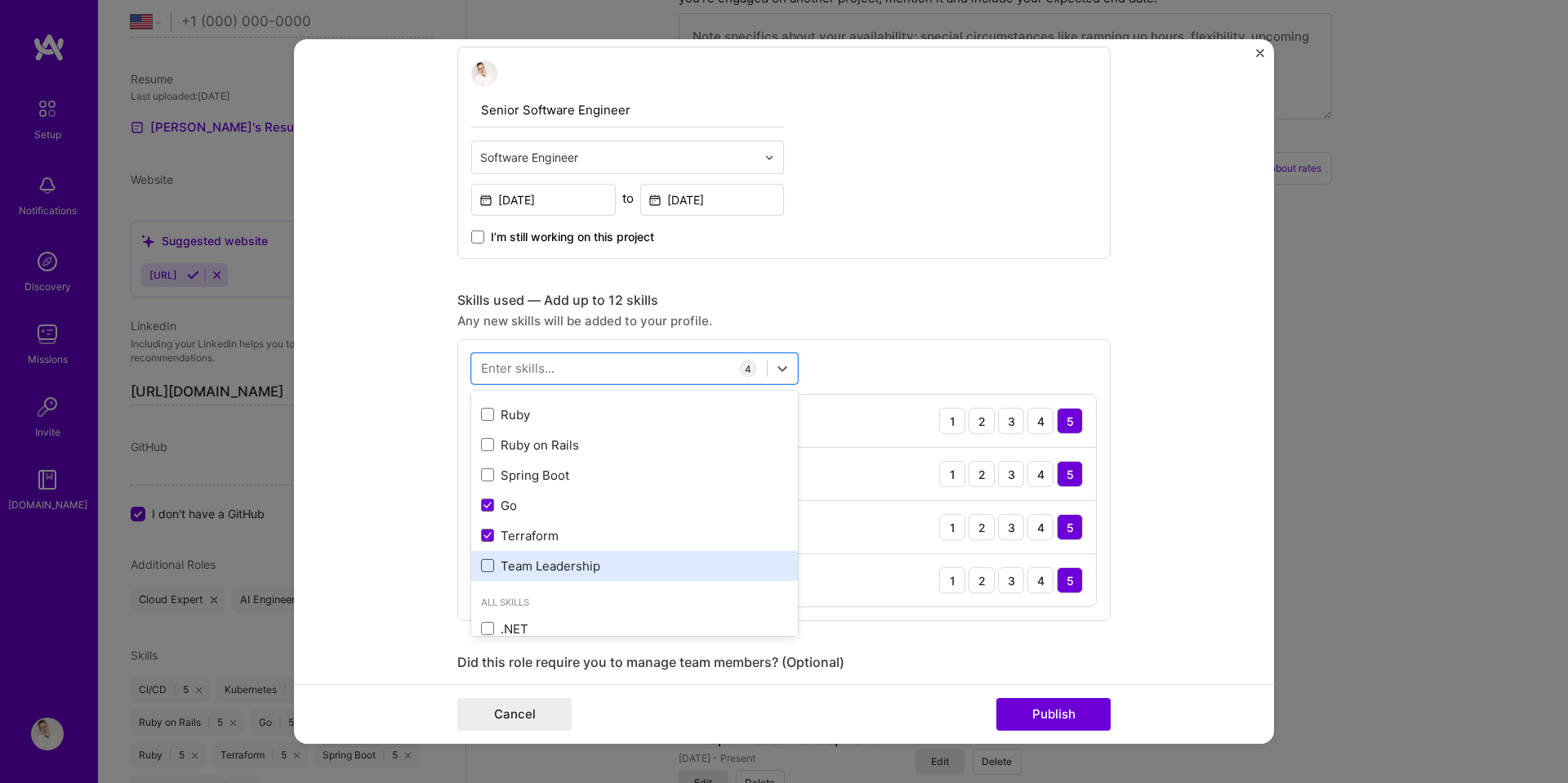
click at [487, 564] on span at bounding box center [487, 565] width 13 height 13
click at [0, 0] on input "checkbox" at bounding box center [0, 0] width 0 height 0
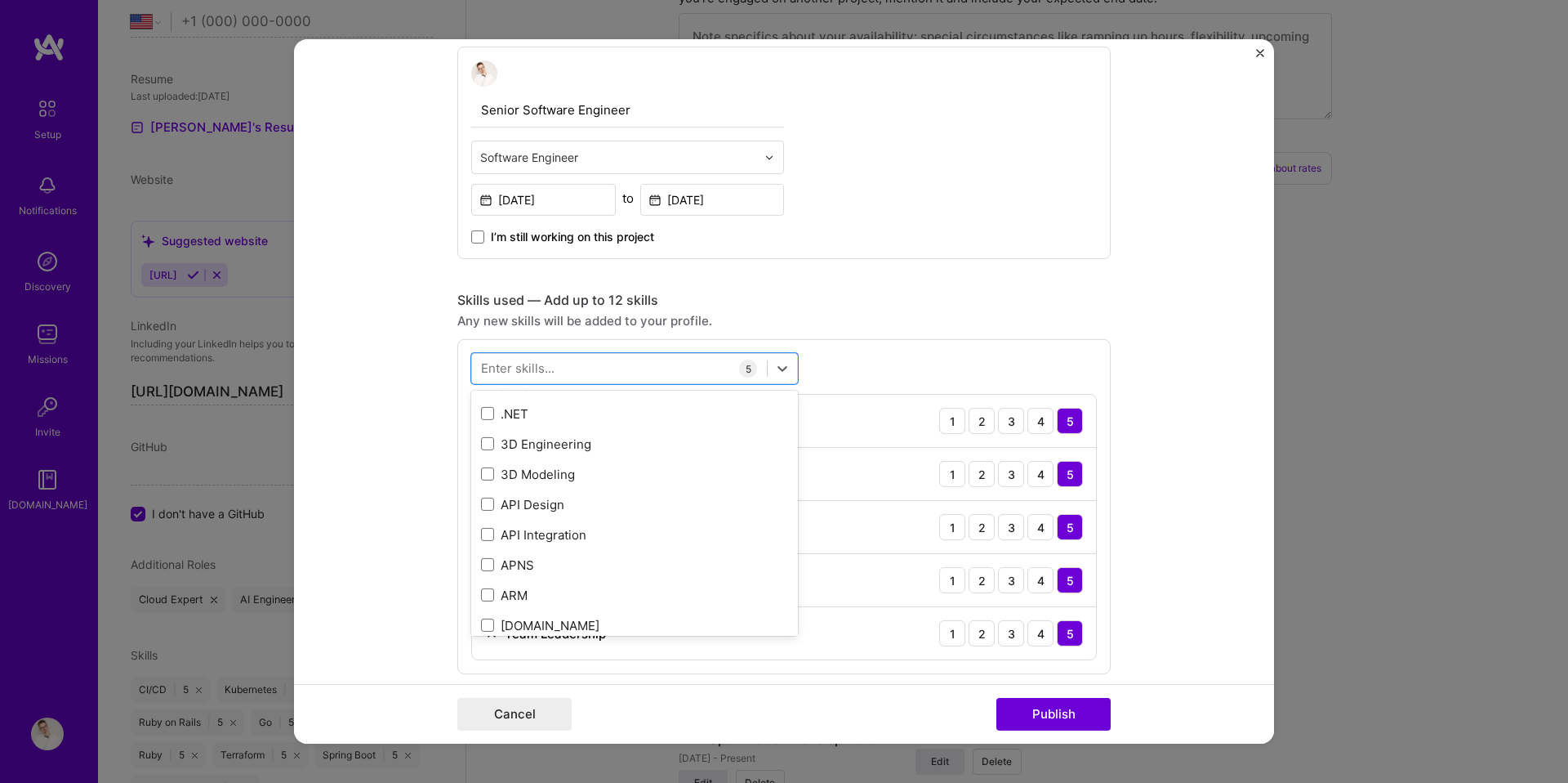
scroll to position [328, 0]
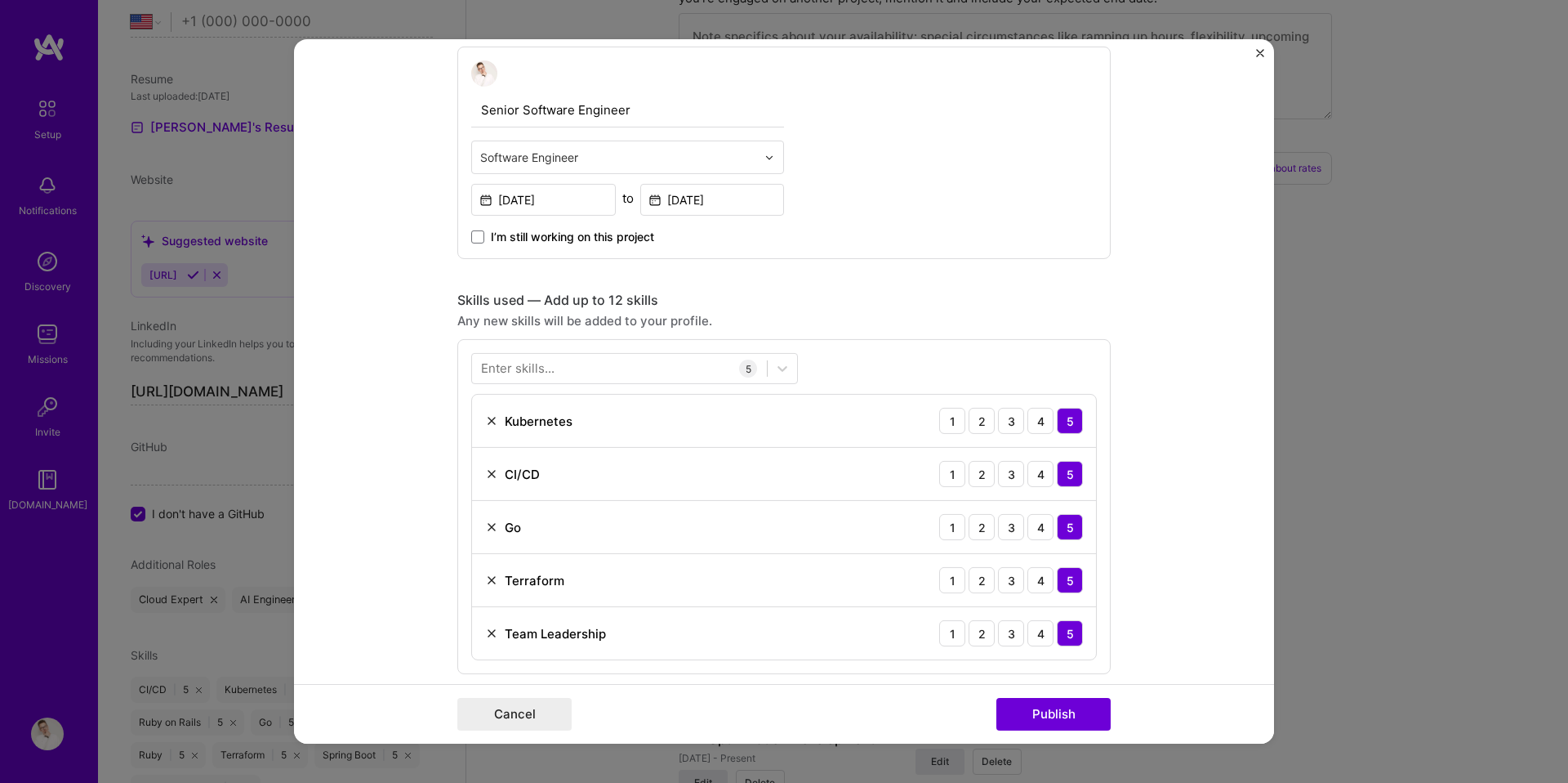
click at [409, 429] on form "Project title Kubernetes Real-Time Data Streaming Company Project industry Indu…" at bounding box center [784, 391] width 980 height 704
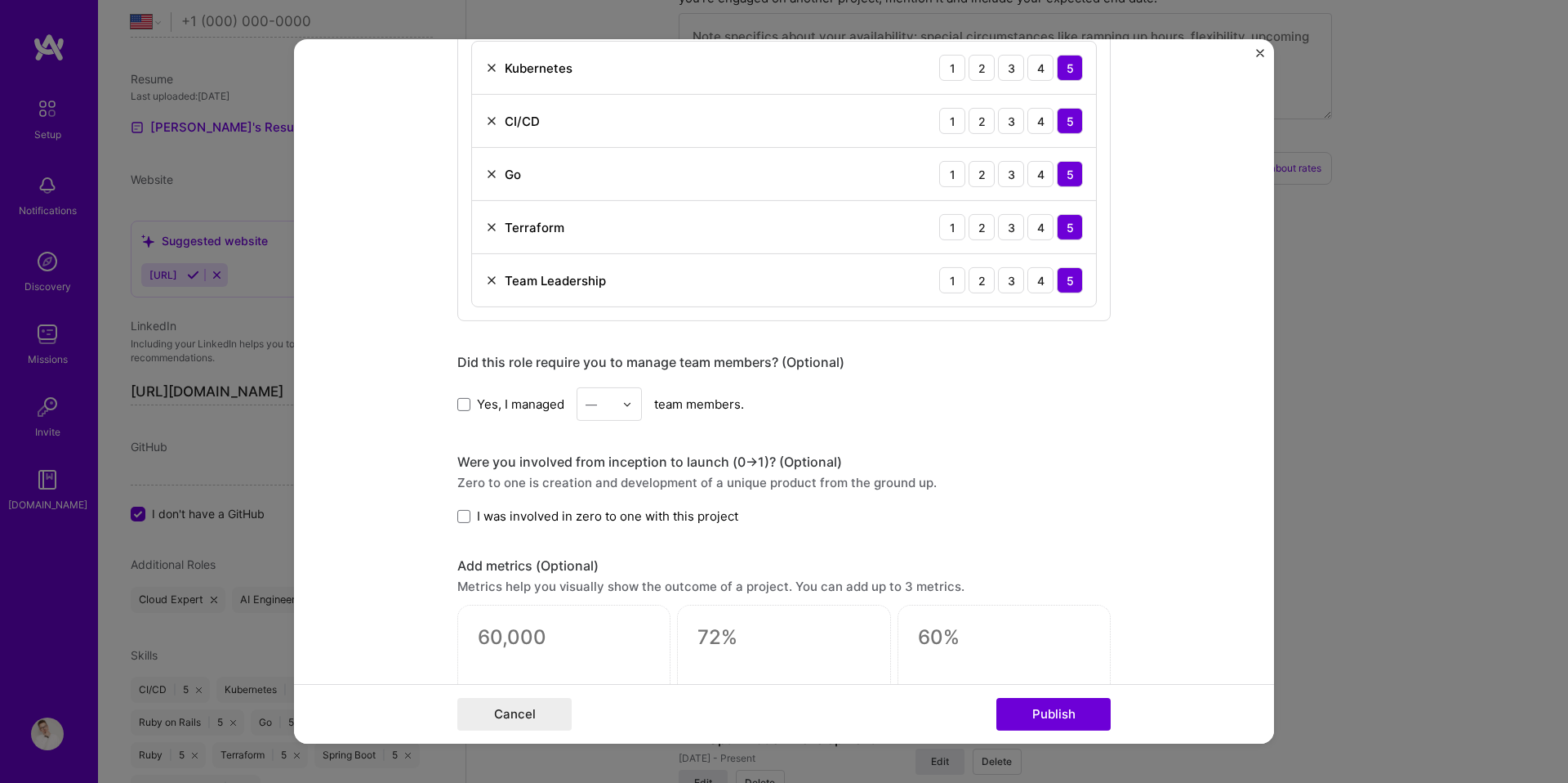
scroll to position [846, 0]
click at [460, 518] on span at bounding box center [464, 513] width 13 height 13
click at [0, 0] on input "I was involved in zero to one with this project" at bounding box center [0, 0] width 0 height 0
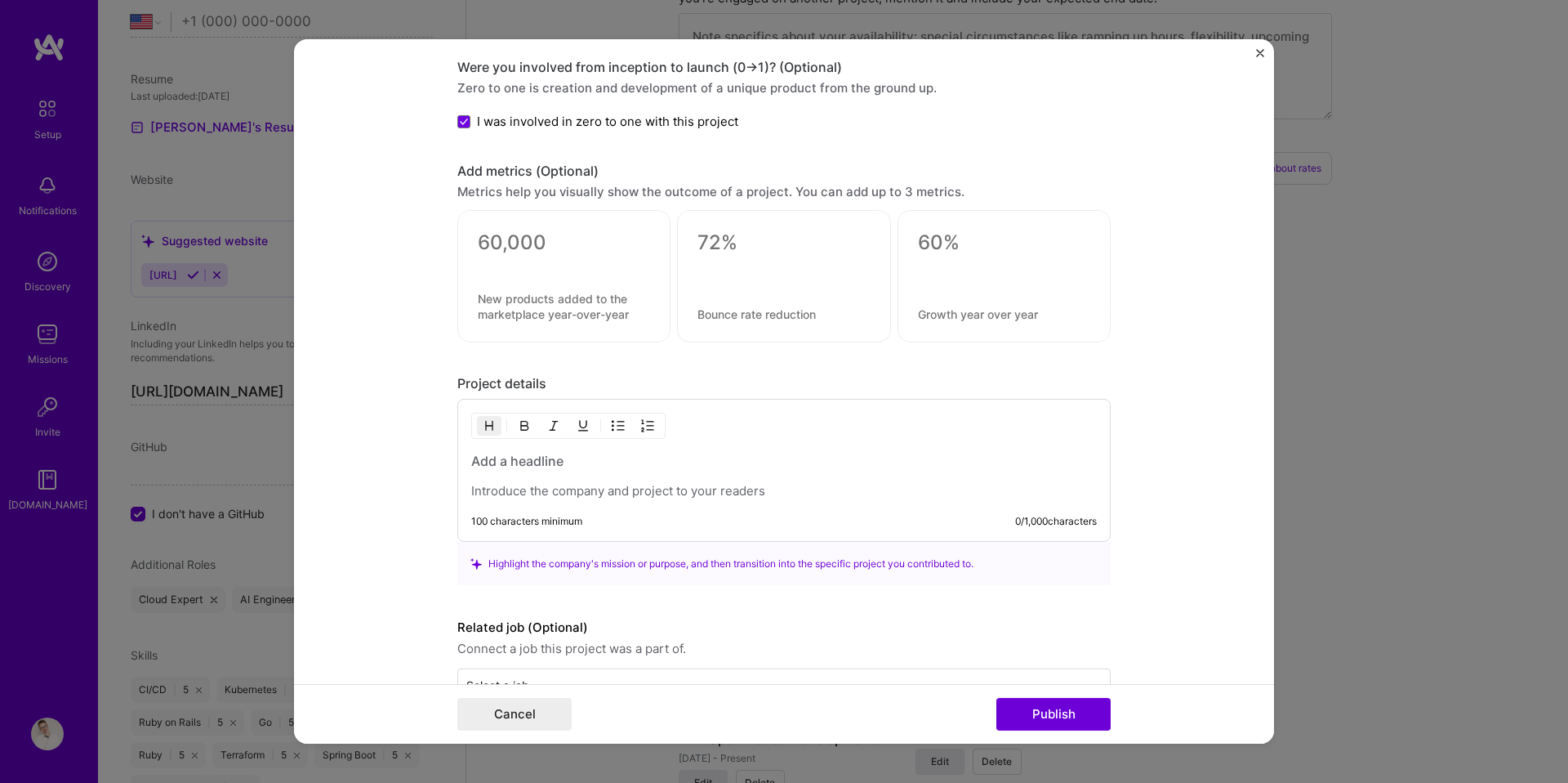
scroll to position [1288, 0]
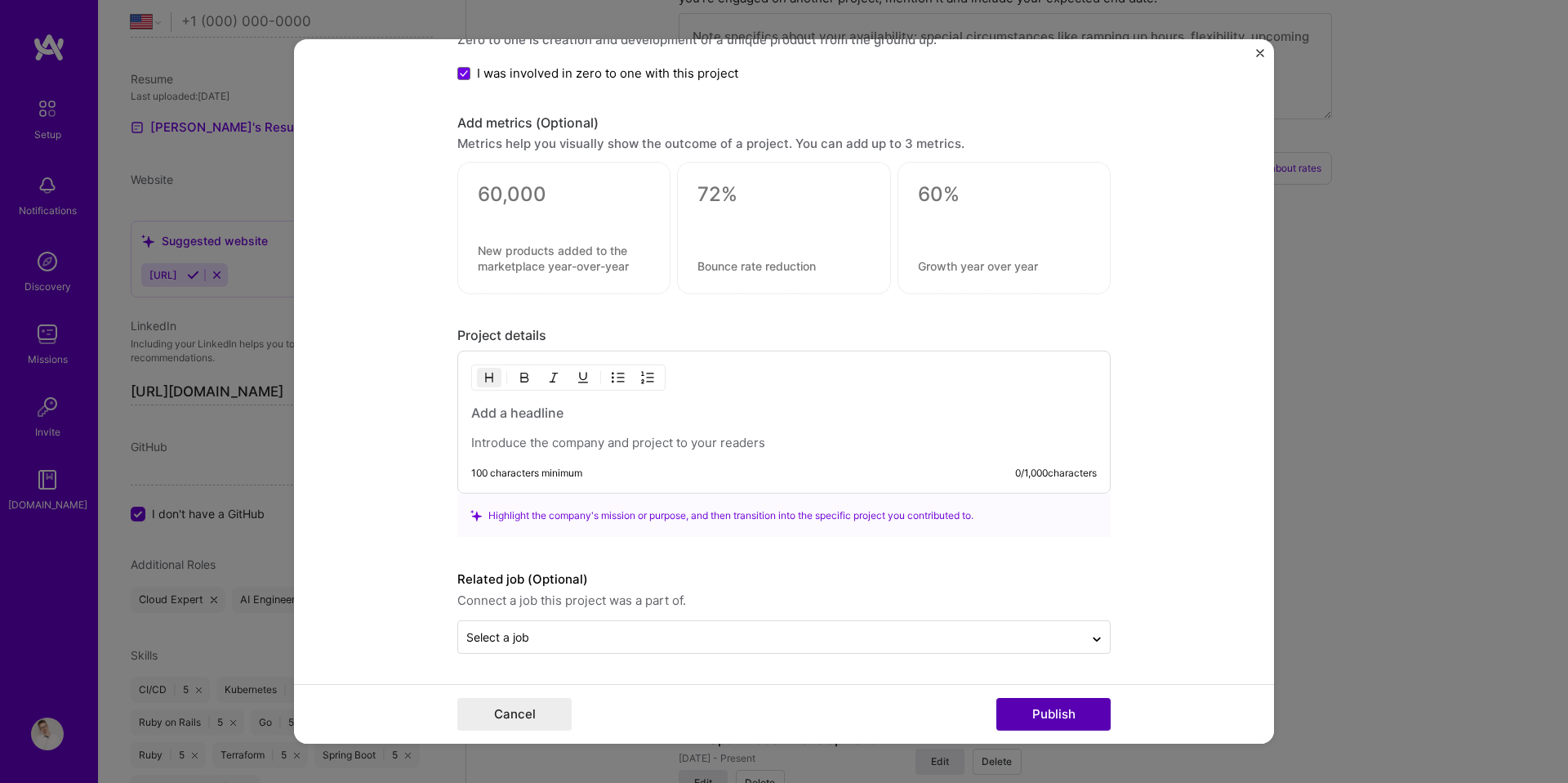
click at [1040, 707] on button "Publish" at bounding box center [1053, 714] width 115 height 33
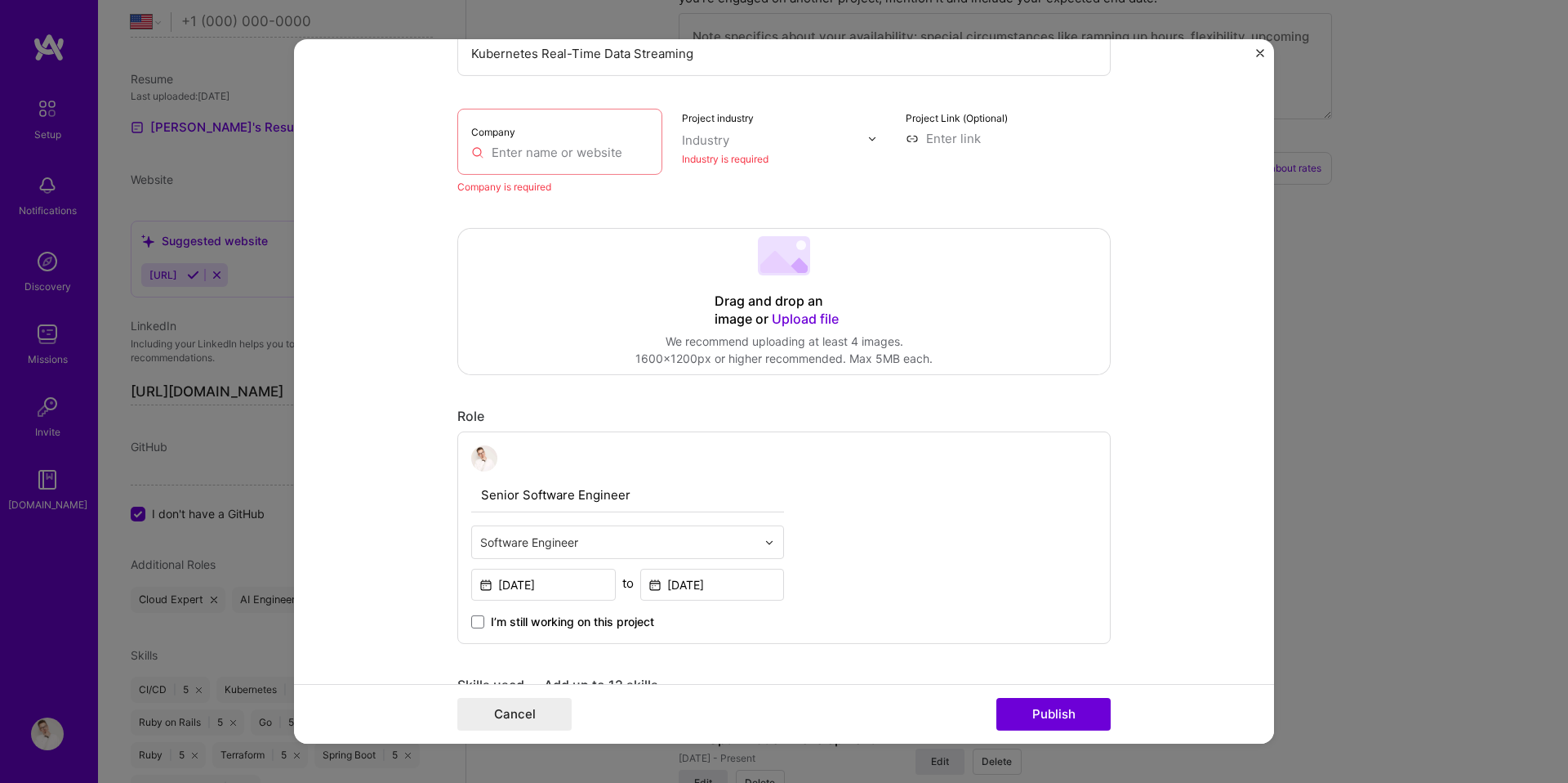
scroll to position [33, 0]
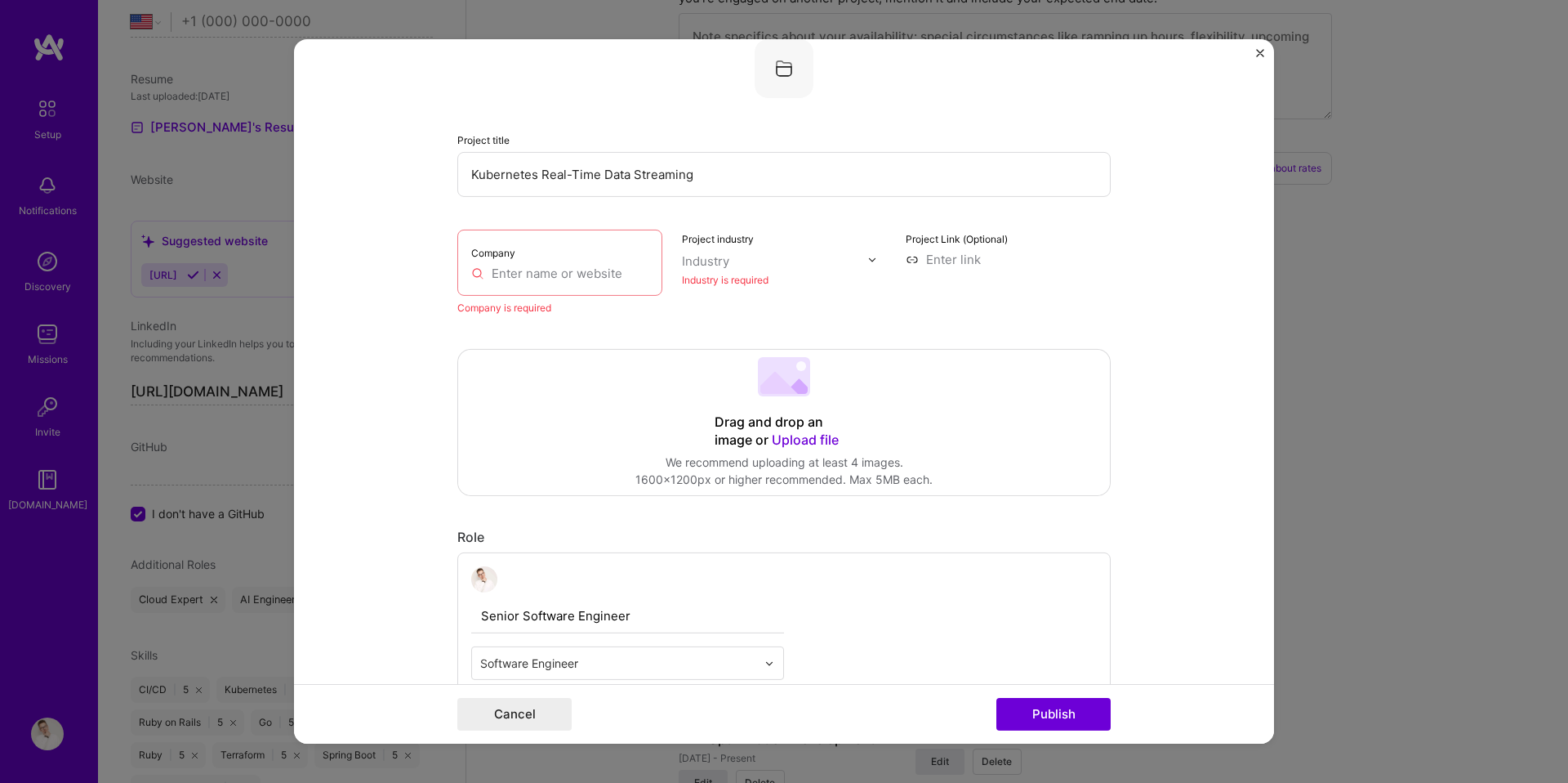
click at [552, 275] on input "text" at bounding box center [559, 274] width 177 height 17
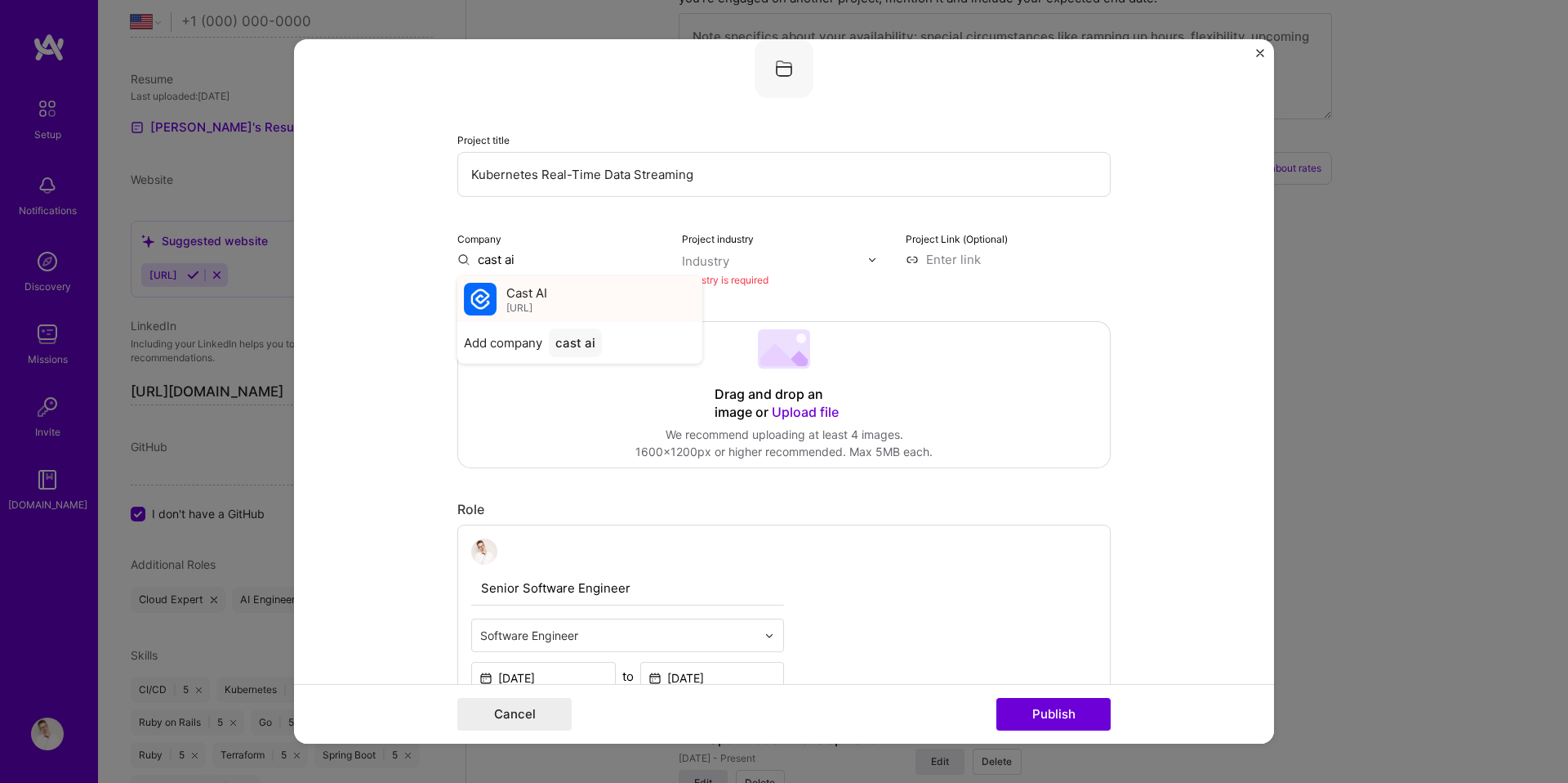
click at [576, 298] on div "Cast AI [URL]" at bounding box center [579, 299] width 245 height 45
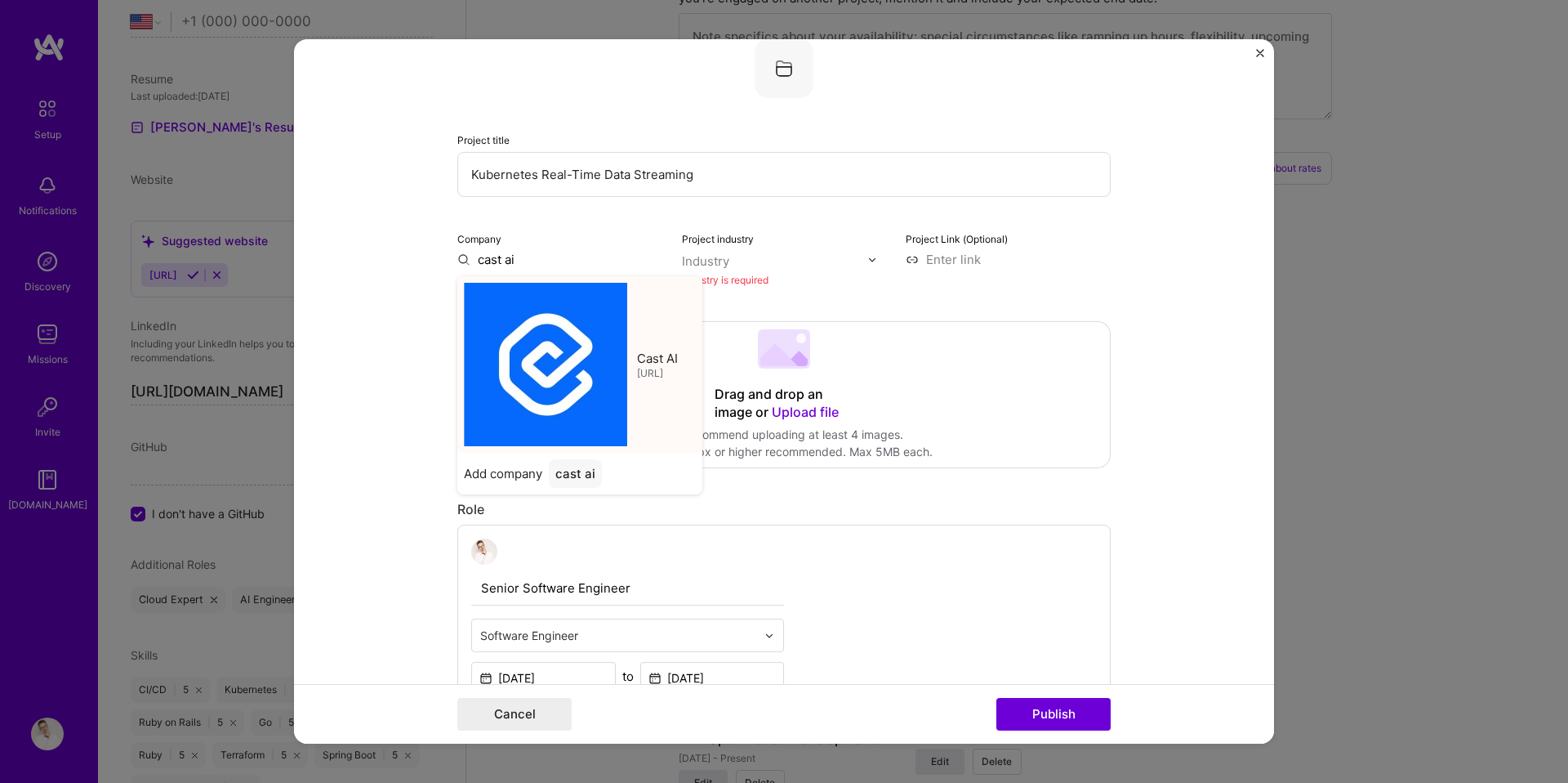
type input "Cast AI"
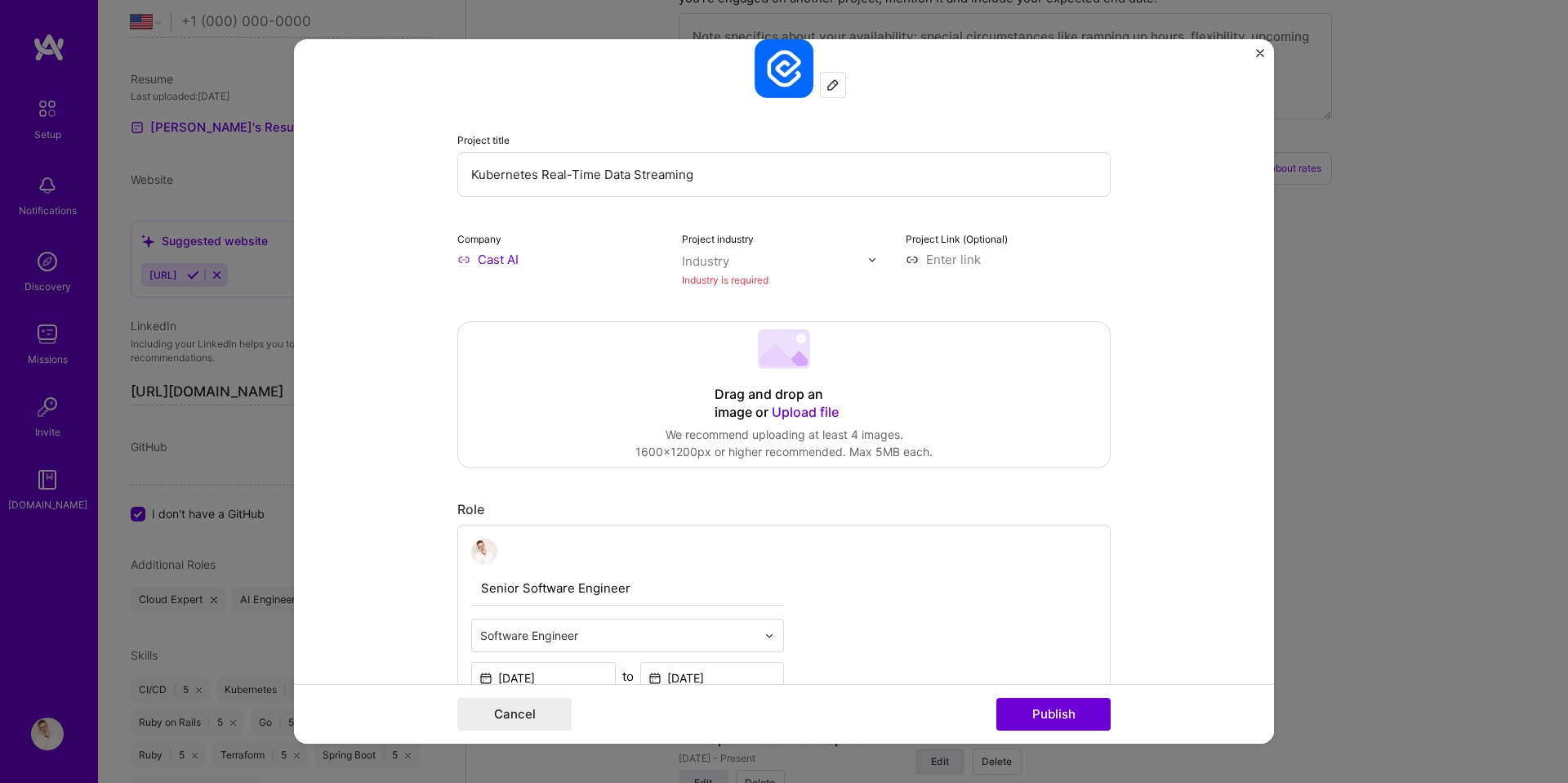
click at [767, 259] on input "text" at bounding box center [775, 261] width 186 height 17
type input "saa"
click at [698, 295] on span at bounding box center [703, 294] width 13 height 13
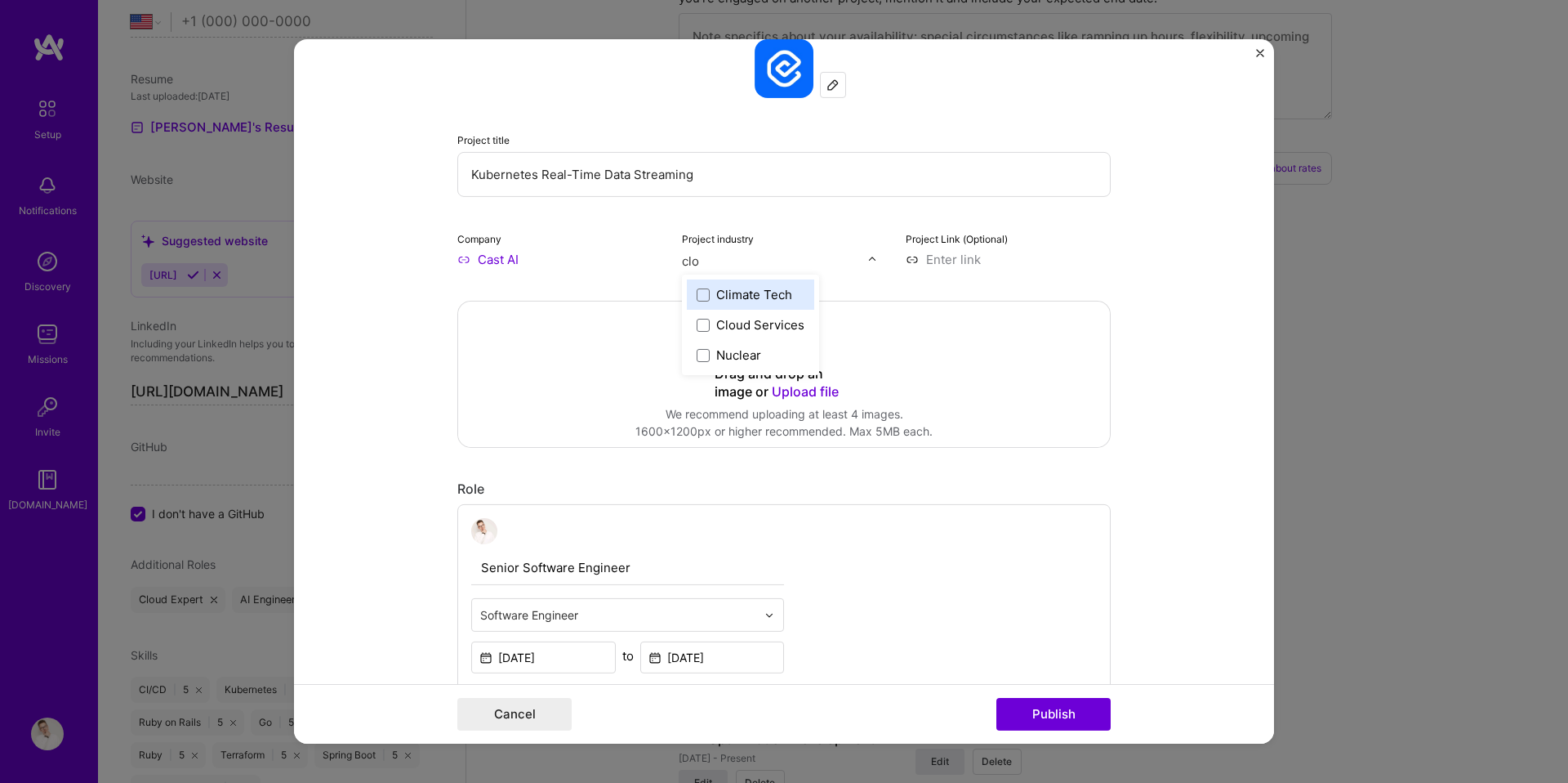
type input "clou"
click at [782, 296] on div "Cloud Services" at bounding box center [760, 294] width 88 height 17
click at [955, 255] on input at bounding box center [1008, 259] width 205 height 17
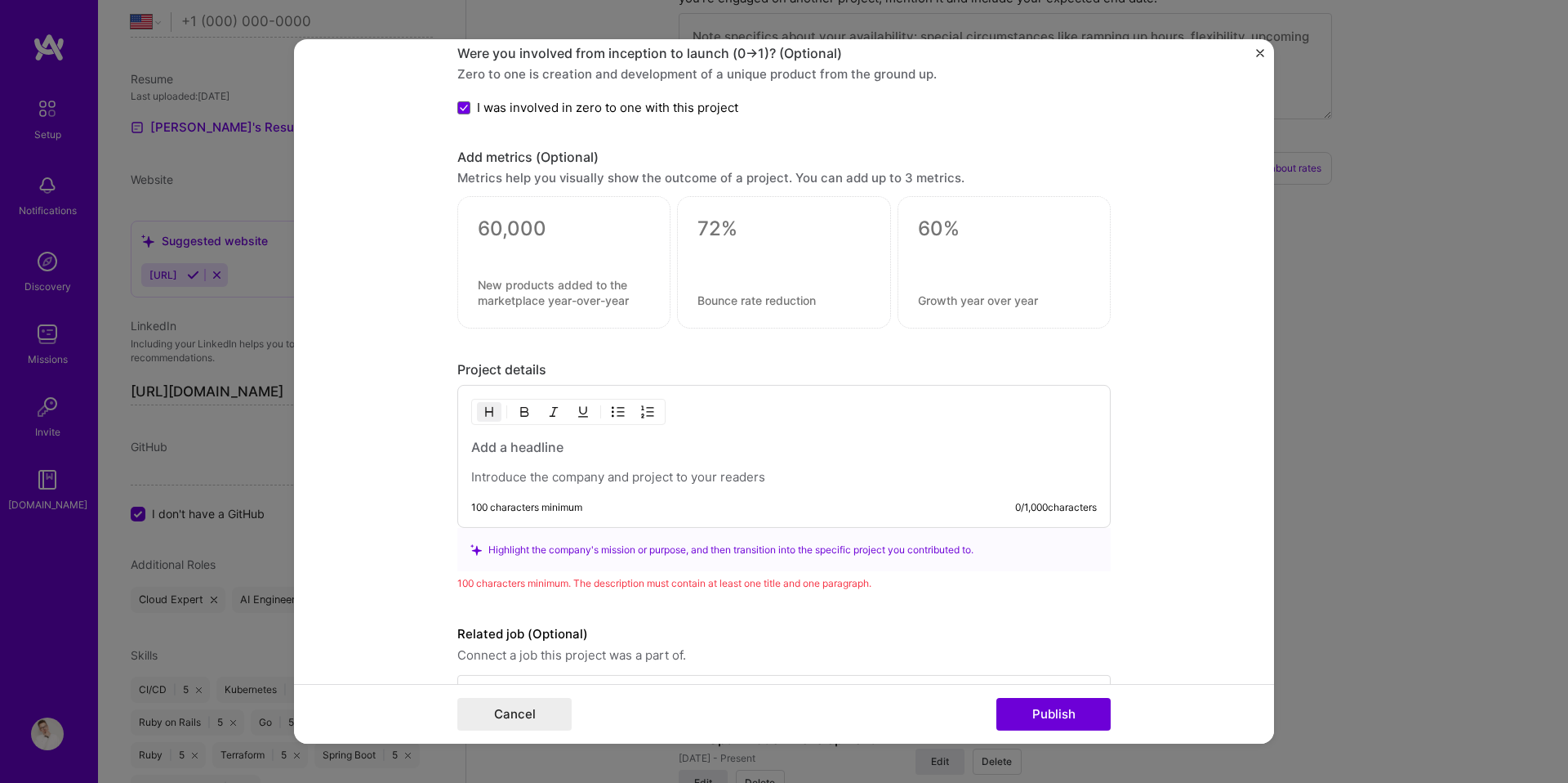
scroll to position [1308, 0]
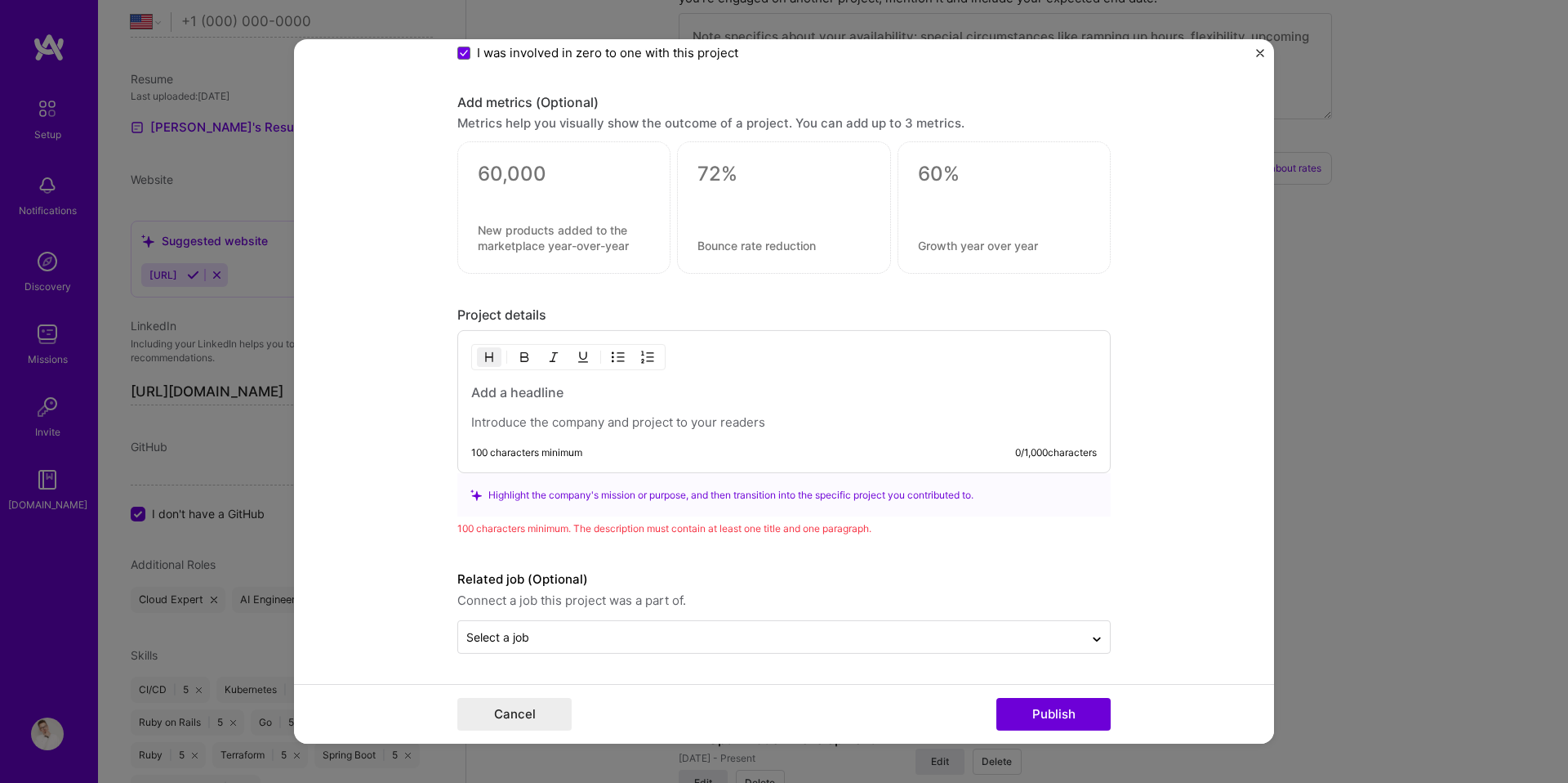
click at [606, 398] on h3 at bounding box center [784, 392] width 625 height 18
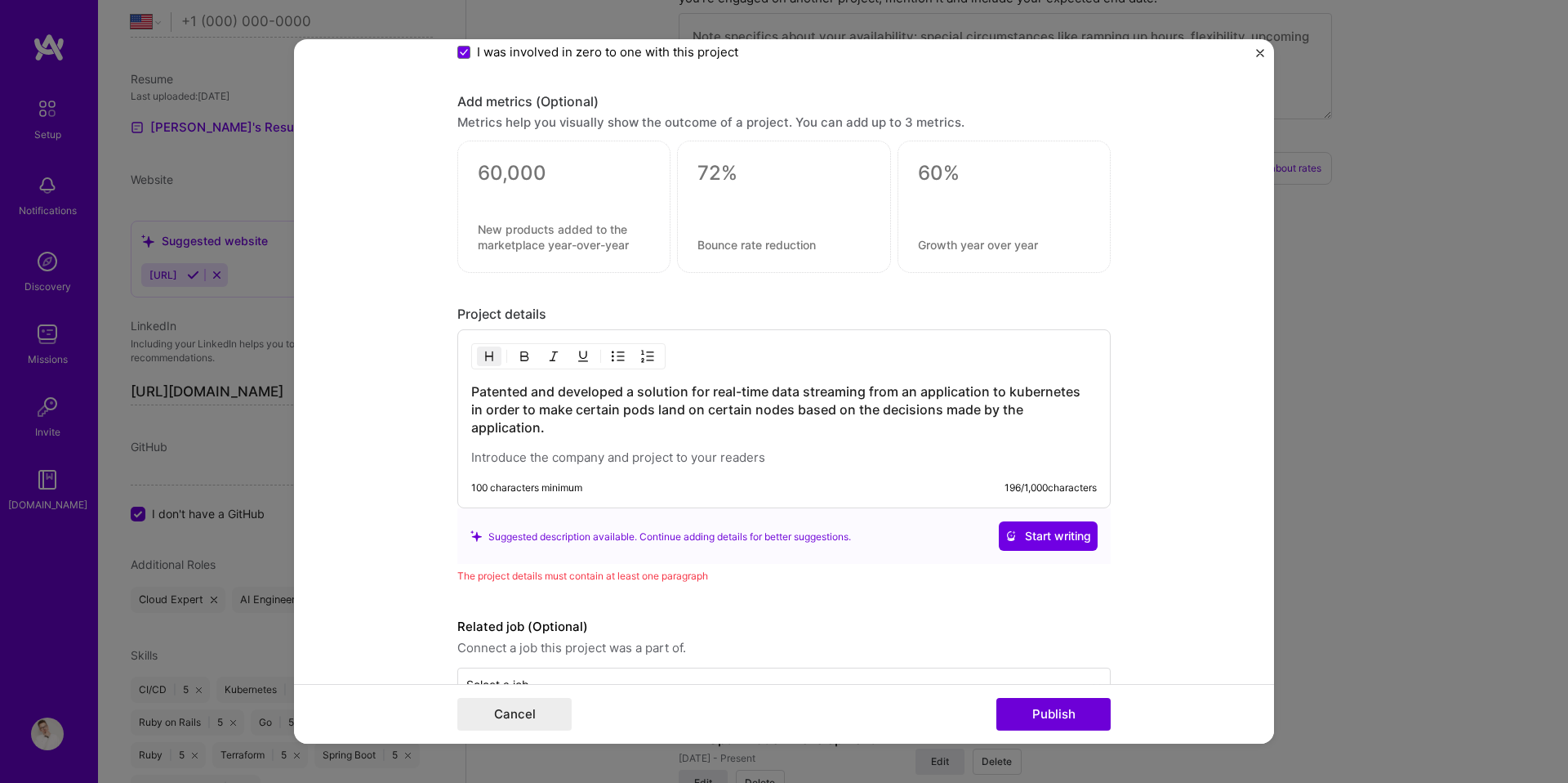
scroll to position [1356, 0]
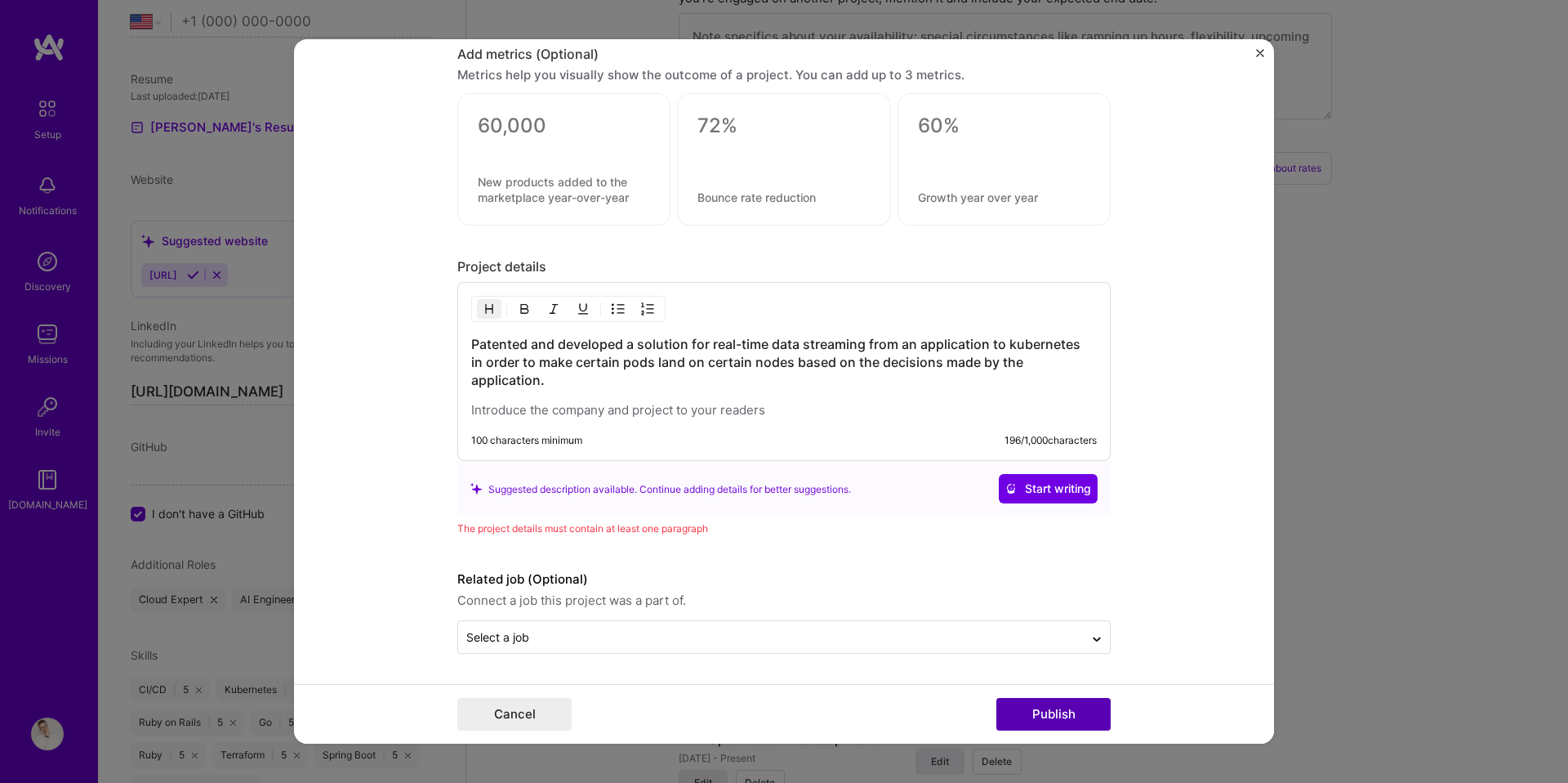
click at [1077, 703] on button "Publish" at bounding box center [1053, 714] width 115 height 33
click at [1048, 703] on button "Publish" at bounding box center [1053, 714] width 115 height 33
click at [772, 379] on h3 "Patented and developed a solution for real-time data streaming from an applicat…" at bounding box center [784, 362] width 625 height 54
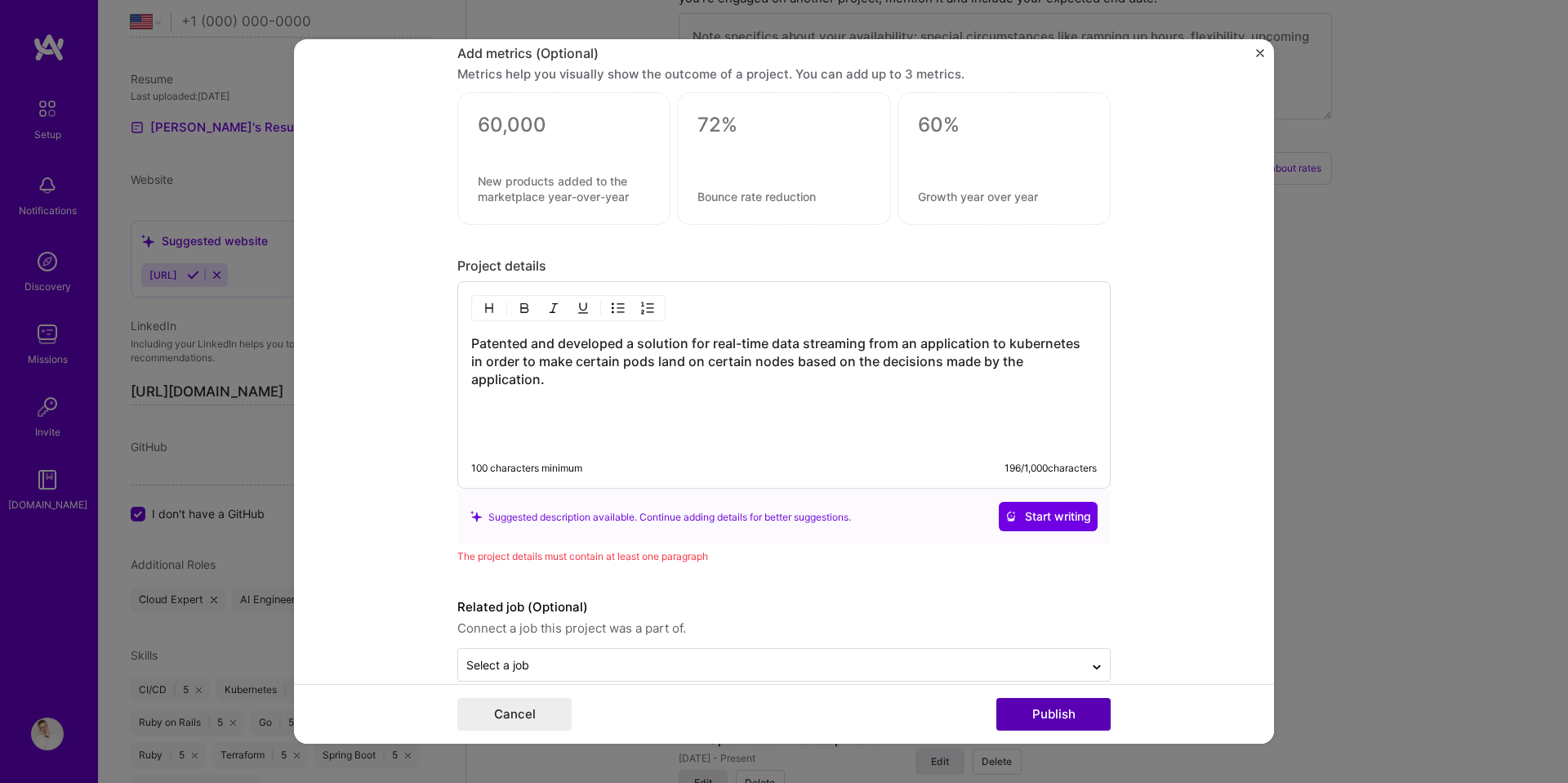
click at [1026, 718] on button "Publish" at bounding box center [1053, 714] width 115 height 33
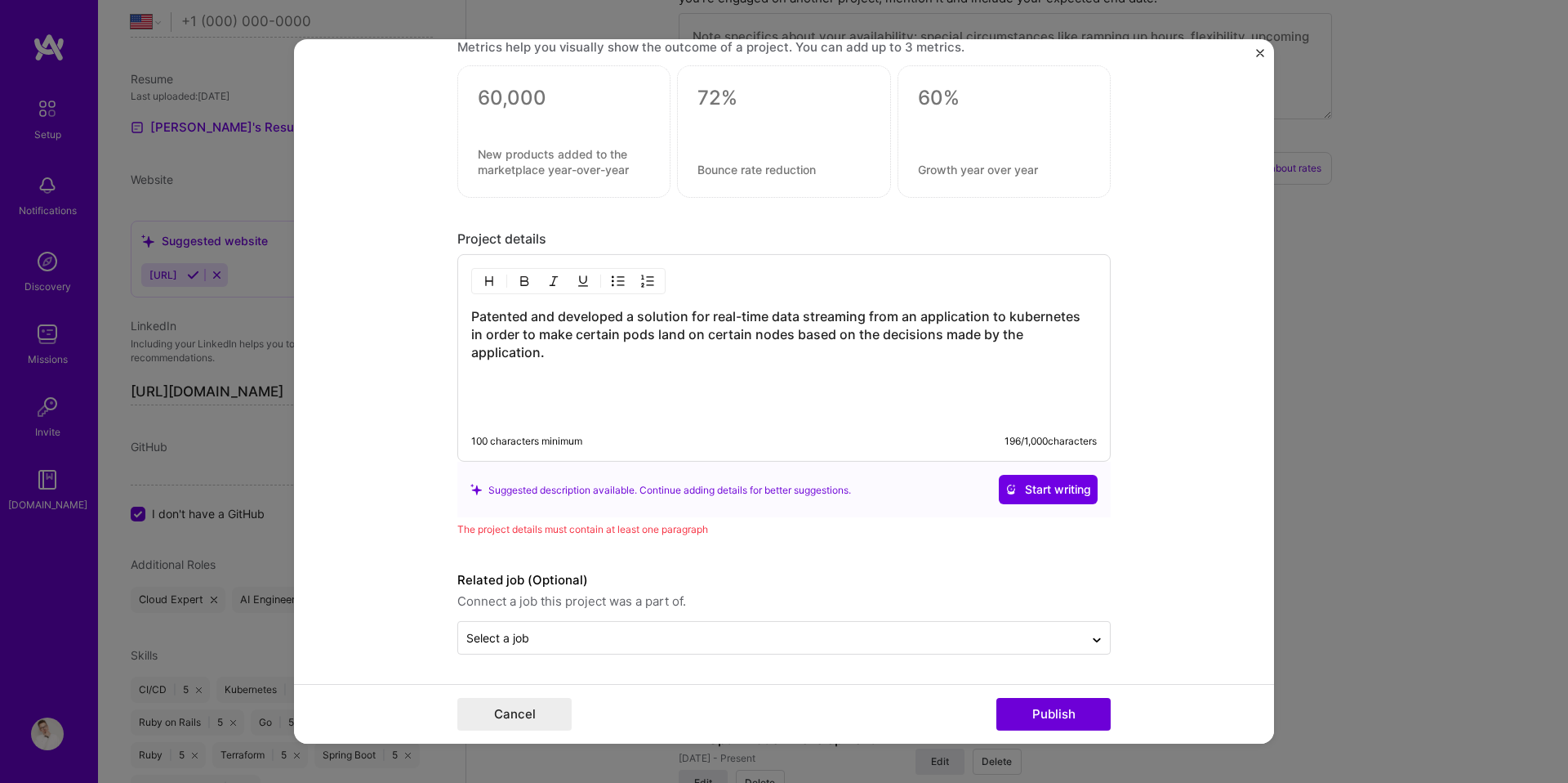
scroll to position [1384, 0]
click at [1035, 706] on button "Publish" at bounding box center [1053, 714] width 115 height 33
click at [674, 363] on div "Patented and developed a solution for real-time data streaming from an applicat…" at bounding box center [784, 363] width 625 height 112
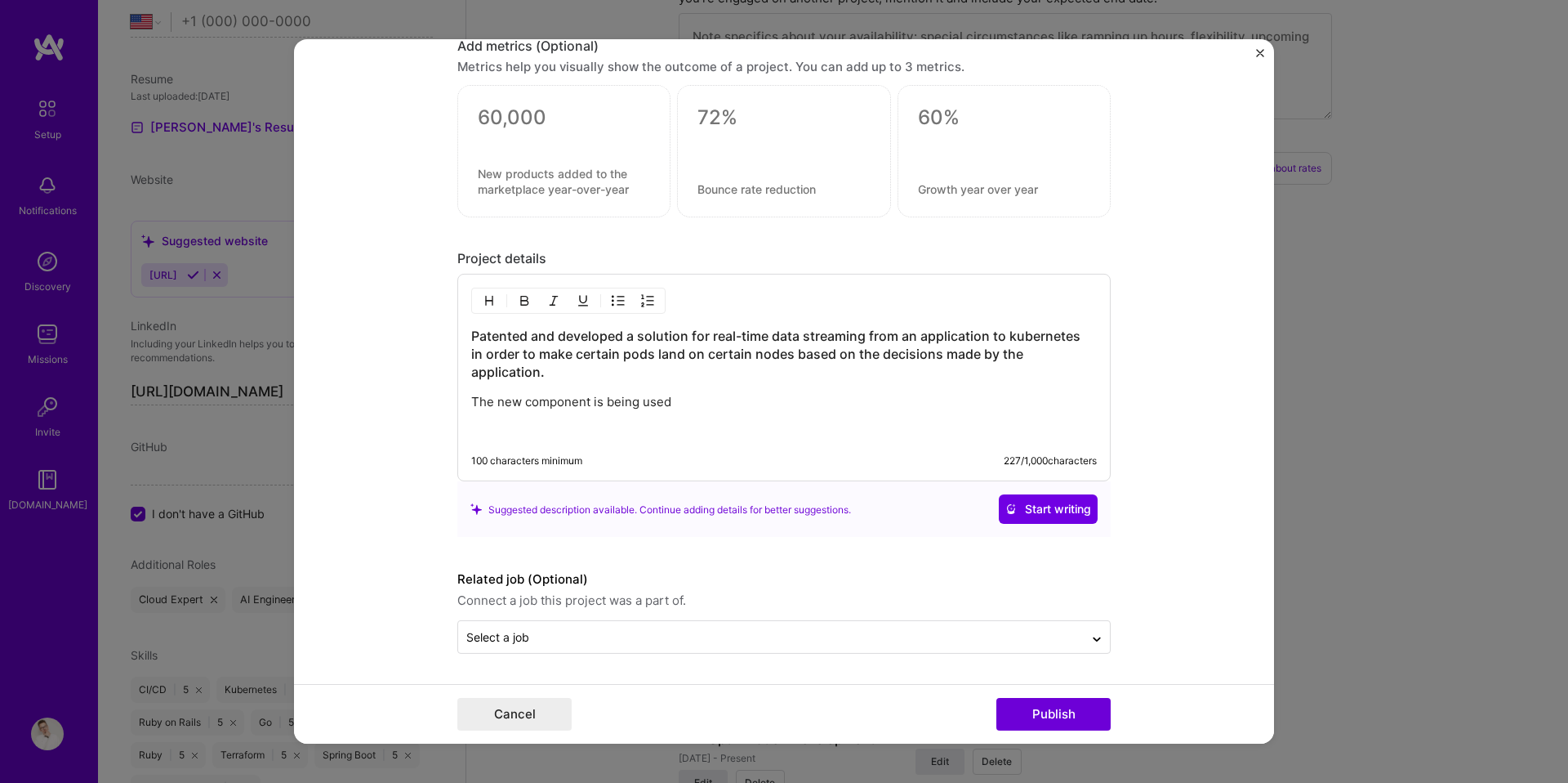
click at [571, 344] on h3 "Patented and developed a solution for real-time data streaming from an applicat…" at bounding box center [784, 353] width 625 height 54
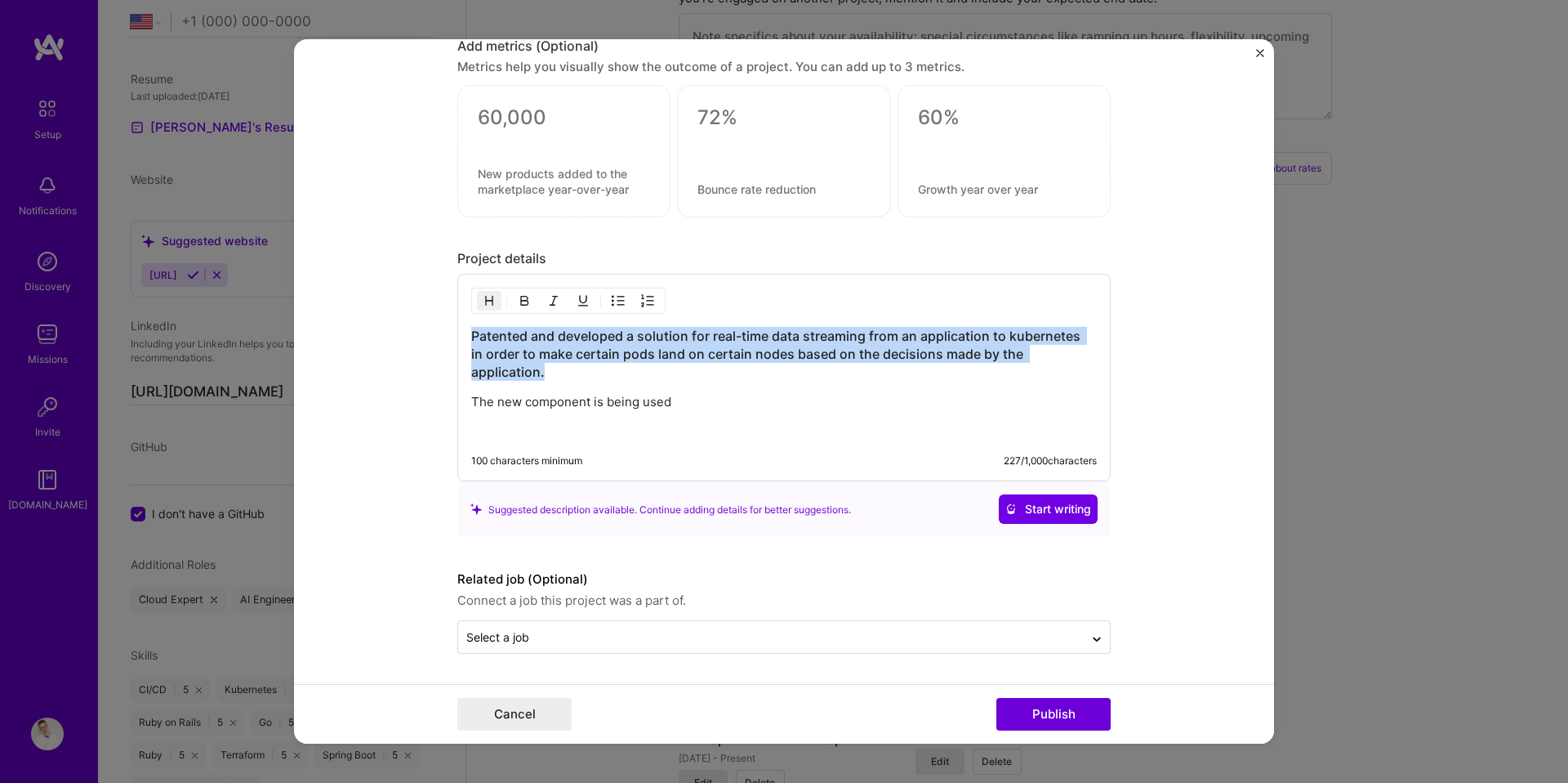
click at [571, 344] on h3 "Patented and developed a solution for real-time data streaming from an applicat…" at bounding box center [784, 353] width 625 height 54
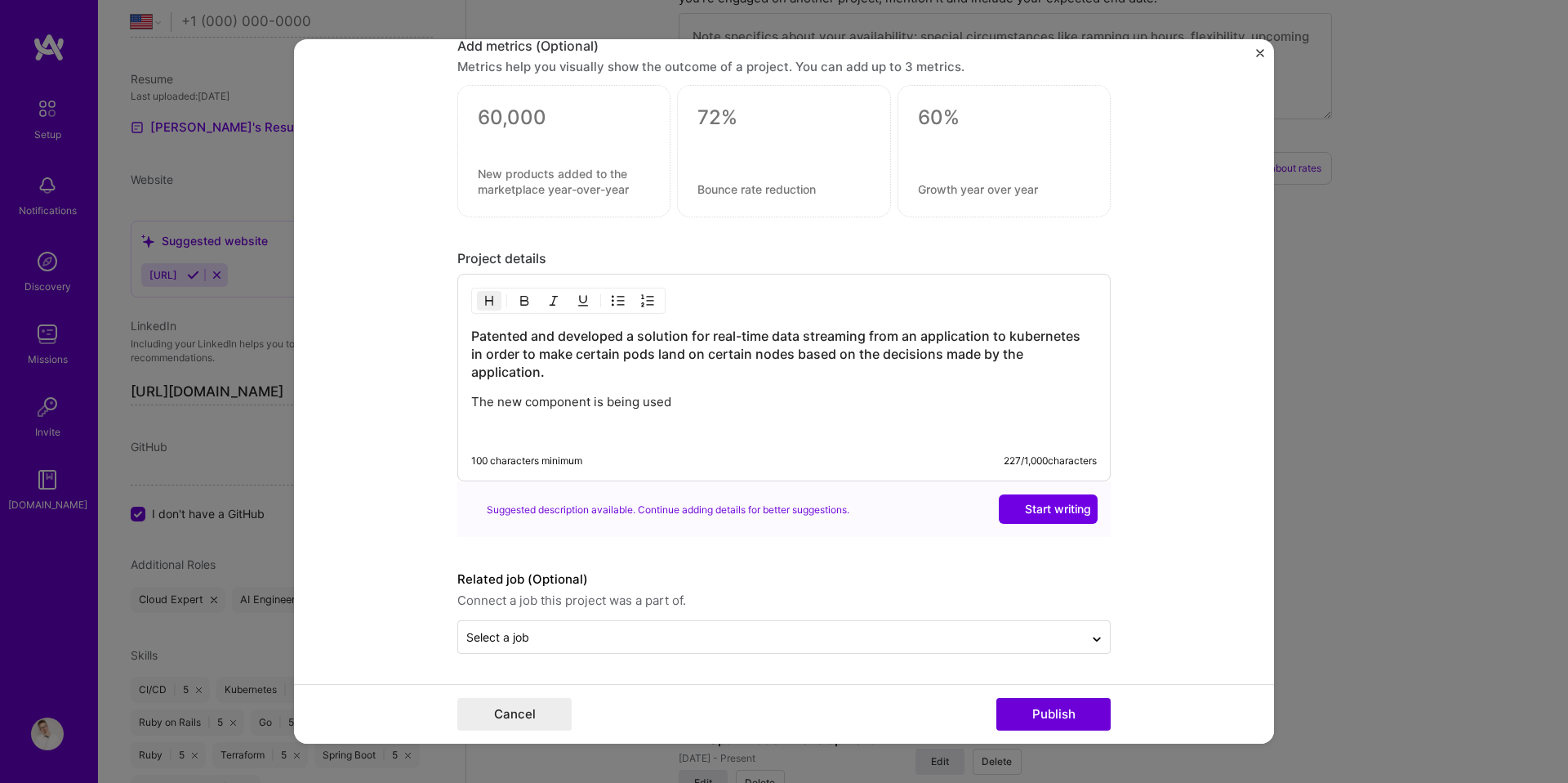
scroll to position [1336, 0]
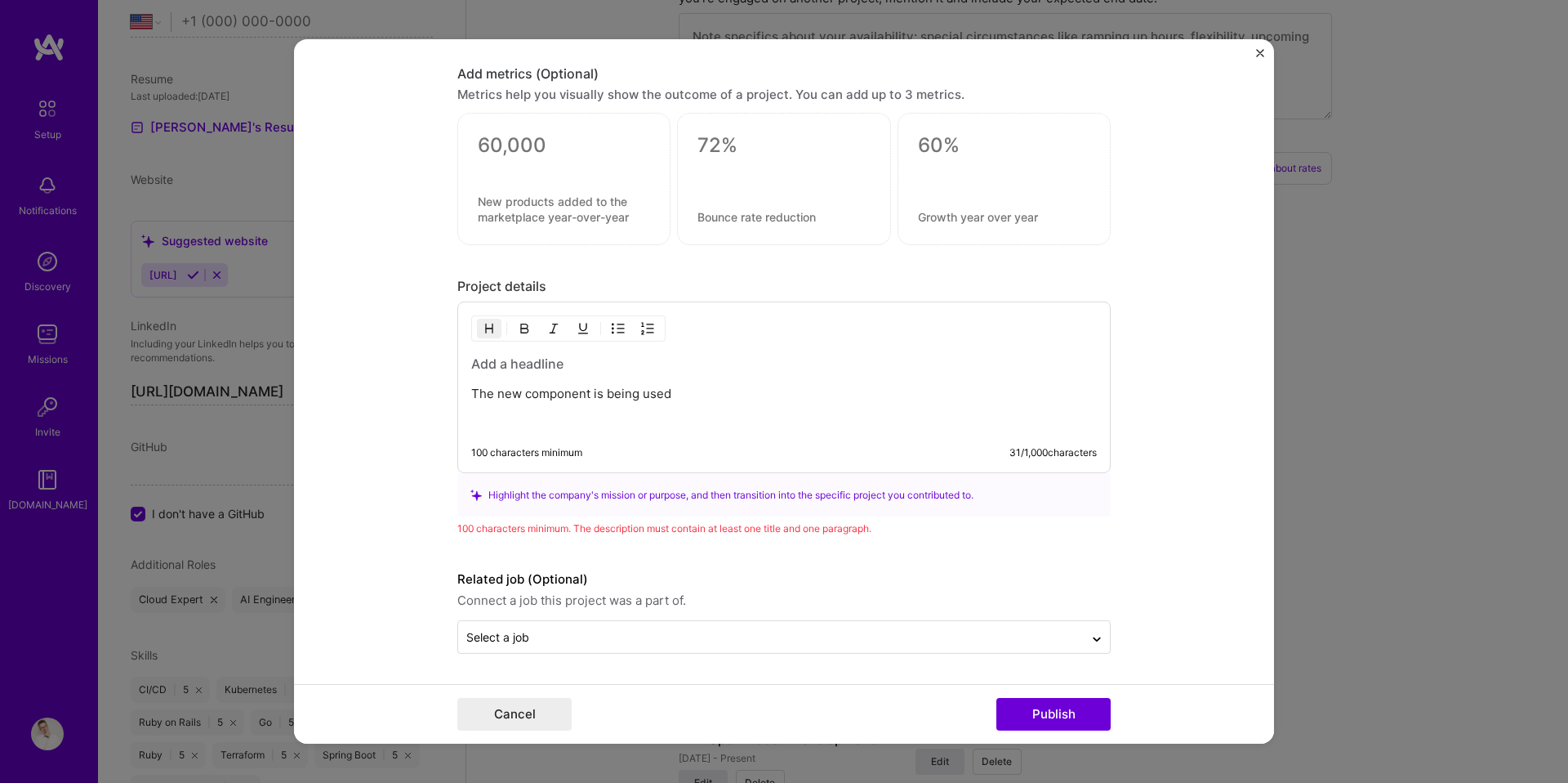
click at [684, 390] on p "The new component is being used" at bounding box center [784, 393] width 625 height 16
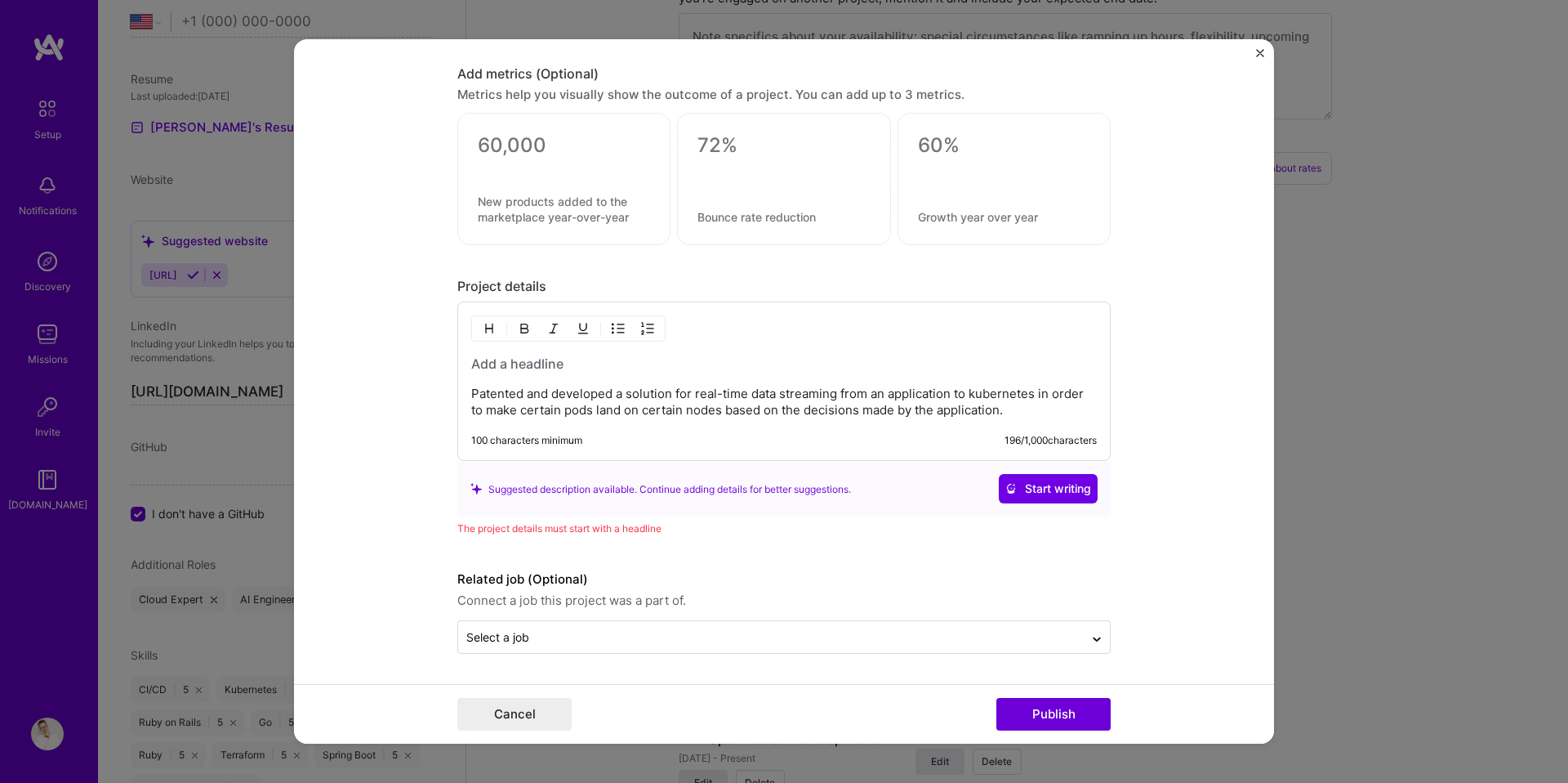
click at [566, 348] on div "Patented and developed a solution for real-time data streaming from an applicat…" at bounding box center [784, 382] width 654 height 159
click at [546, 380] on div "Patented and developed a solution for real-time data streaming from an applicat…" at bounding box center [784, 386] width 625 height 63
click at [569, 365] on h3 at bounding box center [784, 364] width 625 height 18
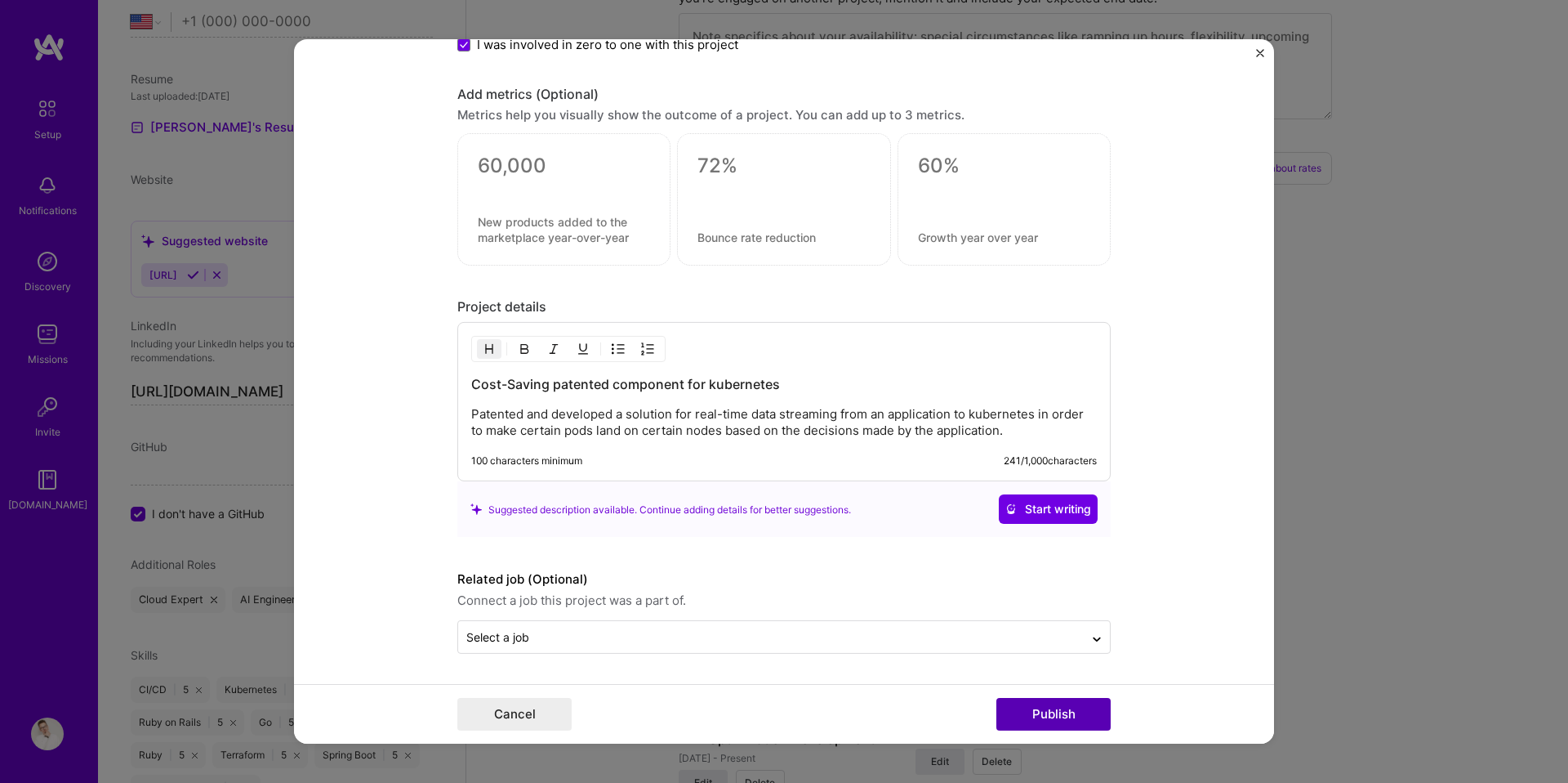
click at [1044, 702] on button "Publish" at bounding box center [1053, 714] width 115 height 33
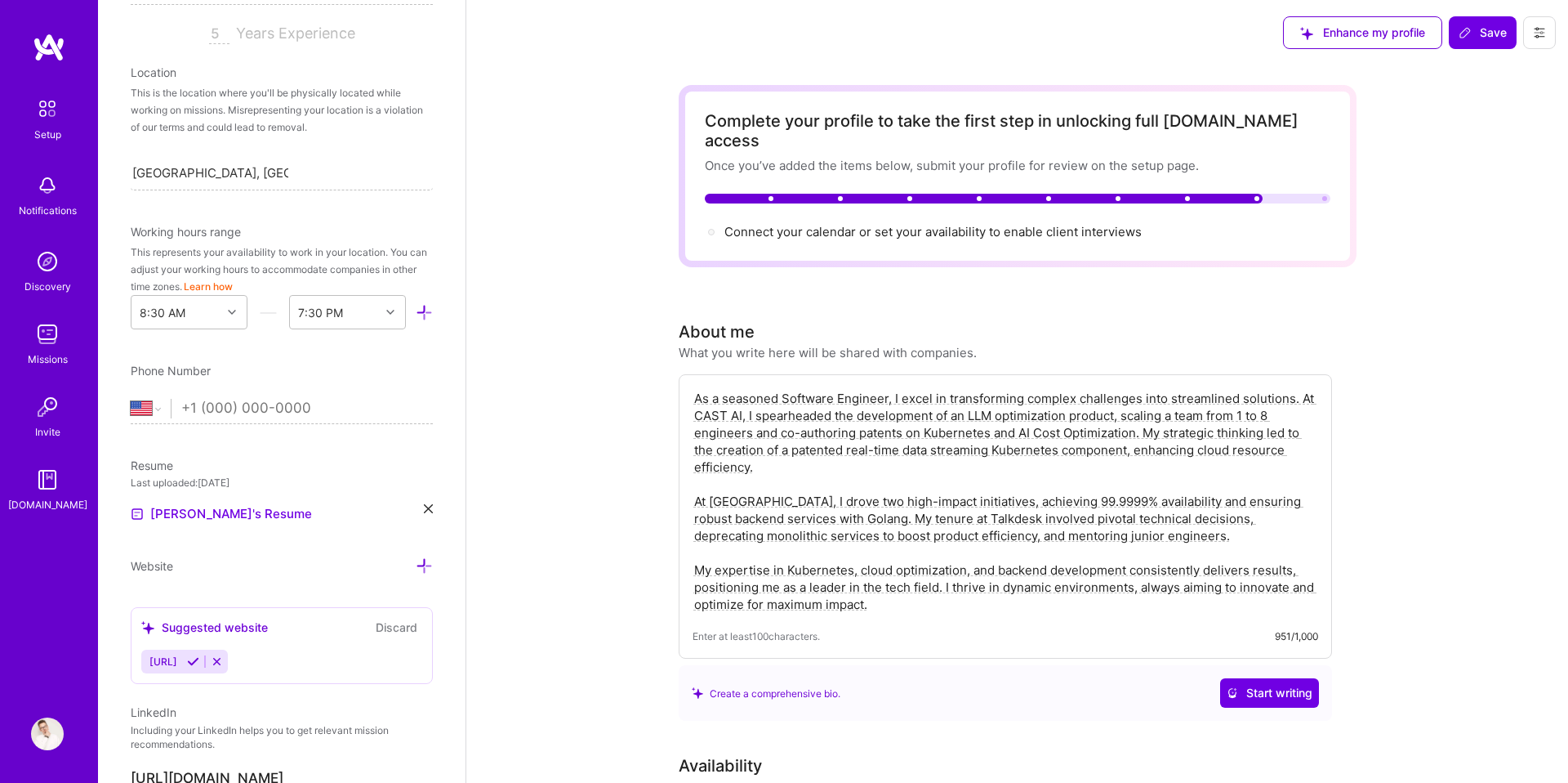
scroll to position [271, 0]
click at [209, 320] on div "8:30 AM" at bounding box center [176, 316] width 90 height 33
click at [199, 355] on div "12:00 AM" at bounding box center [188, 359] width 116 height 30
click at [362, 320] on div "End Time" at bounding box center [334, 316] width 90 height 33
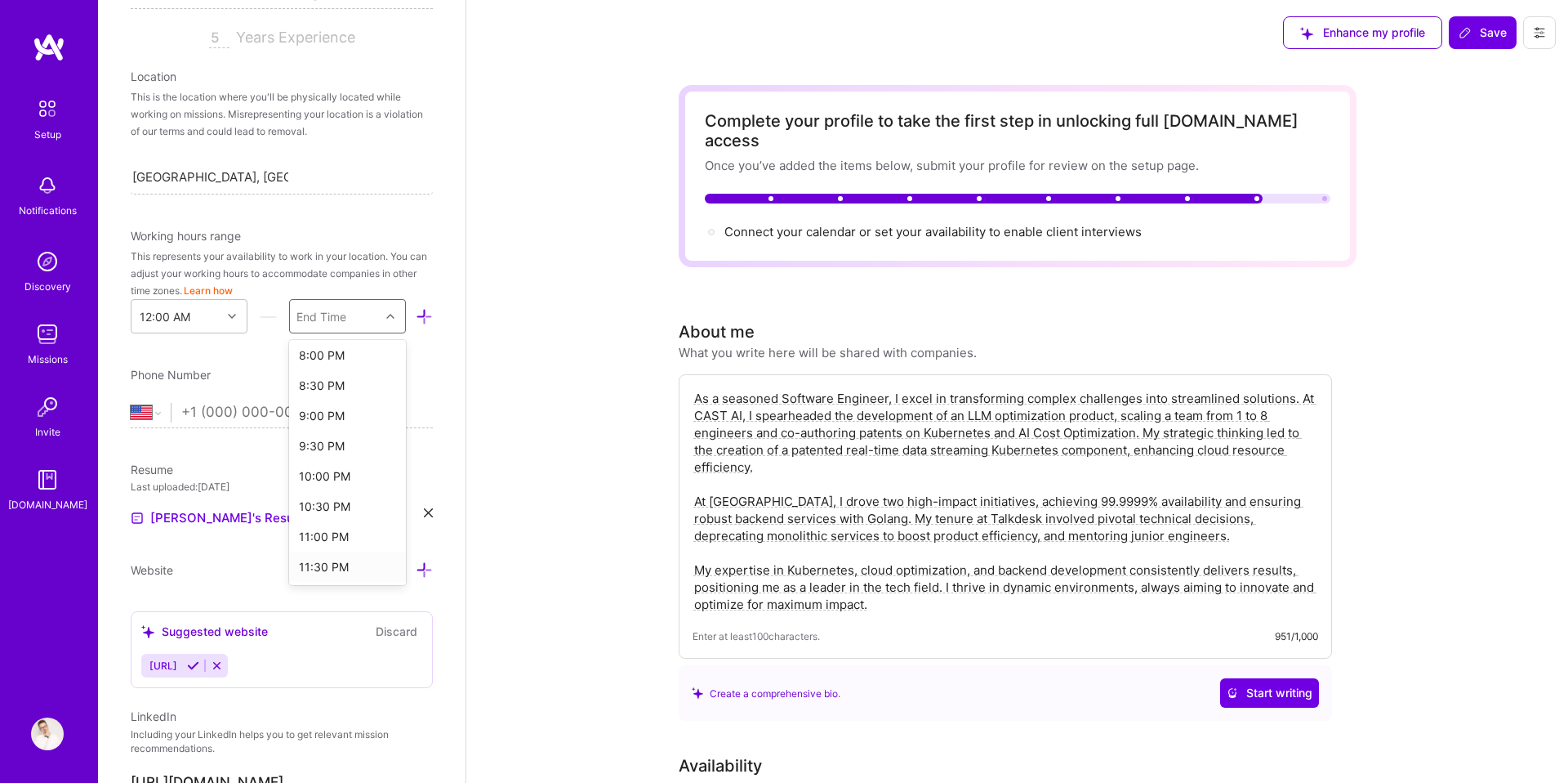
click at [355, 562] on div "11:30 PM" at bounding box center [347, 567] width 116 height 30
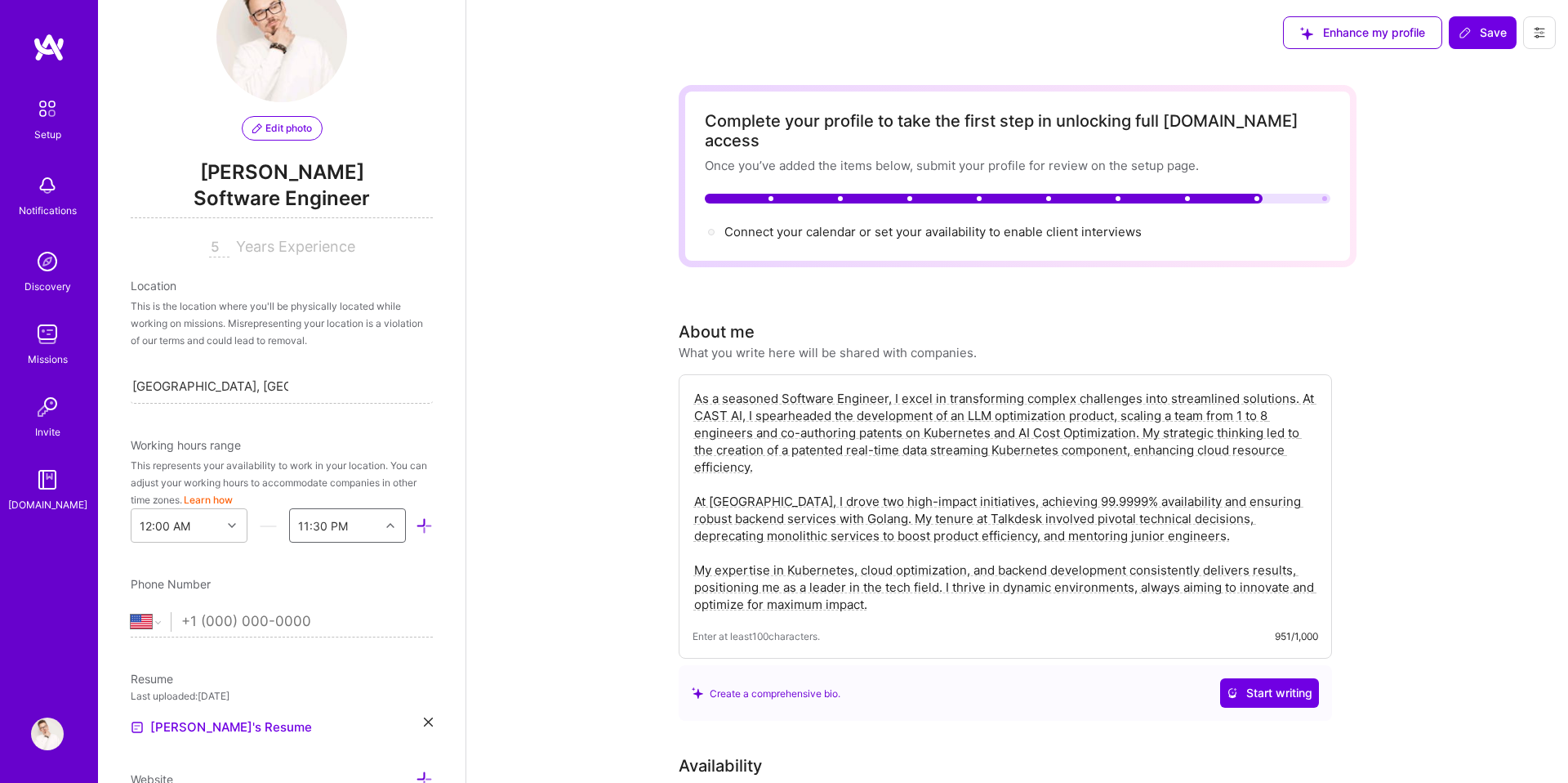
scroll to position [58, 0]
click at [224, 251] on input "5" at bounding box center [220, 251] width 21 height 20
type input "8"
click at [295, 313] on div "This is the location where you'll be physically located while working on missio…" at bounding box center [281, 327] width 302 height 51
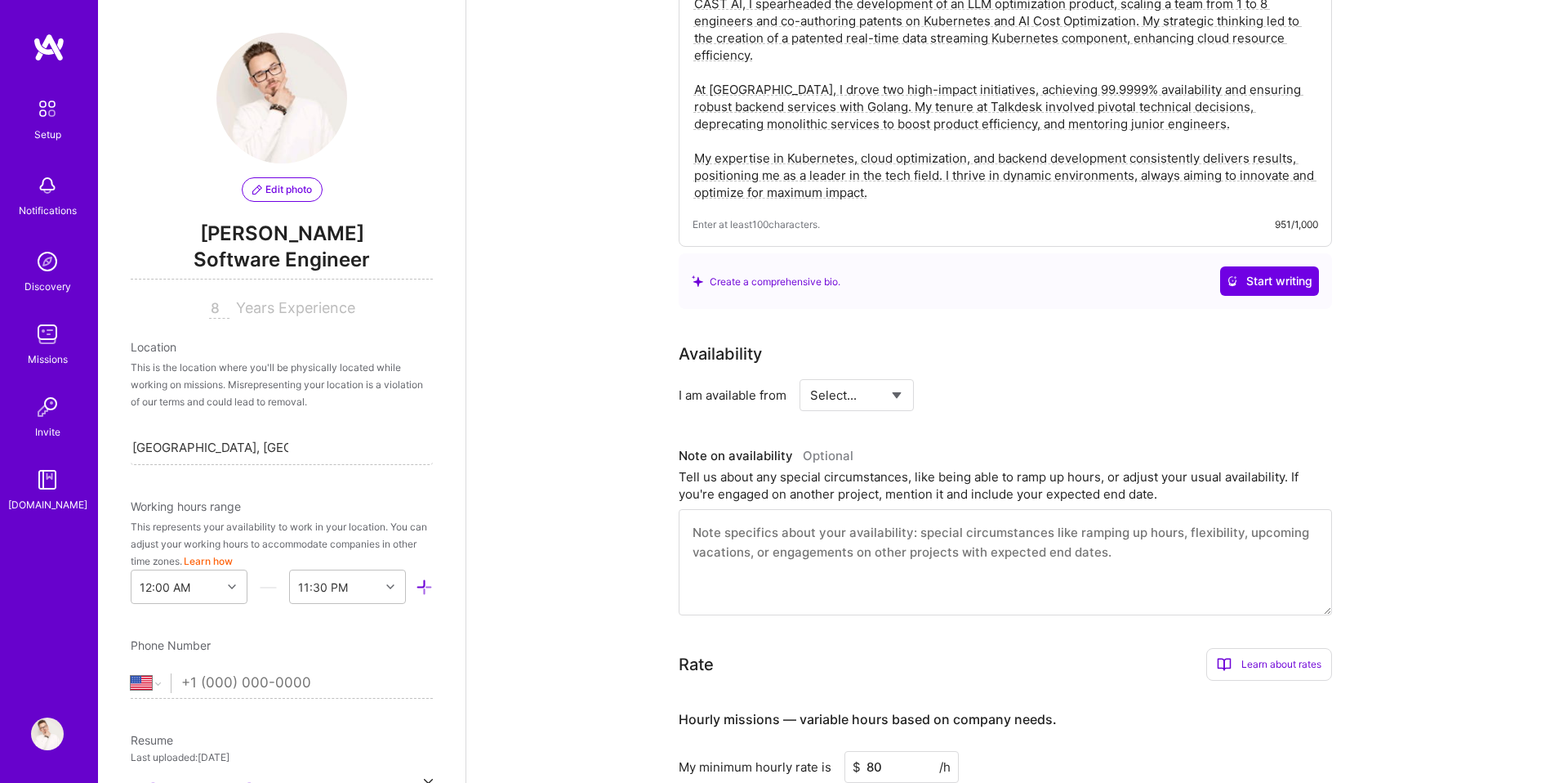
scroll to position [0, 0]
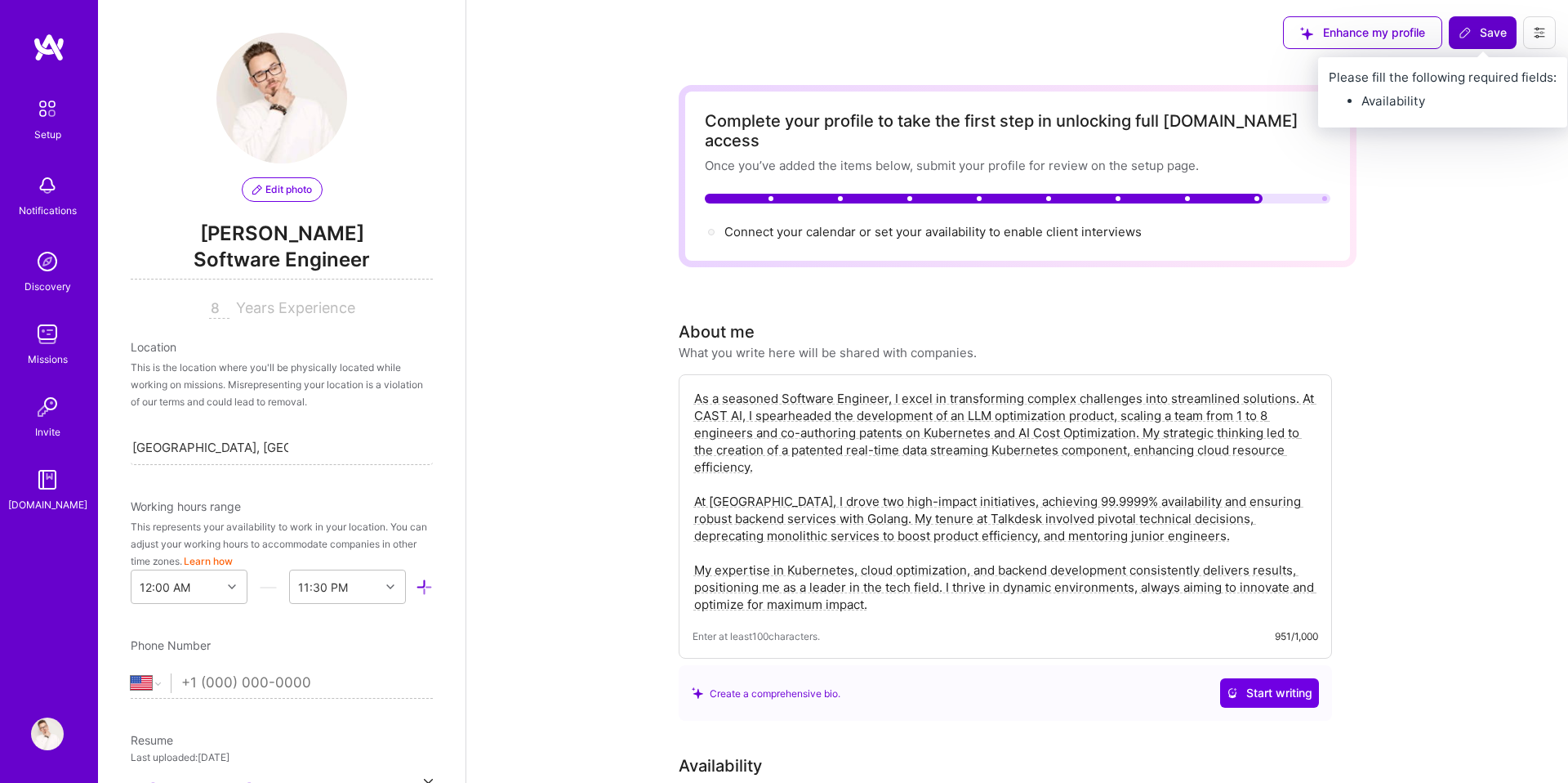
click at [1473, 38] on span "Save" at bounding box center [1483, 32] width 48 height 16
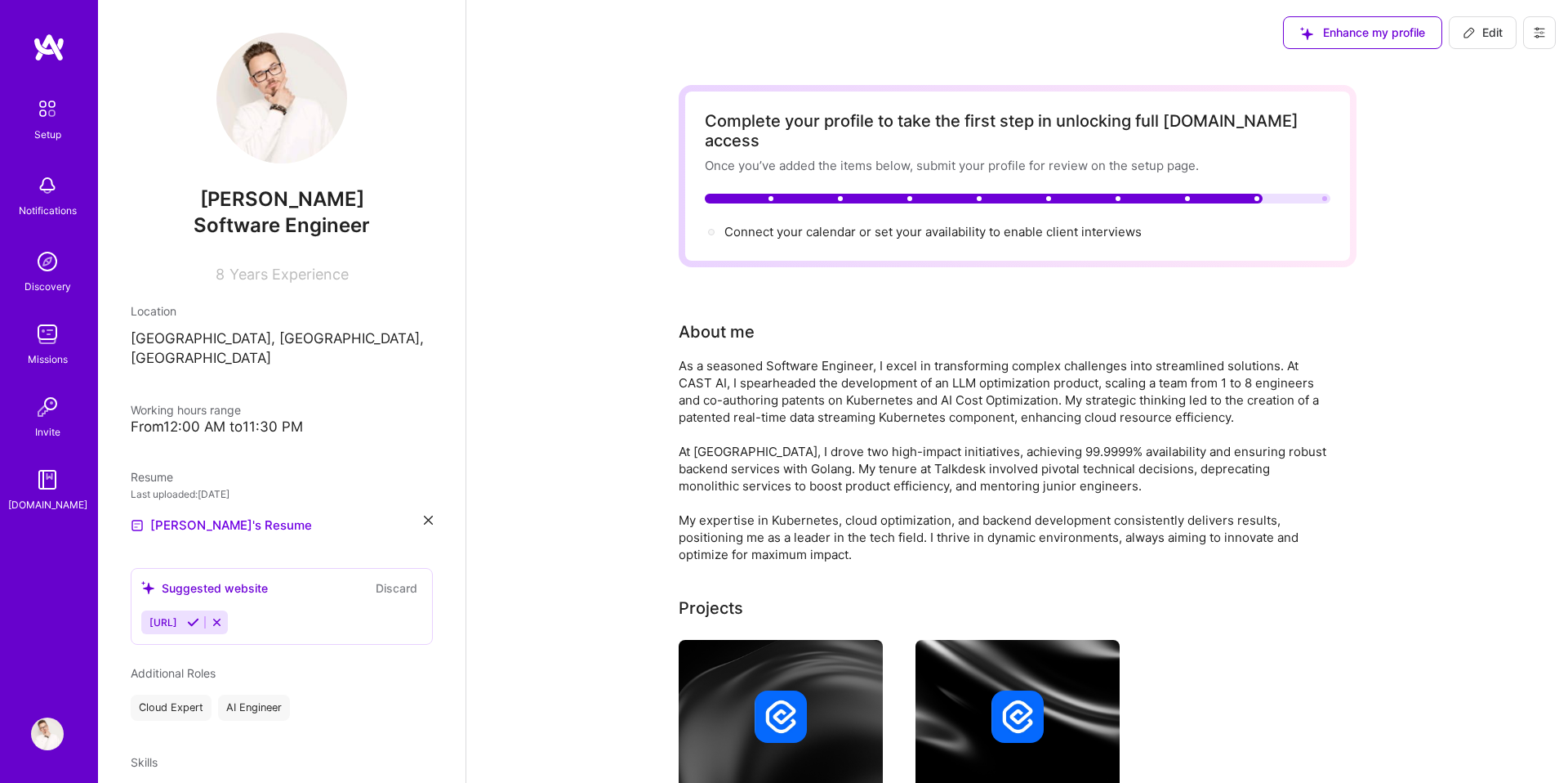
click at [1488, 40] on span "Edit" at bounding box center [1483, 32] width 40 height 16
select select "US"
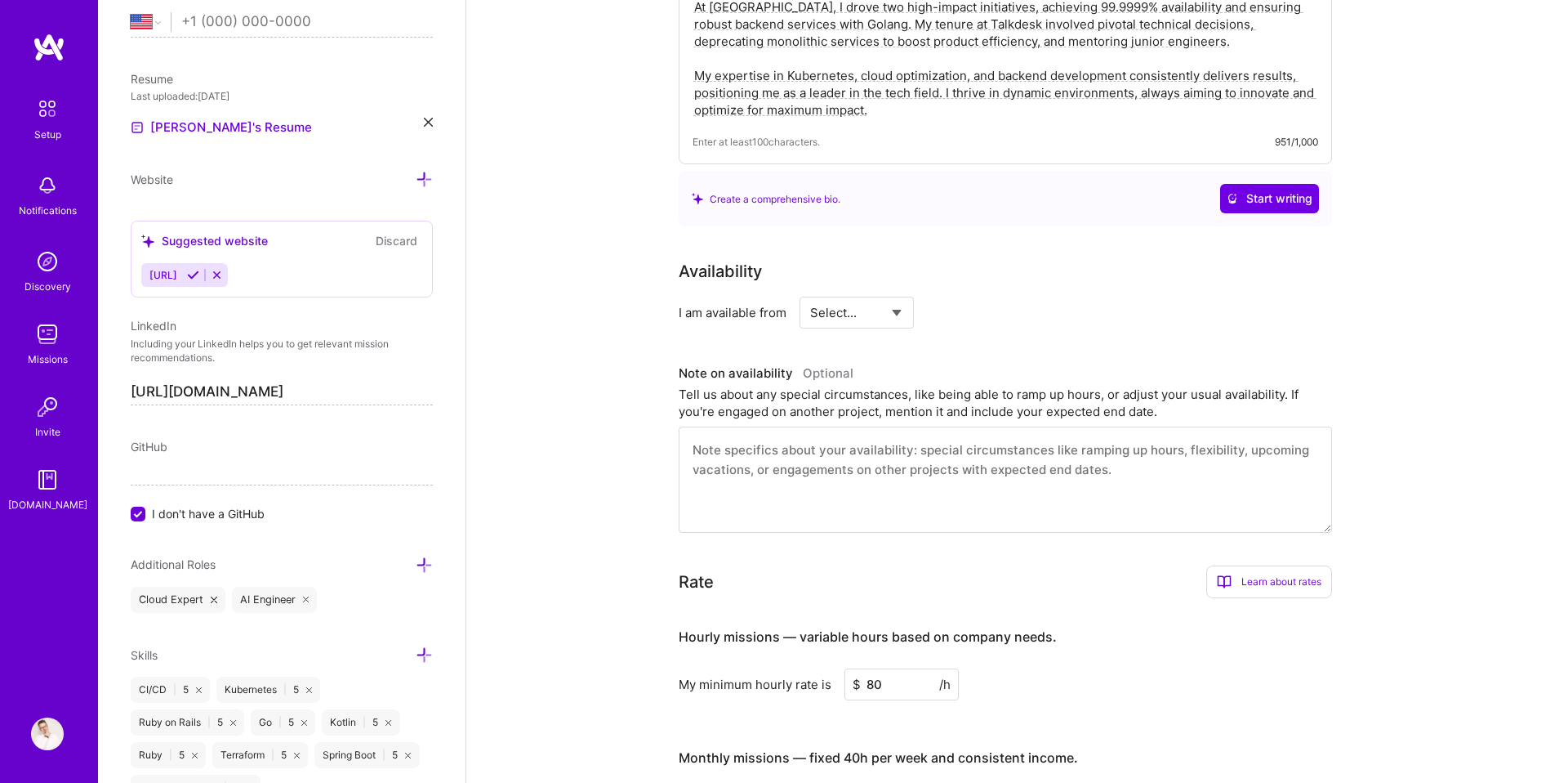
scroll to position [544, 0]
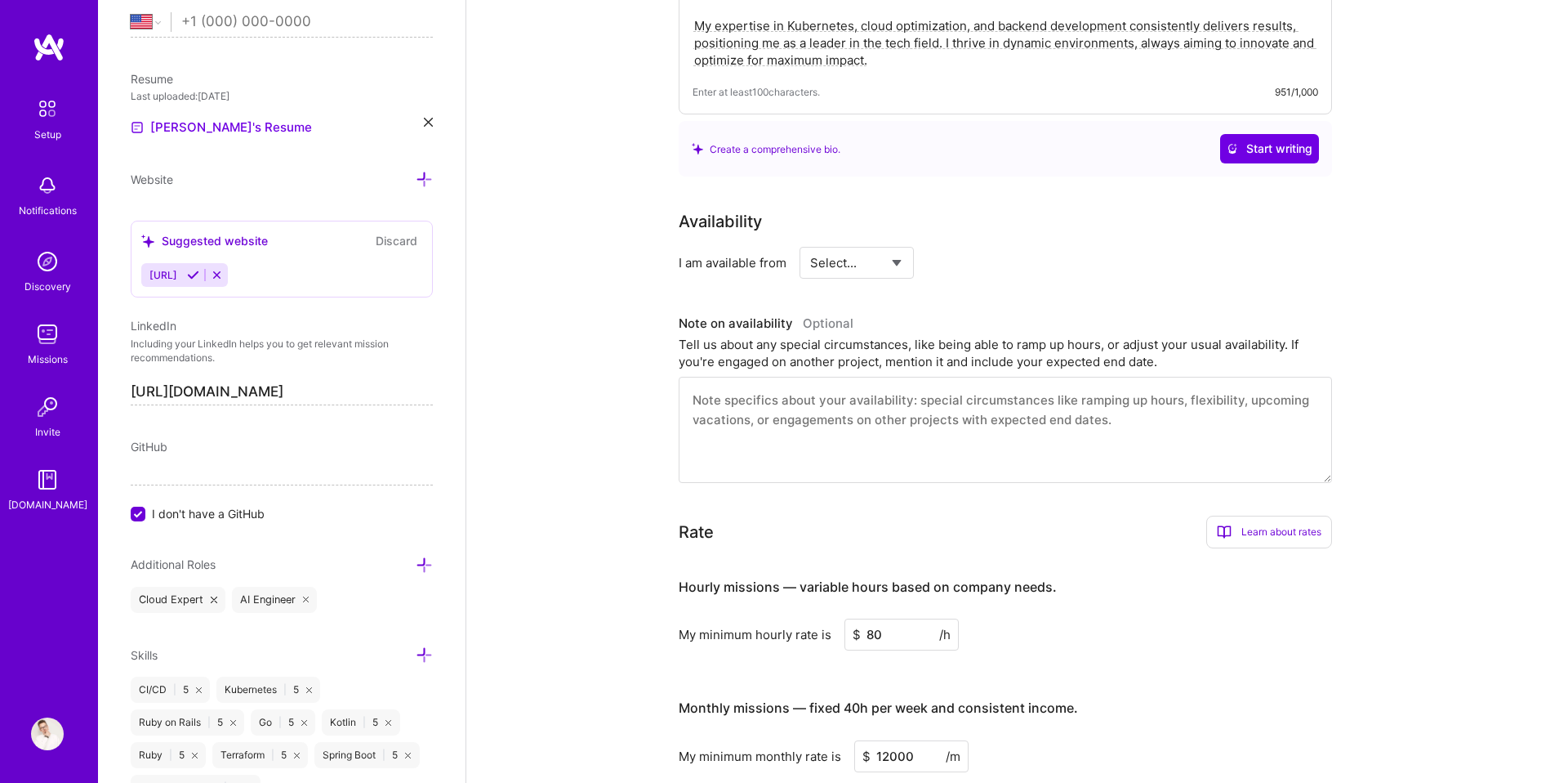
click at [841, 242] on select "Select... Right Now Future Date Not Available" at bounding box center [856, 263] width 94 height 42
select select "Right Now"
click at [810, 242] on select "Select... Right Now Future Date Not Available" at bounding box center [856, 263] width 94 height 42
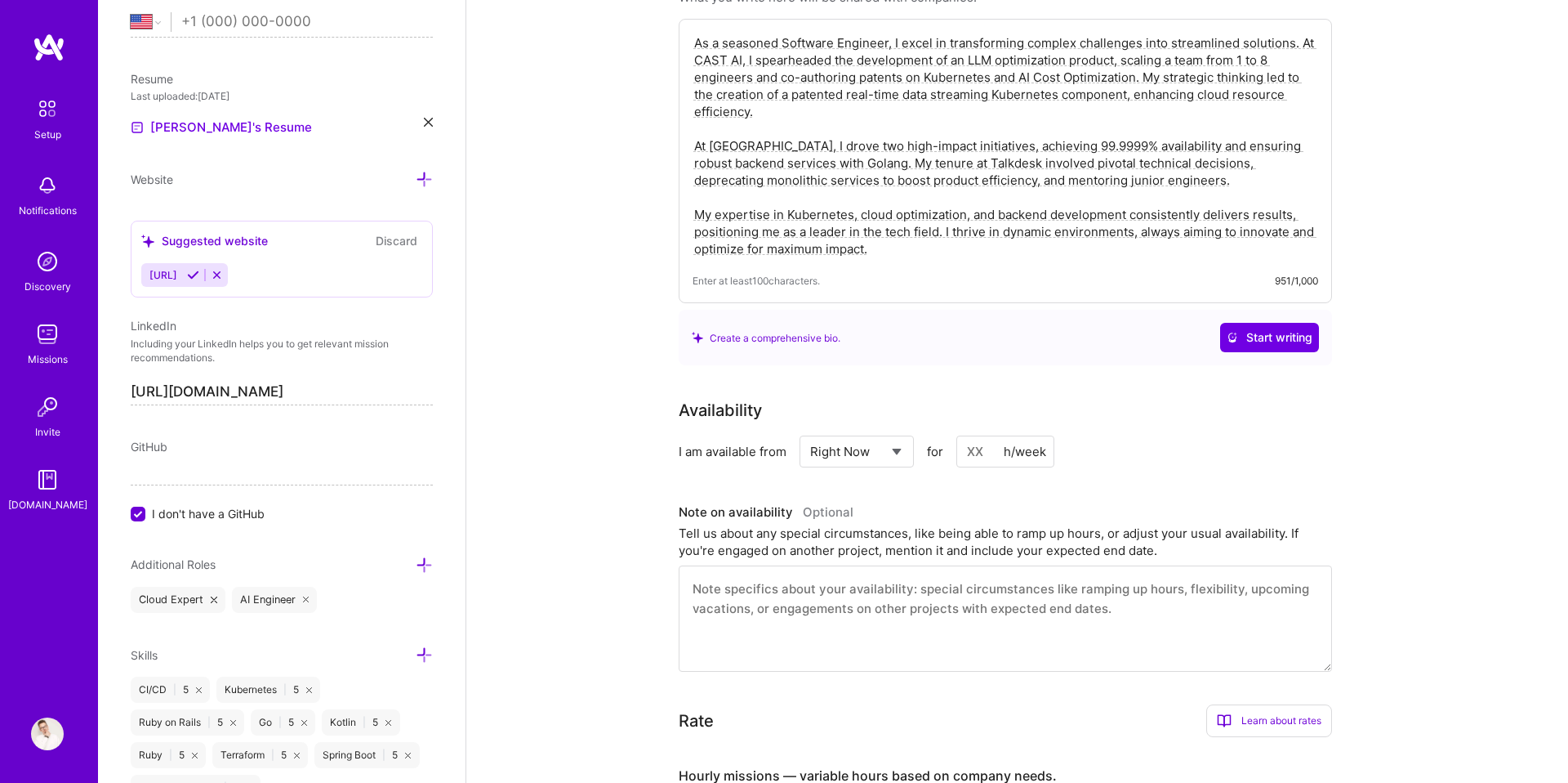
scroll to position [353, 0]
click at [985, 438] on input at bounding box center [1006, 454] width 98 height 32
type input "8"
type input "4"
type input "2"
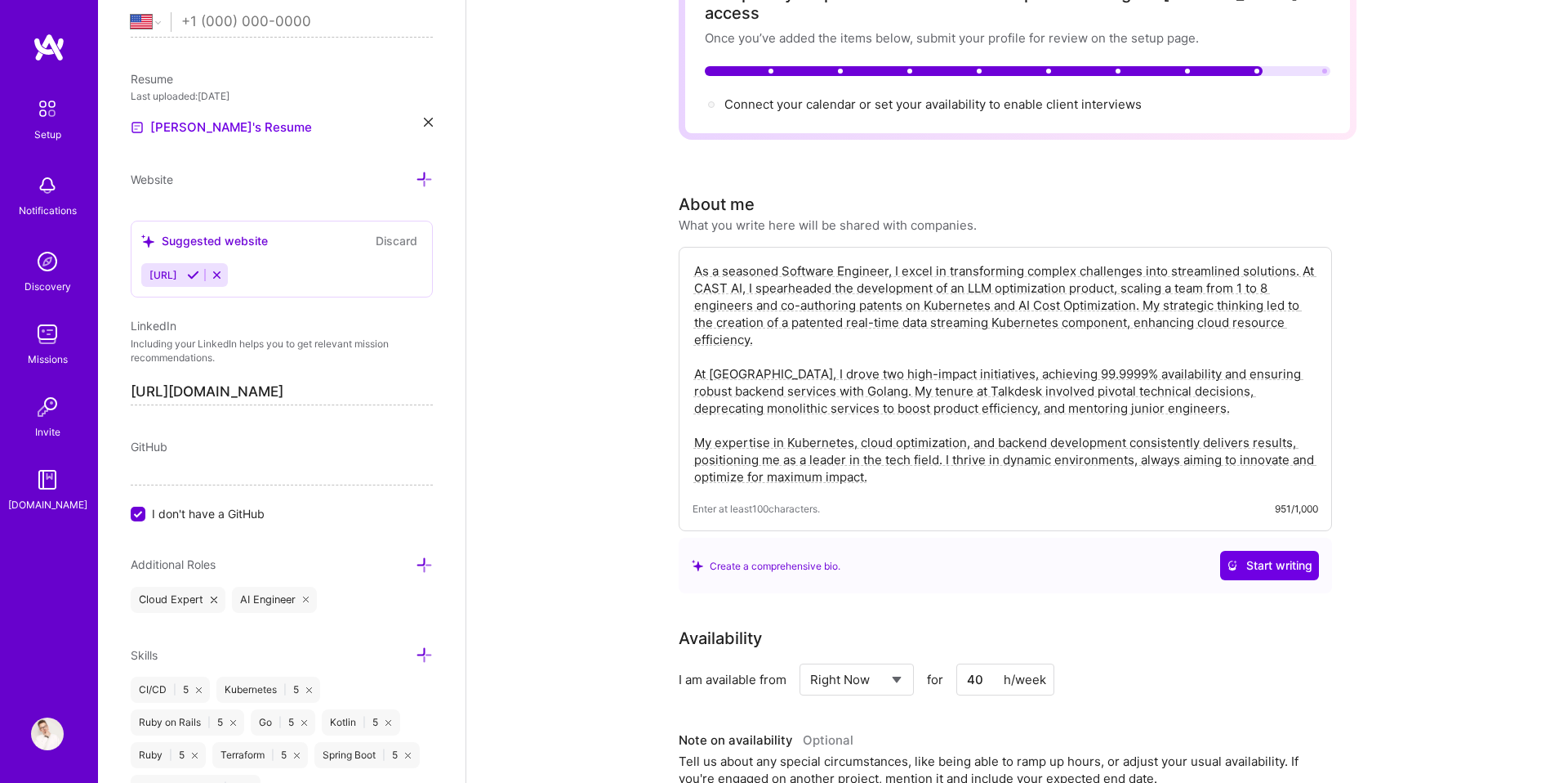
scroll to position [0, 0]
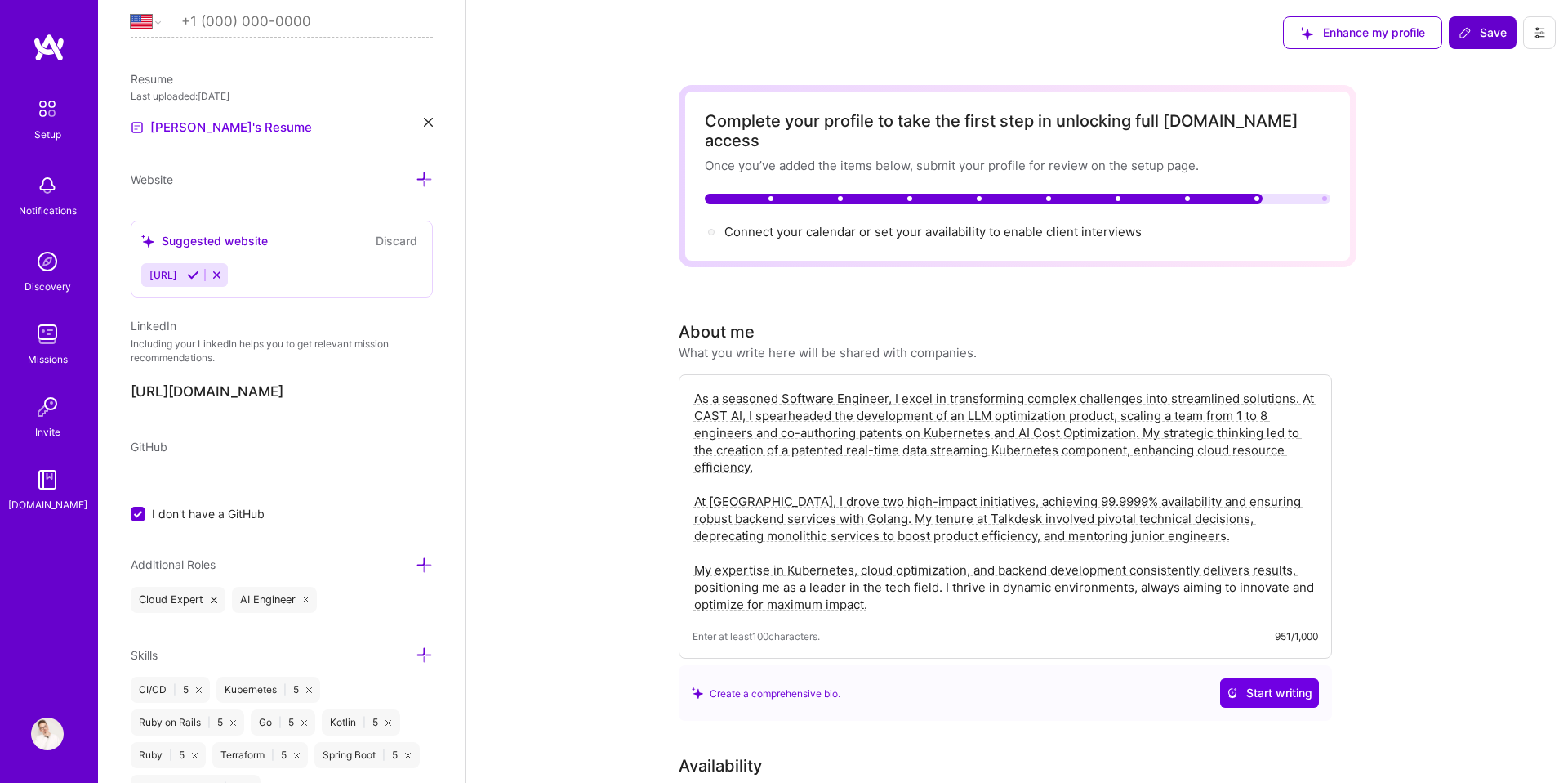
type input "40"
click at [1484, 34] on span "Save" at bounding box center [1483, 32] width 48 height 16
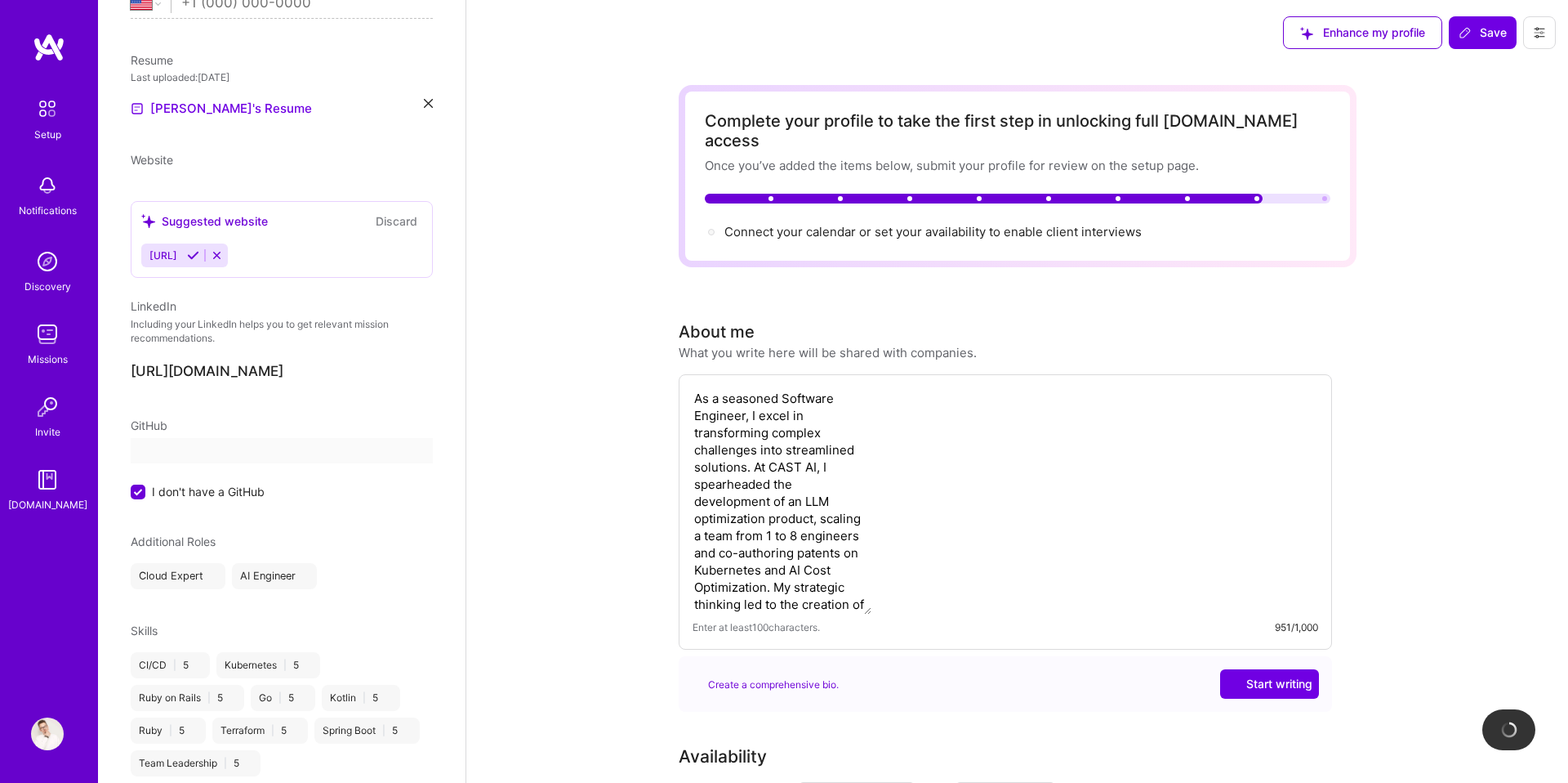
scroll to position [227, 0]
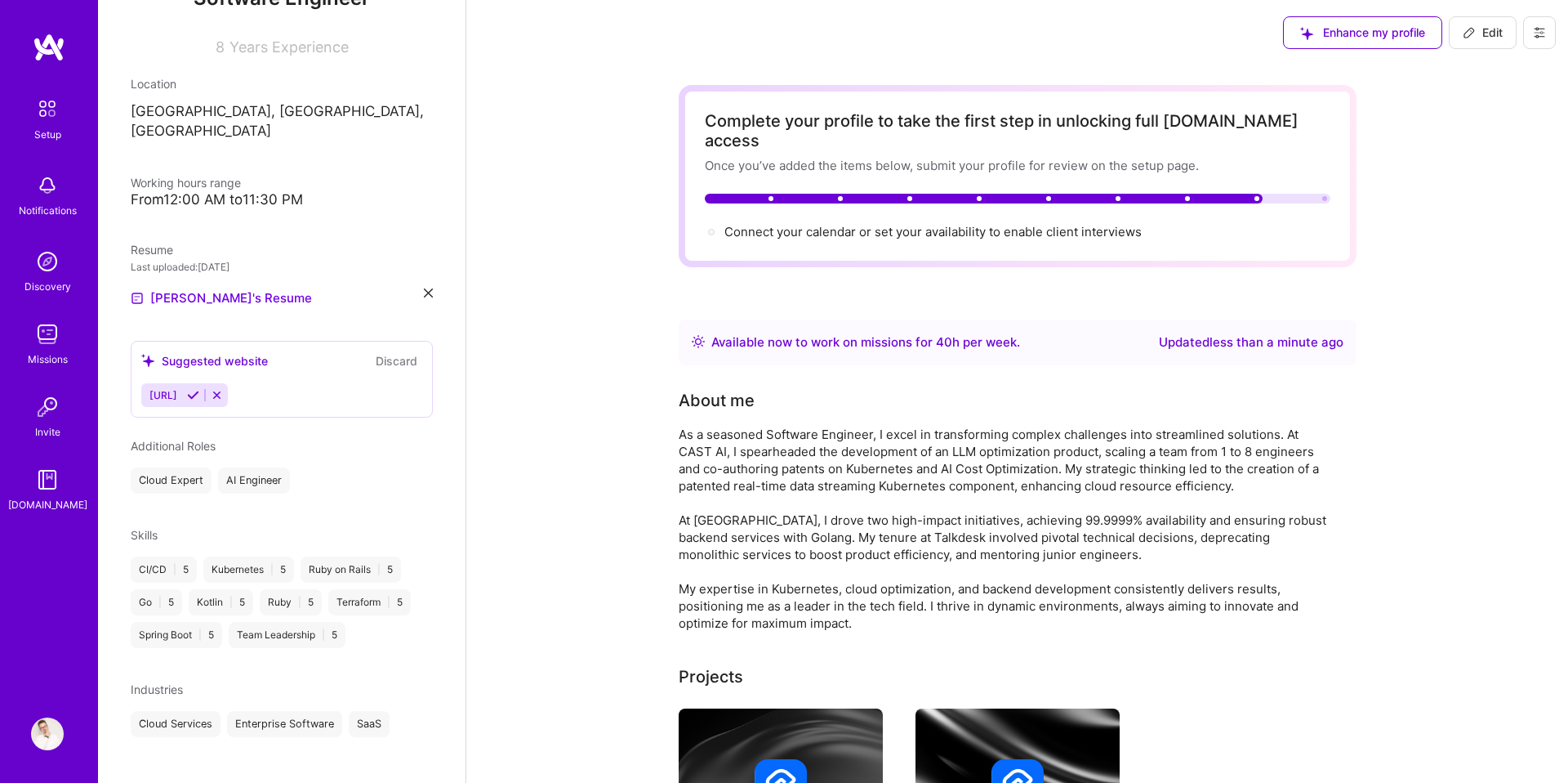
click at [1485, 34] on span "Edit" at bounding box center [1483, 32] width 40 height 16
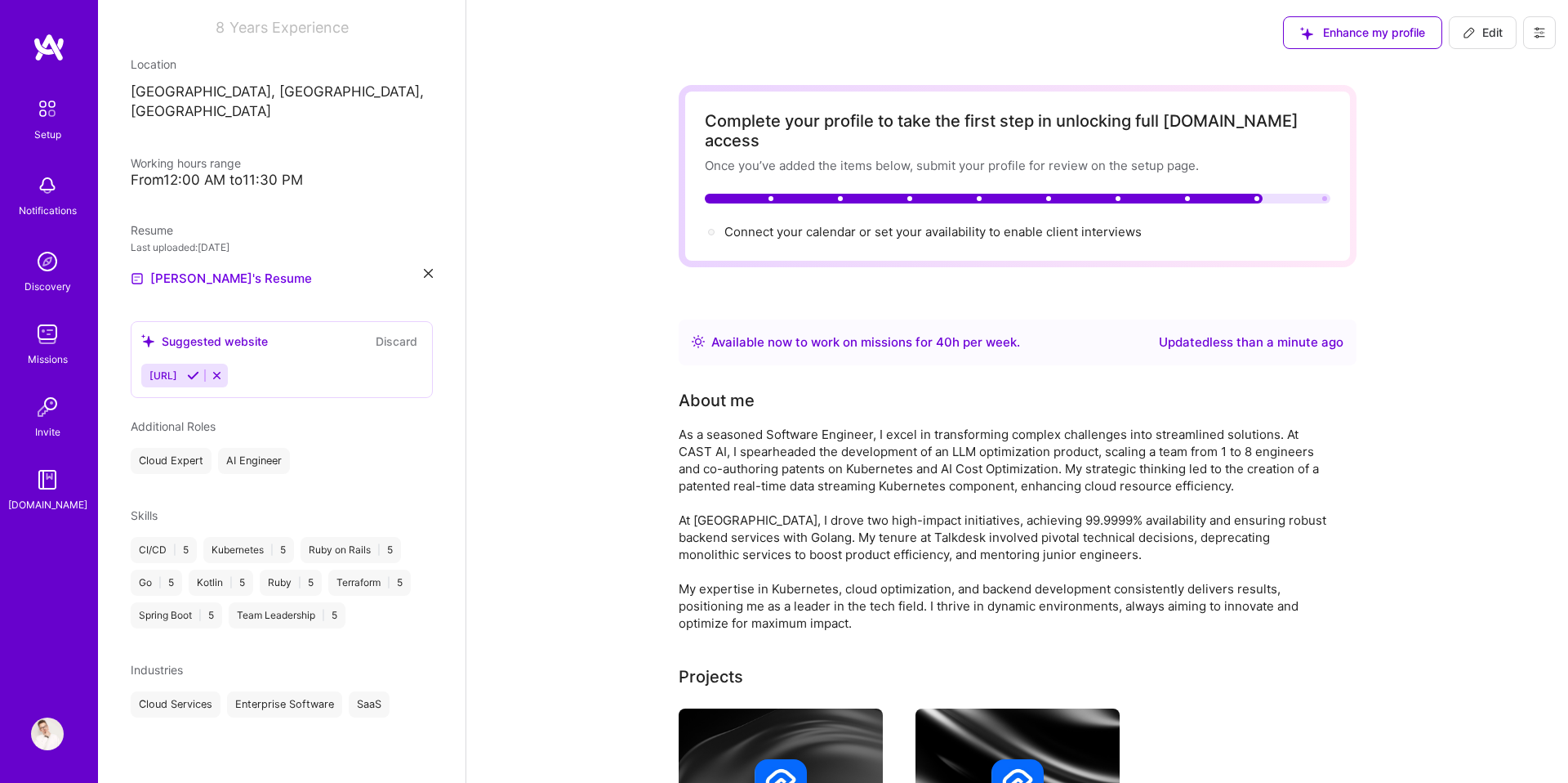
select select "US"
select select "Right Now"
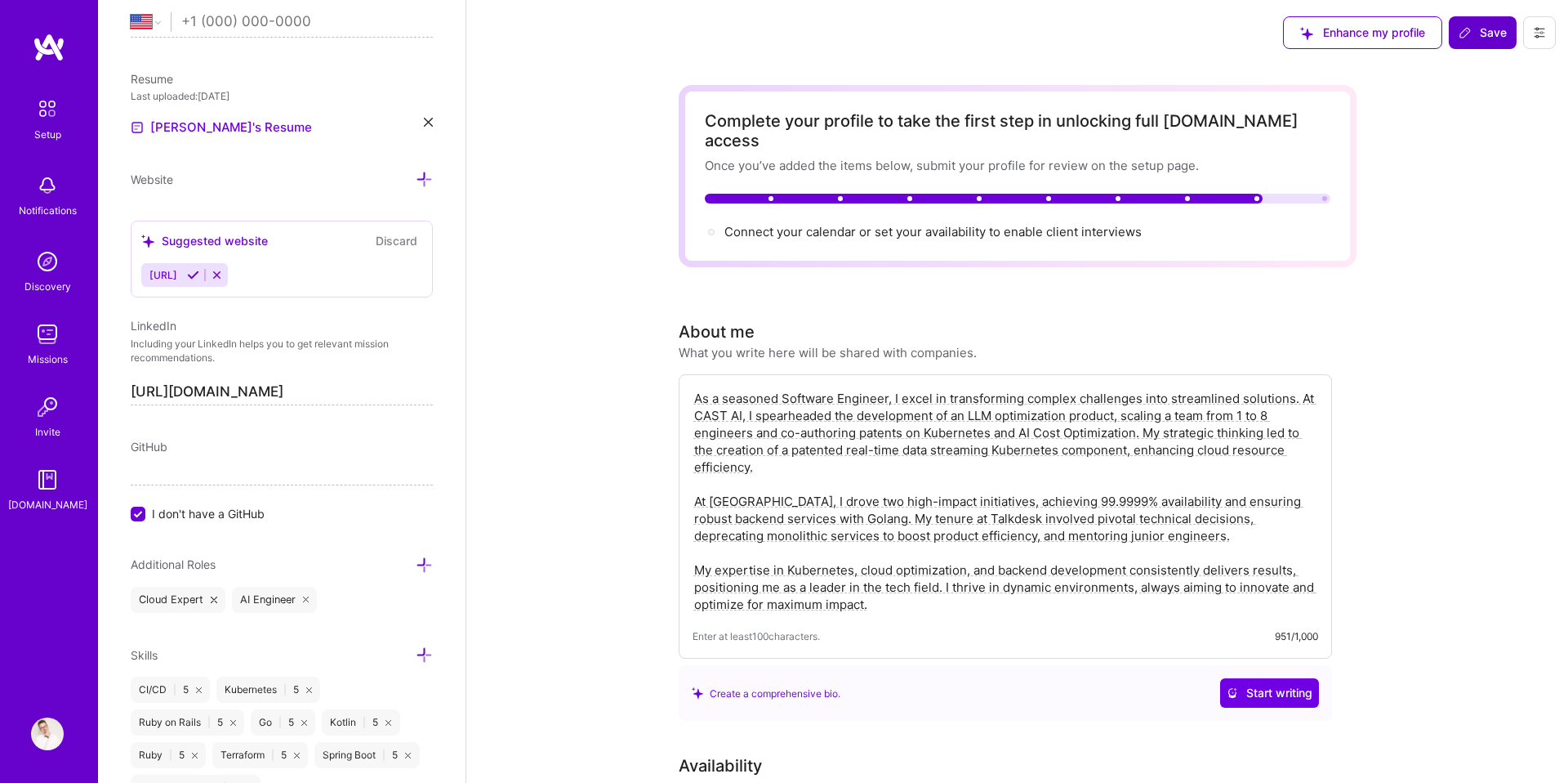
click at [1484, 34] on span "Save" at bounding box center [1483, 32] width 48 height 16
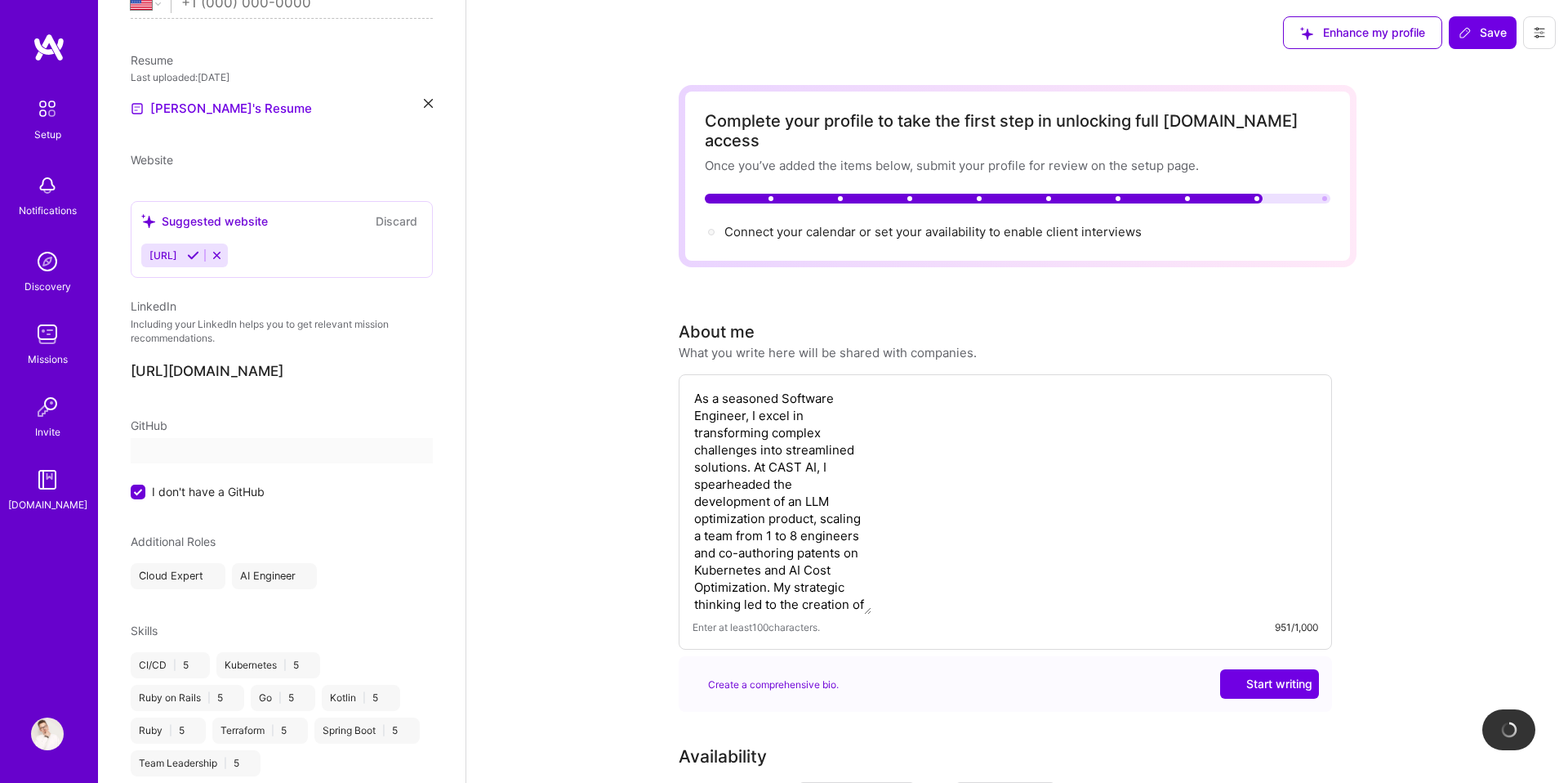
scroll to position [227, 0]
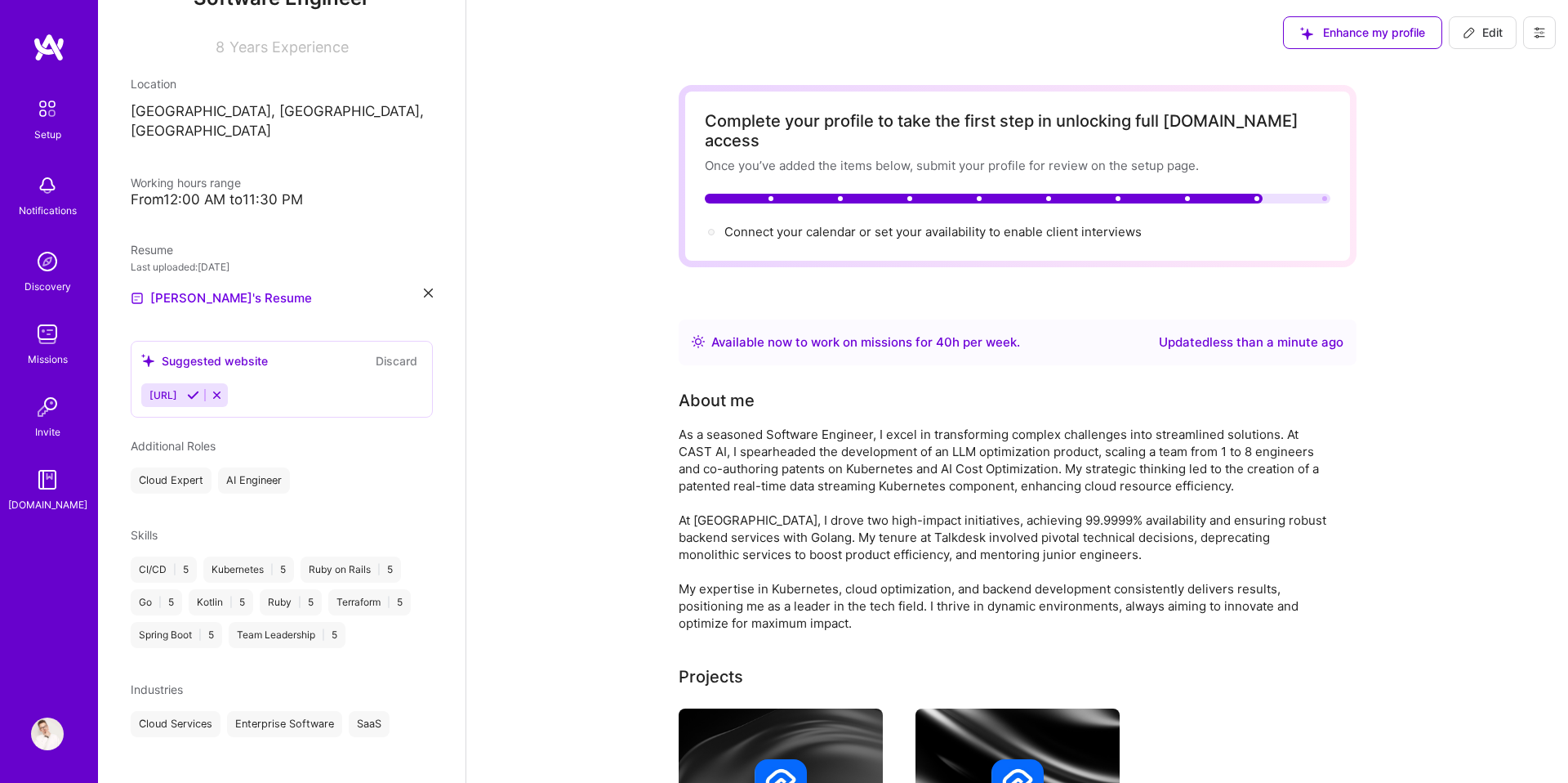
click at [1553, 38] on button at bounding box center [1540, 32] width 33 height 33
click at [43, 122] on img at bounding box center [47, 109] width 34 height 34
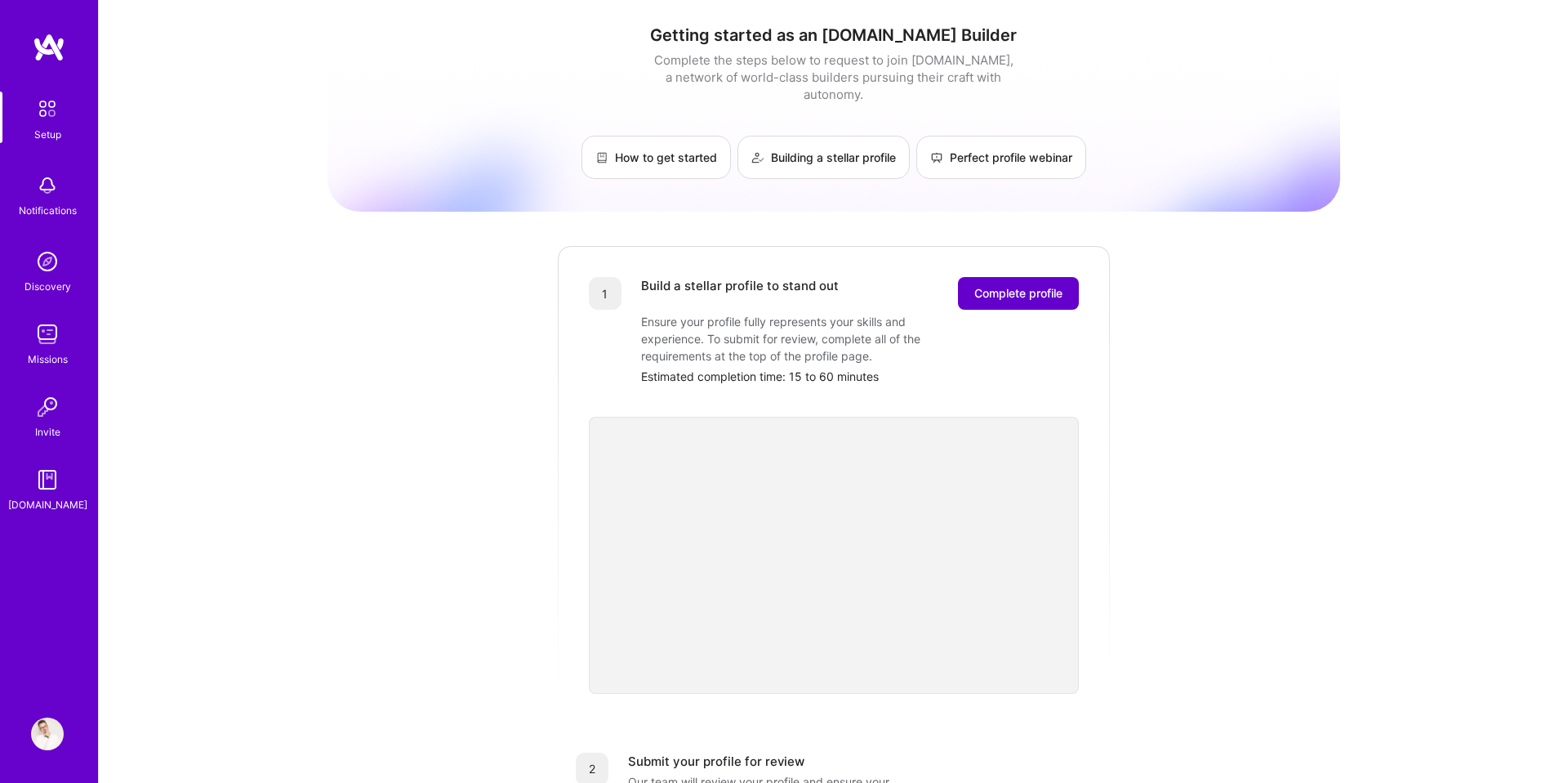
click at [1046, 285] on span "Complete profile" at bounding box center [1018, 293] width 88 height 16
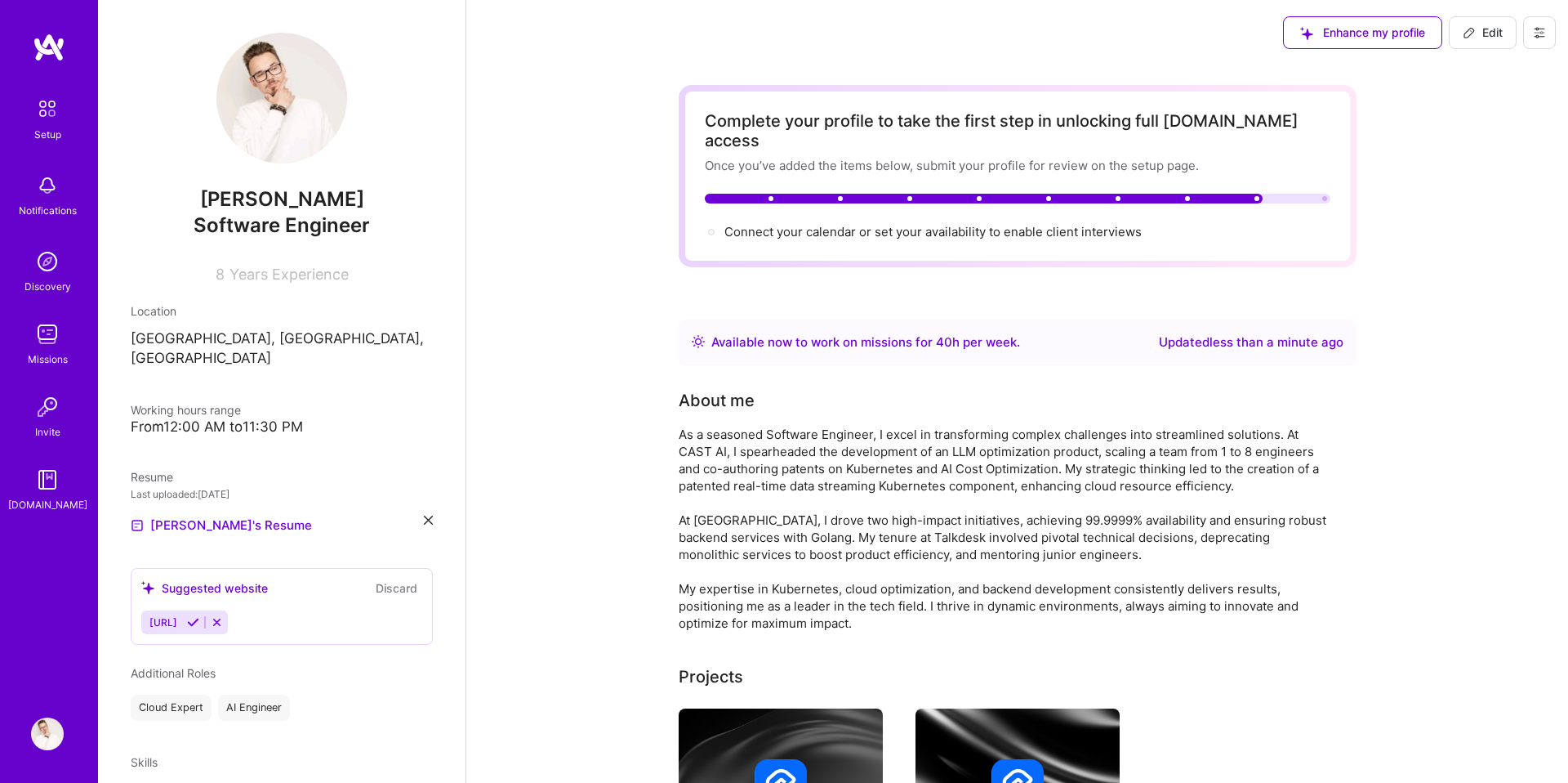
scroll to position [14, 0]
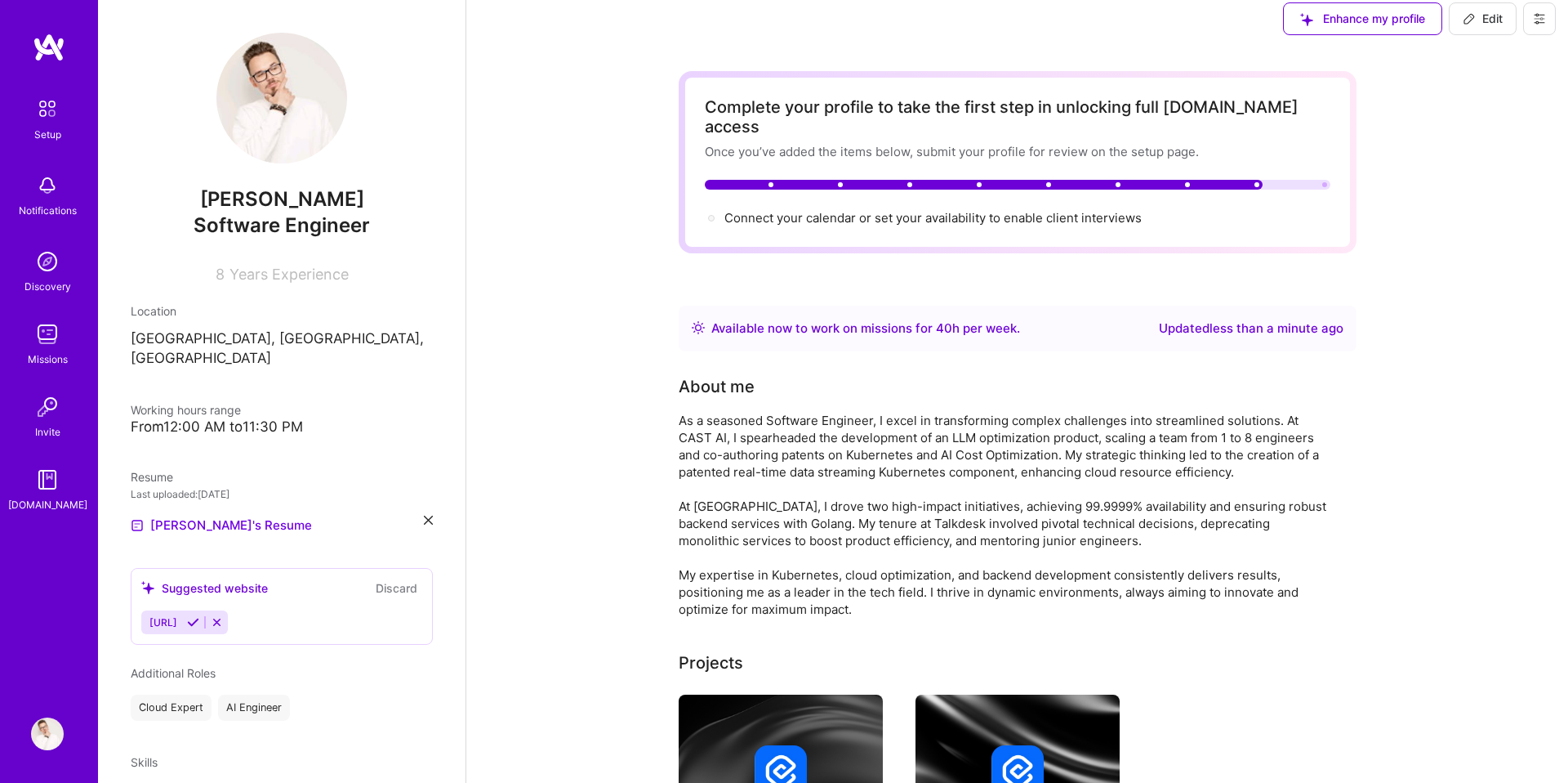
click at [405, 578] on button "Discard" at bounding box center [396, 588] width 51 height 19
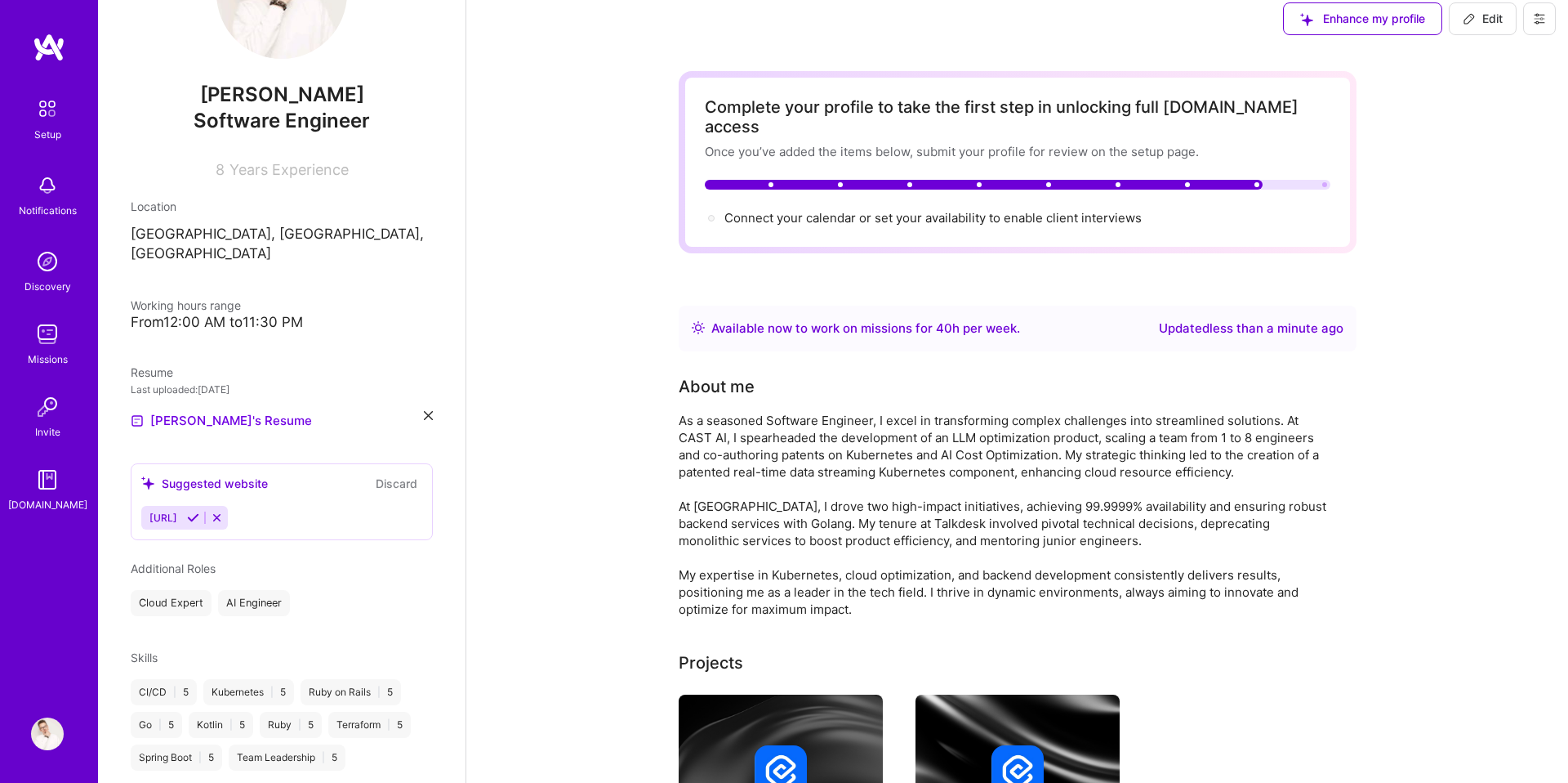
scroll to position [0, 0]
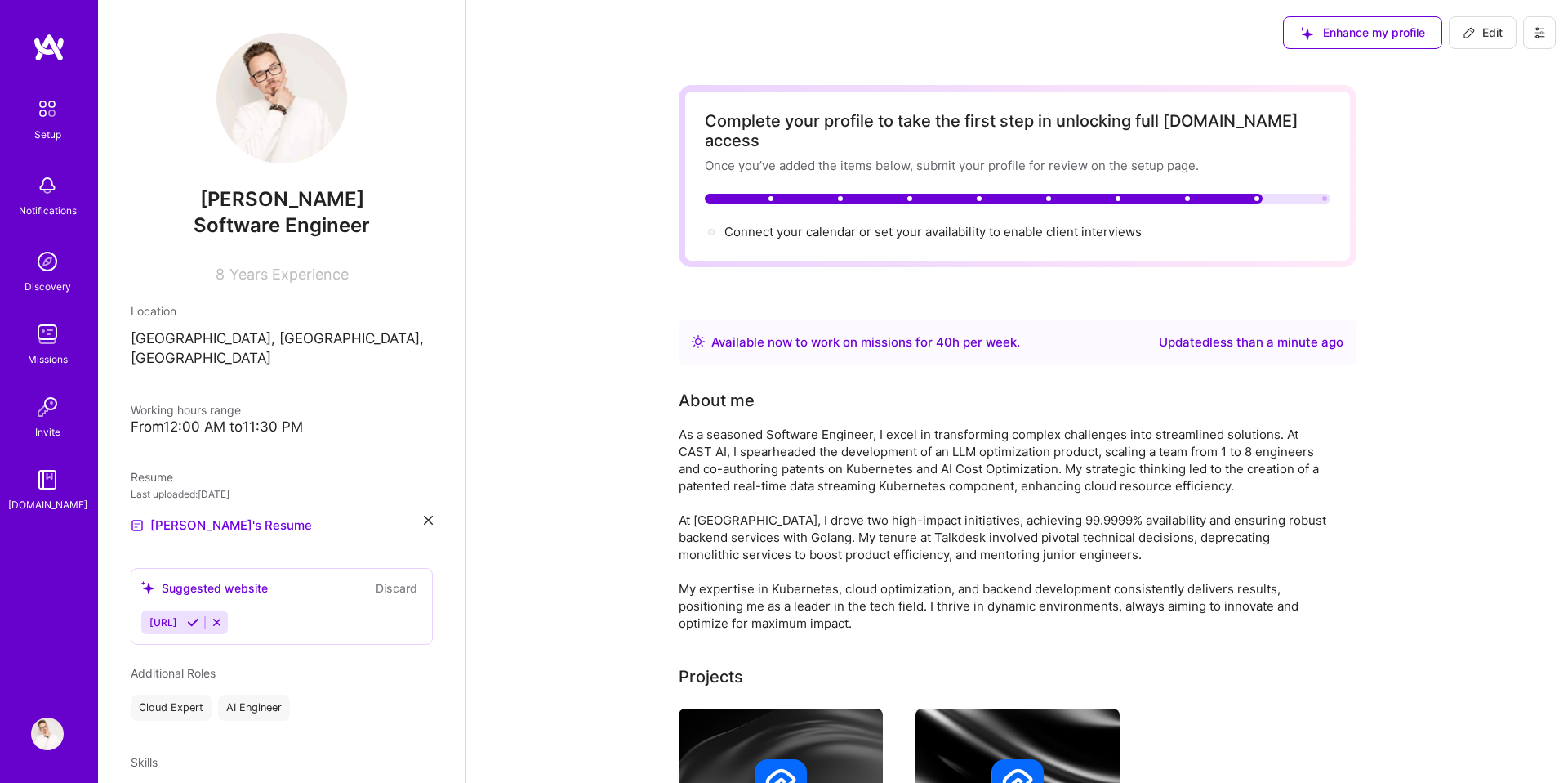
click at [402, 578] on button "Discard" at bounding box center [396, 588] width 51 height 19
click at [1486, 22] on button "Edit" at bounding box center [1483, 32] width 68 height 33
select select "US"
select select "Right Now"
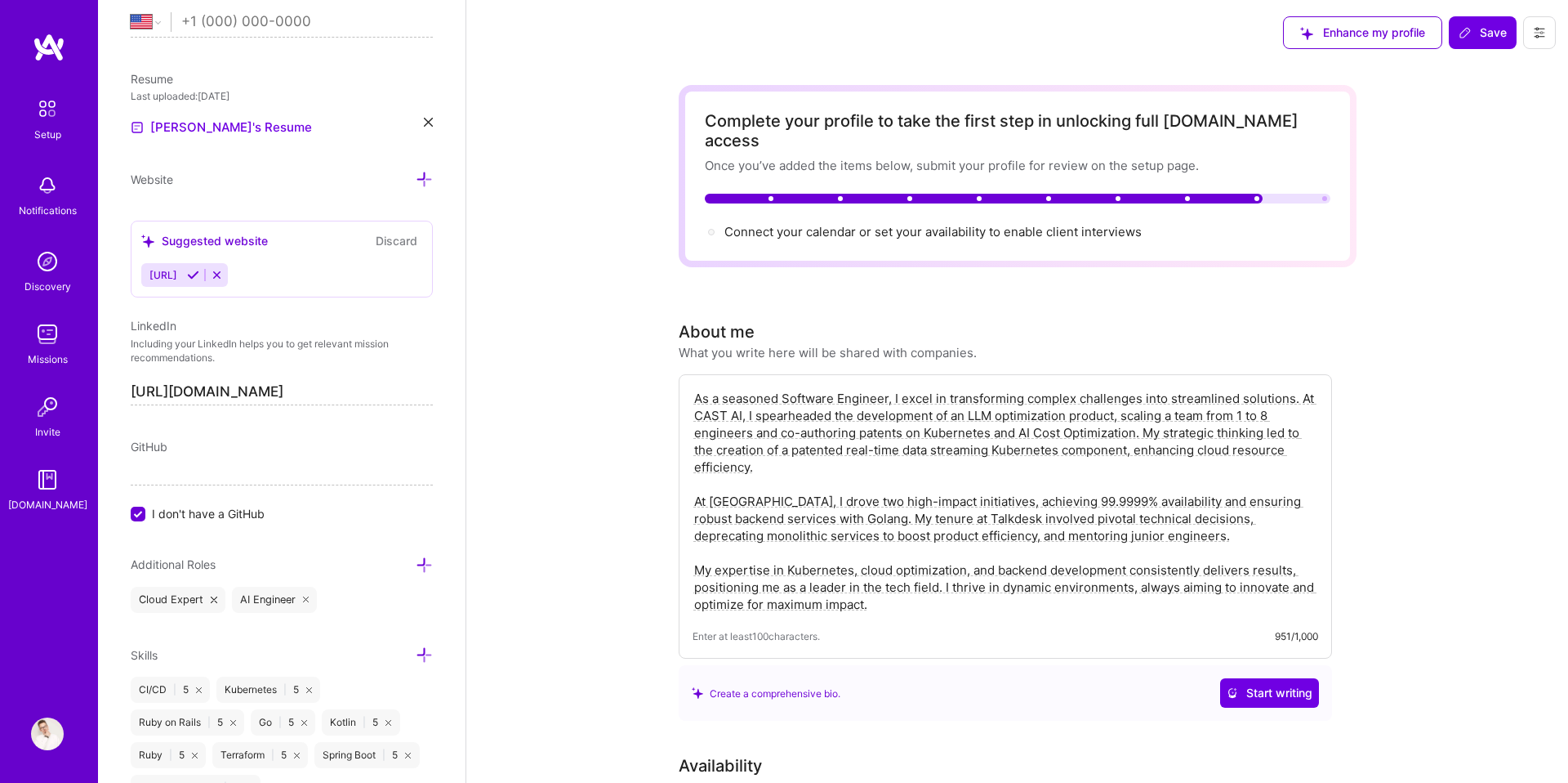
click at [1542, 36] on icon at bounding box center [1540, 33] width 13 height 13
click at [1502, 84] on button "Settings" at bounding box center [1494, 70] width 122 height 42
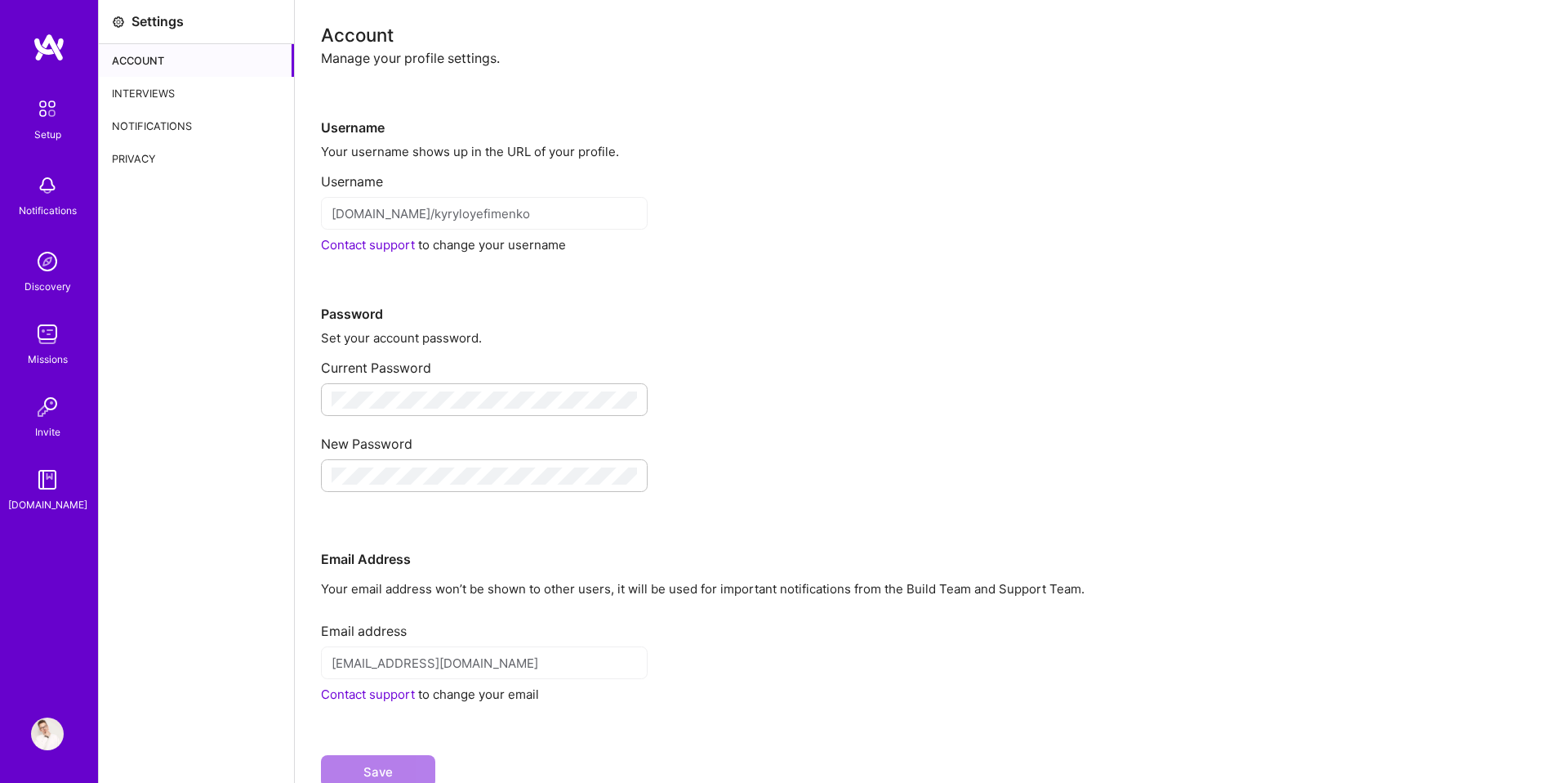
click at [186, 100] on div "Interviews" at bounding box center [196, 93] width 195 height 33
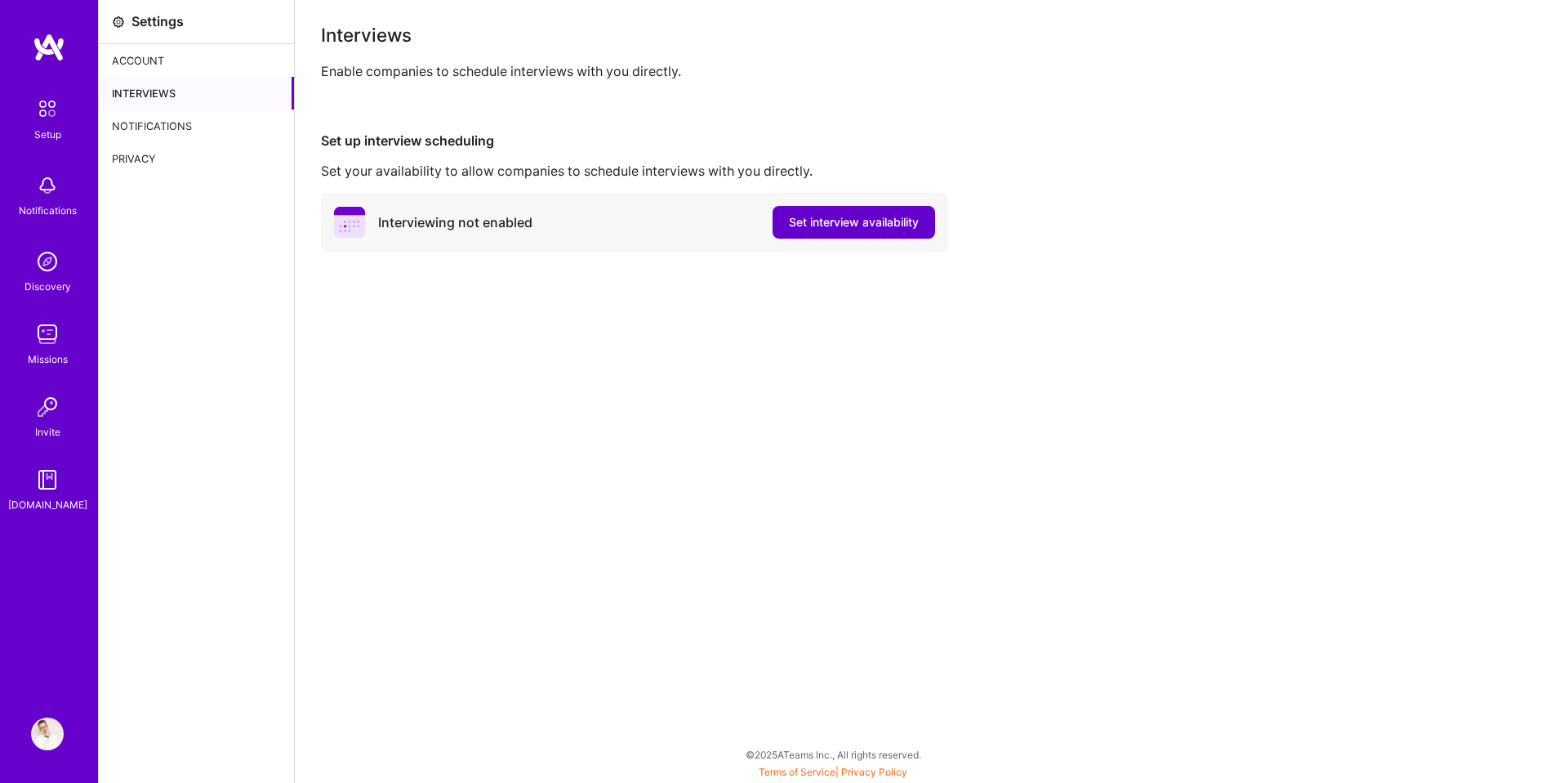
click at [856, 219] on span "Set interview availability" at bounding box center [854, 222] width 130 height 16
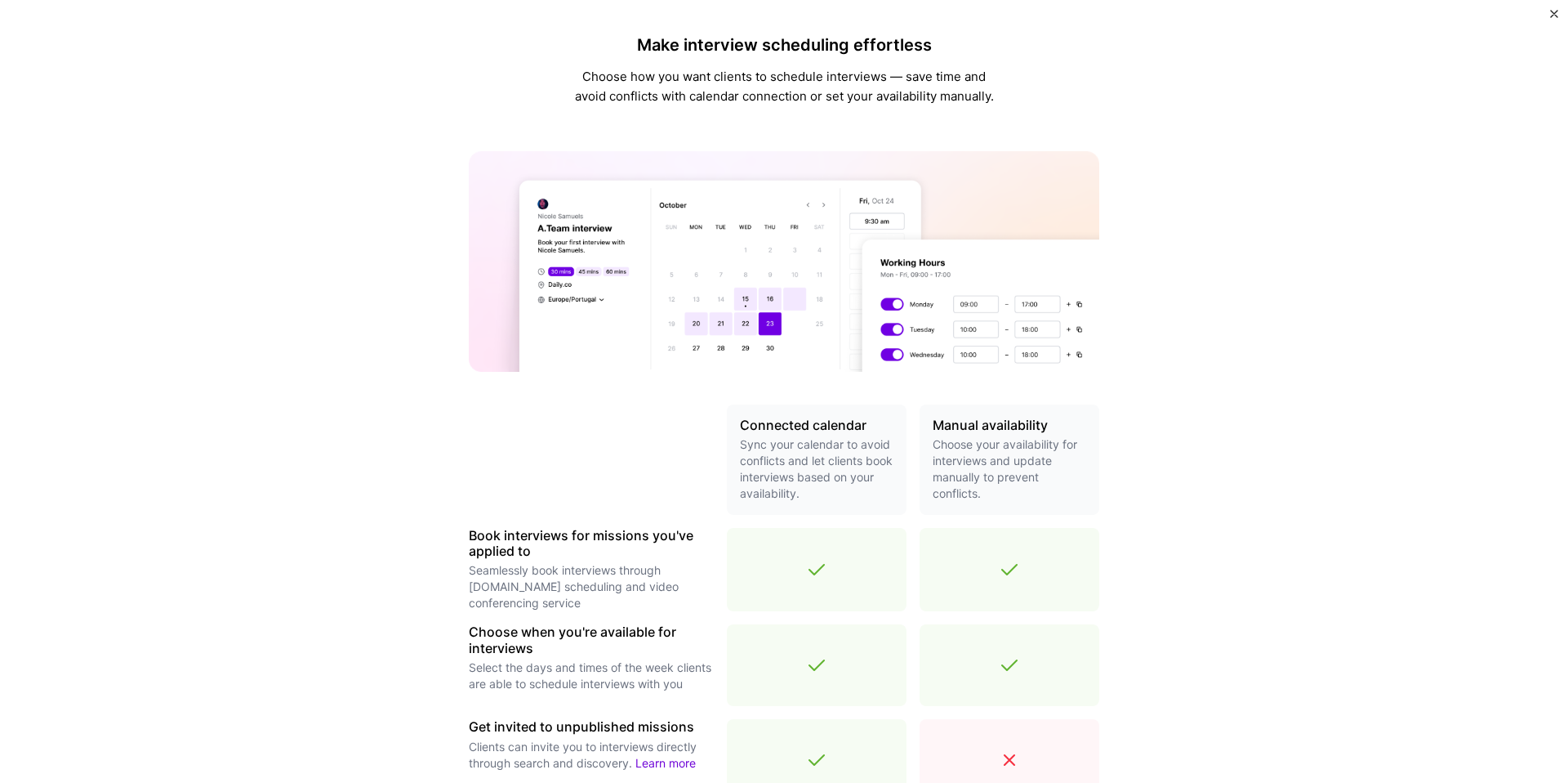
scroll to position [362, 0]
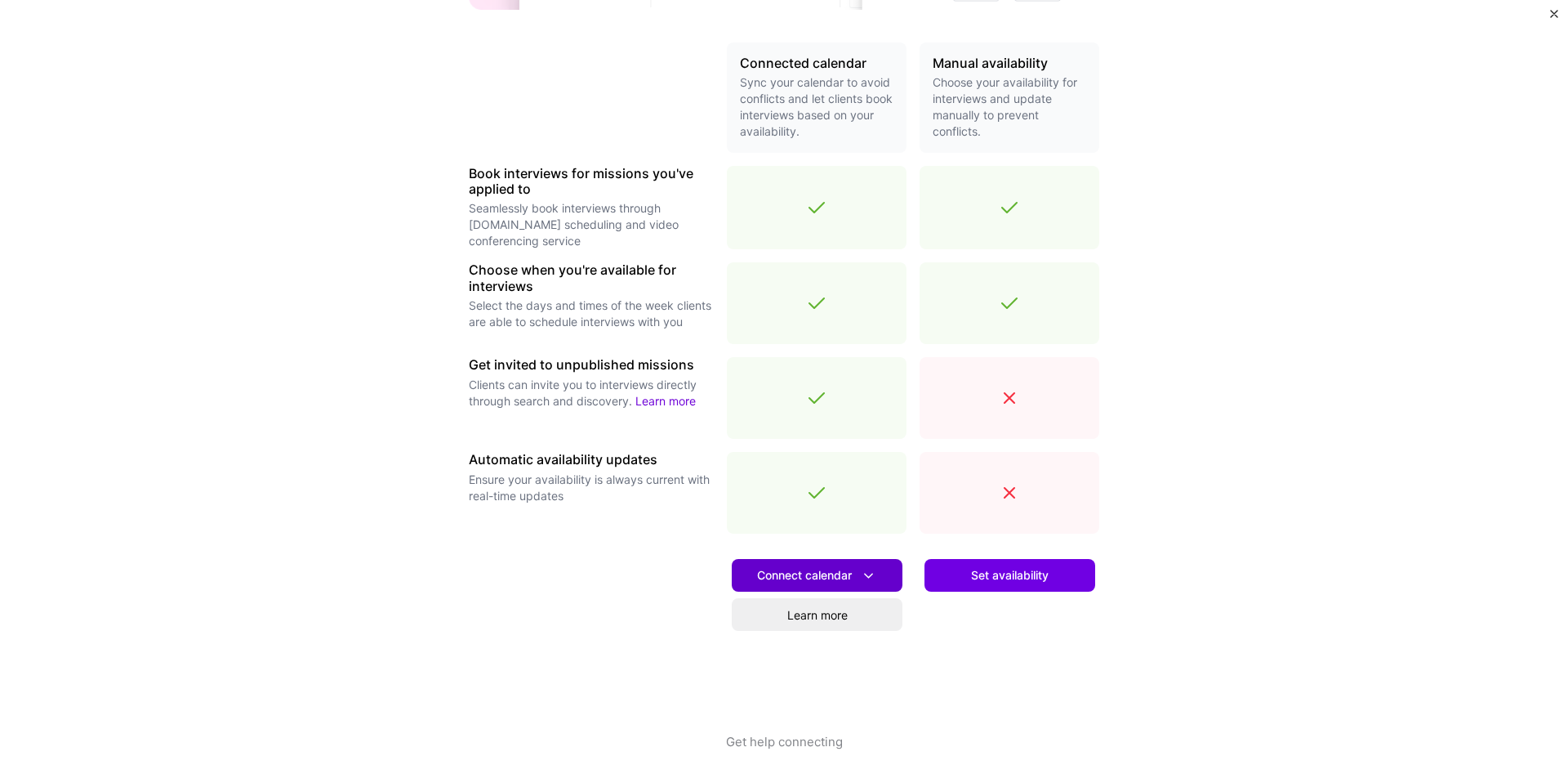
click at [839, 578] on span "Connect calendar" at bounding box center [817, 576] width 120 height 17
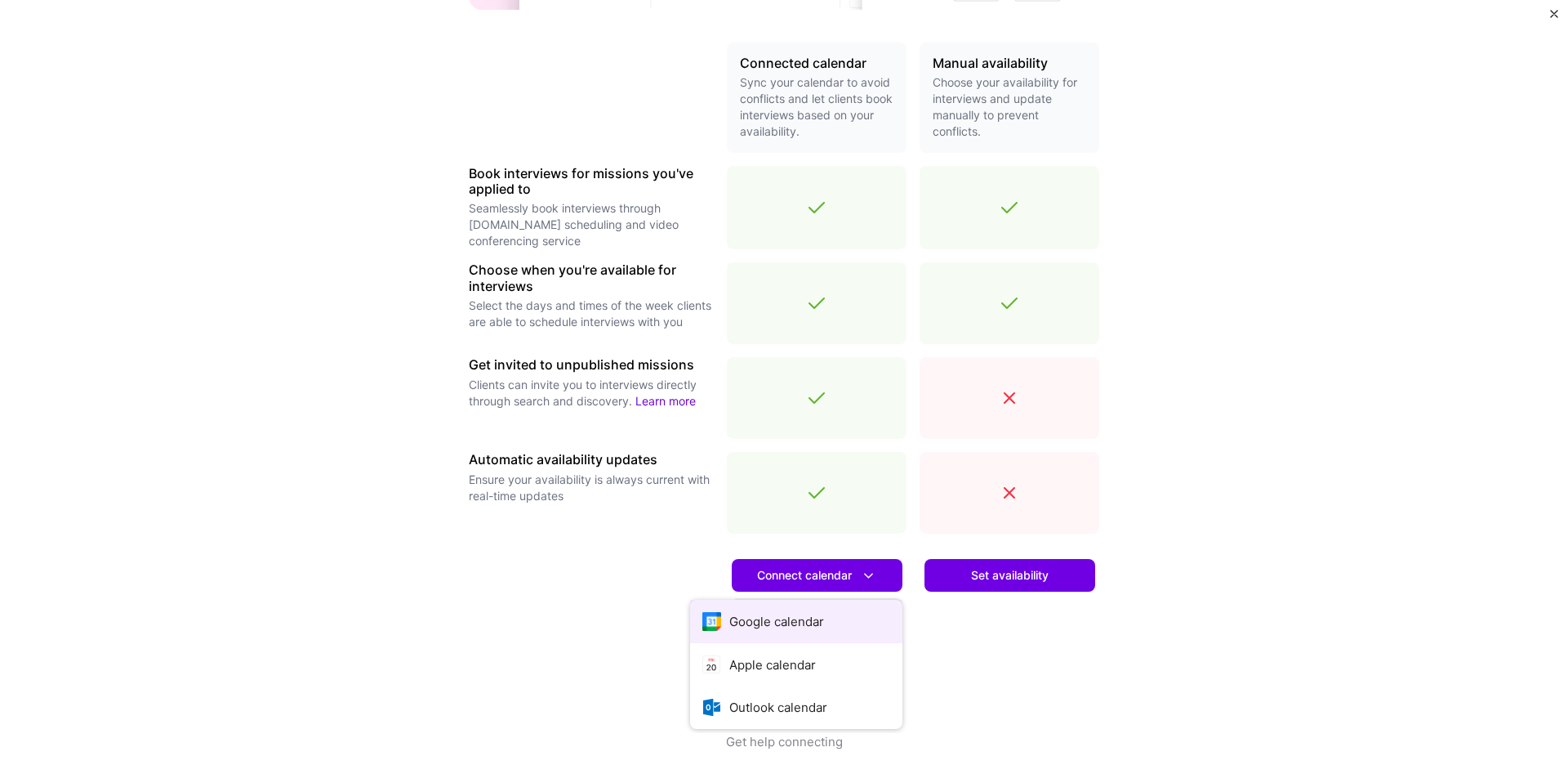
click at [818, 615] on button "Google calendar" at bounding box center [796, 622] width 212 height 44
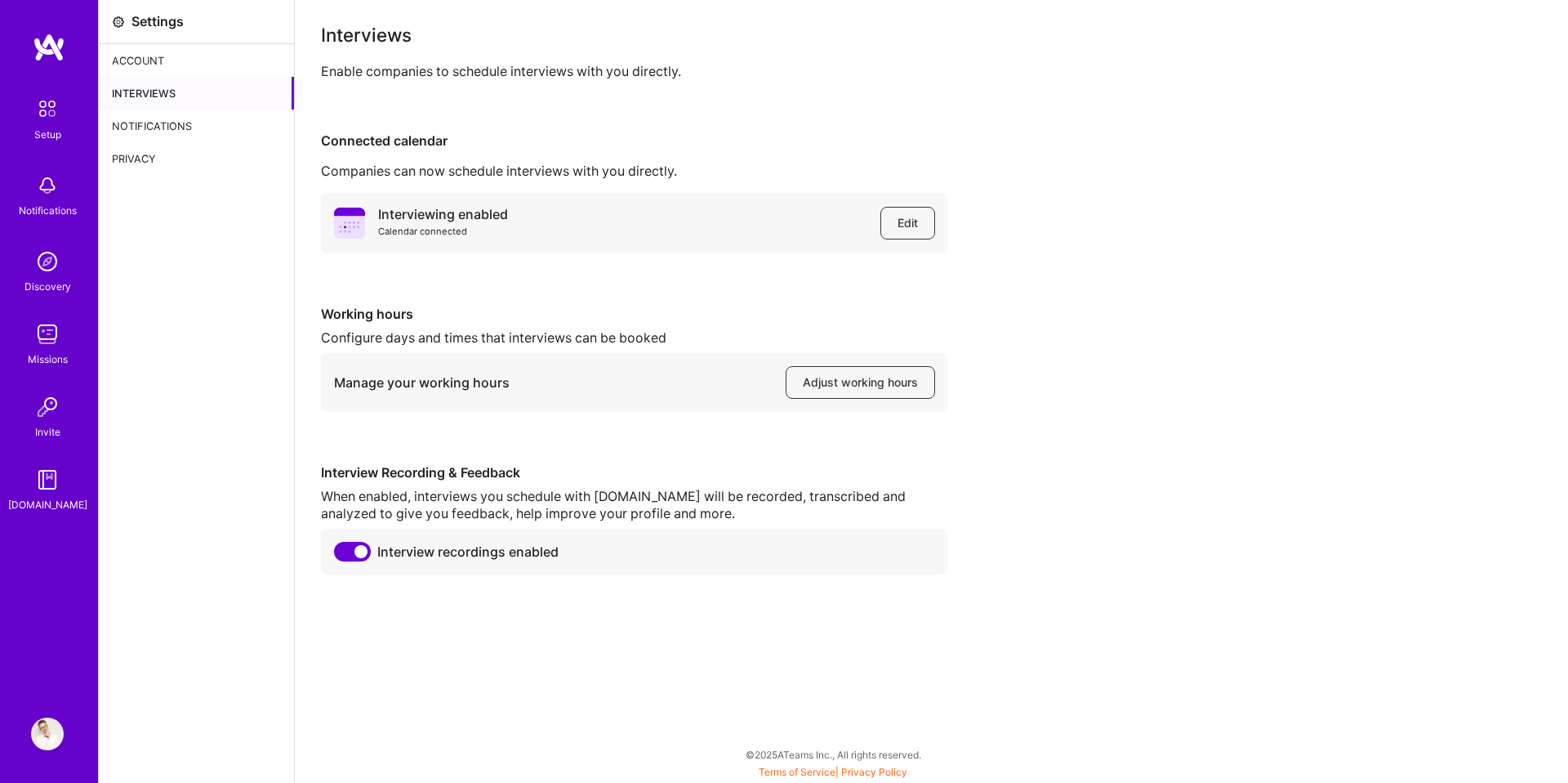
click at [203, 62] on div "Account" at bounding box center [196, 61] width 195 height 33
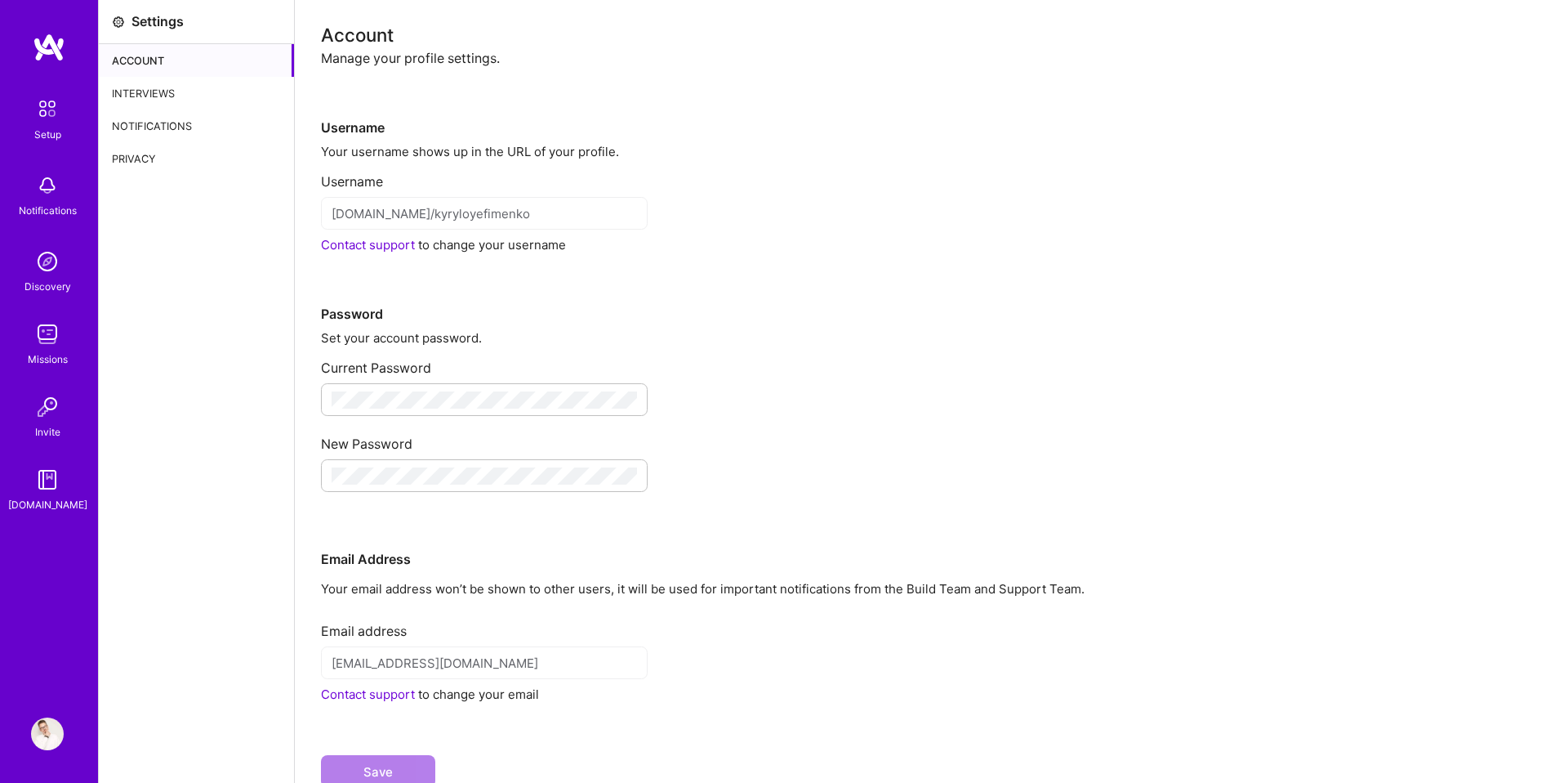
click at [40, 98] on img at bounding box center [47, 109] width 34 height 34
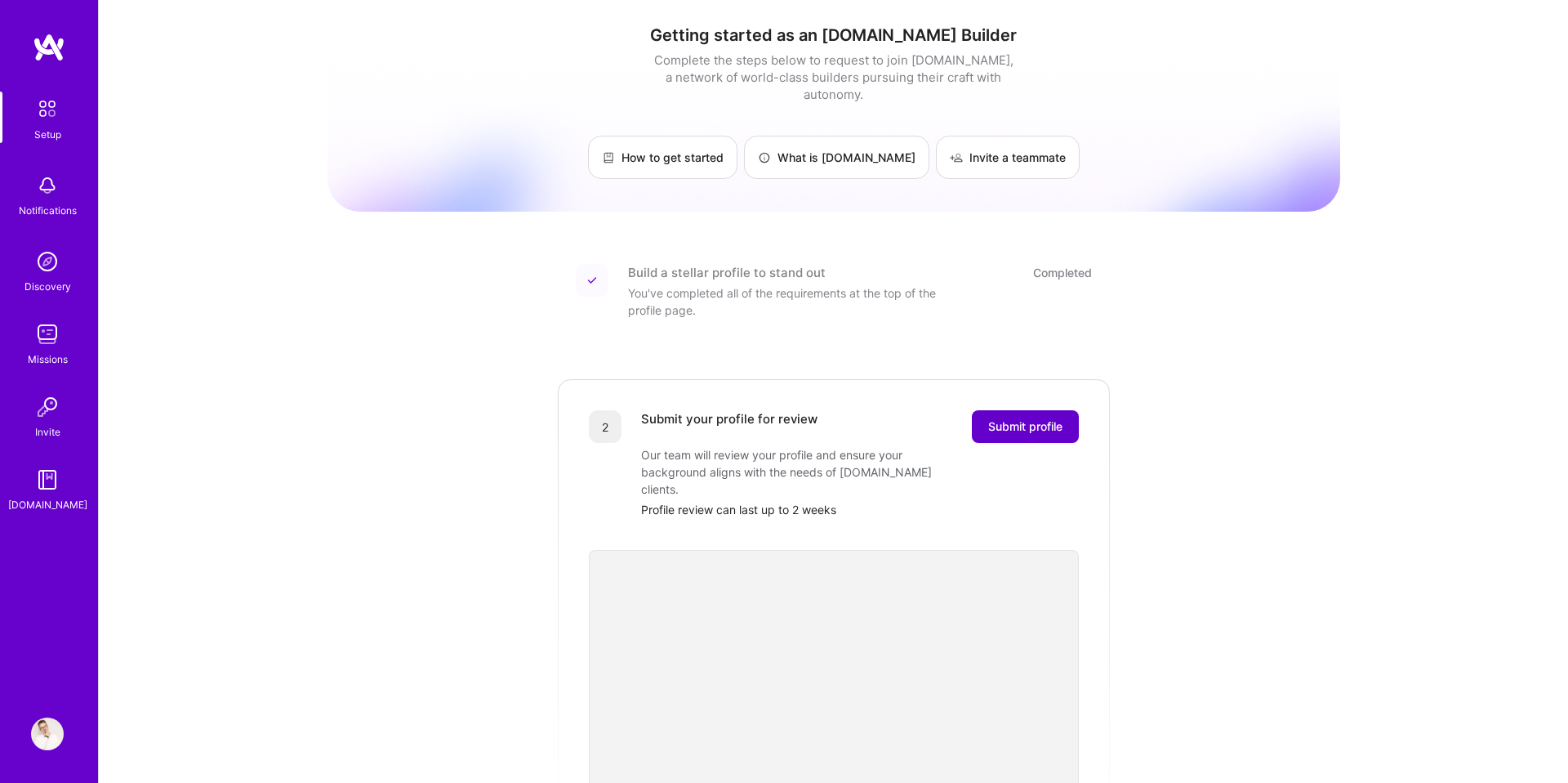
click at [1062, 418] on button "Submit profile" at bounding box center [1025, 426] width 107 height 33
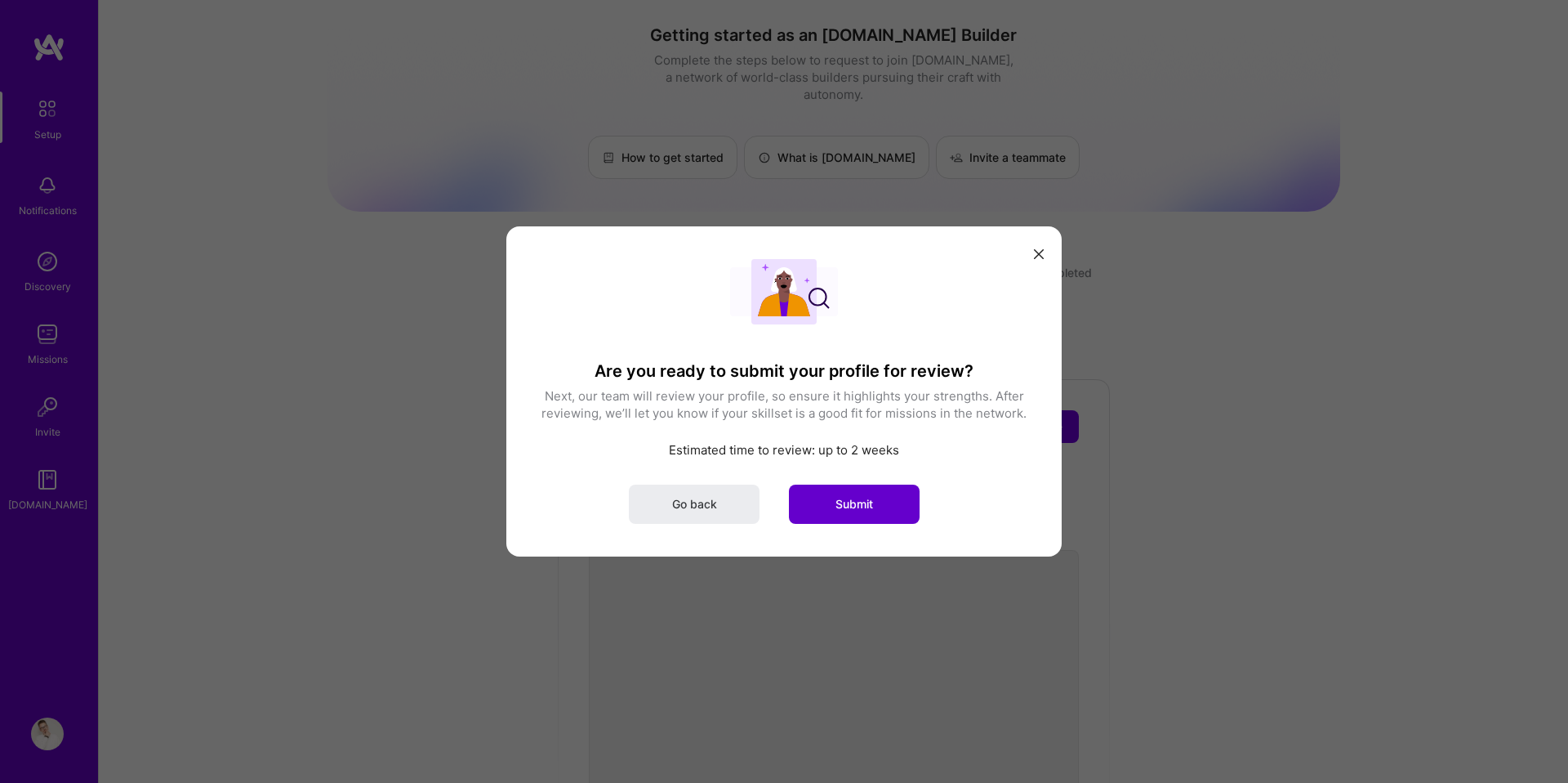
click at [854, 518] on button "Submit" at bounding box center [854, 504] width 131 height 39
